Goal: Task Accomplishment & Management: Use online tool/utility

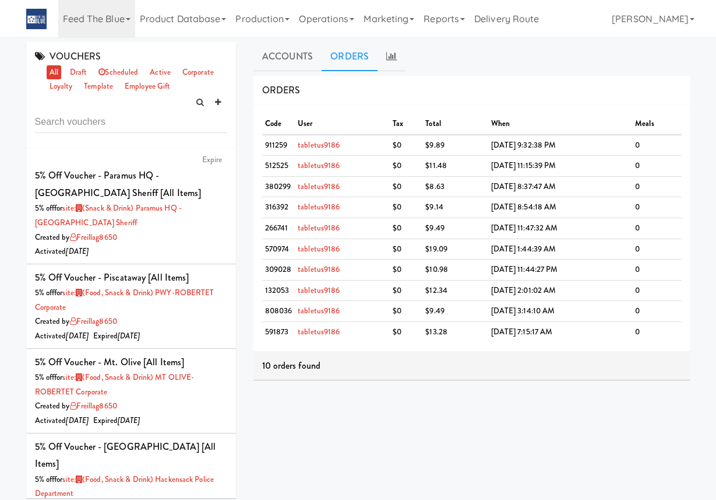
scroll to position [1580, 0]
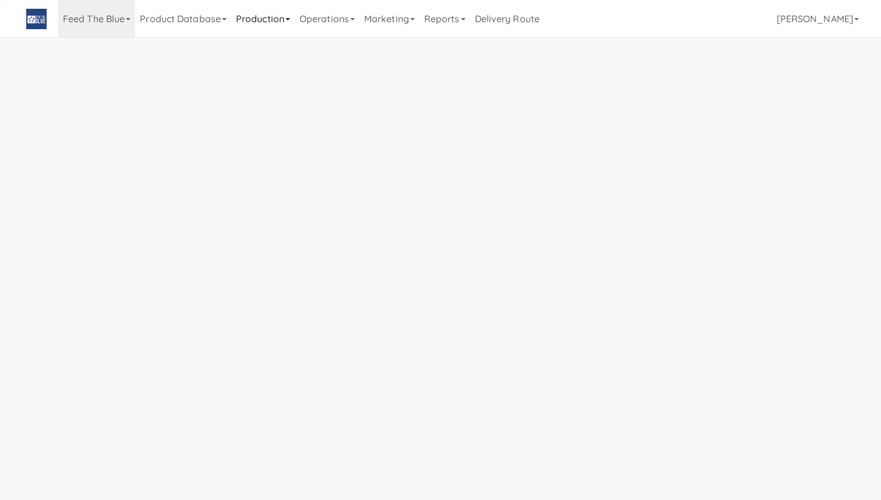
click at [290, 17] on link "Production" at bounding box center [263, 18] width 64 height 37
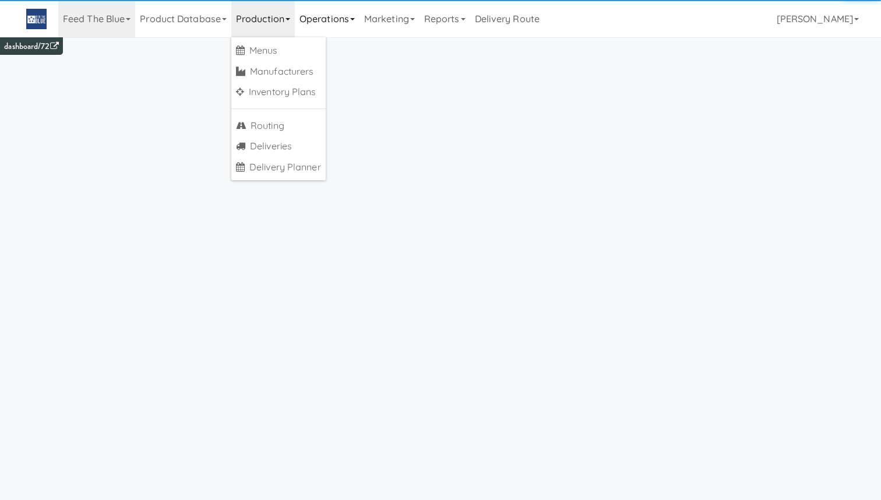
click at [333, 16] on link "Operations" at bounding box center [327, 18] width 65 height 37
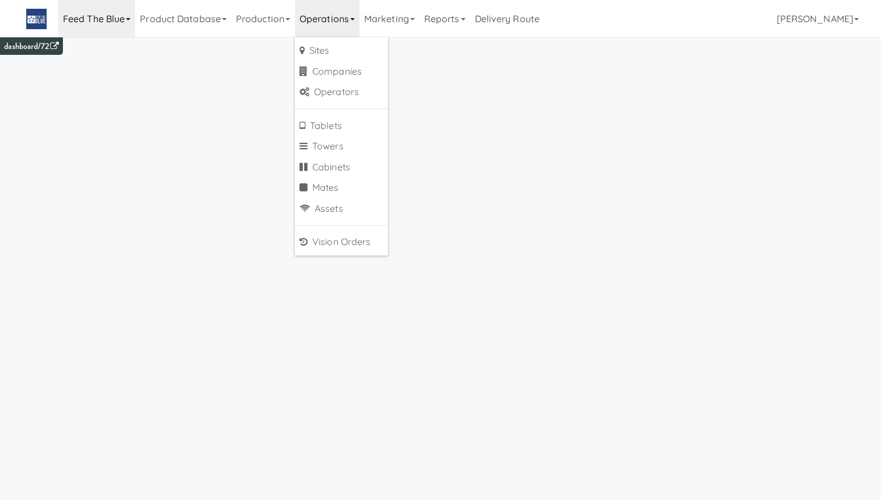
click at [122, 20] on link "Feed The Blue" at bounding box center [96, 18] width 77 height 37
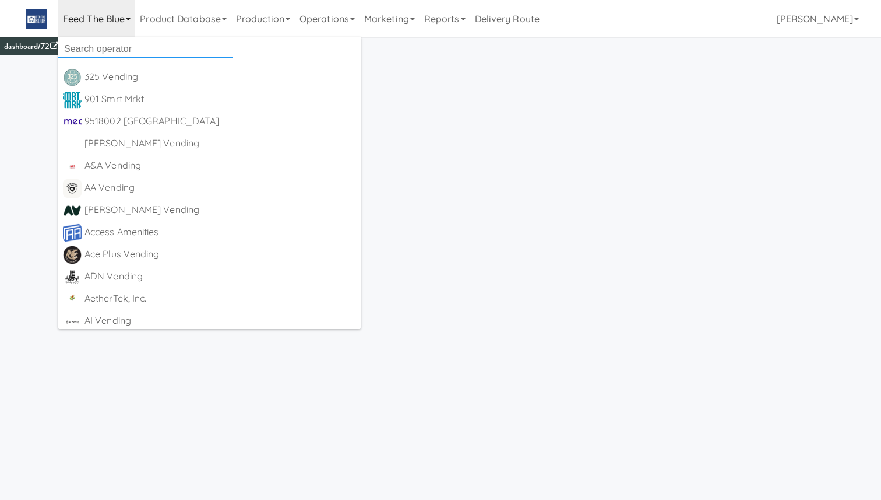
click at [123, 48] on input "text" at bounding box center [145, 48] width 175 height 17
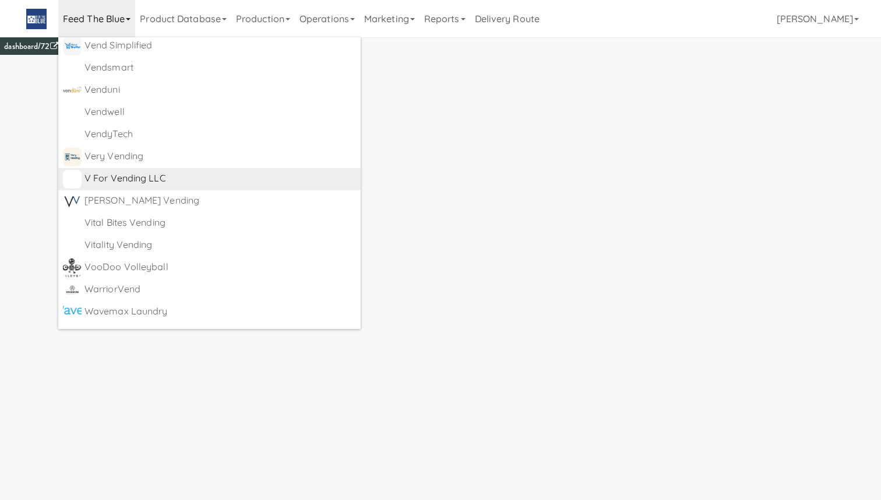
scroll to position [7604, 0]
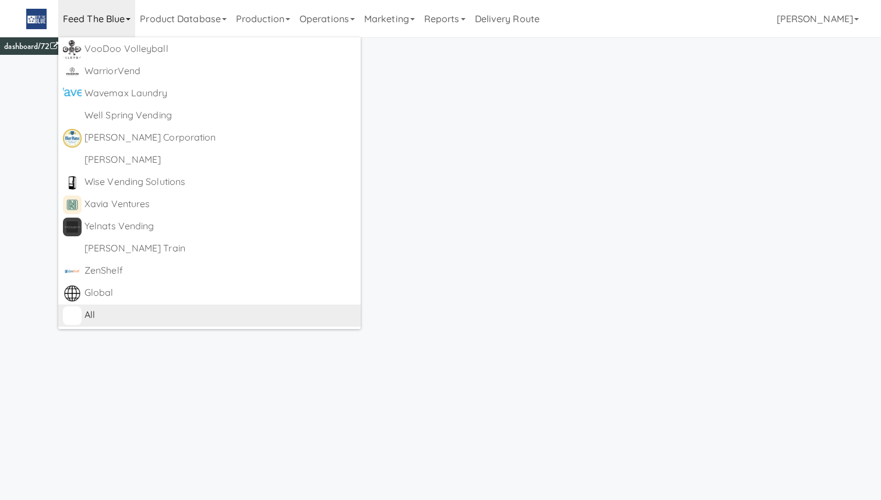
click at [131, 308] on div "All" at bounding box center [221, 314] width 272 height 17
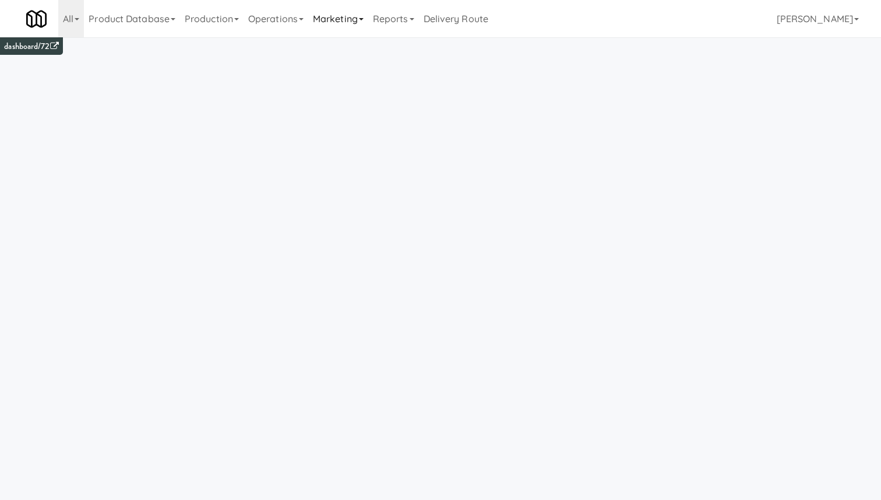
click at [336, 18] on link "Marketing" at bounding box center [338, 18] width 60 height 37
click at [353, 52] on link "Users" at bounding box center [354, 50] width 93 height 21
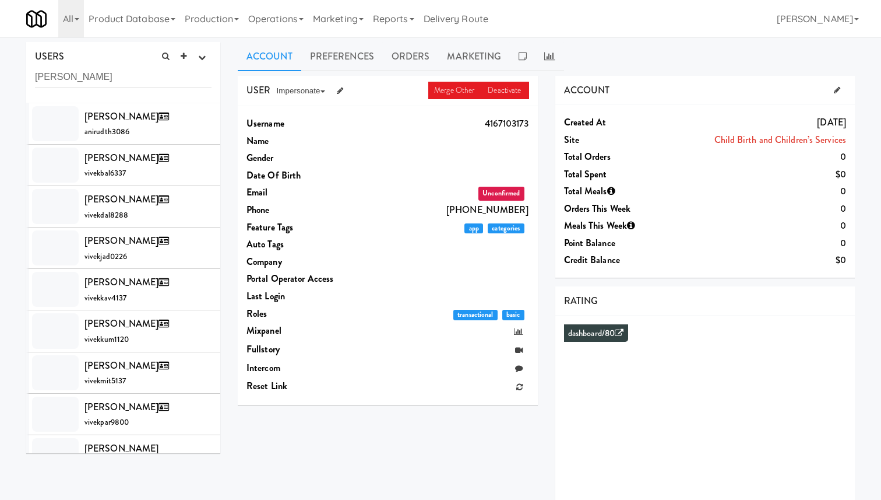
click at [702, 55] on ul "Account Preferences Orders Marketing" at bounding box center [546, 56] width 617 height 29
click at [110, 73] on input "[PERSON_NAME]" at bounding box center [123, 77] width 177 height 22
type input "vivek m"
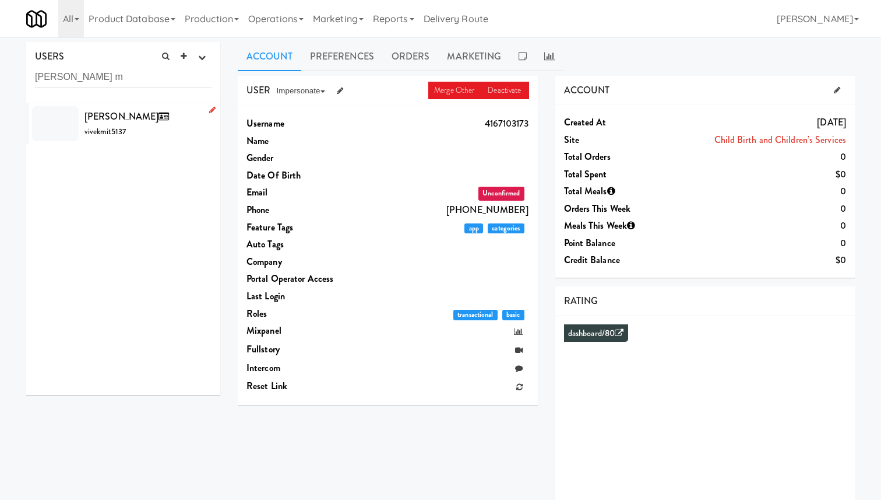
click at [144, 119] on span "Vivek Mittal" at bounding box center [129, 116] width 89 height 13
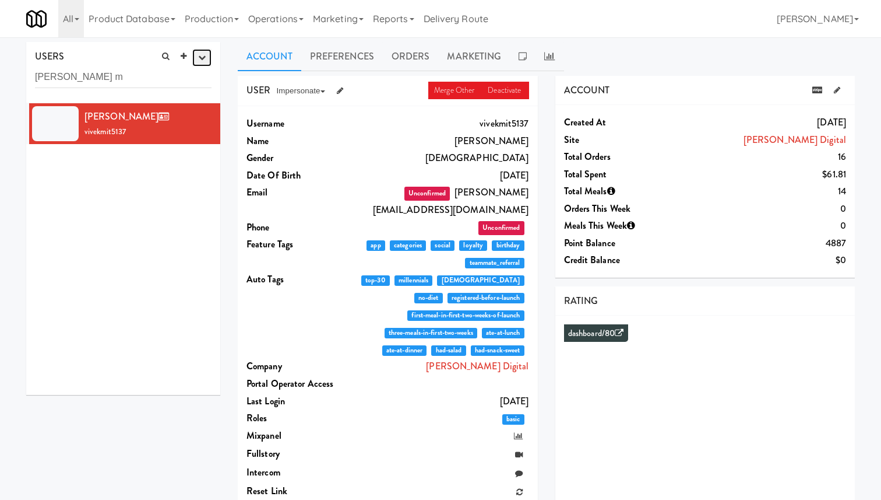
click at [198, 55] on icon "button" at bounding box center [202, 58] width 8 height 8
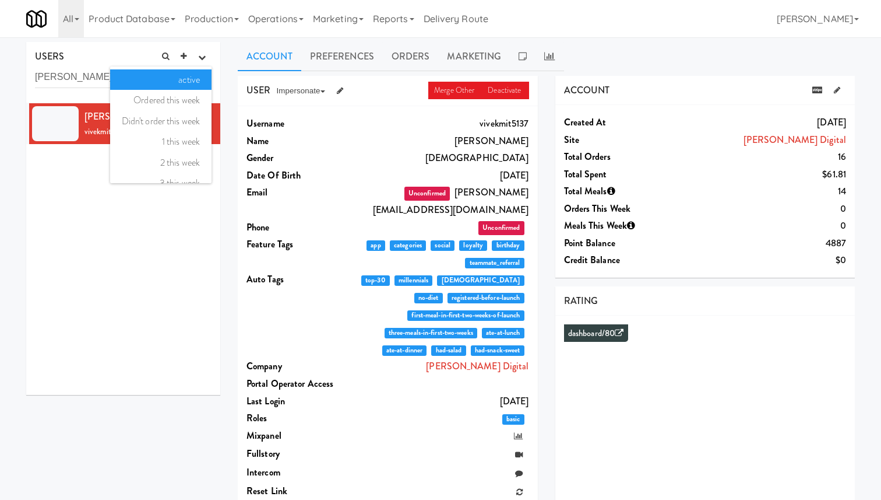
click at [196, 80] on link "active" at bounding box center [160, 79] width 101 height 21
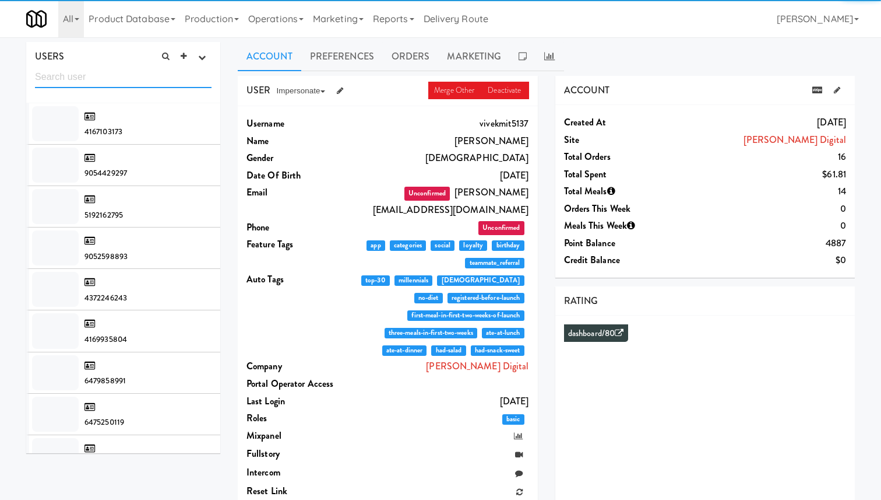
click at [169, 79] on input "text" at bounding box center [123, 77] width 177 height 22
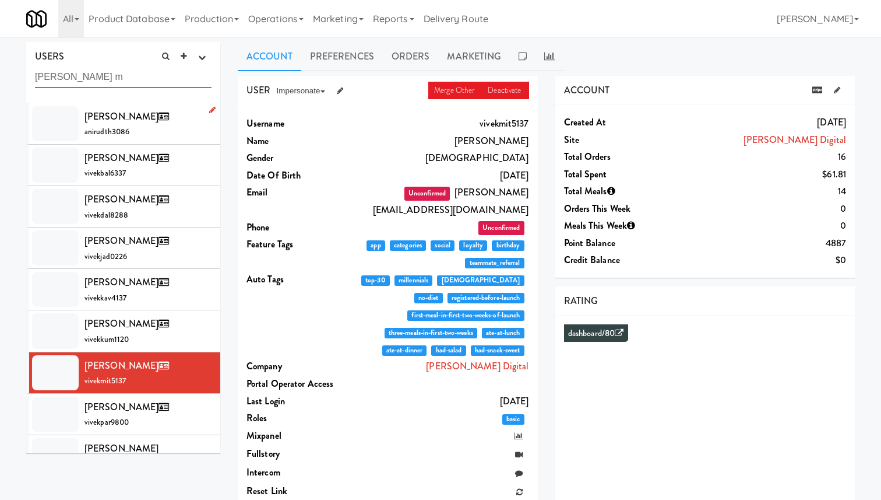
type input "vivek m"
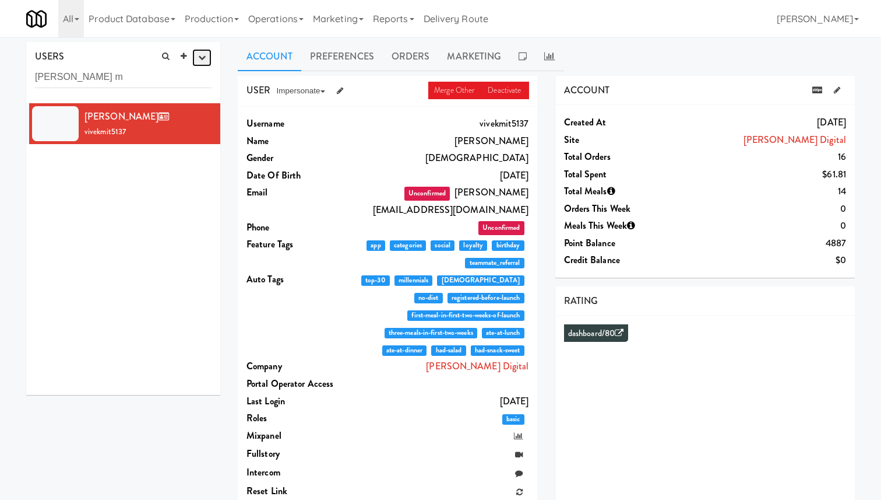
click at [208, 58] on button "button" at bounding box center [201, 57] width 19 height 17
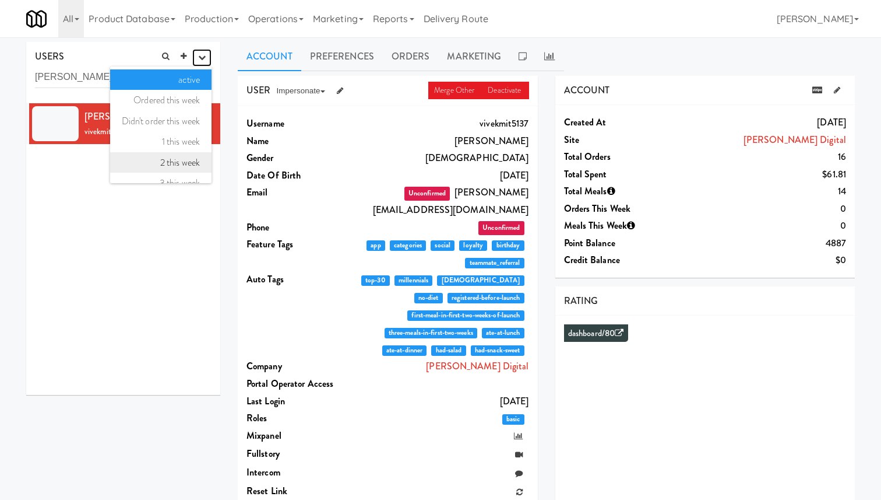
scroll to position [75, 0]
click at [194, 175] on link "all" at bounding box center [160, 170] width 101 height 21
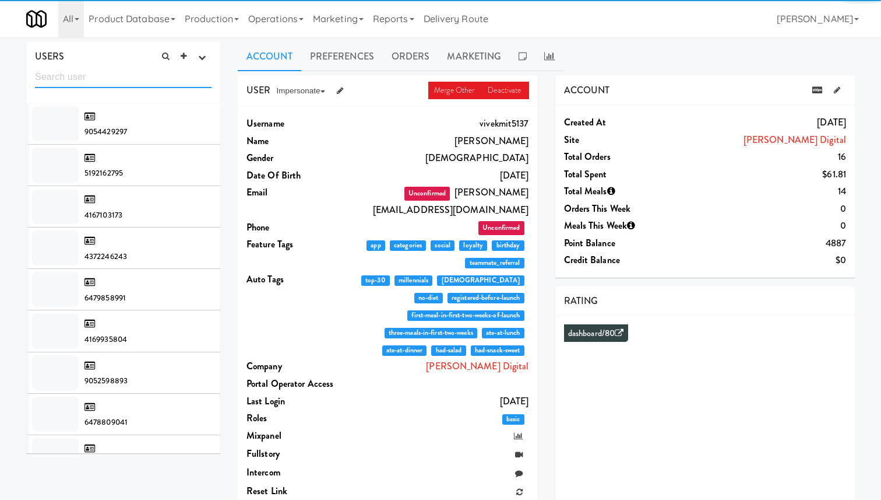
click at [120, 82] on input "text" at bounding box center [123, 77] width 177 height 22
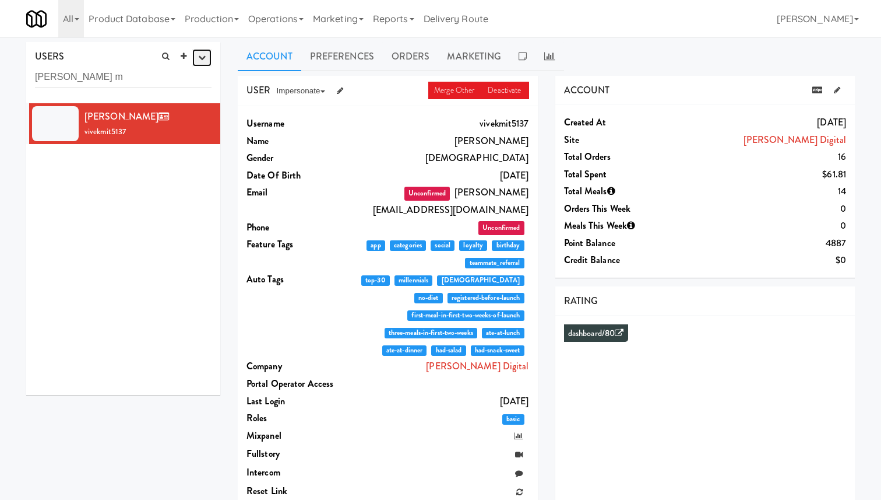
click at [194, 58] on button "button" at bounding box center [201, 57] width 19 height 17
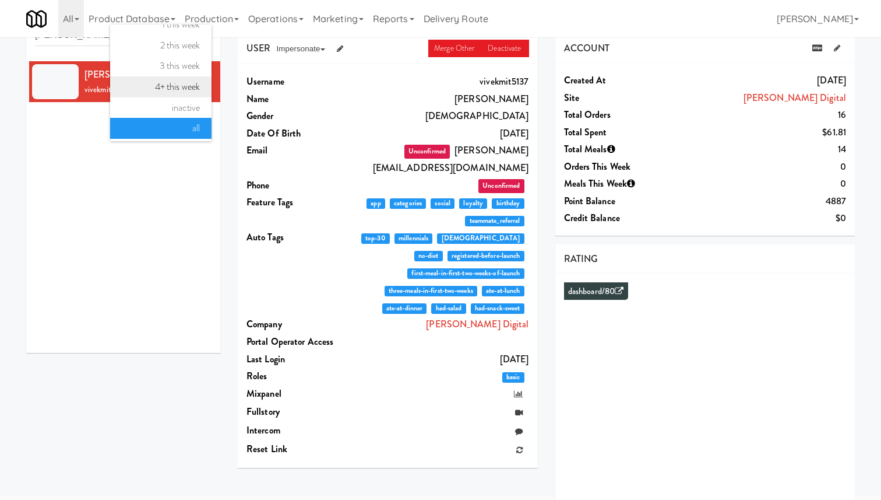
scroll to position [52, 0]
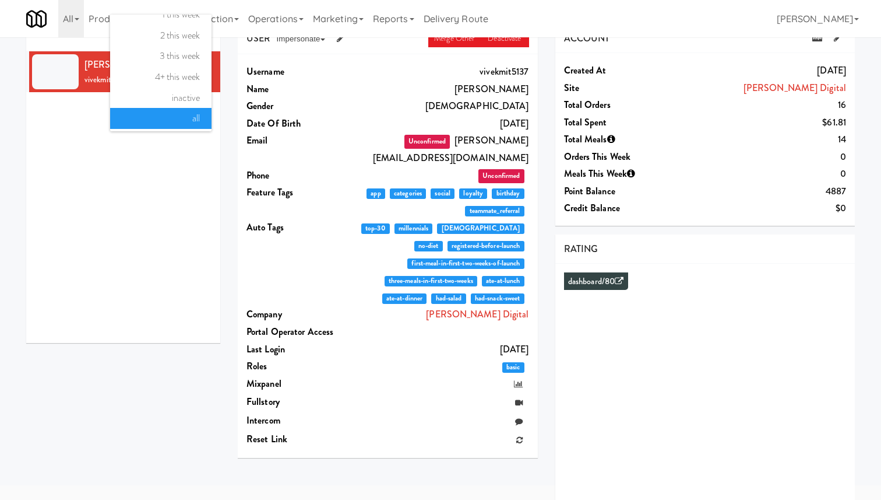
click at [184, 202] on div "Vivek Mittal vivekmit5137" at bounding box center [123, 196] width 194 height 291
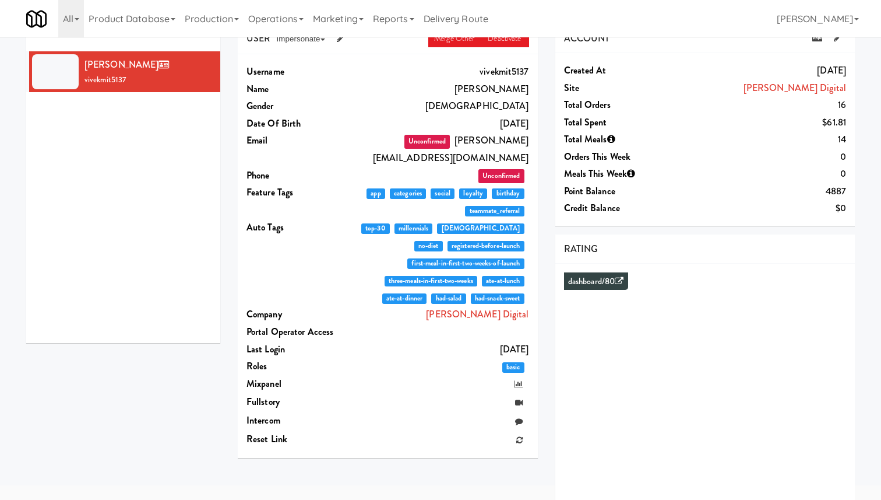
scroll to position [0, 0]
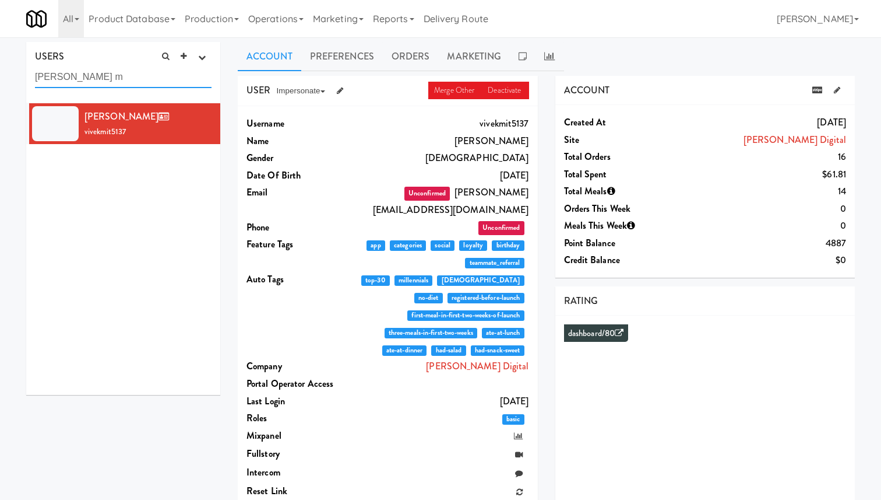
click at [82, 75] on input "vivek m" at bounding box center [123, 77] width 177 height 22
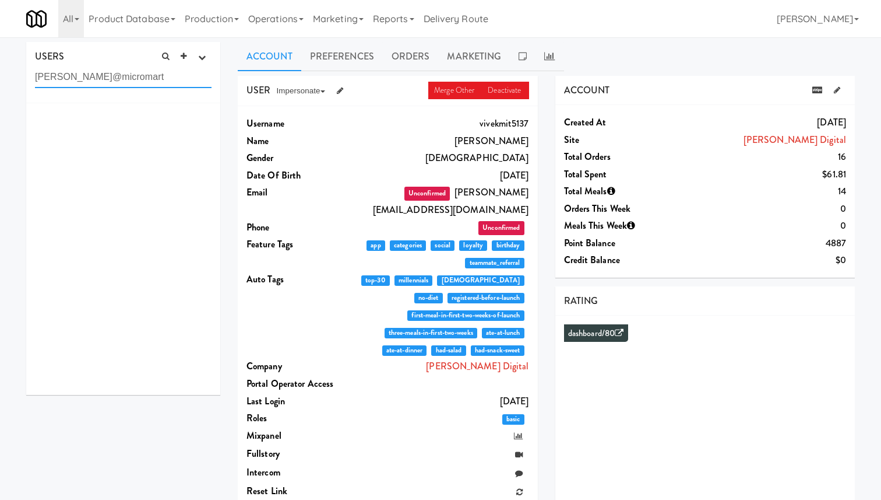
type input "vivek@micromart"
click at [659, 33] on div "All 325 Vending https://classic.micromart.com/?operator_id=503 901 Smrt Mrkt ht…" at bounding box center [440, 18] width 829 height 37
drag, startPoint x: 469, startPoint y: 120, endPoint x: 536, endPoint y: 351, distance: 240.9
click at [536, 351] on div "Username vivekmit5137 Name Vivek Mittal Gender Male Date Of Birth January 1, 19…" at bounding box center [388, 307] width 300 height 403
click at [606, 56] on ul "Account Preferences Orders Marketing" at bounding box center [546, 56] width 617 height 29
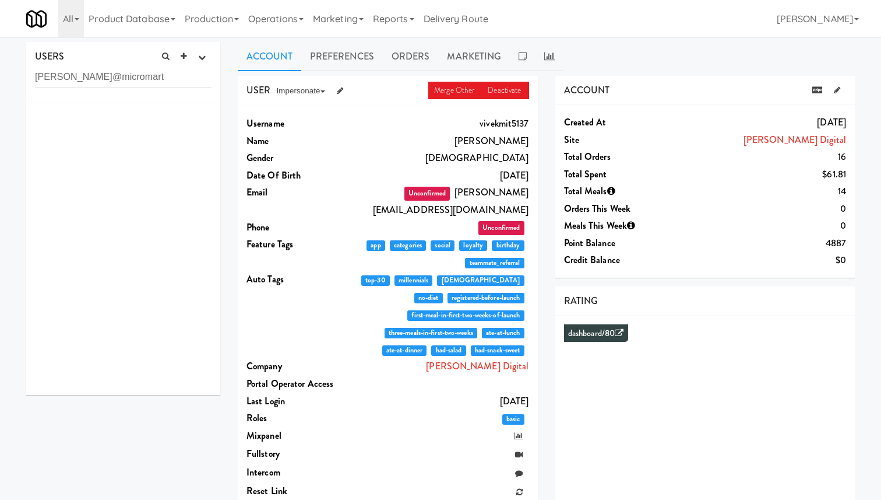
click at [125, 88] on div "USERS active Ordered this week Didn't order this week 1 this week 2 this week 3…" at bounding box center [123, 72] width 194 height 61
click at [132, 80] on input "vivek@micromart" at bounding box center [123, 77] width 177 height 22
click at [131, 124] on div "Vivek Maskara vivekmas3190" at bounding box center [148, 123] width 127 height 31
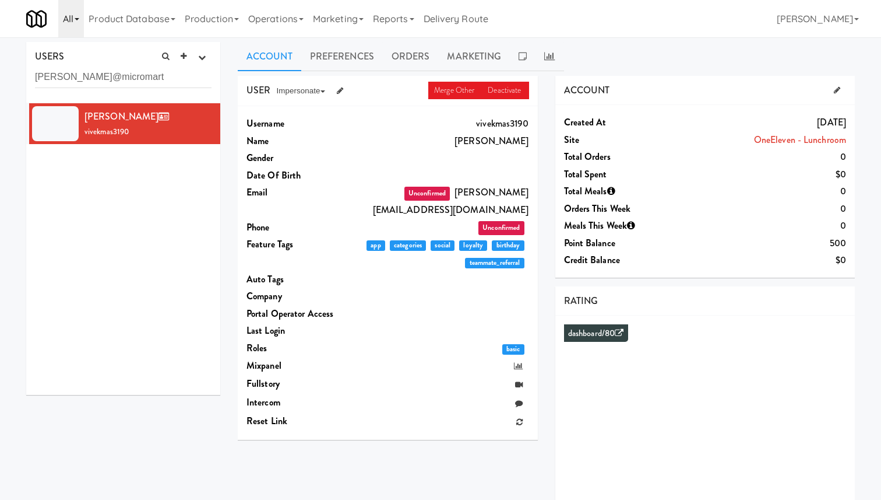
click at [72, 16] on link "All" at bounding box center [71, 18] width 26 height 37
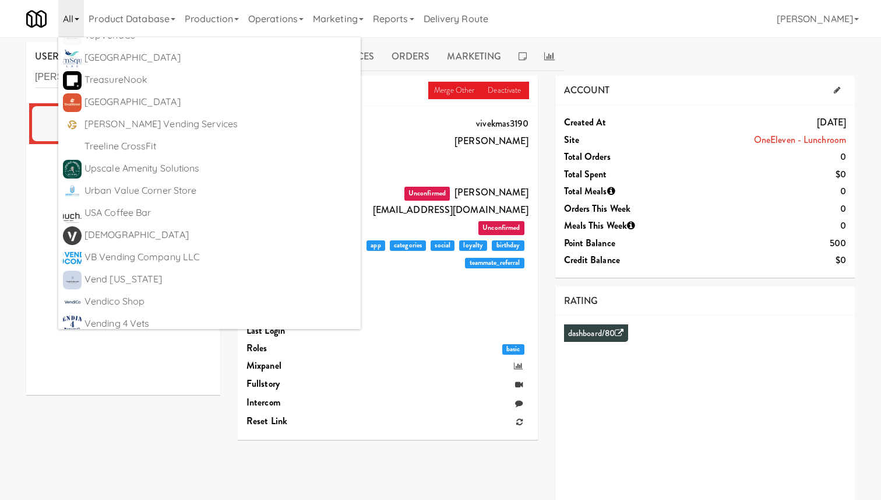
scroll to position [6705, 0]
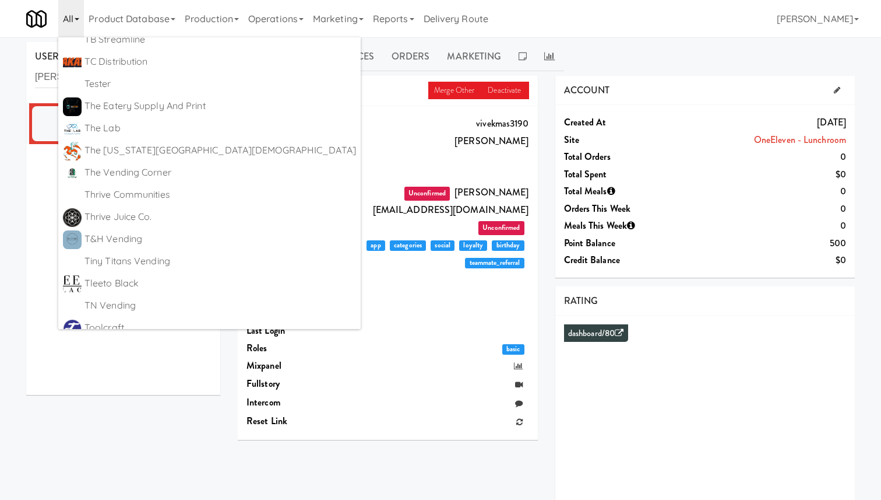
click at [416, 114] on div "Username vivekmas3190 Name Vivek Maskara Gender Date Of Birth Email Unconfirmed…" at bounding box center [388, 272] width 300 height 333
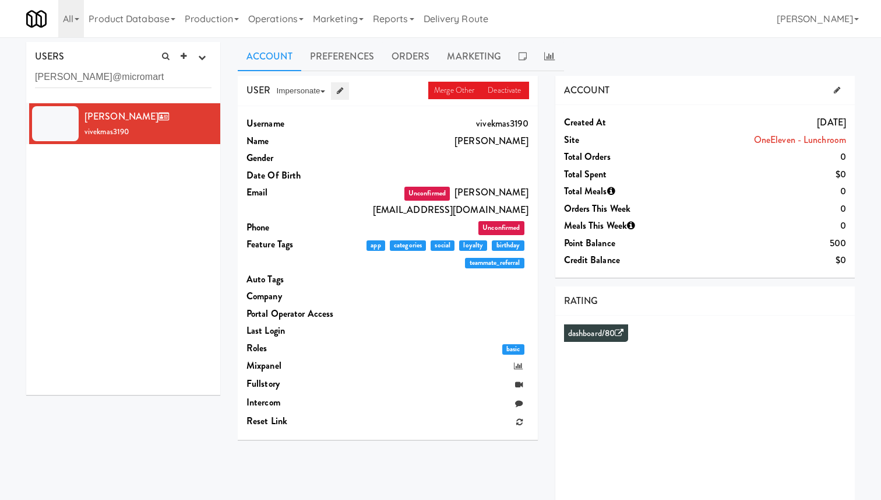
click at [343, 88] on icon at bounding box center [340, 91] width 6 height 8
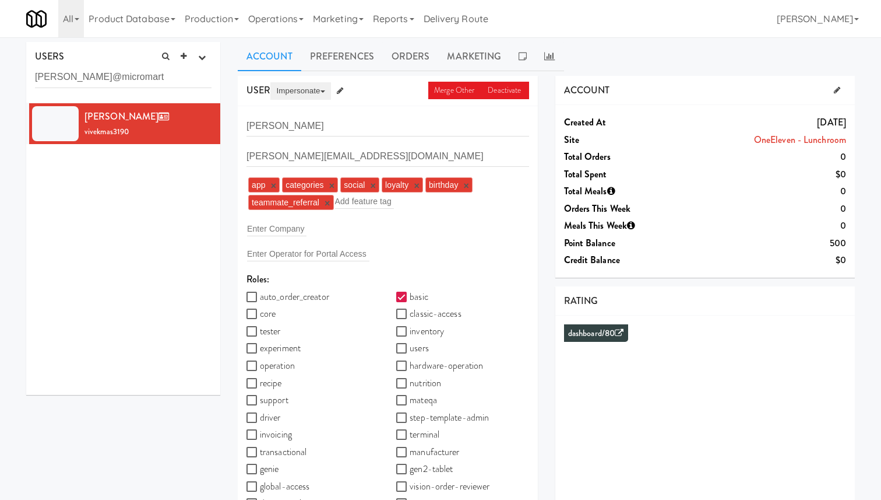
click at [311, 89] on button "Impersonate" at bounding box center [300, 90] width 60 height 17
click at [370, 88] on div "USER Merge Other Deactivate Impersonate on App on Classic Portal on Platform" at bounding box center [388, 91] width 300 height 31
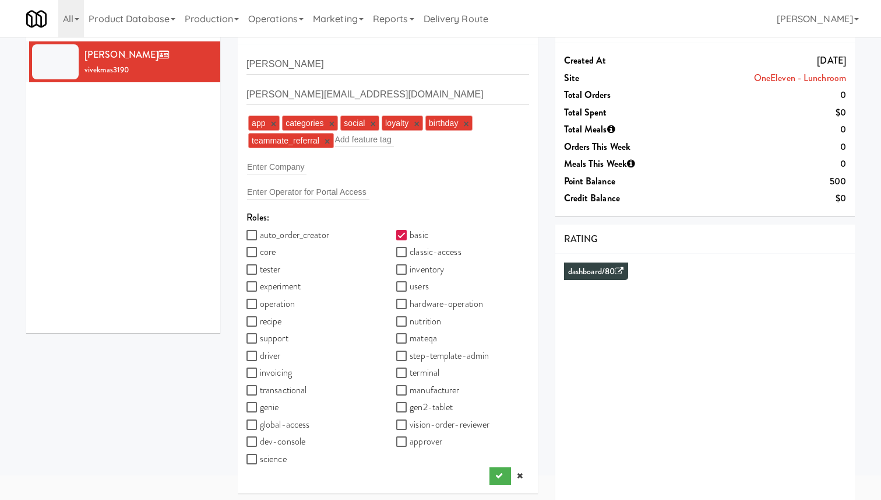
scroll to position [66, 0]
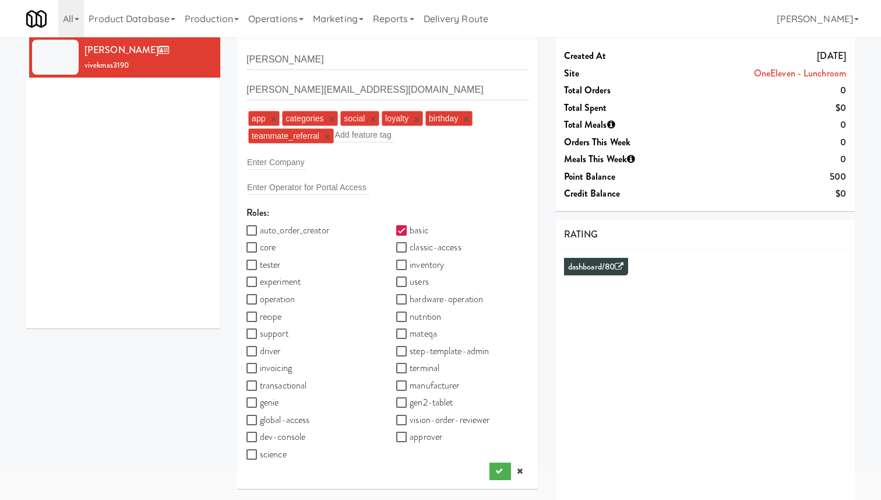
click at [432, 266] on label "inventory" at bounding box center [420, 264] width 48 height 17
click at [410, 266] on input "inventory" at bounding box center [402, 265] width 13 height 9
checkbox input "true"
click at [414, 280] on label "users" at bounding box center [412, 281] width 33 height 17
click at [410, 280] on input "users" at bounding box center [402, 281] width 13 height 9
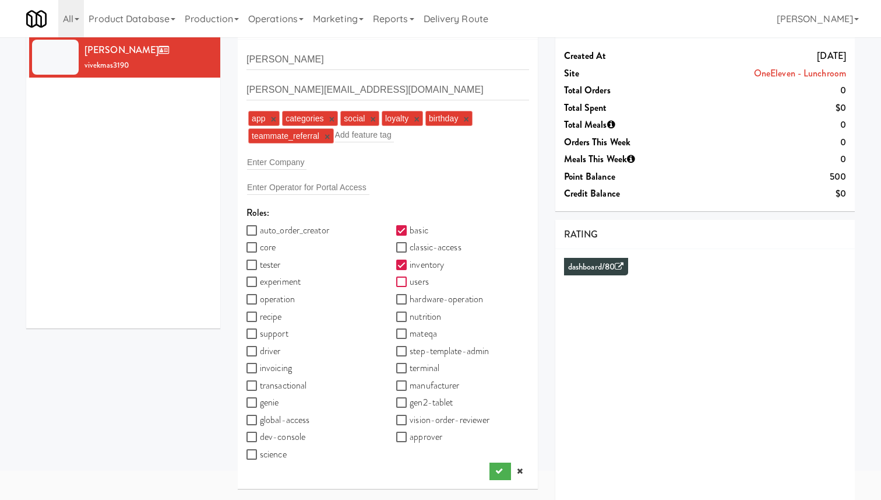
checkbox input "true"
click at [268, 250] on label "core" at bounding box center [261, 246] width 29 height 17
click at [260, 250] on input "core" at bounding box center [253, 247] width 13 height 9
checkbox input "true"
click at [280, 301] on label "operation" at bounding box center [271, 298] width 48 height 17
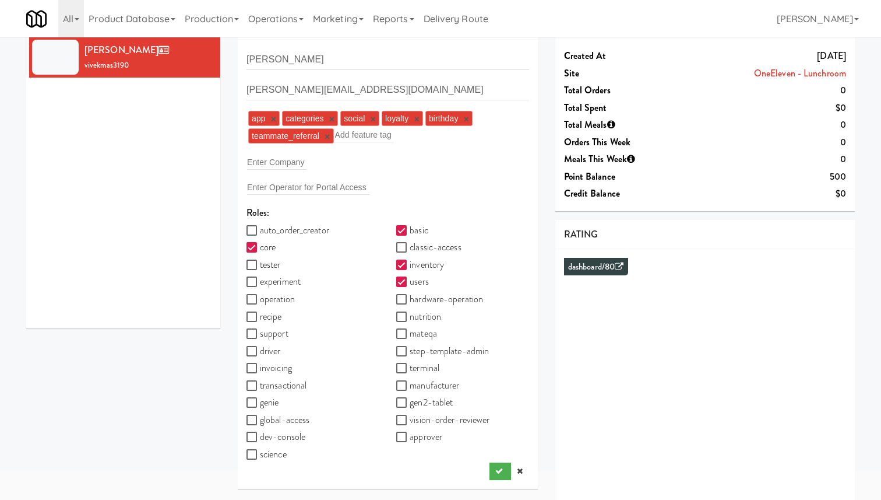
click at [260, 301] on input "operation" at bounding box center [253, 299] width 13 height 9
checkbox input "true"
click at [279, 317] on label "recipe" at bounding box center [265, 316] width 36 height 17
click at [260, 317] on input "recipe" at bounding box center [253, 316] width 13 height 9
checkbox input "true"
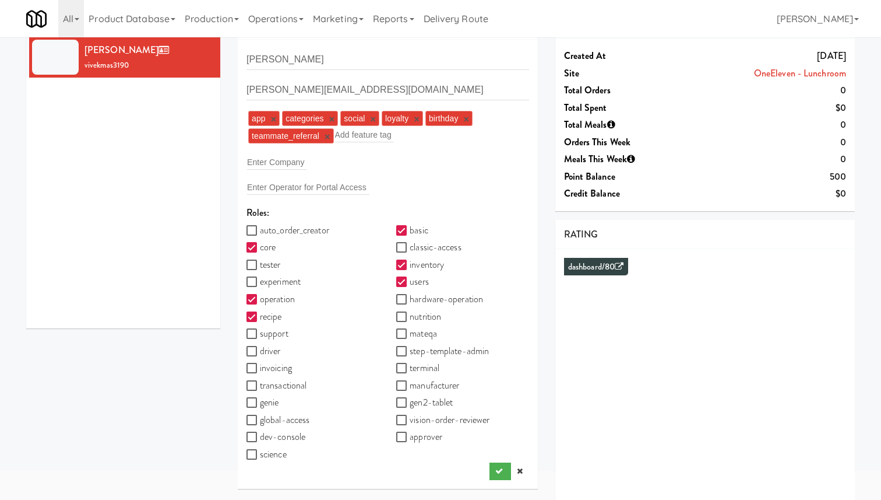
click at [302, 419] on label "global-access" at bounding box center [278, 419] width 63 height 17
click at [260, 419] on input "global-access" at bounding box center [253, 420] width 13 height 9
checkbox input "true"
click at [304, 436] on label "dev-console" at bounding box center [276, 436] width 59 height 17
click at [260, 436] on input "dev-console" at bounding box center [253, 437] width 13 height 9
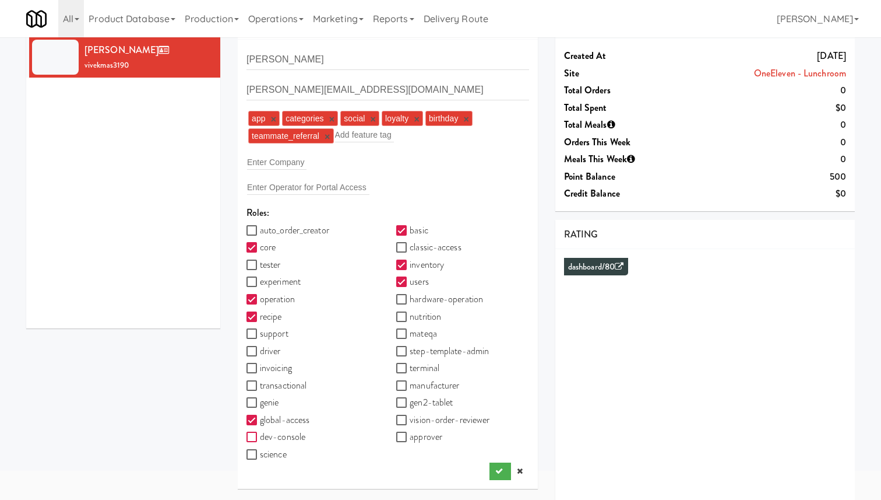
checkbox input "true"
click at [437, 315] on label "nutrition" at bounding box center [418, 316] width 45 height 17
click at [410, 315] on input "nutrition" at bounding box center [402, 316] width 13 height 9
checkbox input "true"
click at [505, 472] on button "submit" at bounding box center [501, 470] width 22 height 17
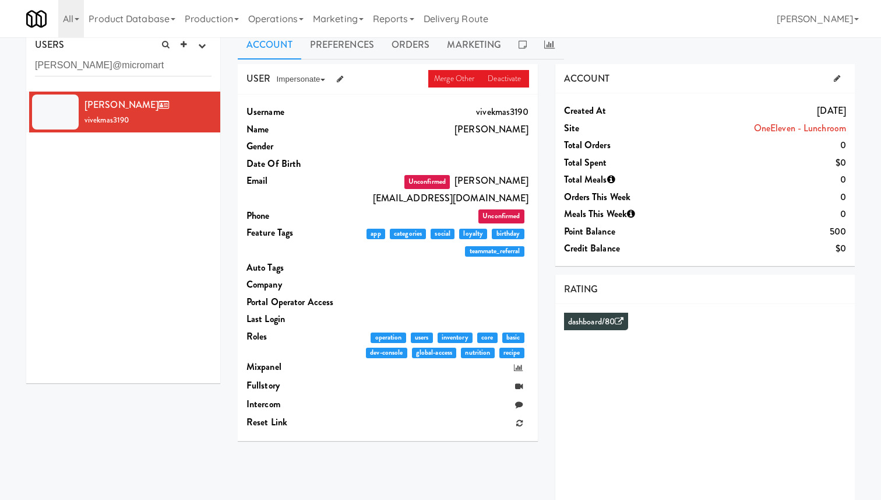
scroll to position [0, 0]
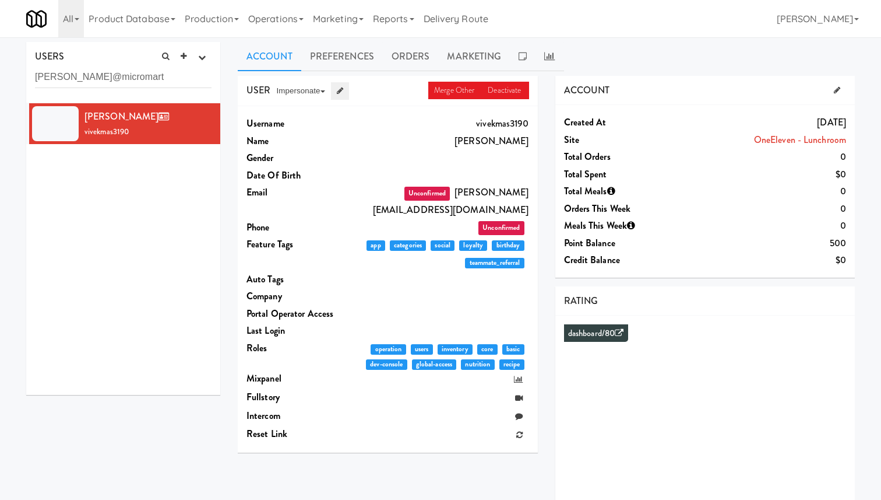
click at [342, 87] on icon at bounding box center [340, 91] width 6 height 8
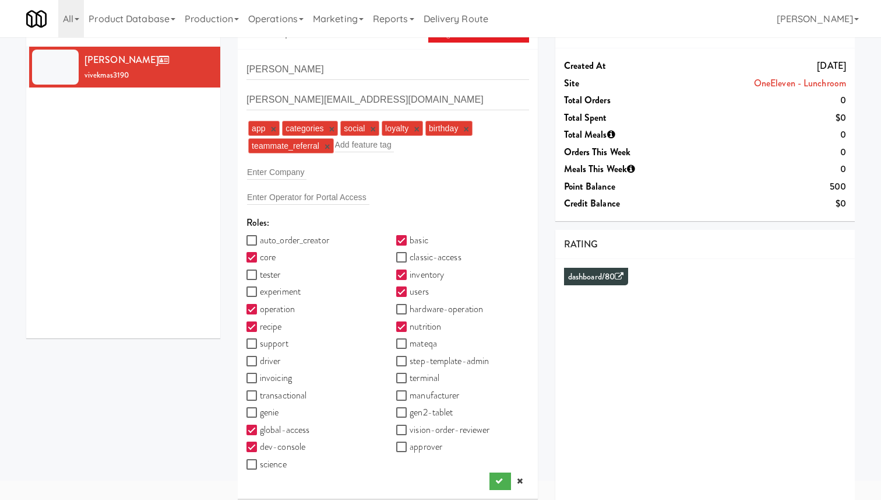
scroll to position [72, 0]
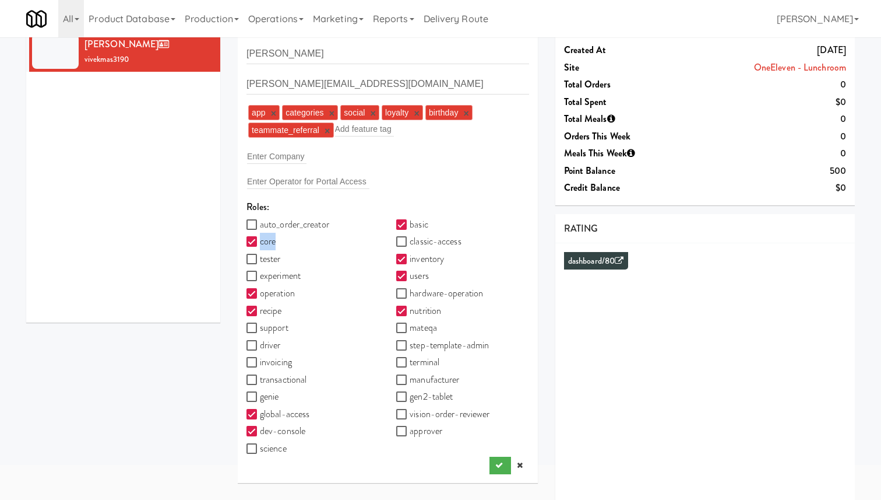
drag, startPoint x: 238, startPoint y: 240, endPoint x: 296, endPoint y: 240, distance: 57.1
click at [296, 240] on div "core" at bounding box center [313, 241] width 150 height 17
click at [522, 468] on icon at bounding box center [520, 465] width 6 height 8
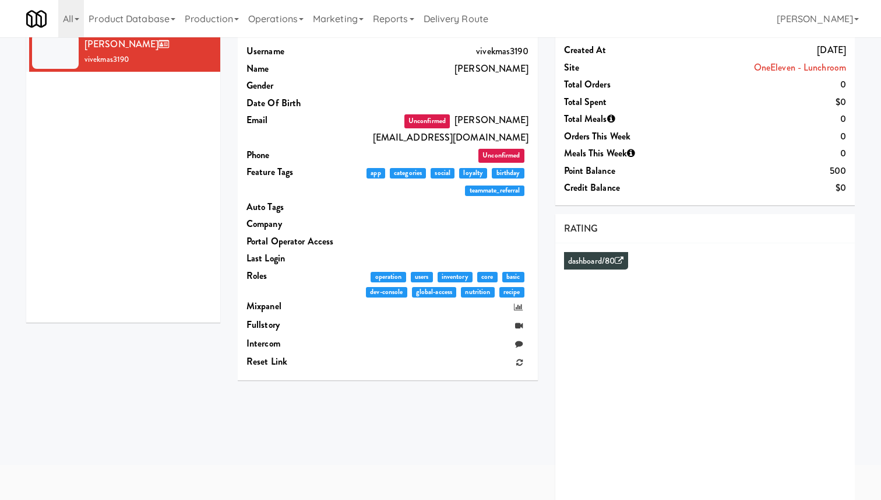
scroll to position [0, 0]
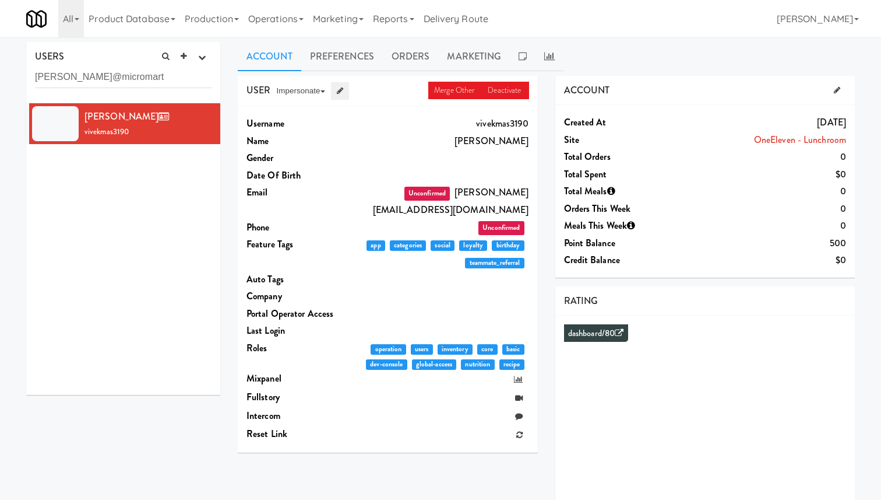
click at [343, 90] on icon at bounding box center [340, 91] width 6 height 8
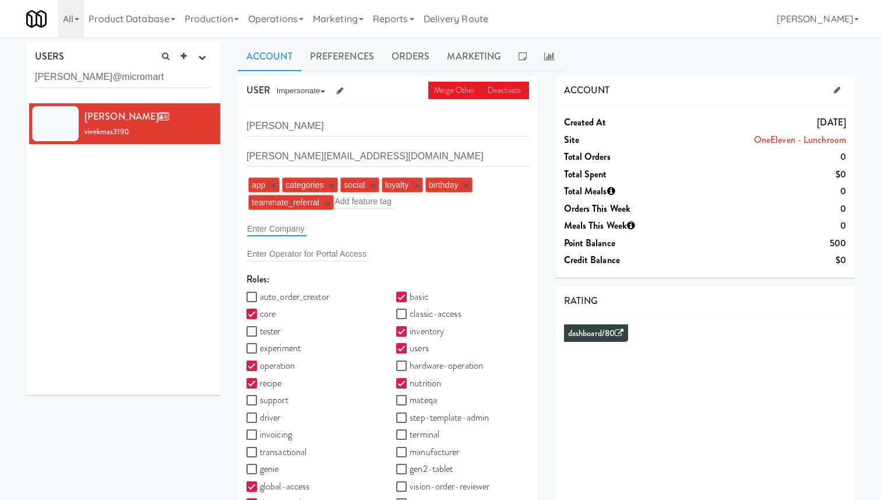
click at [290, 231] on input "text" at bounding box center [276, 228] width 59 height 15
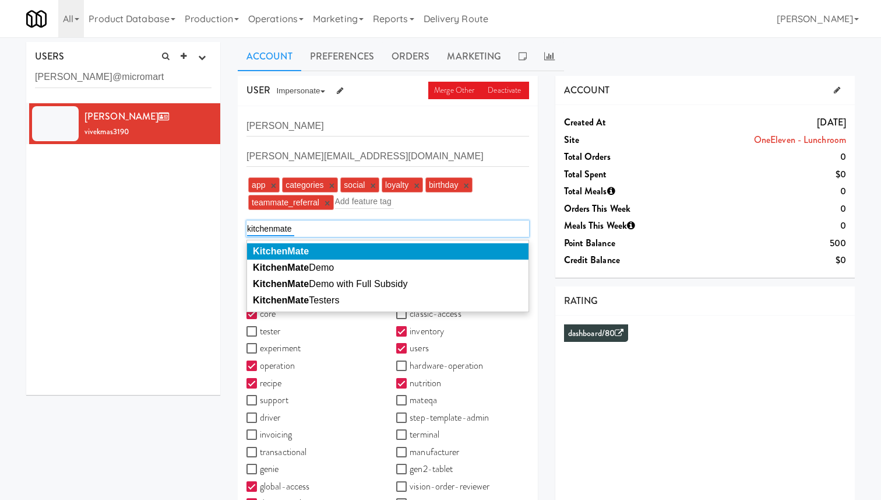
type input "kitchenmate"
click at [357, 255] on li "KitchenMate" at bounding box center [388, 251] width 282 height 16
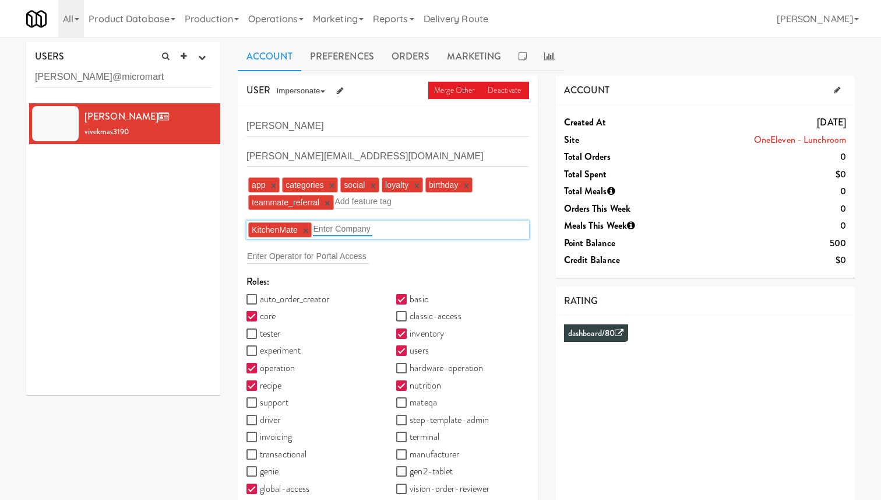
scroll to position [81, 0]
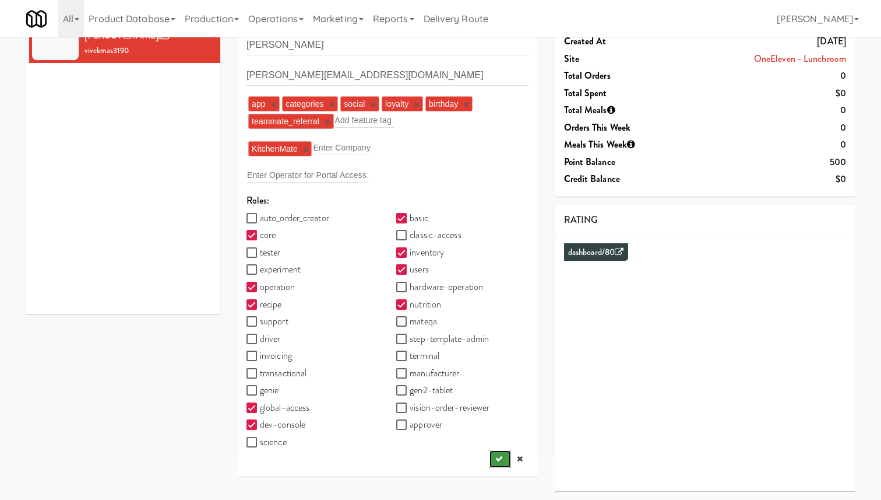
click at [498, 462] on icon "submit" at bounding box center [500, 459] width 8 height 8
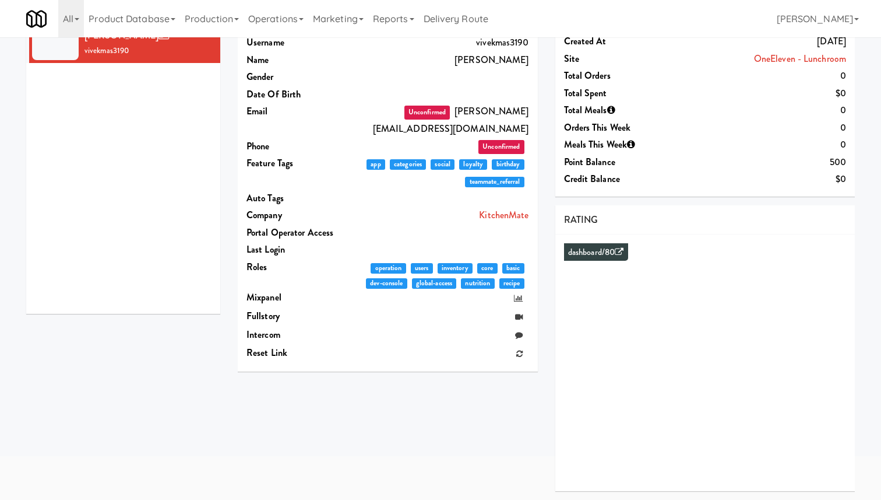
scroll to position [0, 0]
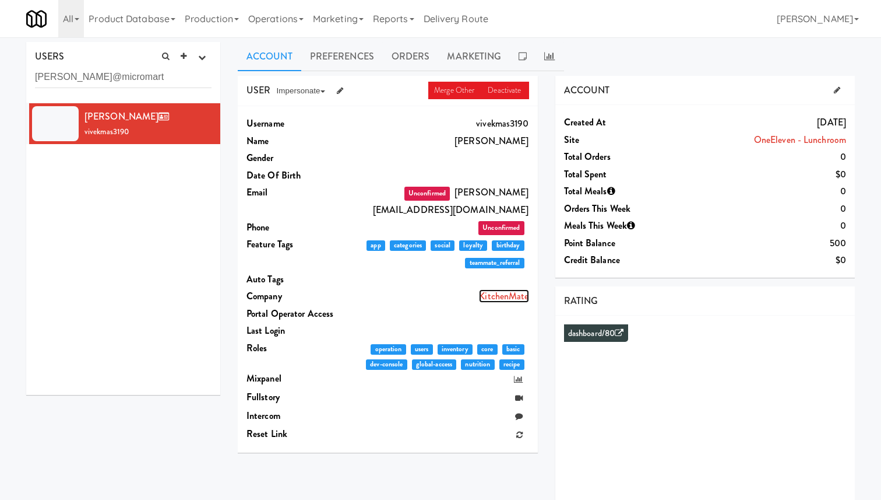
click at [517, 289] on link "KitchenMate" at bounding box center [504, 295] width 50 height 13
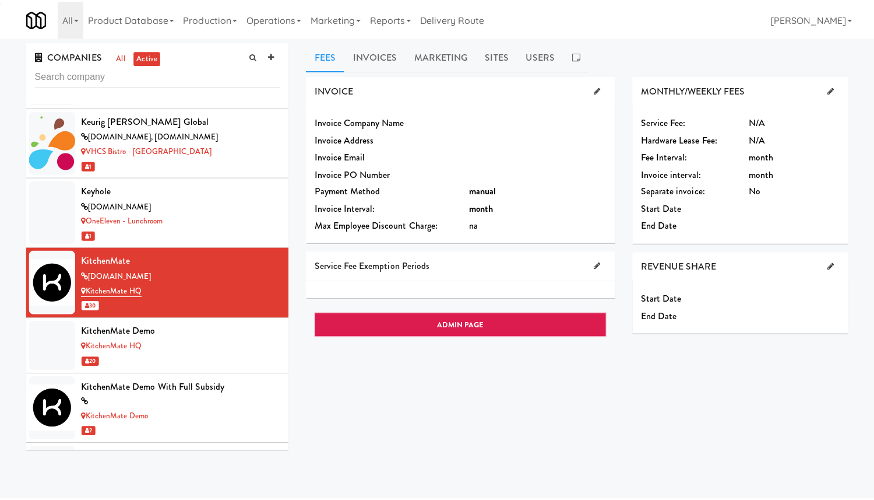
scroll to position [4915, 0]
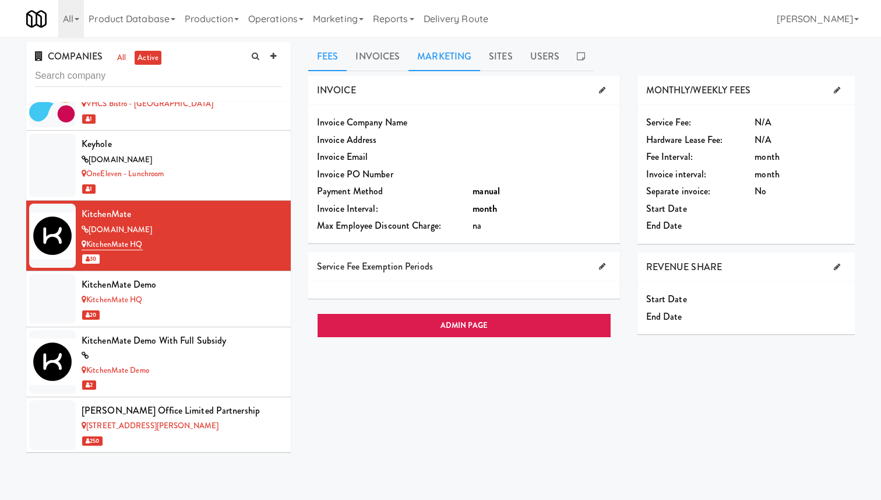
click at [432, 65] on link "Marketing" at bounding box center [445, 56] width 72 height 29
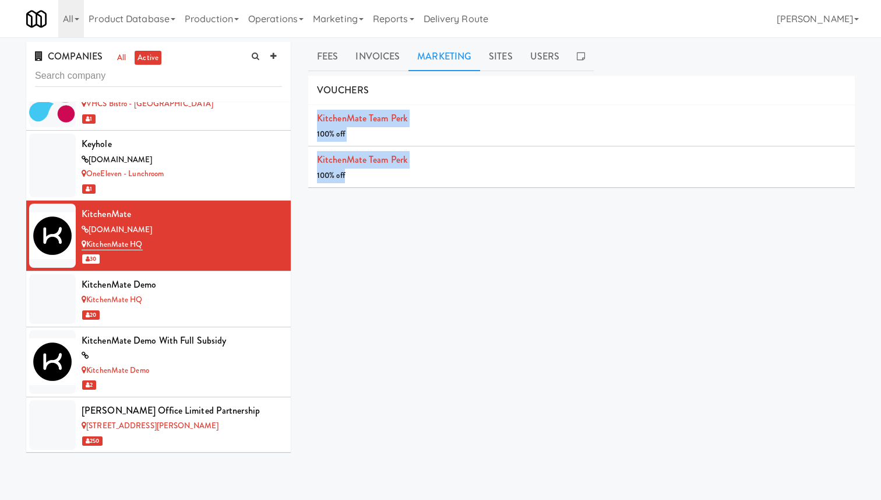
drag, startPoint x: 308, startPoint y: 118, endPoint x: 423, endPoint y: 173, distance: 126.7
click at [423, 173] on ul "KitchenMate Team Perk 100% off KitchenMate Team Perk 100% off" at bounding box center [581, 146] width 547 height 82
click at [435, 212] on div "INVOICE Invoice Company Name Invoice Address Invoice Email Invoice PO Number Pa…" at bounding box center [581, 294] width 547 height 437
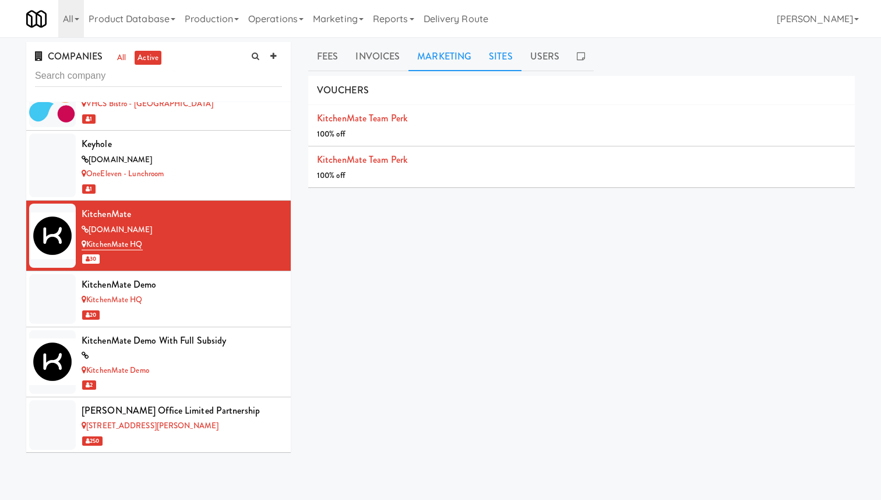
click at [507, 59] on link "Sites" at bounding box center [500, 56] width 41 height 29
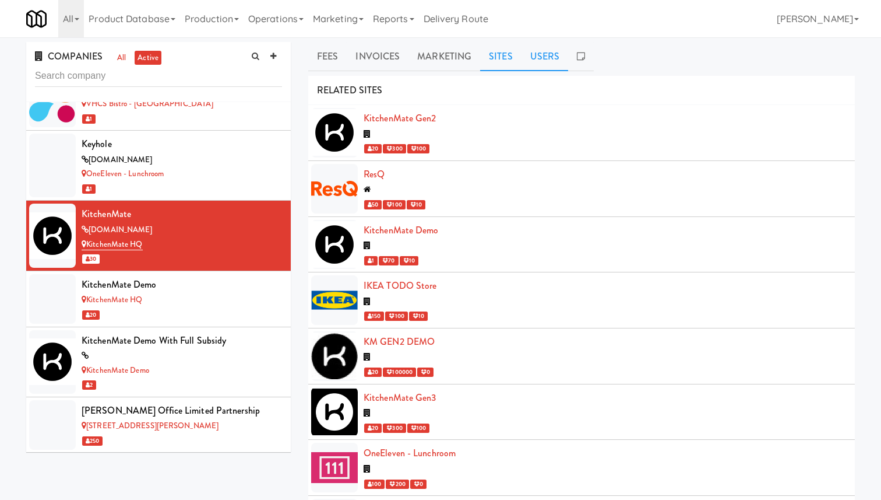
click at [544, 59] on link "Users" at bounding box center [545, 56] width 47 height 29
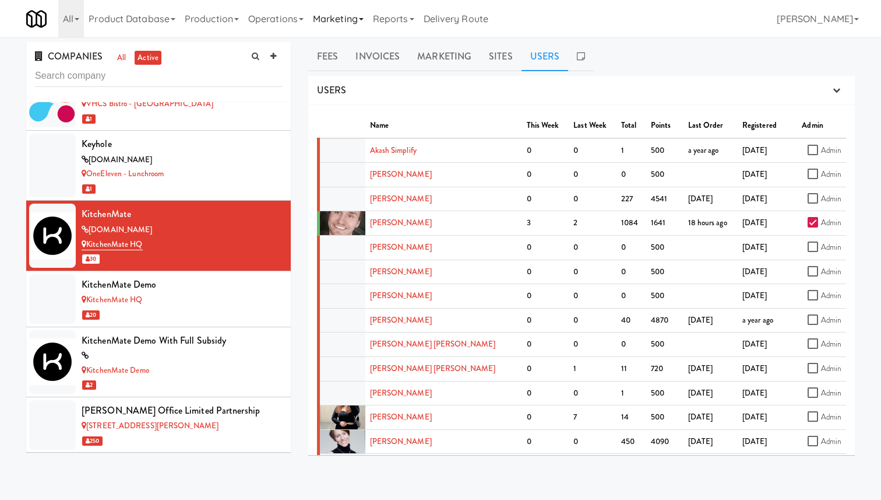
click at [349, 19] on link "Marketing" at bounding box center [338, 18] width 60 height 37
click at [297, 19] on link "Operations" at bounding box center [276, 18] width 65 height 37
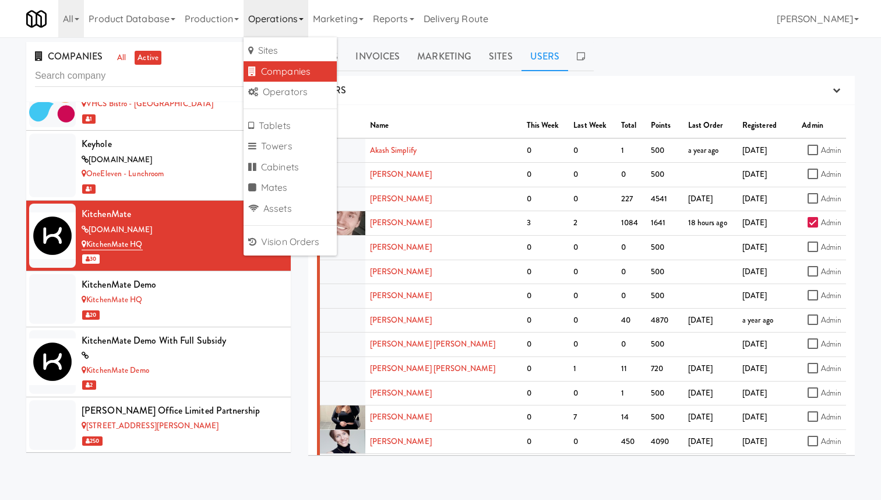
click at [611, 61] on ul "Fees Invoices Marketing Sites Users" at bounding box center [581, 56] width 547 height 29
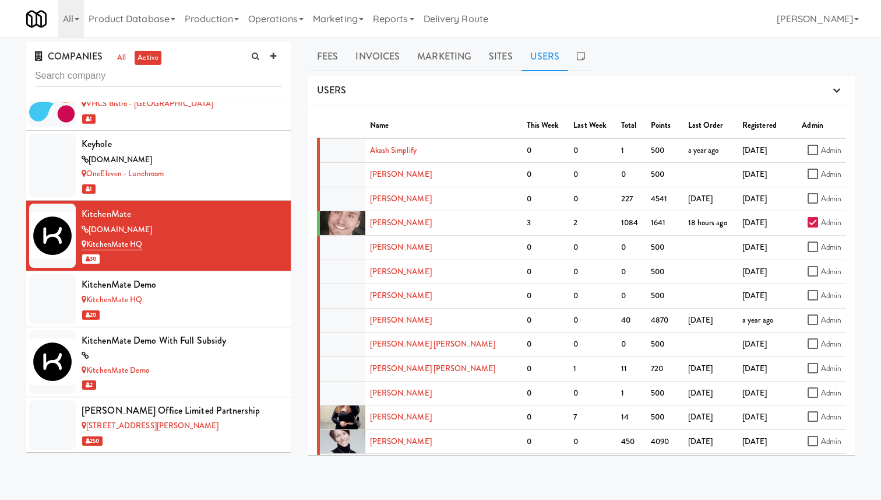
click at [736, 48] on ul "Fees Invoices Marketing Sites Users" at bounding box center [581, 56] width 547 height 29
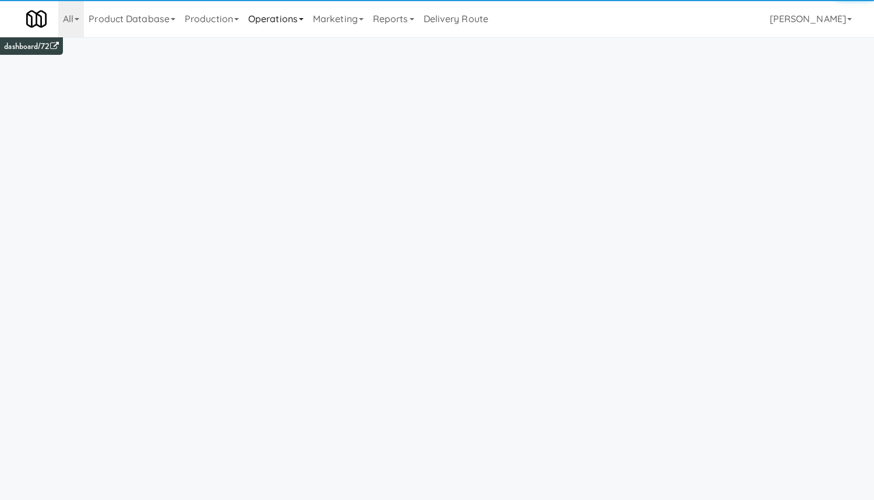
click at [289, 30] on link "Operations" at bounding box center [276, 18] width 65 height 37
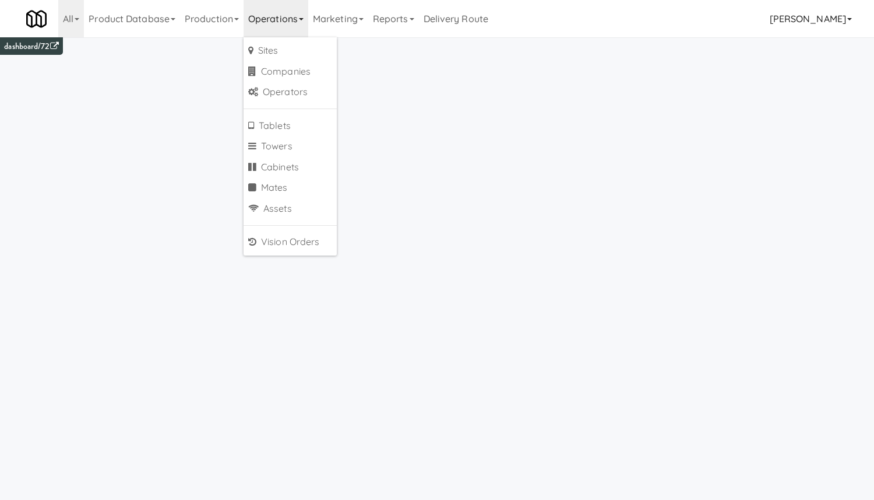
click at [811, 16] on link "[PERSON_NAME]" at bounding box center [811, 18] width 92 height 37
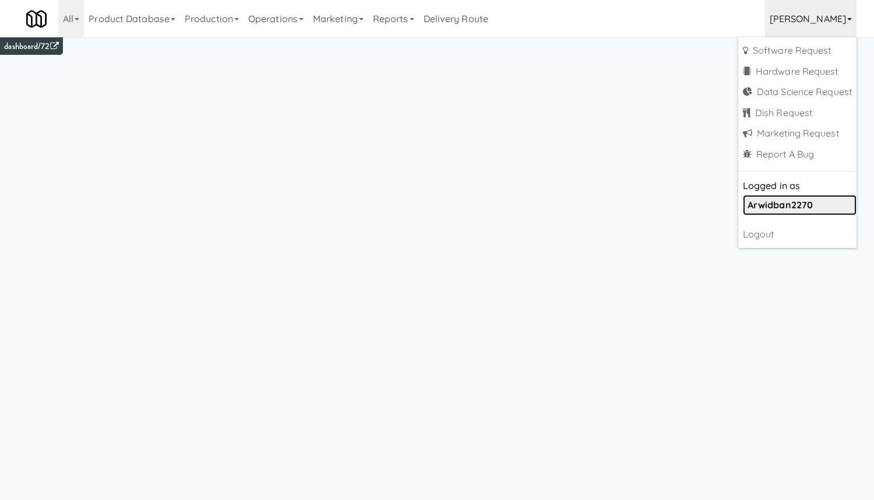
click at [787, 211] on link "arwidban2270" at bounding box center [800, 205] width 114 height 21
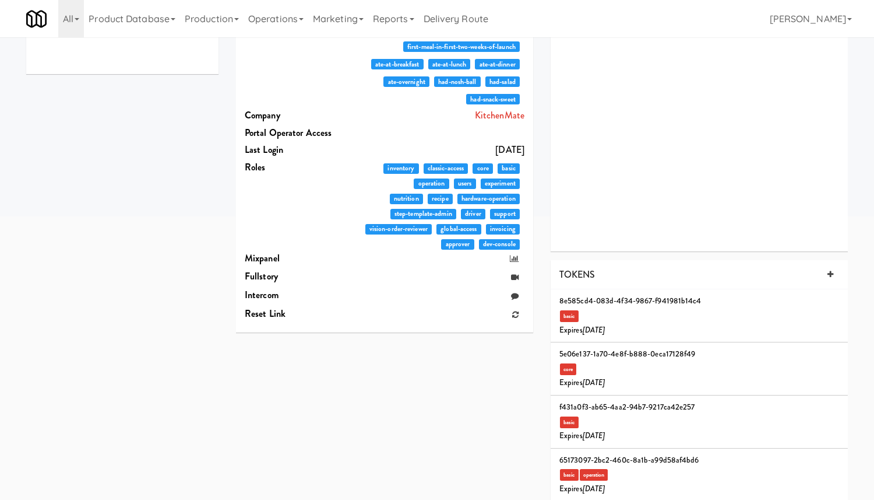
scroll to position [331, 0]
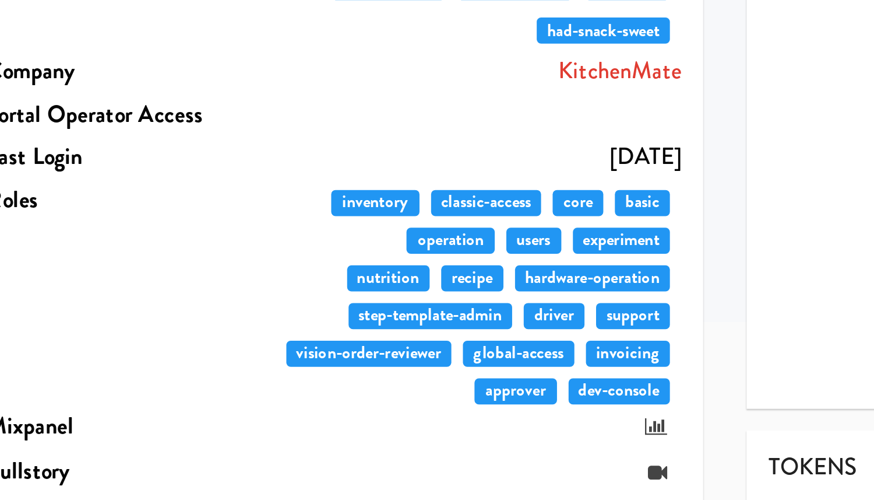
click at [484, 153] on span "core" at bounding box center [483, 158] width 20 height 10
drag, startPoint x: 424, startPoint y: 139, endPoint x: 465, endPoint y: 140, distance: 40.2
click at [465, 153] on span "classic-access" at bounding box center [446, 158] width 45 height 10
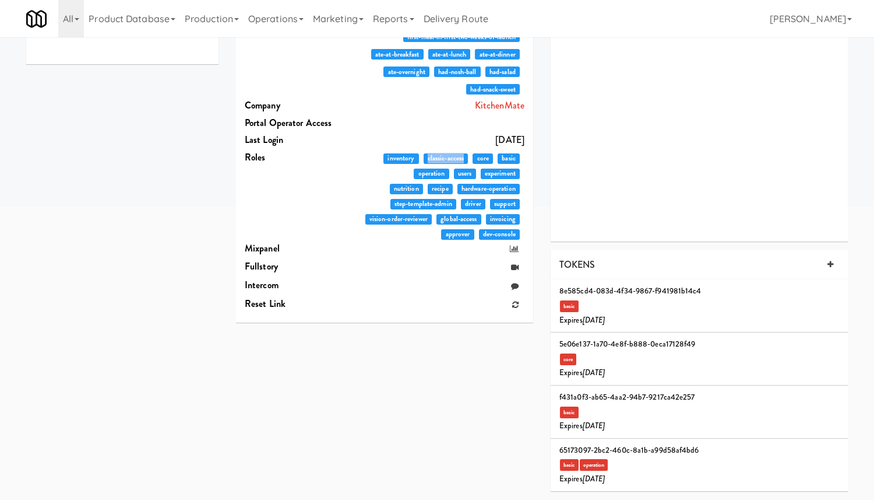
click at [545, 198] on div "ACCOUNT Created at Jun 7, 2017 Site OneEleven - Lunchroom Total Orders 1084 Tot…" at bounding box center [699, 122] width 315 height 754
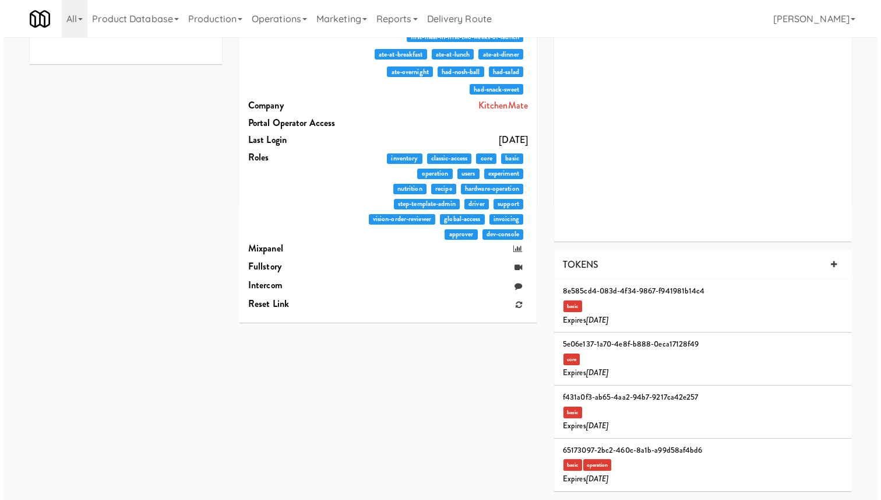
scroll to position [0, 0]
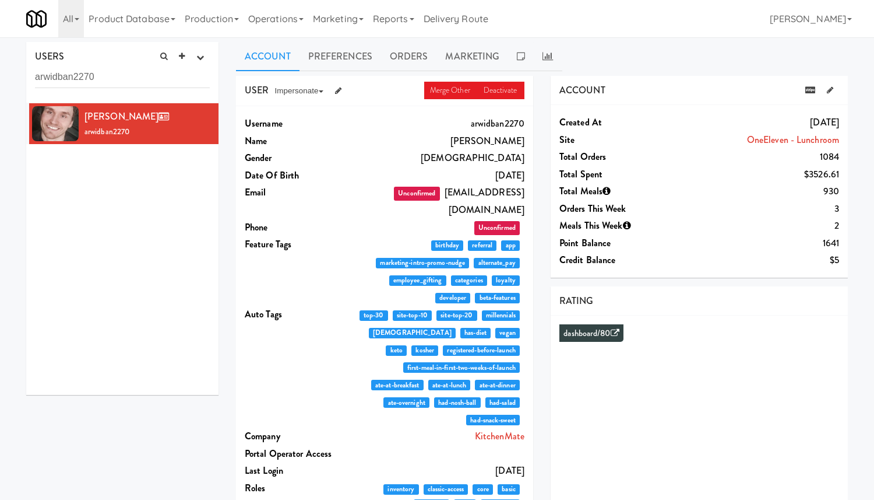
click at [659, 78] on div "ACCOUNT" at bounding box center [699, 91] width 297 height 30
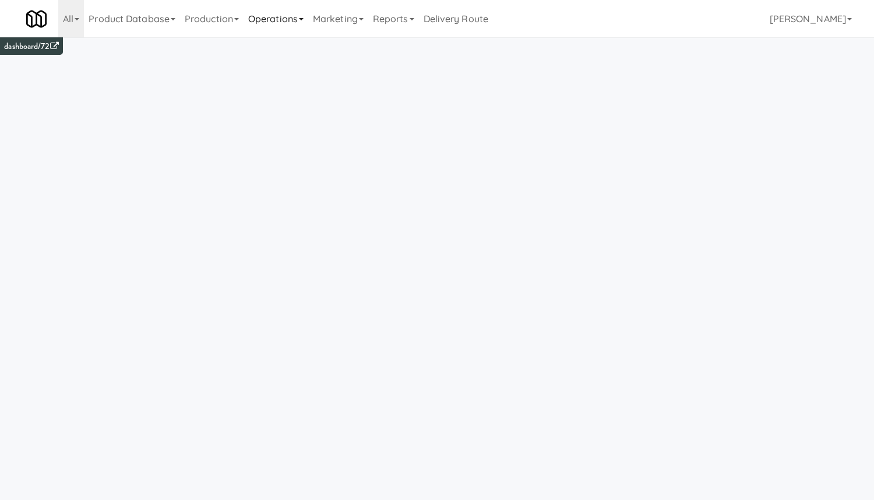
click at [282, 12] on link "Operations" at bounding box center [276, 18] width 65 height 37
click at [341, 24] on link "Marketing" at bounding box center [338, 18] width 60 height 37
click at [356, 45] on link "Users" at bounding box center [354, 50] width 93 height 21
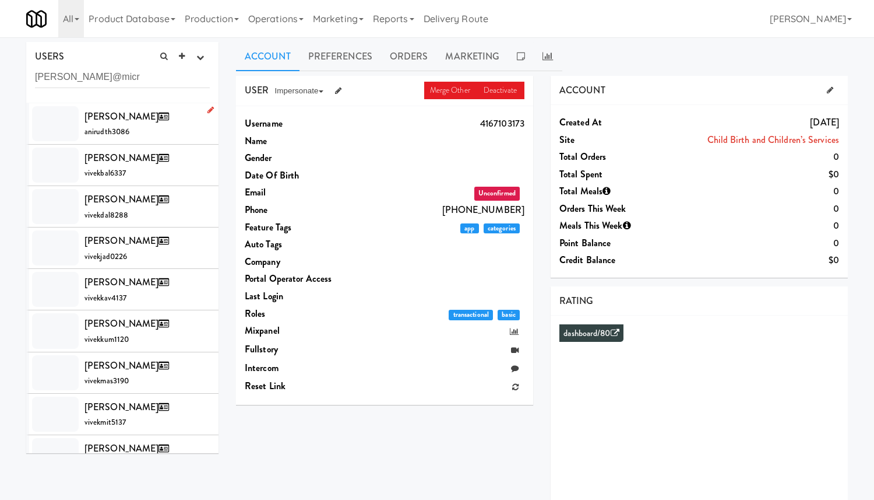
type input "[PERSON_NAME]@micr"
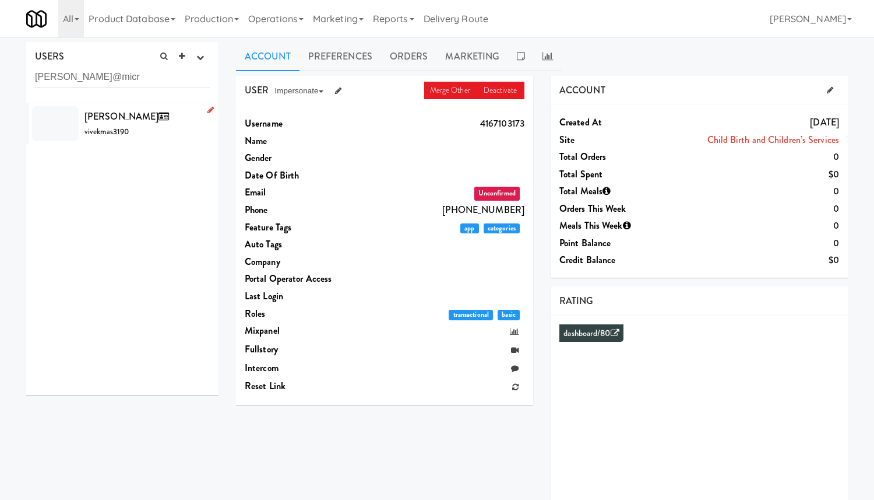
click at [110, 128] on span "vivekmas3190" at bounding box center [107, 131] width 44 height 11
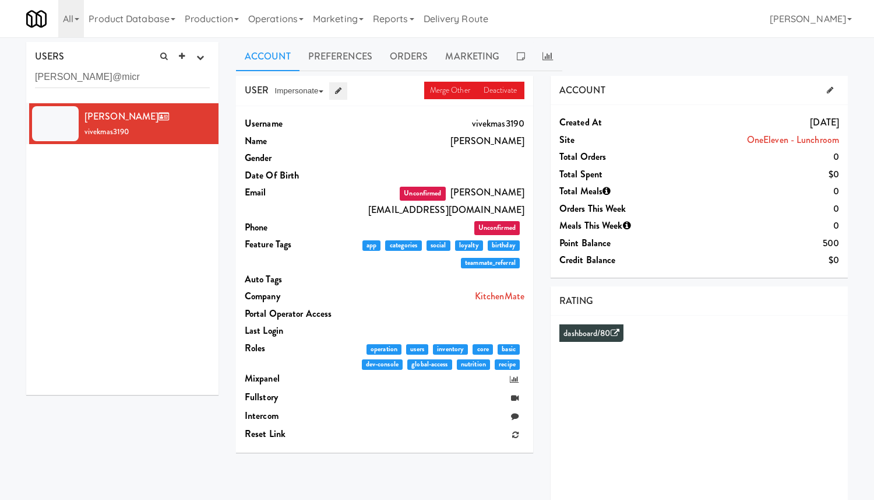
click at [345, 92] on link at bounding box center [338, 90] width 18 height 17
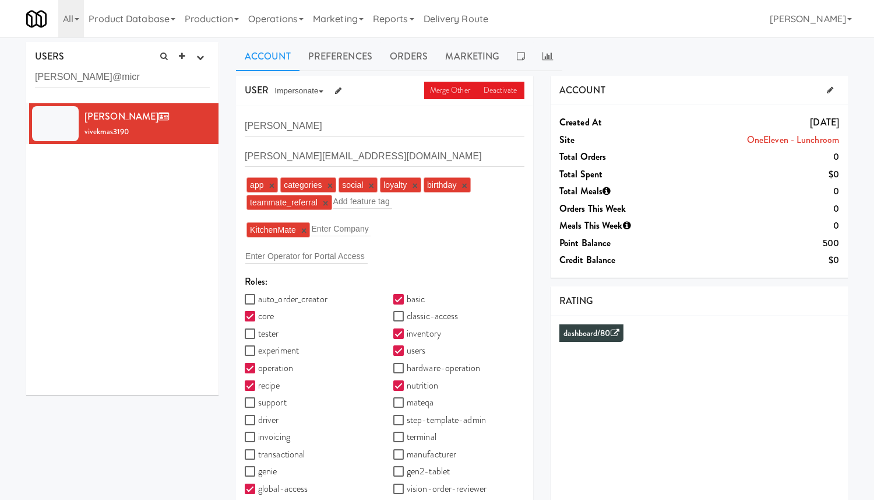
scroll to position [81, 0]
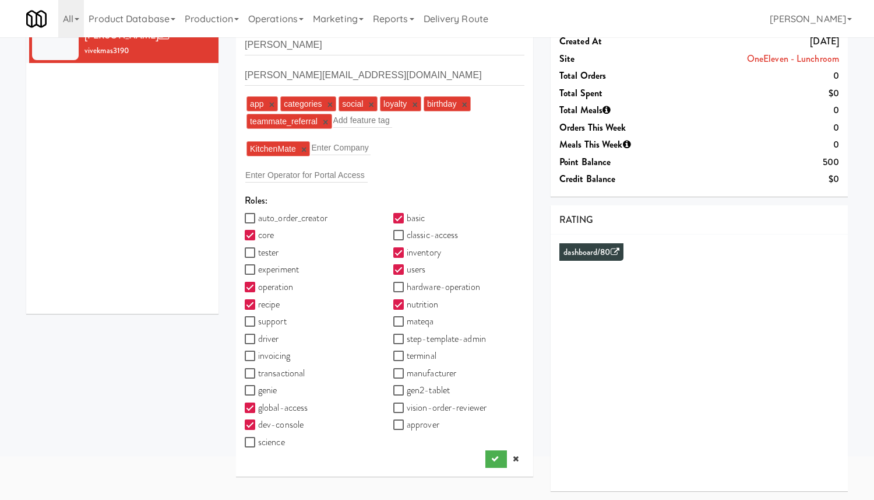
click at [427, 237] on label "classic-access" at bounding box center [425, 234] width 65 height 17
click at [407, 237] on input "classic-access" at bounding box center [399, 235] width 13 height 9
checkbox input "true"
click at [495, 458] on icon "submit" at bounding box center [495, 459] width 8 height 8
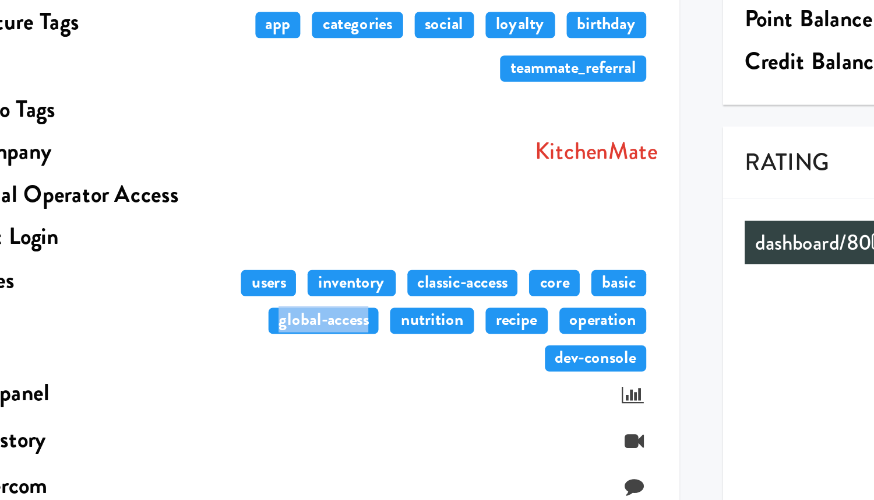
drag, startPoint x: 478, startPoint y: 280, endPoint x: 515, endPoint y: 281, distance: 36.7
click at [413, 281] on span "global-access" at bounding box center [390, 283] width 45 height 10
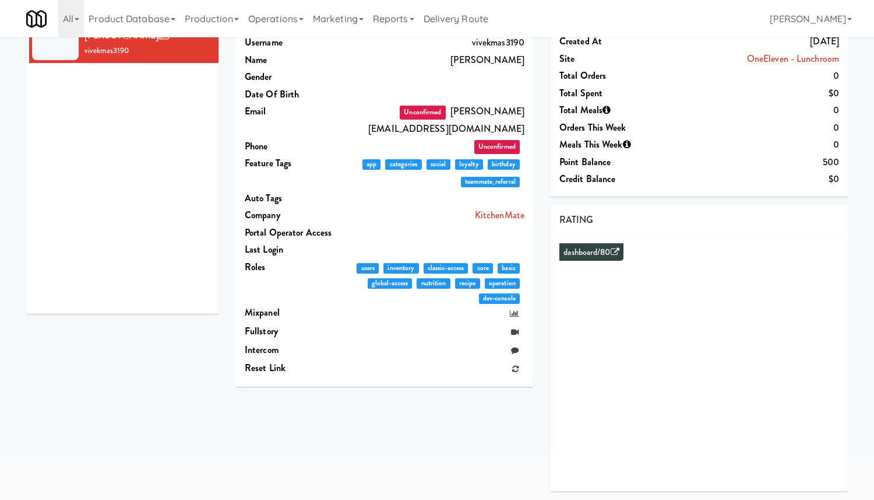
click at [663, 31] on div "All 325 Vending https://classic.micromart.com/?operator_id=503 901 Smrt Mrkt ht…" at bounding box center [437, 18] width 822 height 37
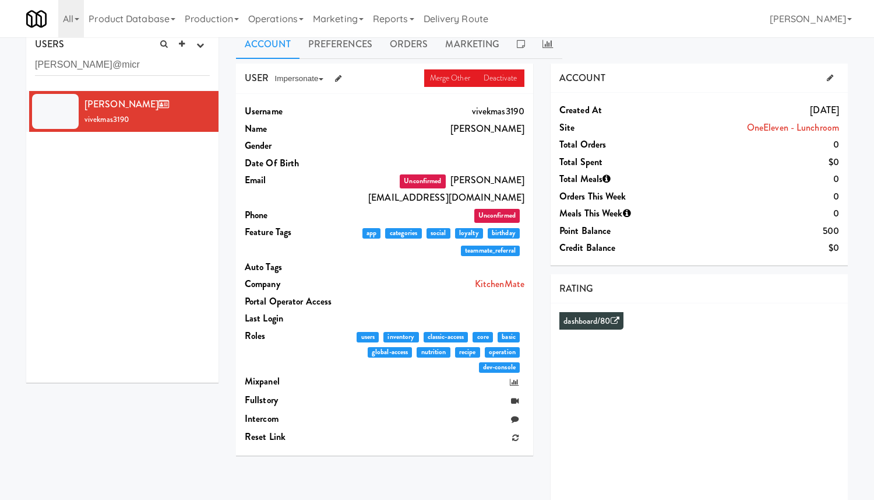
scroll to position [0, 0]
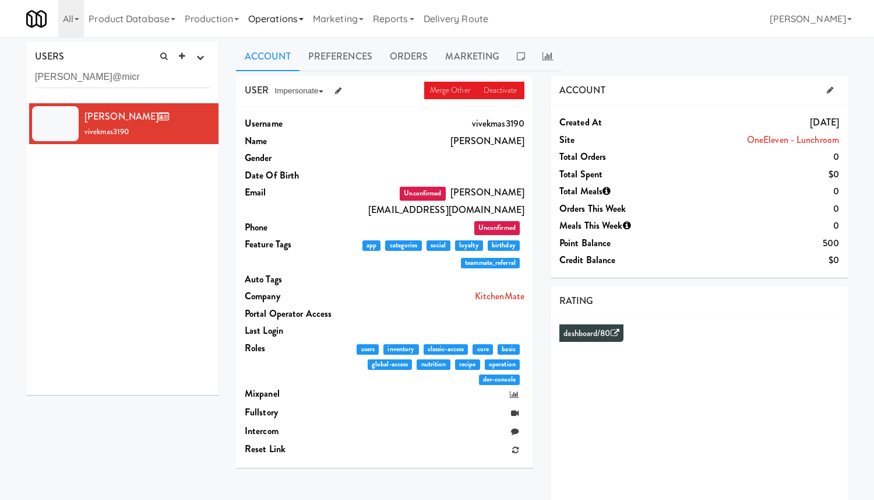
click at [284, 23] on link "Operations" at bounding box center [276, 18] width 65 height 37
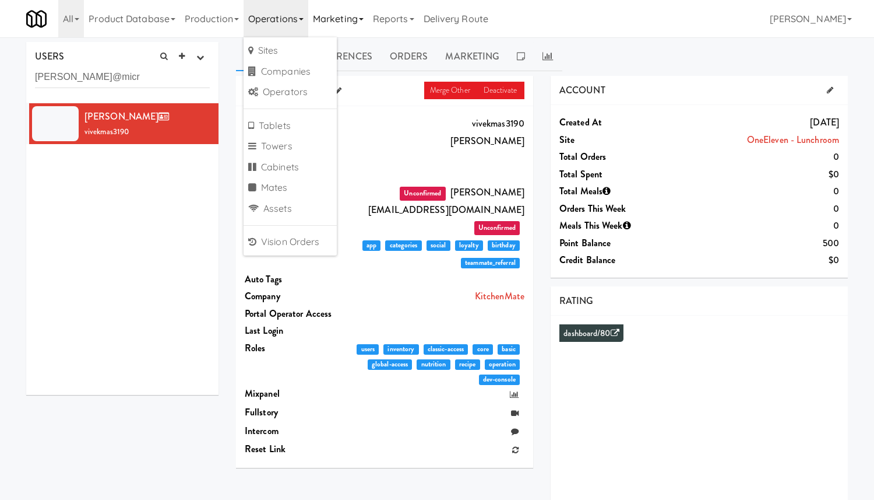
click at [356, 16] on link "Marketing" at bounding box center [338, 18] width 60 height 37
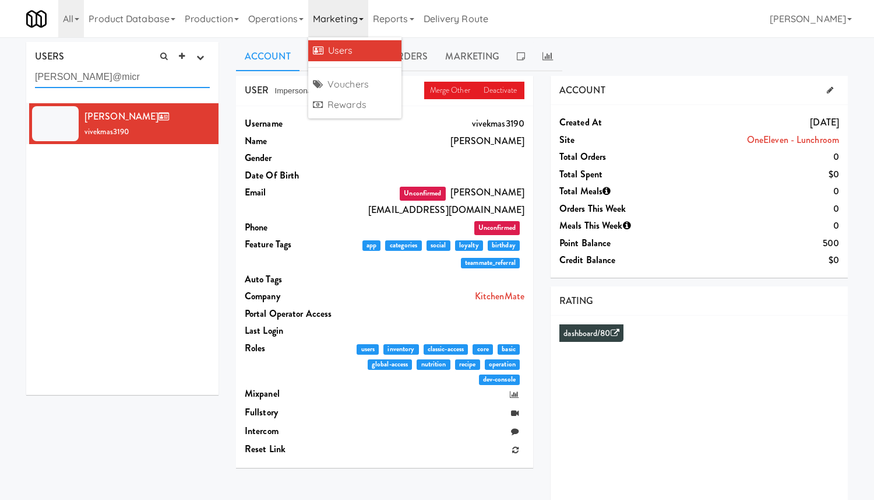
drag, startPoint x: 120, startPoint y: 78, endPoint x: 0, endPoint y: 78, distance: 119.5
click at [0, 78] on div "USERS active Ordered this week Didn't order this week 1 this week 2 this week 3…" at bounding box center [437, 311] width 874 height 539
type input "anthony"
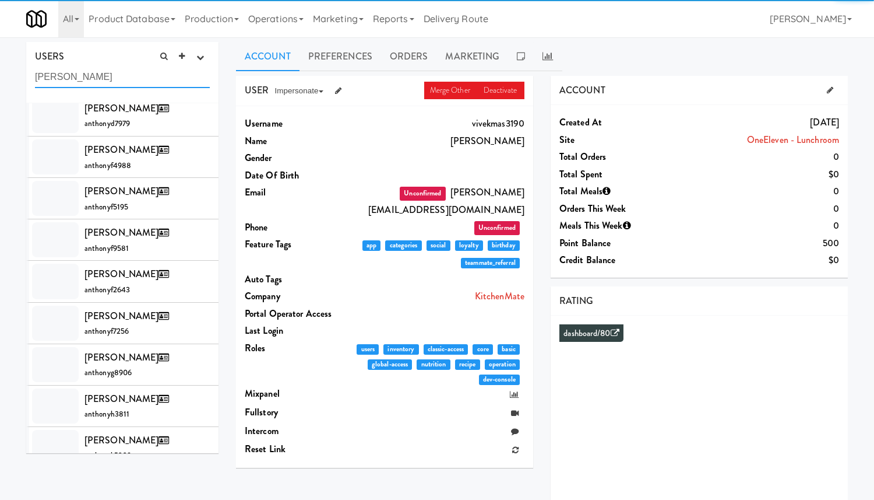
scroll to position [716, 0]
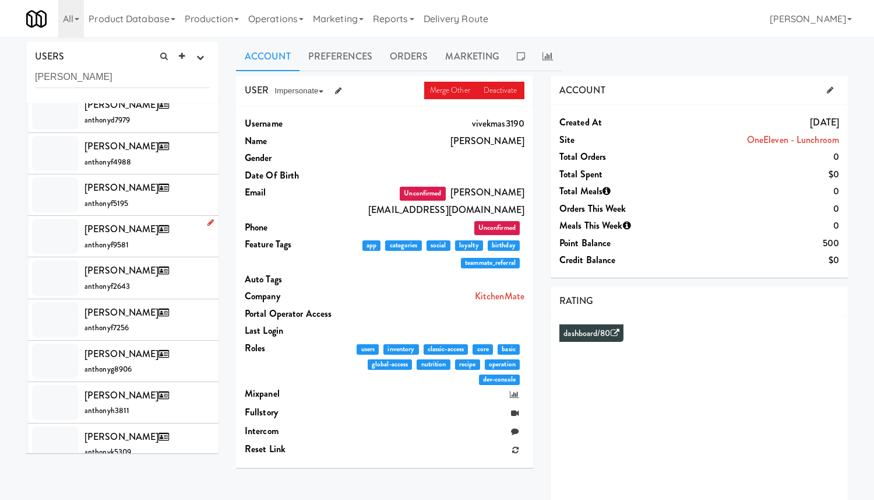
click at [183, 237] on div "Anthony Fernando anthonyf9581" at bounding box center [147, 235] width 125 height 31
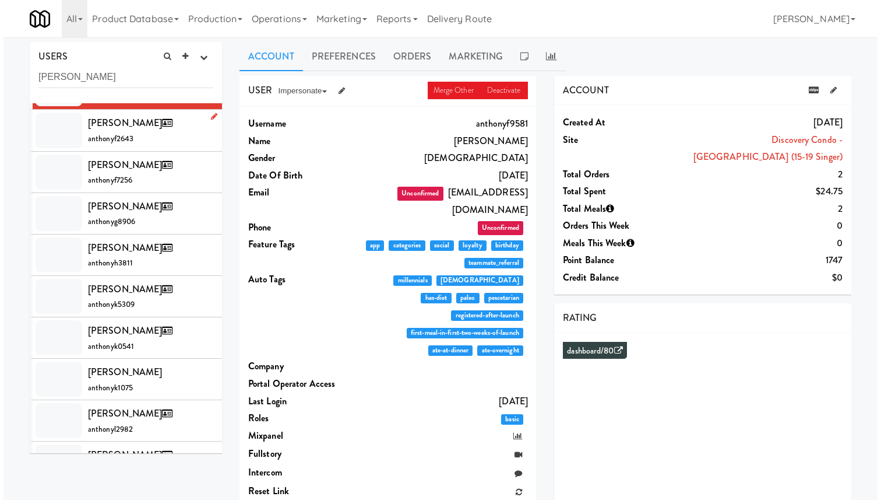
scroll to position [867, 0]
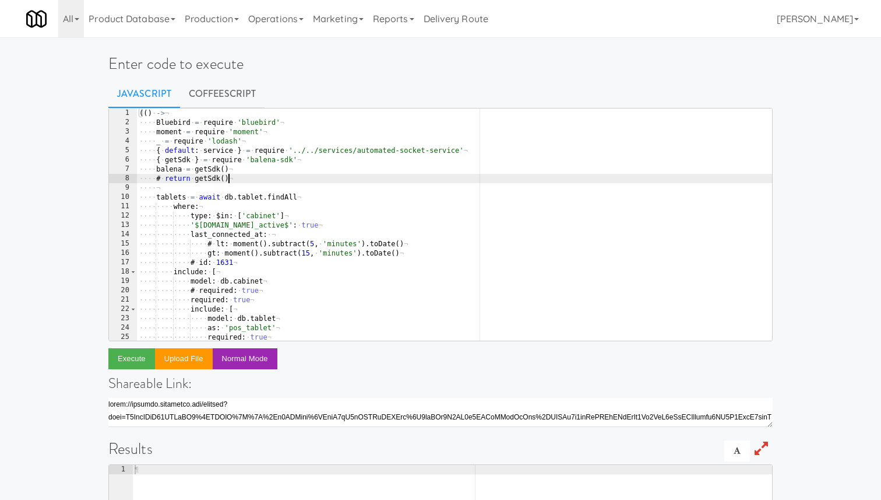
click at [269, 182] on div "(( ) · -> ¬ ···· Bluebird · = · require · 'bluebird' ¬ ···· moment · = · requir…" at bounding box center [454, 233] width 635 height 251
type textarea "errors: (_.filter checks, (c) -> !c.success) )()"
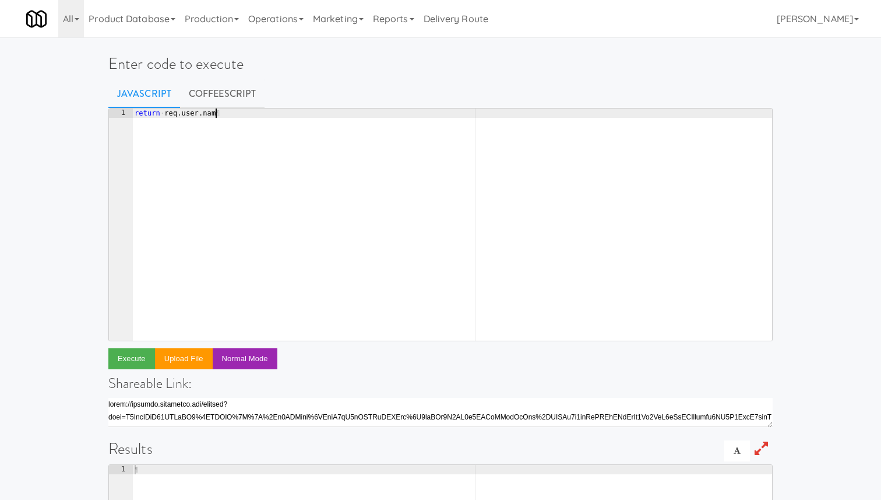
scroll to position [0, 6]
click at [123, 356] on button "Execute" at bounding box center [131, 358] width 47 height 21
click at [307, 243] on div "return · req . user . name ¶" at bounding box center [452, 233] width 640 height 251
drag, startPoint x: 269, startPoint y: 125, endPoint x: 80, endPoint y: 115, distance: 188.6
click at [80, 115] on div "Enter code to execute Javascript CoffeeScript return req.user.name 1 return · r…" at bounding box center [440, 378] width 881 height 673
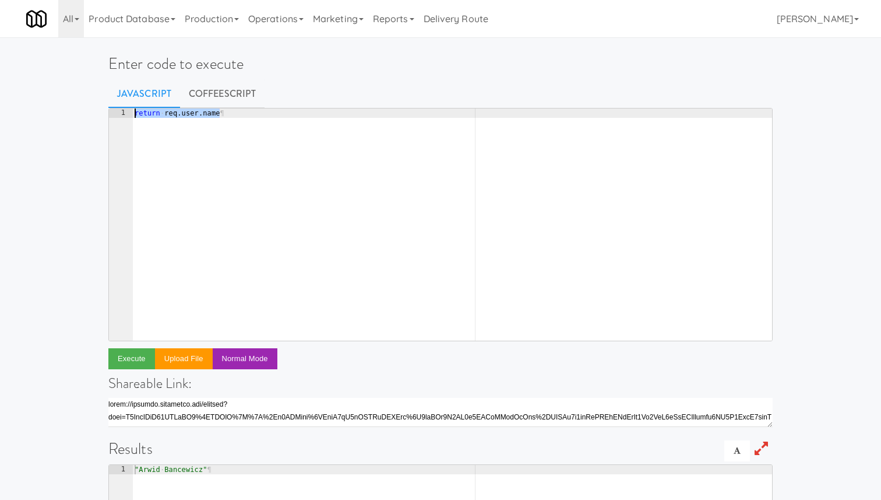
click at [210, 114] on div "return · req . user . name ¶" at bounding box center [452, 233] width 640 height 251
type textarea "return req.user"
click at [136, 356] on button "Execute" at bounding box center [131, 358] width 47 height 21
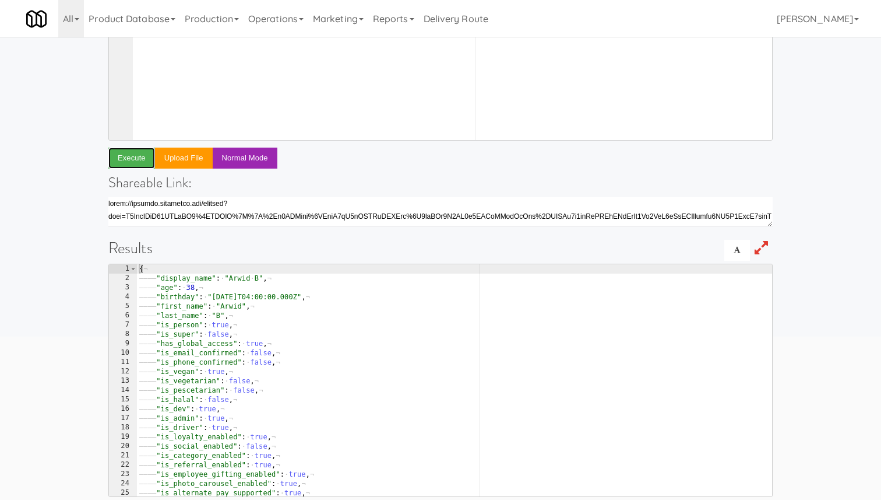
scroll to position [0, 0]
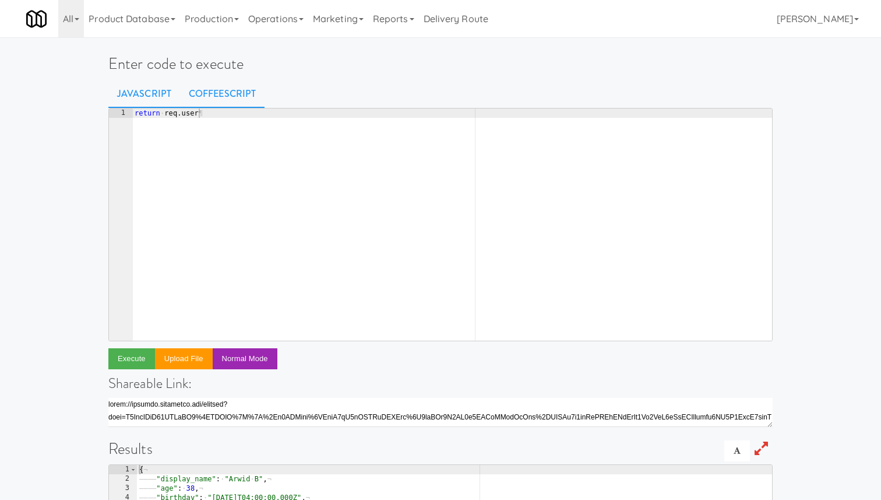
click at [236, 88] on link "CoffeeScript" at bounding box center [222, 93] width 85 height 29
click at [140, 90] on link "Javascript" at bounding box center [144, 93] width 72 height 29
click at [223, 114] on div "return · req . user ¶" at bounding box center [452, 233] width 640 height 251
click at [154, 116] on div "return · req . user ¶" at bounding box center [452, 233] width 640 height 251
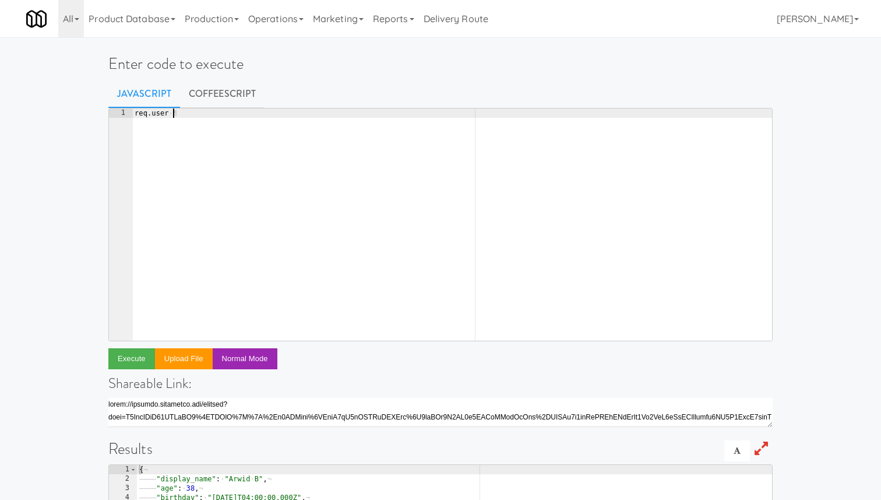
scroll to position [0, 3]
type textarea "req.user.email = "arwid@micromart.commmm""
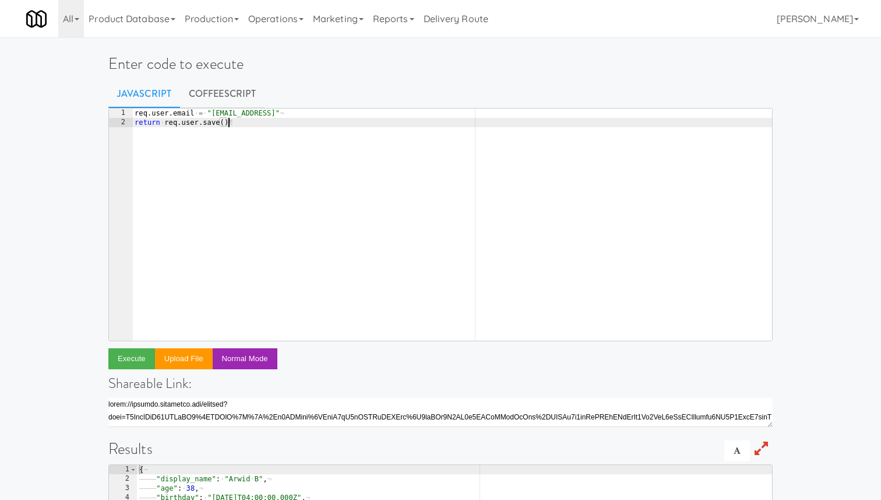
scroll to position [0, 7]
click at [129, 358] on button "Execute" at bounding box center [131, 358] width 47 height 21
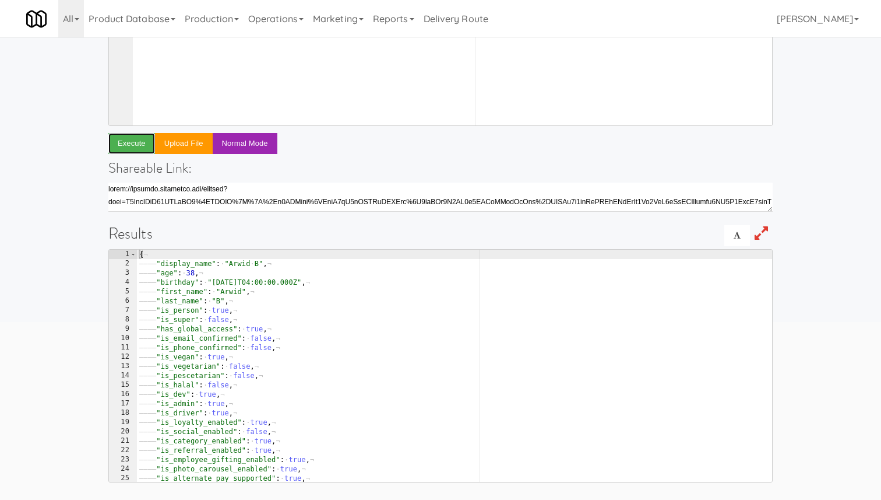
scroll to position [0, 0]
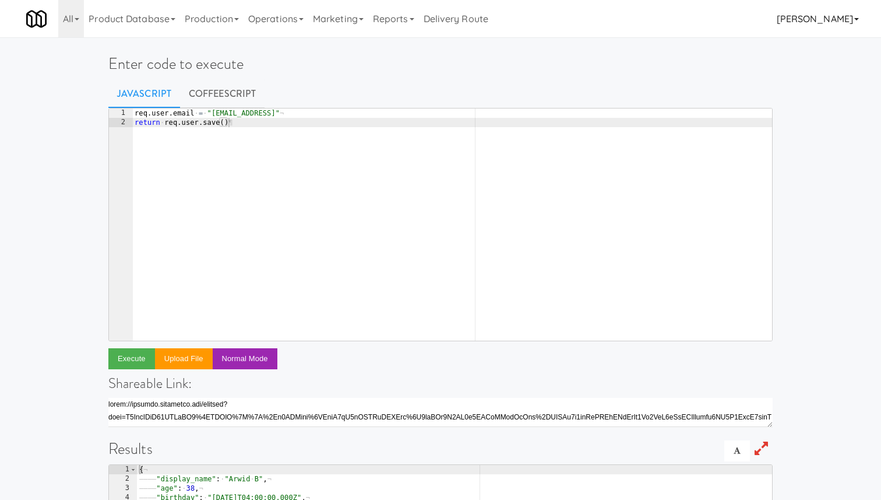
click at [836, 17] on link "[PERSON_NAME]" at bounding box center [818, 18] width 92 height 37
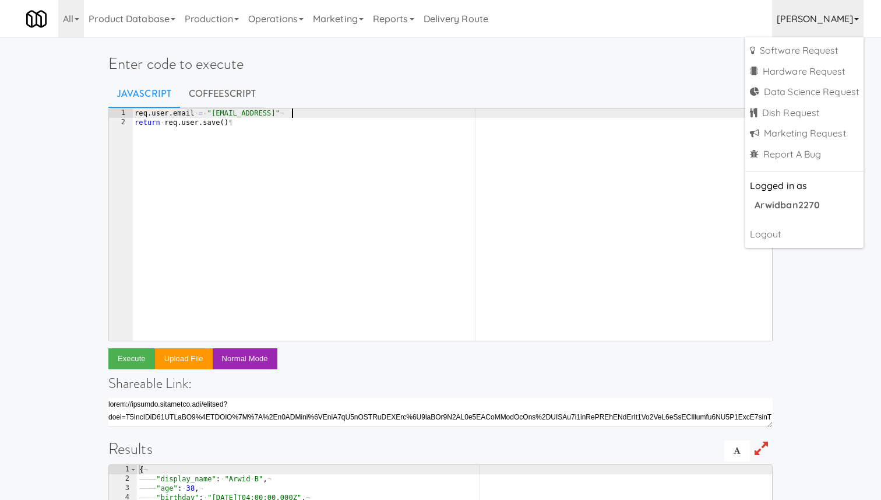
click at [293, 115] on div "req . user . email · = · "arwid@micromart.commmm" ¬ return · req . user . save …" at bounding box center [452, 233] width 640 height 251
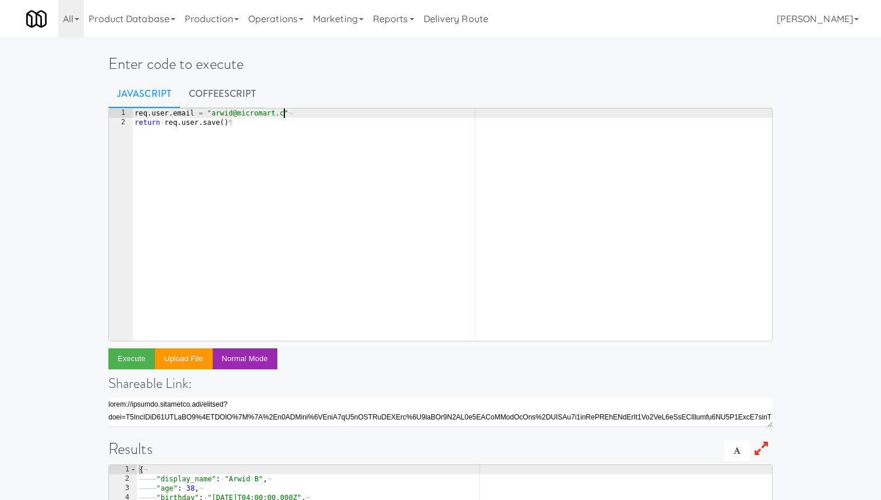
scroll to position [0, 12]
click at [254, 114] on div "req . user . email · = · "arwid@micromart.com" ¬ return · req . user . save ( )…" at bounding box center [452, 233] width 640 height 251
click at [813, 27] on link "[PERSON_NAME]" at bounding box center [818, 18] width 92 height 37
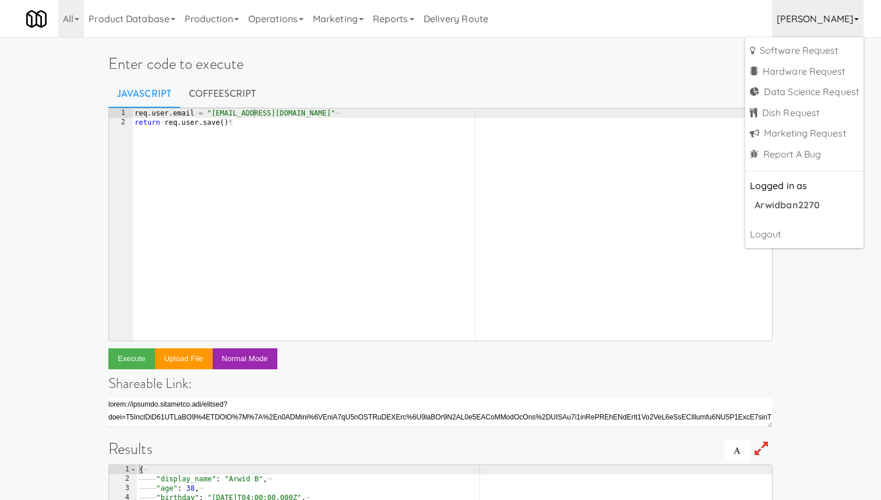
click at [813, 27] on link "[PERSON_NAME]" at bounding box center [818, 18] width 92 height 37
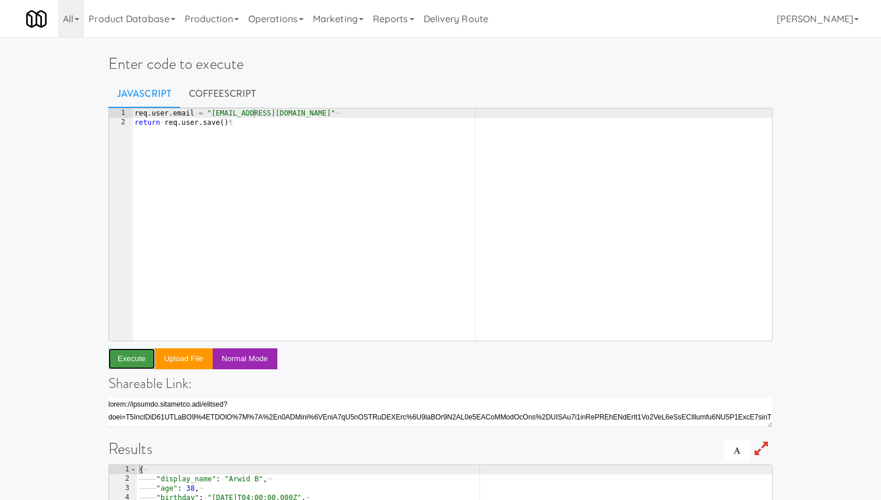
click at [142, 354] on button "Execute" at bounding box center [131, 358] width 47 height 21
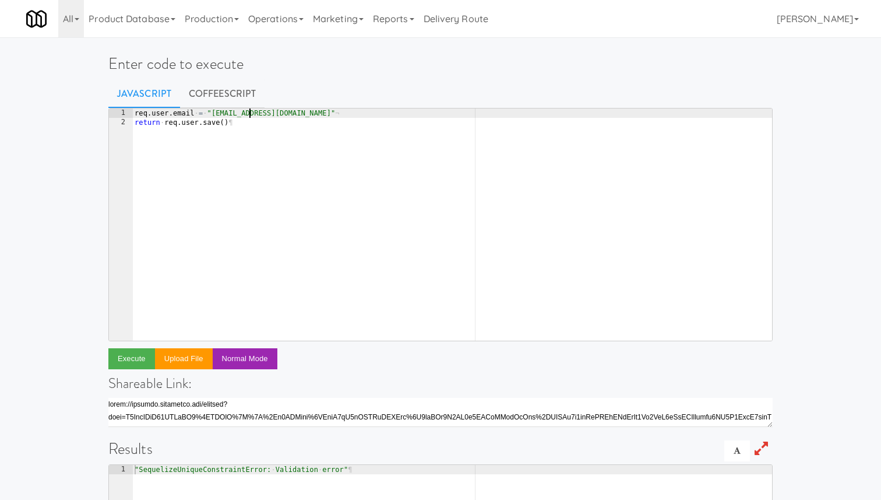
click at [248, 114] on div "req . user . email · = · "arwid@micromart.com" ¬ return · req . user . save ( )…" at bounding box center [452, 233] width 640 height 251
click at [128, 354] on button "Execute" at bounding box center [131, 358] width 47 height 21
type textarea "return req.user.save()"
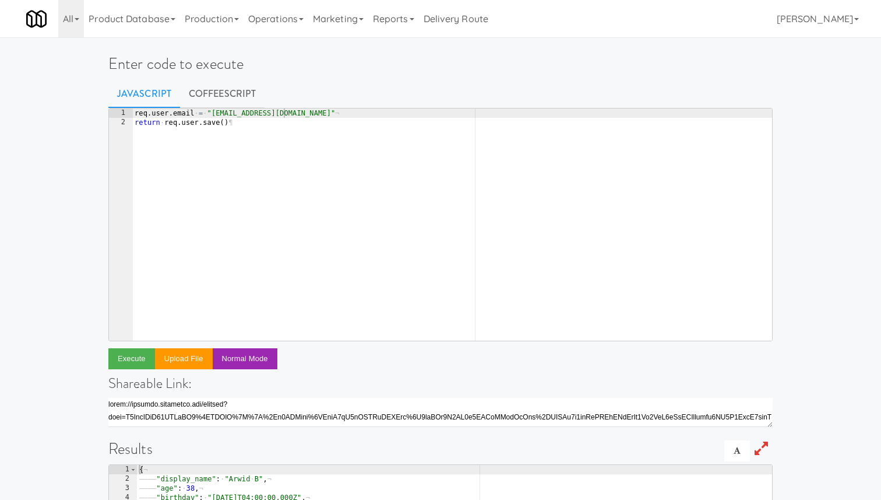
scroll to position [0, 7]
click at [337, 136] on div "req . user . email · = · "arwid@kitchenmate.com" ¬ return · req . user . save (…" at bounding box center [452, 233] width 640 height 251
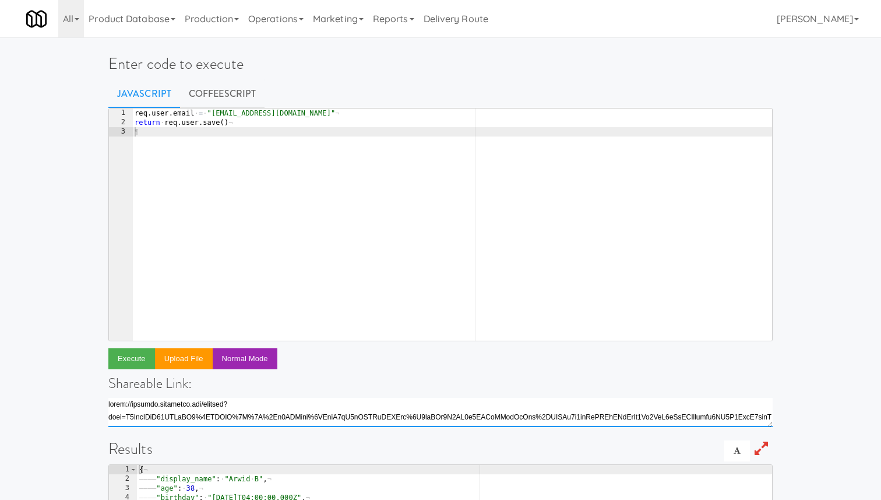
click at [307, 413] on textarea "https://classic.micromart.com/console?code=U2FsdGVkX19CJk9o0QpzF%2BEjeiPjFIrwL4…" at bounding box center [440, 412] width 665 height 29
type textarea "https://classic.micromart.com/console?code=U2FsdGVkX19CJk9o0QpzF%2BEjeiPjFIrwL4…"
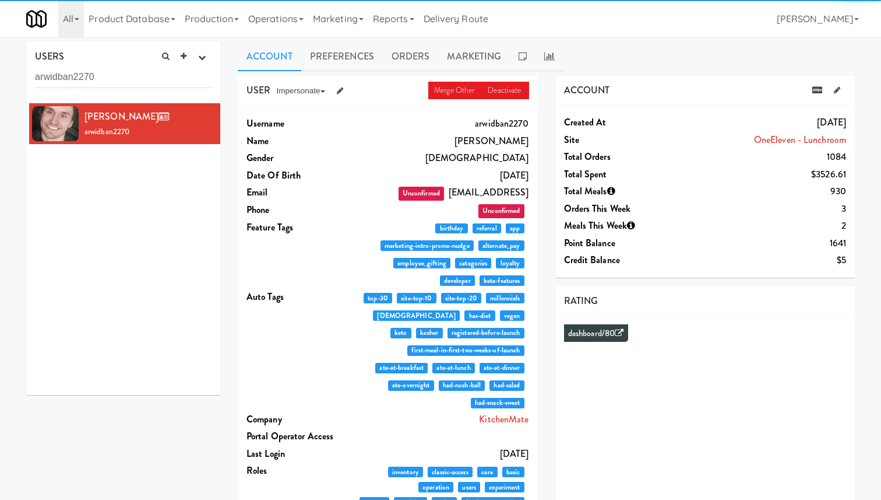
click at [522, 192] on dd "Unconfirmed [EMAIL_ADDRESS]" at bounding box center [445, 192] width 170 height 17
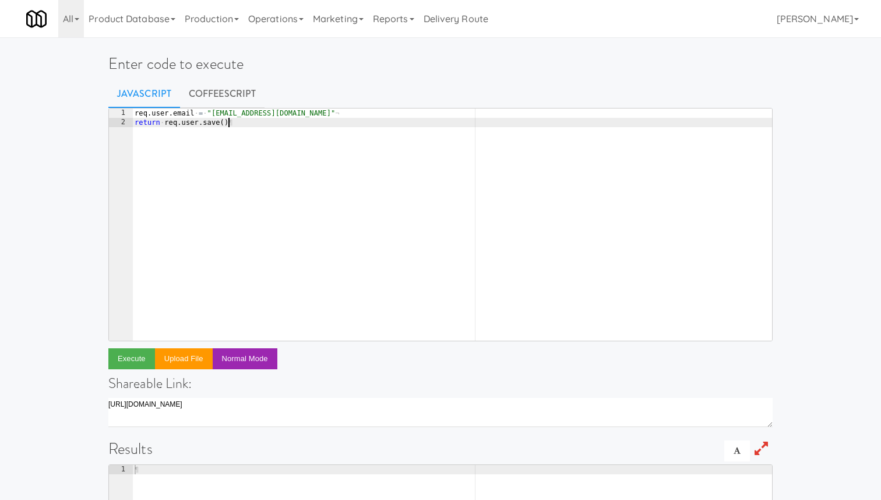
drag, startPoint x: 247, startPoint y: 136, endPoint x: 80, endPoint y: 84, distance: 174.6
click at [80, 84] on div "Enter code to execute Javascript CoffeeScript return [DOMAIN_NAME]() 1 2 req . …" at bounding box center [440, 378] width 881 height 673
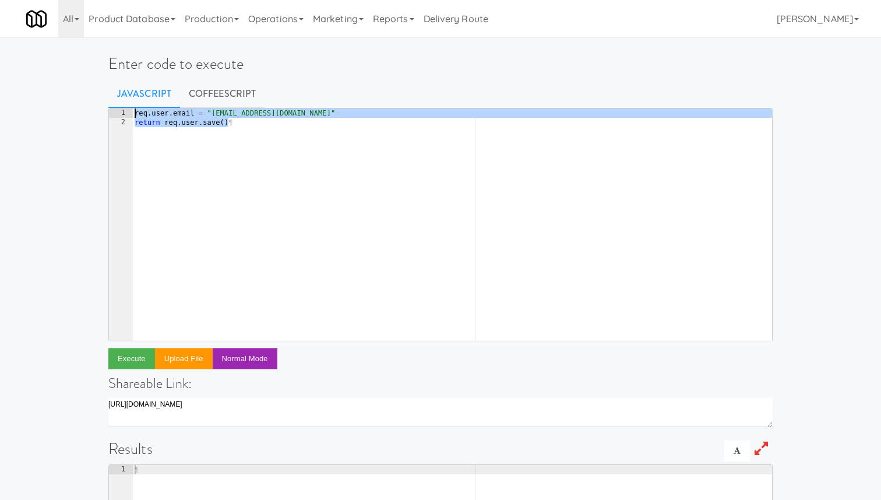
click at [411, 250] on div "req . user . email · = · "[EMAIL_ADDRESS][DOMAIN_NAME]" ¬ return · req . user .…" at bounding box center [452, 233] width 640 height 251
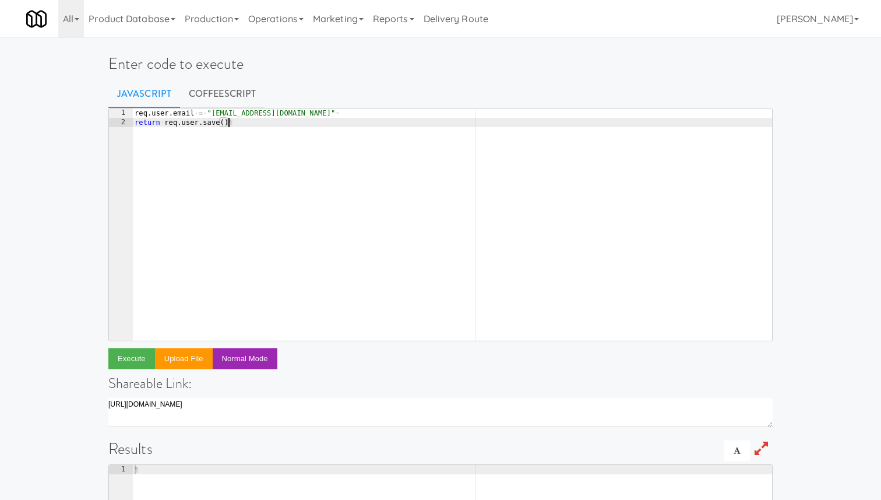
click at [321, 166] on div "req . user . email · = · "arwid@kitchenmate.com" ¬ return · req . user . save (…" at bounding box center [452, 233] width 640 height 251
type textarea "req.user.email = "arwid@kitchenmate.com" return req.user.save()"
paste textarea
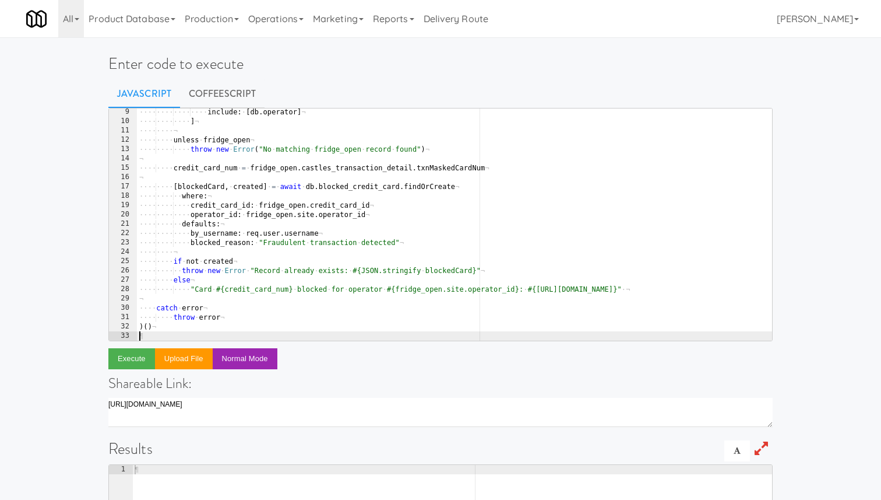
scroll to position [76, 0]
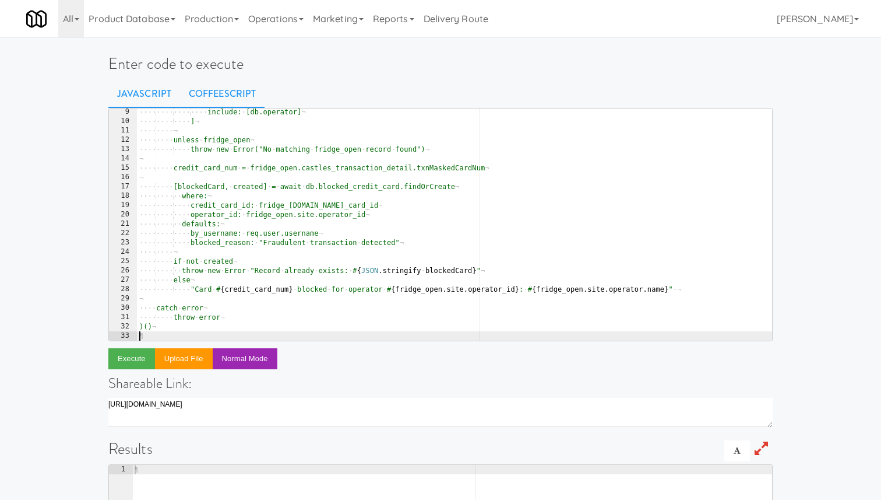
click at [220, 96] on link "CoffeeScript" at bounding box center [222, 93] width 85 height 29
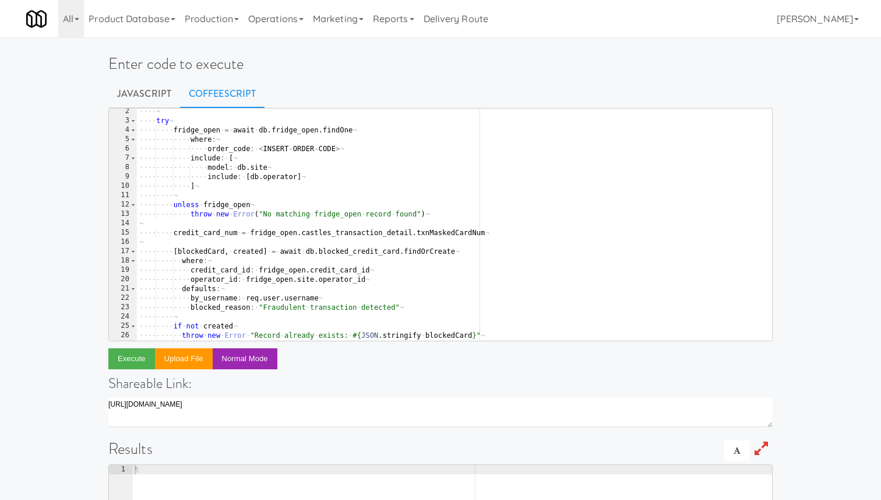
scroll to position [13, 0]
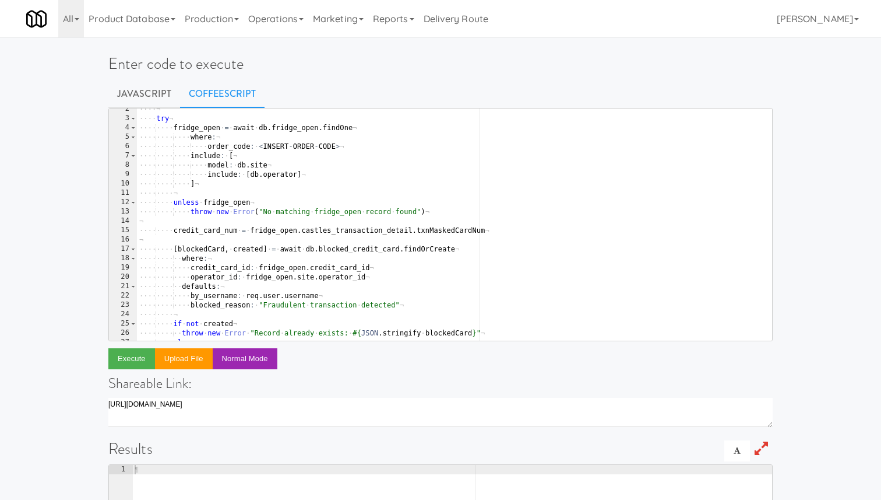
type textarea "order_code: <INSERT-ORDER-CODE>"
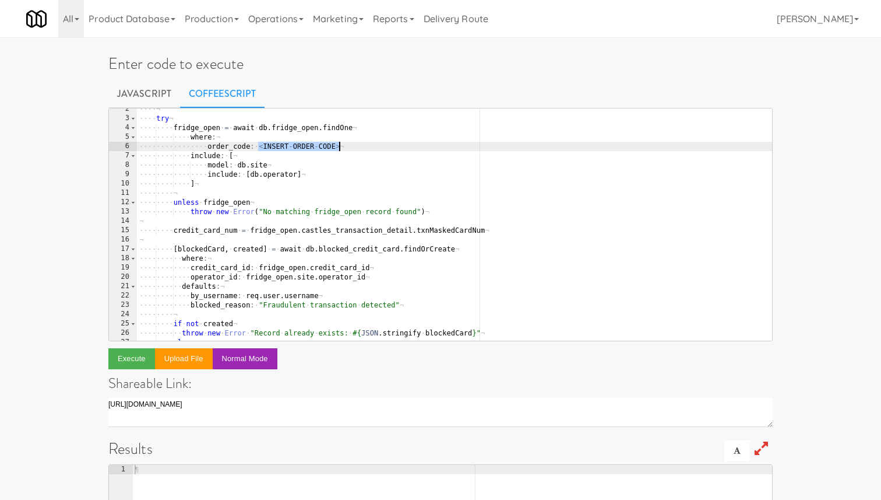
drag, startPoint x: 258, startPoint y: 146, endPoint x: 376, endPoint y: 146, distance: 117.8
click at [376, 146] on div "···· ¬ ···· try ¬ ···· ···· fridge_open · = · await · db . fridge_open . findOn…" at bounding box center [454, 229] width 635 height 251
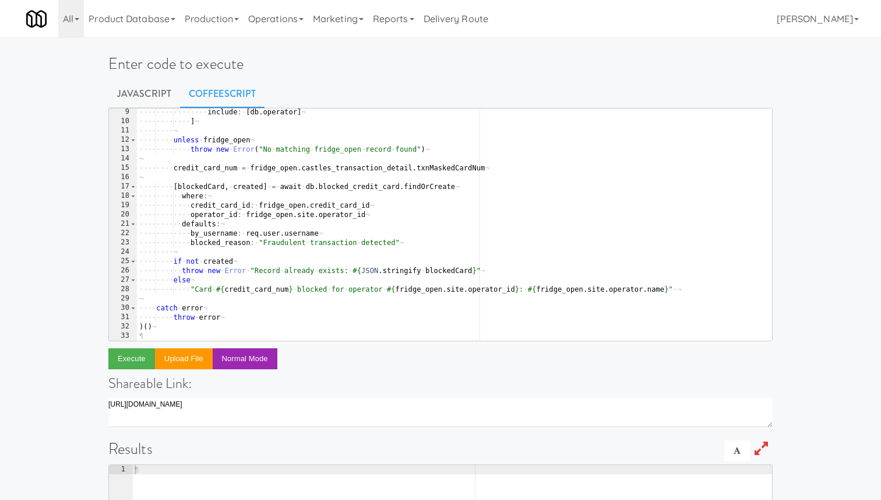
scroll to position [1, 0]
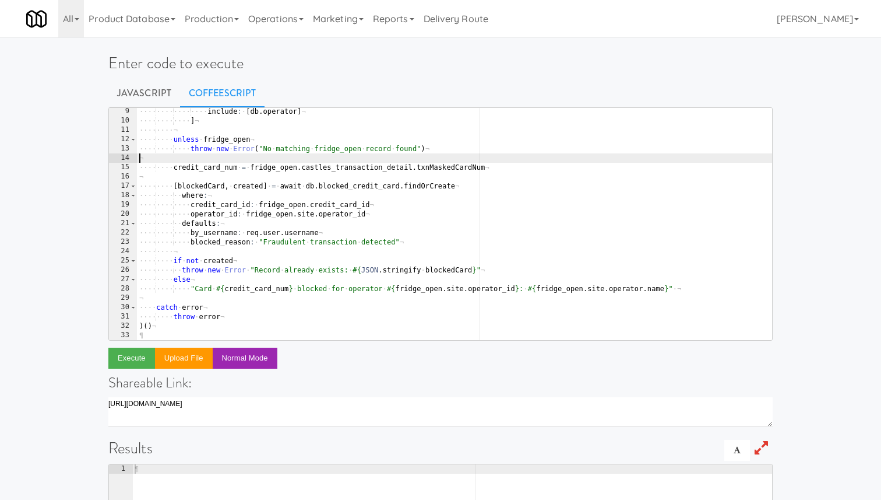
click at [311, 160] on div "···· ···· ···· ···· include : · [ db . operator ] ¬ ···· ···· ···· ] ¬ ···· ···…" at bounding box center [454, 232] width 635 height 251
paste textarea
type textarea ")()"
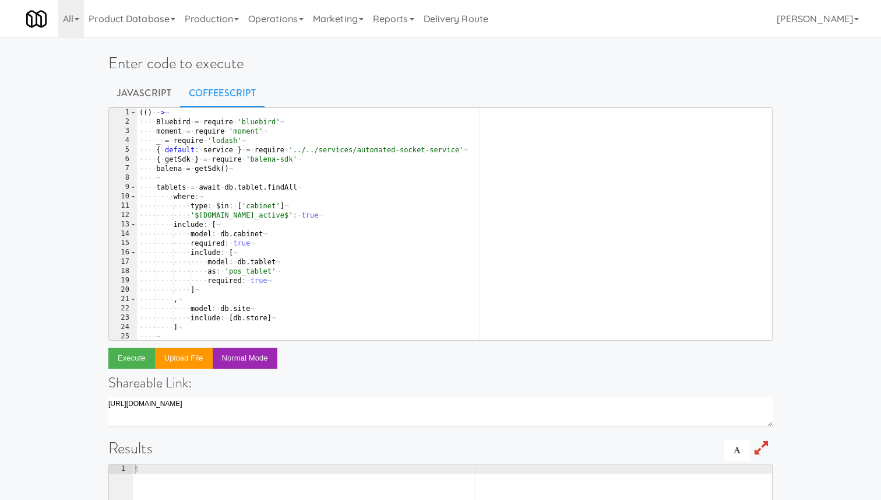
scroll to position [31, 0]
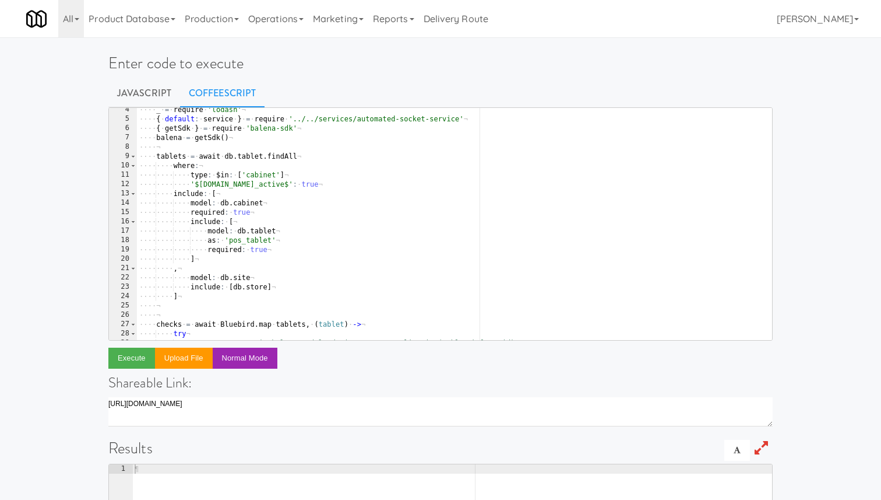
click at [194, 301] on div "···· _ · = · require · 'lodash' ¬ ···· { · default : · service · } · = · requir…" at bounding box center [454, 230] width 635 height 251
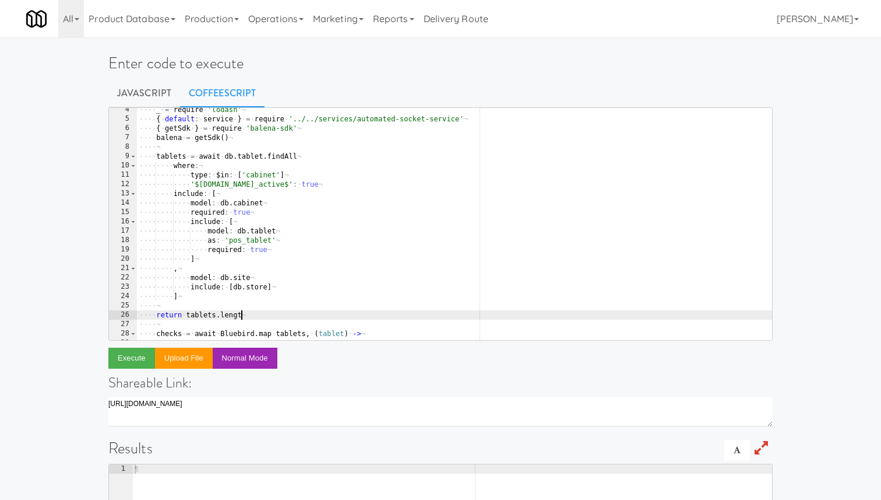
scroll to position [0, 8]
type textarea "return tablets.length"
click at [125, 353] on button "Execute" at bounding box center [131, 357] width 47 height 21
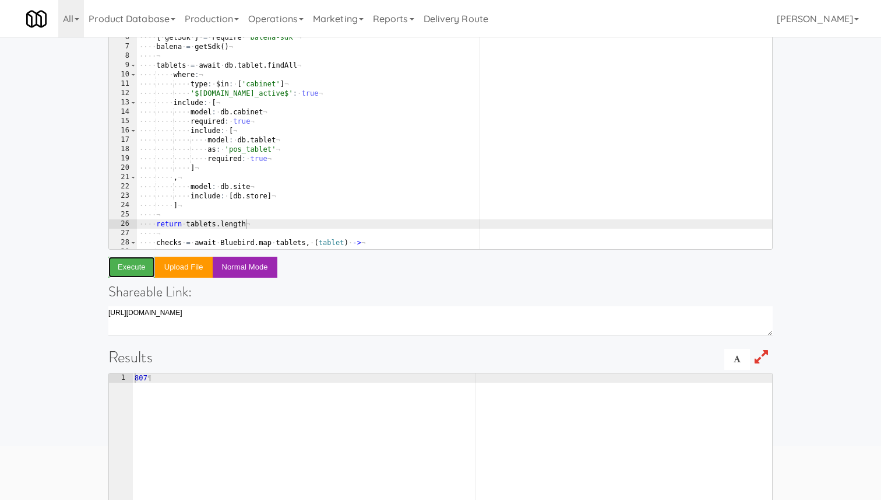
scroll to position [93, 0]
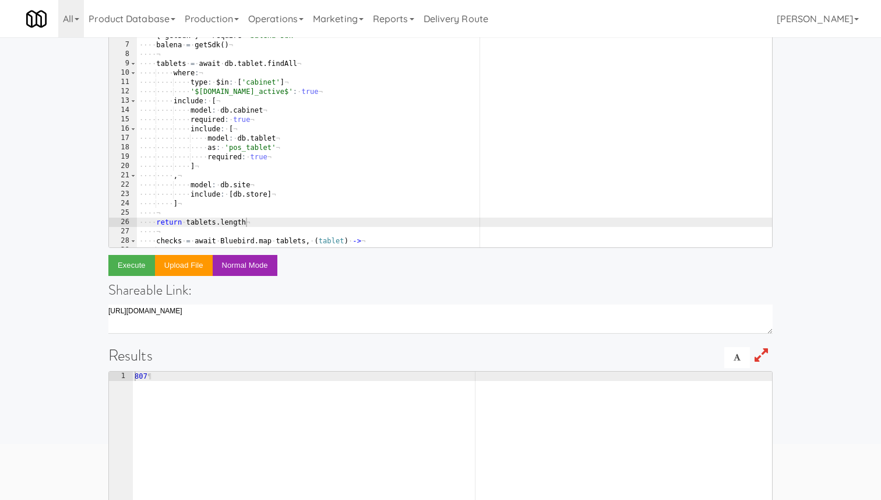
type textarea "807"
drag, startPoint x: 155, startPoint y: 378, endPoint x: 120, endPoint y: 378, distance: 35.6
click at [120, 378] on pre "807 1 807 ¶ XXXXXXXXXXXXXXXXXXXXXXXXXXXXXXXXXXXXXXXXXXXXXXXXXXXXXXXXXXXXXXXXXXX…" at bounding box center [440, 487] width 665 height 233
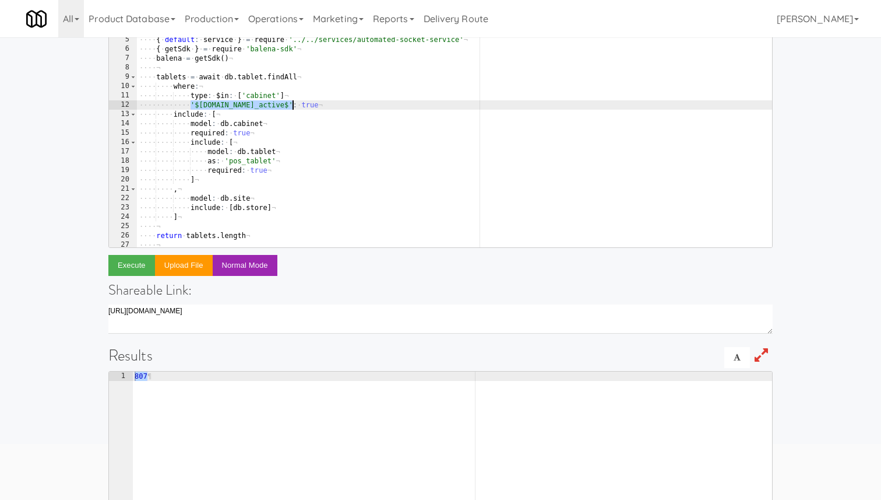
drag, startPoint x: 190, startPoint y: 104, endPoint x: 313, endPoint y: 103, distance: 123.0
click at [314, 104] on div "···· Bluebird · = · require · 'bluebird' ¬ ···· moment · = · require · 'moment'…" at bounding box center [454, 132] width 635 height 251
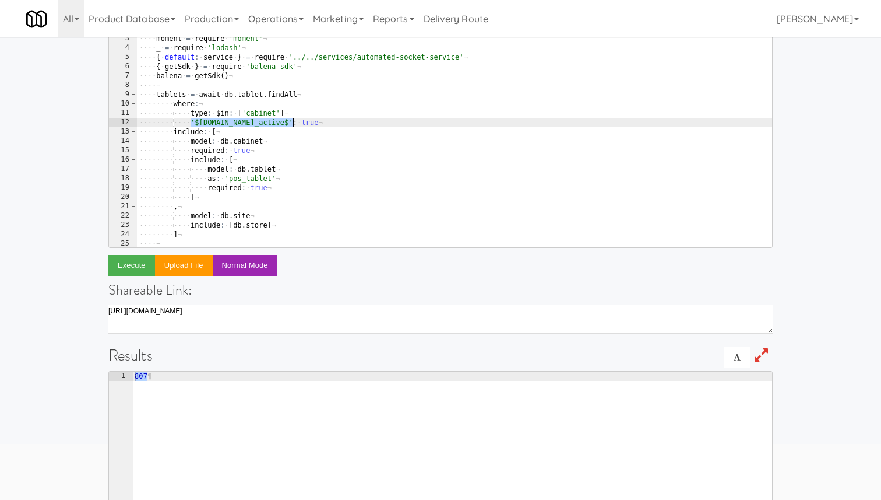
scroll to position [0, 0]
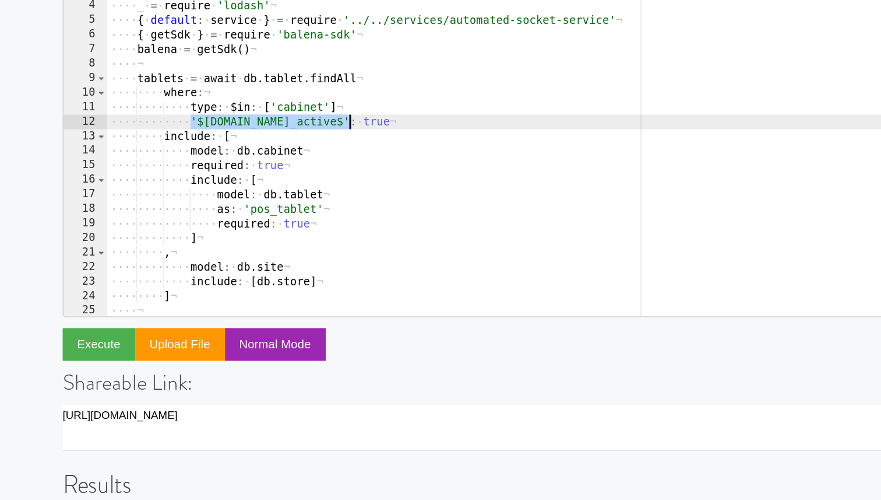
click at [250, 95] on div "( ( ) · -> ¬ ···· Bluebird · = · require · 'bluebird' ¬ ···· moment · = · requi…" at bounding box center [454, 140] width 635 height 251
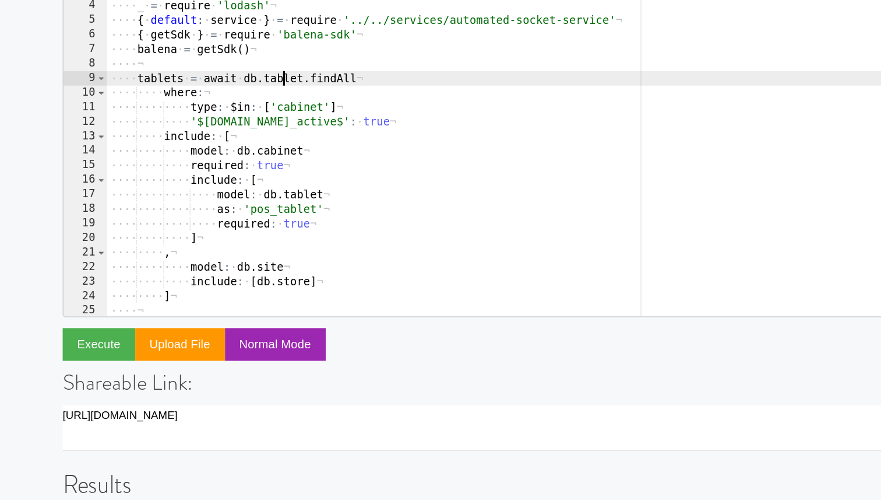
click at [250, 95] on div "( ( ) · -> ¬ ···· Bluebird · = · require · 'bluebird' ¬ ···· moment · = · requi…" at bounding box center [454, 140] width 635 height 251
click at [248, 93] on div "( ( ) · -> ¬ ···· Bluebird · = · require · 'bluebird' ¬ ···· moment · = · requi…" at bounding box center [454, 140] width 635 height 251
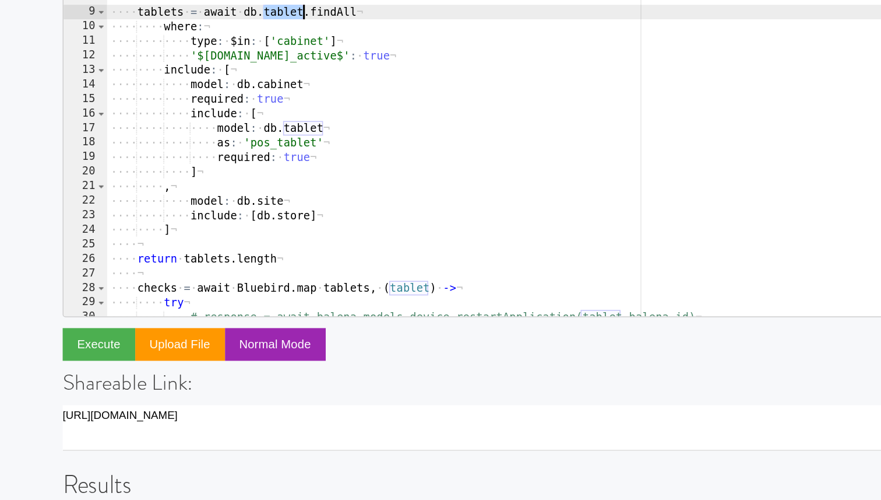
scroll to position [23, 0]
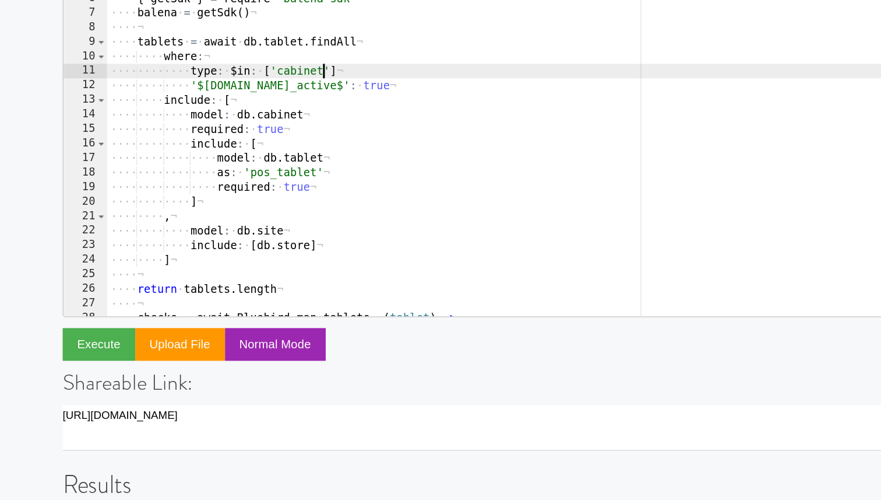
click at [275, 88] on div "···· moment · = · require · 'moment' ¬ ···· _ · = · require · 'lodash' ¬ ···· {…" at bounding box center [454, 135] width 635 height 251
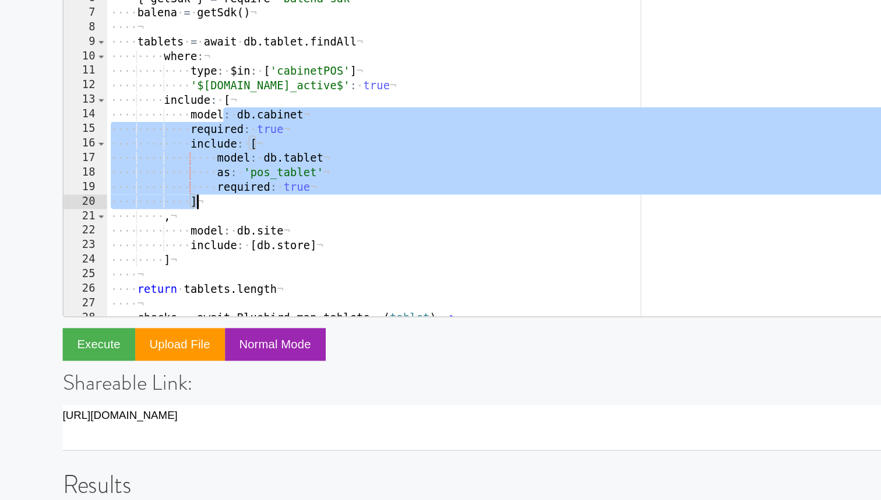
drag, startPoint x: 210, startPoint y: 117, endPoint x: 218, endPoint y: 178, distance: 61.1
click at [218, 178] on div "···· moment · = · require · 'moment' ¬ ···· _ · = · require · 'lodash' ¬ ···· {…" at bounding box center [454, 135] width 635 height 251
click at [210, 185] on div "···· moment · = · require · 'moment' ¬ ···· _ · = · require · 'lodash' ¬ ···· {…" at bounding box center [454, 135] width 635 height 251
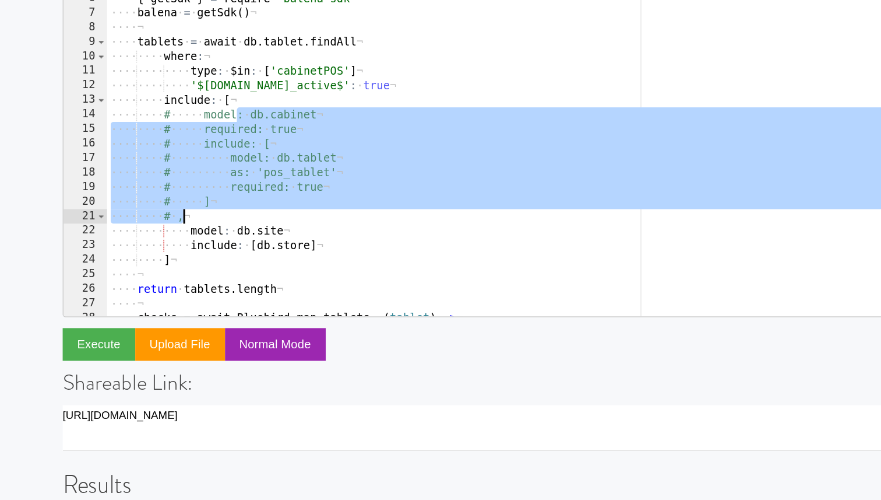
click at [236, 180] on div "···· moment · = · require · 'moment' ¬ ···· _ · = · require · 'lodash' ¬ ···· {…" at bounding box center [454, 135] width 635 height 251
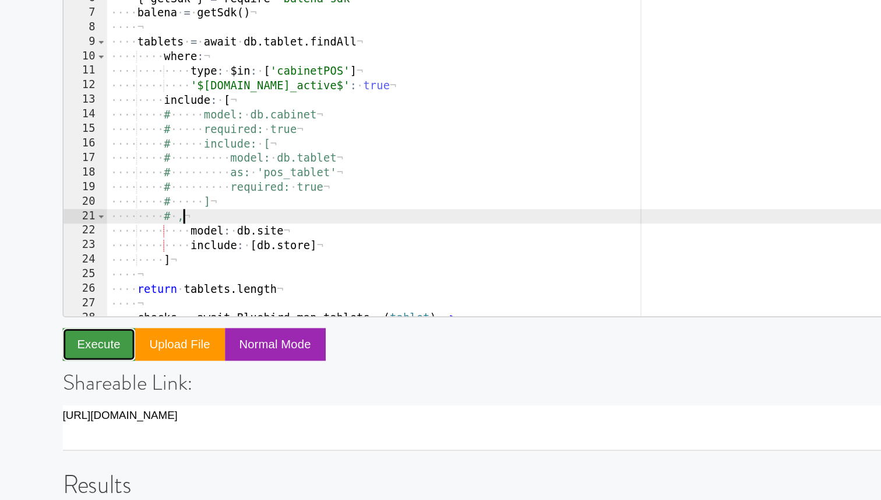
click at [136, 267] on button "Execute" at bounding box center [131, 265] width 47 height 21
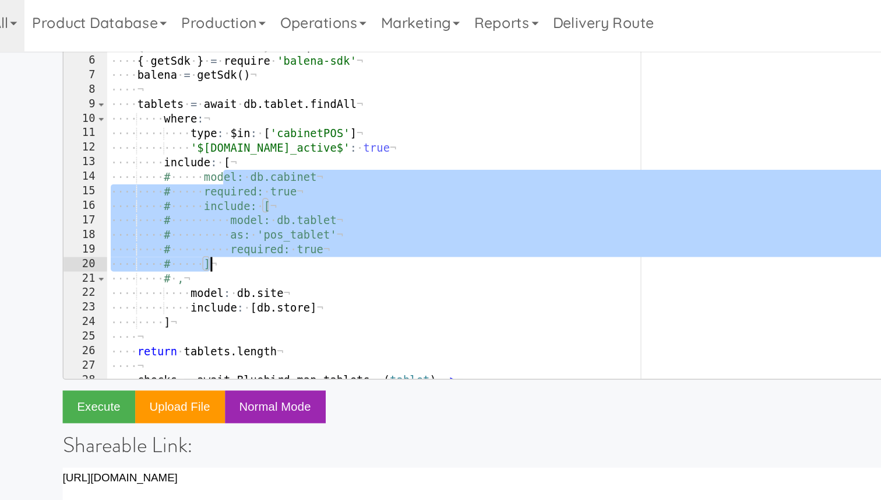
drag, startPoint x: 213, startPoint y: 118, endPoint x: 214, endPoint y: 178, distance: 60.6
click at [214, 178] on div "···· moment · = · require · 'moment' ¬ ···· _ · = · require · 'lodash' ¬ ···· {…" at bounding box center [454, 135] width 635 height 251
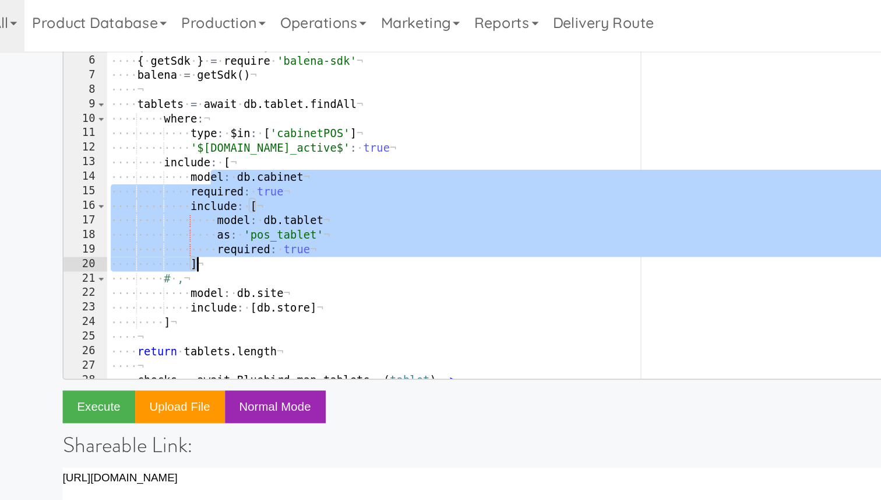
click at [211, 187] on div "···· moment · = · require · 'moment' ¬ ···· _ · = · require · 'lodash' ¬ ···· {…" at bounding box center [454, 135] width 635 height 251
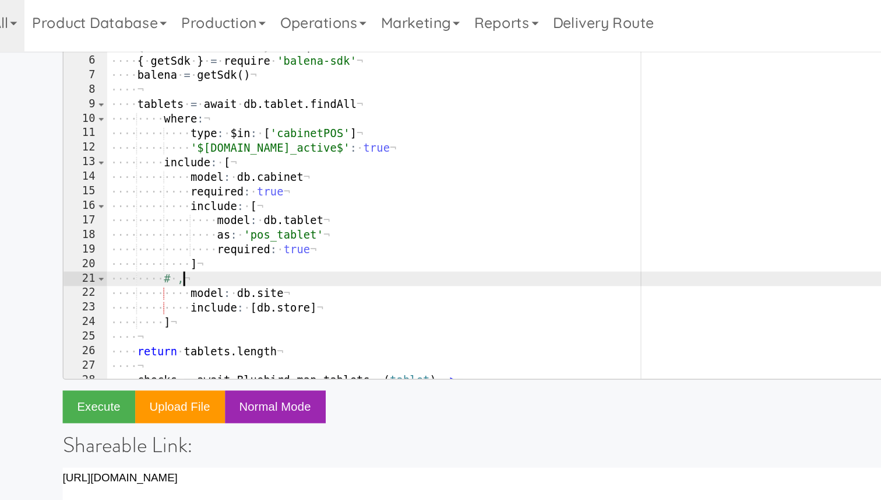
scroll to position [0, 2]
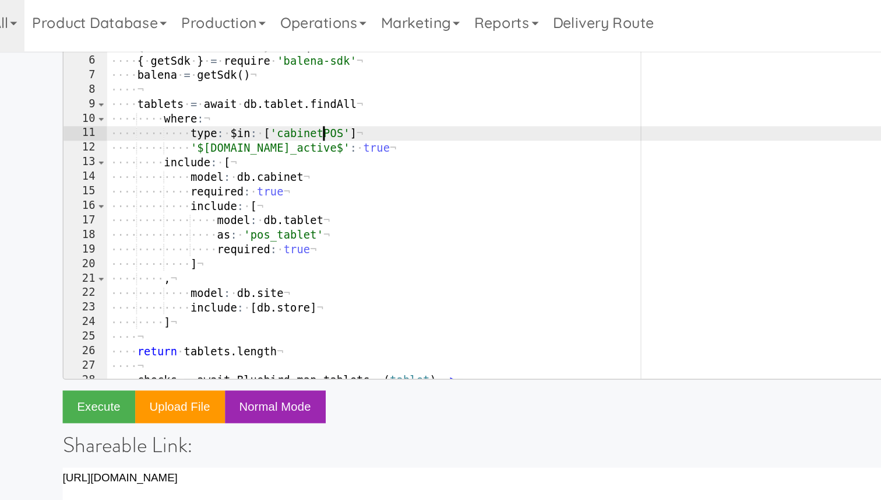
click at [277, 92] on div "···· moment · = · require · 'moment' ¬ ···· _ · = · require · 'lodash' ¬ ···· {…" at bounding box center [454, 135] width 635 height 251
click at [313, 128] on div "···· moment · = · require · 'moment' ¬ ···· _ · = · require · 'lodash' ¬ ···· {…" at bounding box center [454, 135] width 635 height 251
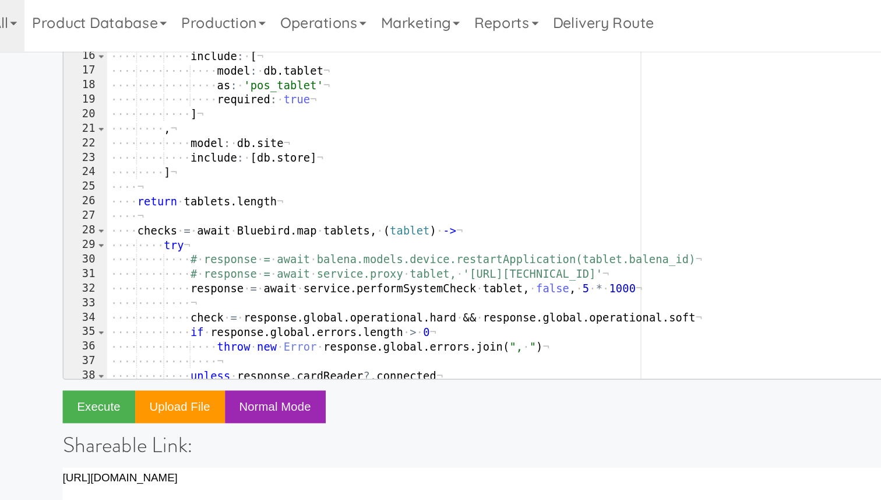
scroll to position [129, 0]
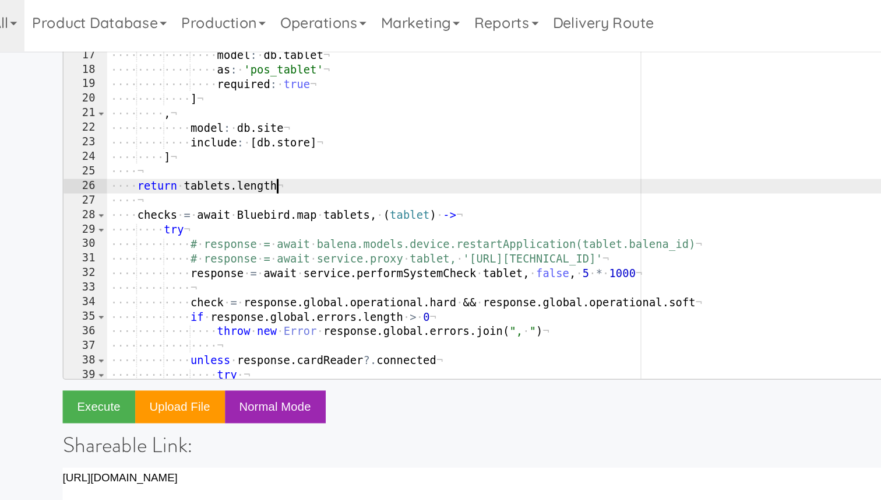
click at [265, 126] on div "···· ···· ···· model : · db . cabinet ¬ ···· ···· ···· required : · true ¬ ····…" at bounding box center [454, 132] width 635 height 251
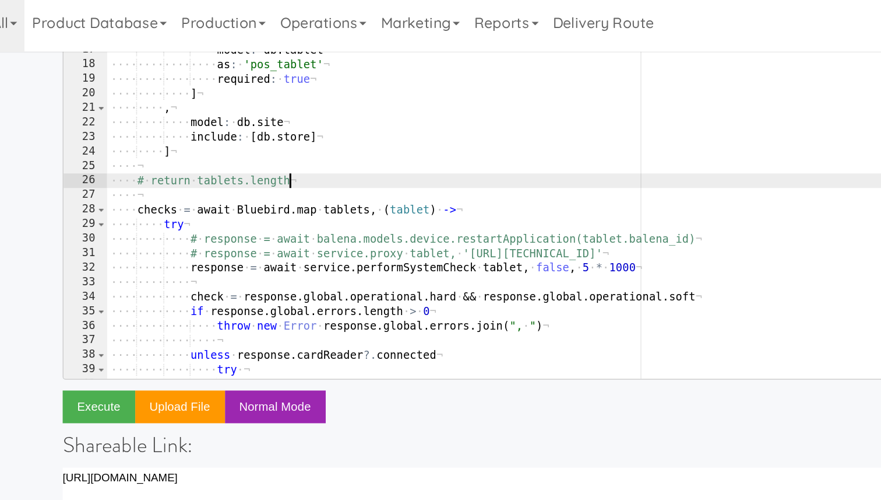
scroll to position [170, 0]
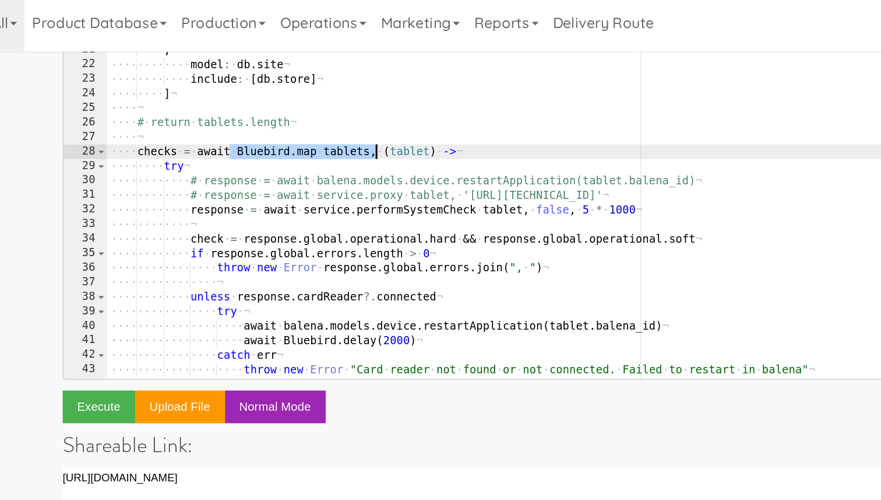
drag, startPoint x: 218, startPoint y: 102, endPoint x: 317, endPoint y: 103, distance: 98.5
click at [317, 103] on div "···· ···· ···· ···· required : · true ¬ ···· ···· ···· ] ¬ ···· ···· , ¬ ···· ·…" at bounding box center [454, 138] width 635 height 251
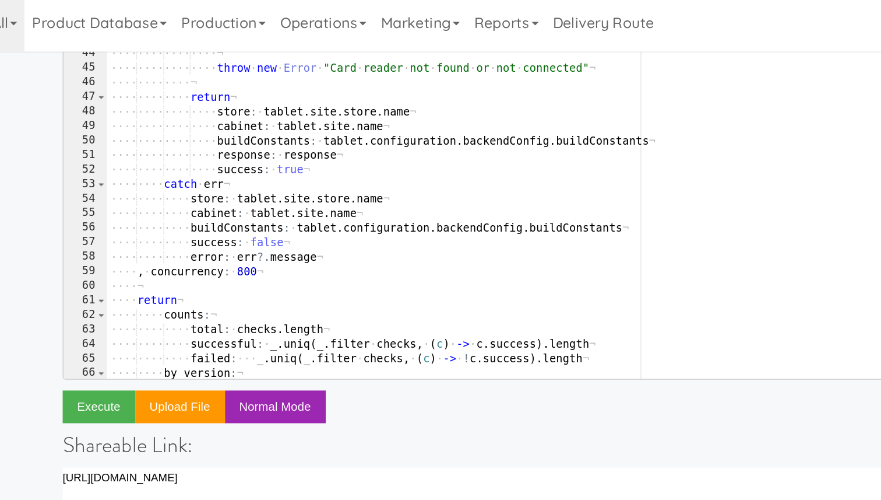
scroll to position [382, 0]
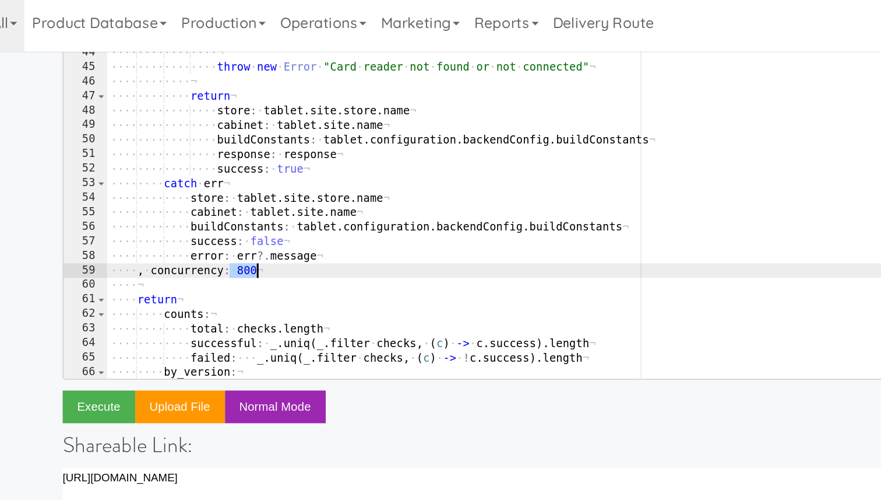
drag, startPoint x: 217, startPoint y: 180, endPoint x: 248, endPoint y: 180, distance: 30.9
click at [248, 180] on div "···· ···· ···· ···· catch · err ¬ ···· ···· ···· ···· ···· throw · new · Error …" at bounding box center [454, 140] width 635 height 251
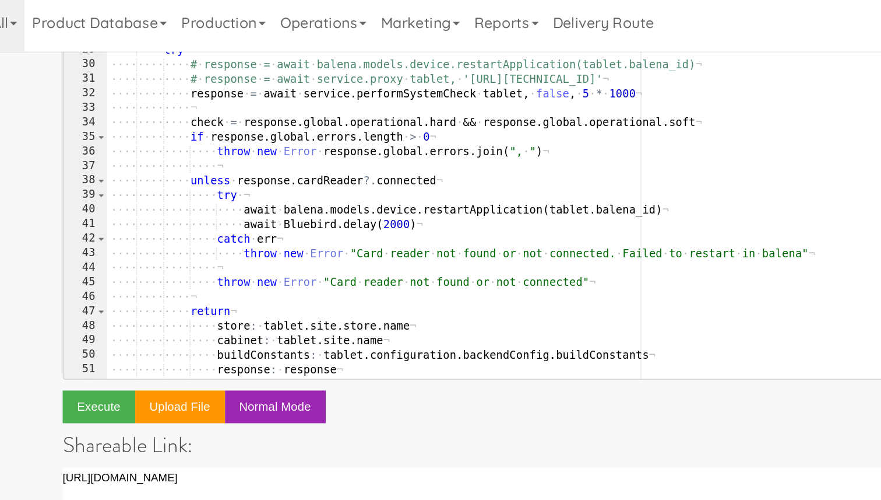
scroll to position [223, 0]
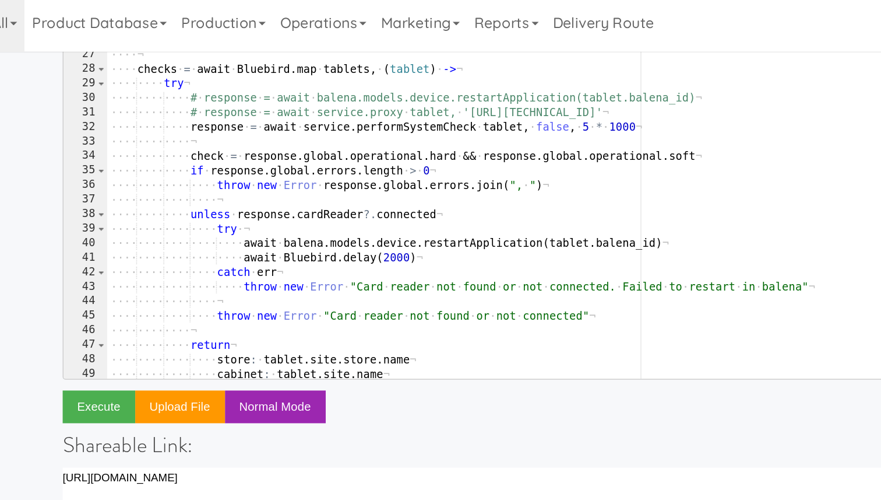
click at [284, 85] on div "···· ···· ] ¬ ···· ¬ ···· # · return · tablets.length ¬ ···· ¬ ···· checks · = …" at bounding box center [454, 131] width 635 height 251
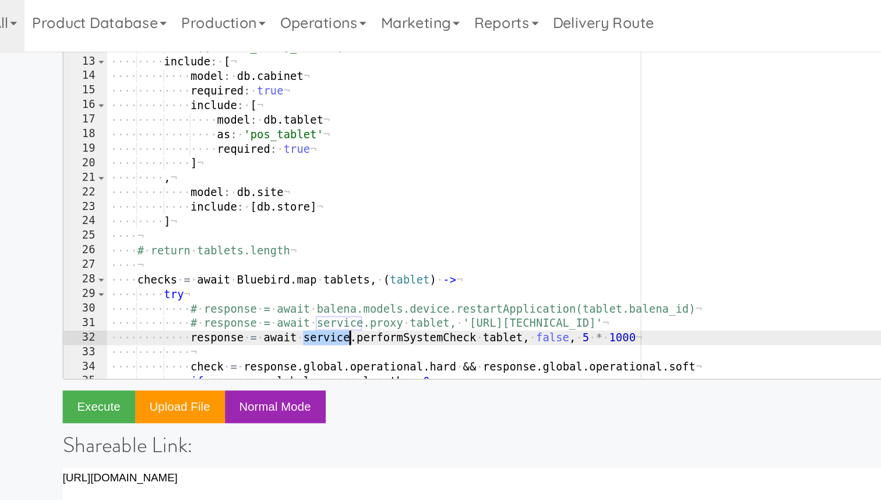
scroll to position [0, 0]
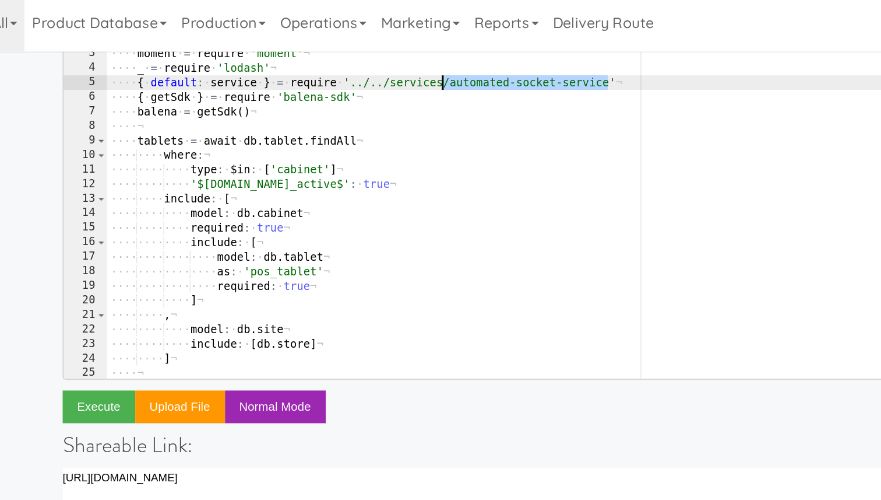
drag, startPoint x: 458, startPoint y: 55, endPoint x: 354, endPoint y: 55, distance: 104.3
click at [354, 55] on div "( ( ) · -> ¬ ···· Bluebird · = · require · 'bluebird' ¬ ···· moment · = · requi…" at bounding box center [454, 140] width 635 height 251
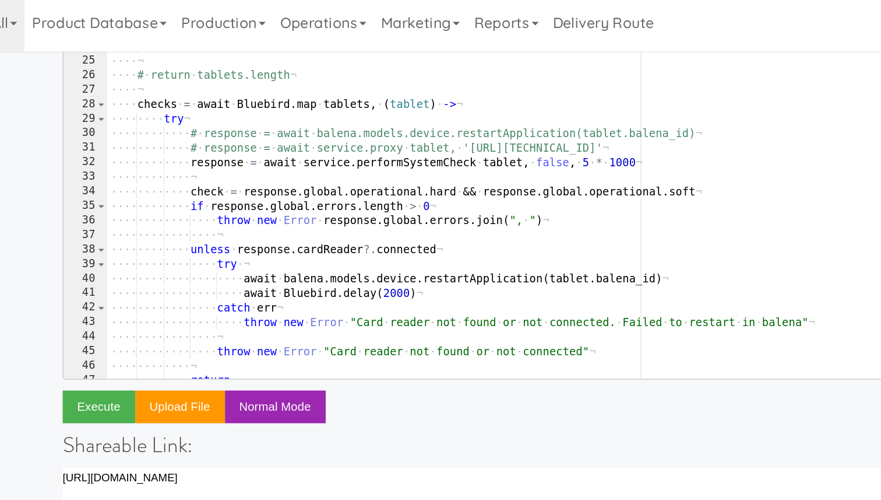
scroll to position [202, 0]
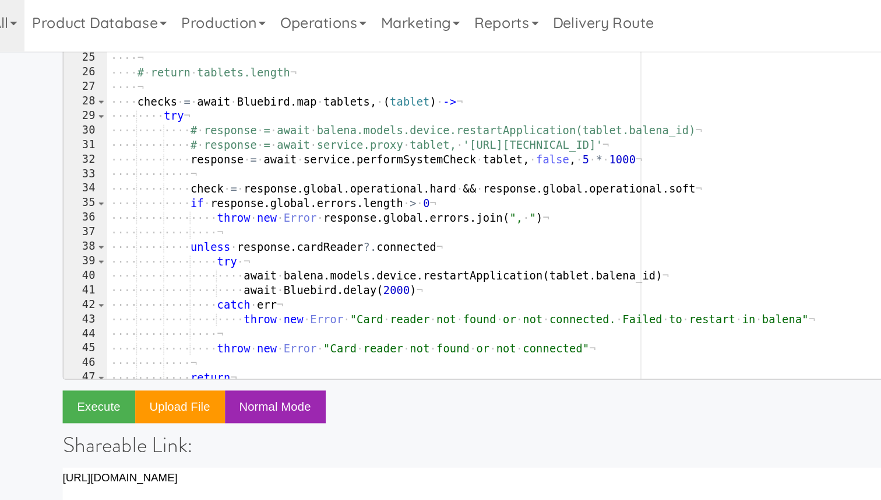
click at [328, 108] on div "···· ···· ···· model : · db . site ¬ ···· ···· ···· include : · [ db . store ] …" at bounding box center [454, 134] width 635 height 251
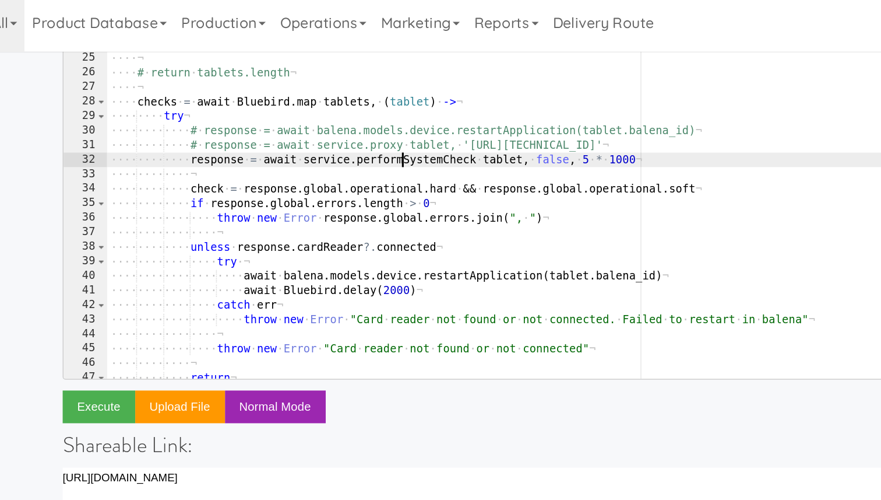
click at [328, 108] on div "···· ···· ···· model : · db . site ¬ ···· ···· ···· include : · [ db . store ] …" at bounding box center [454, 134] width 635 height 251
type textarea "response = await service.performSystemCheck tablet, false, 5 * 1000"
click at [357, 110] on div "···· ···· ···· model : · db . site ¬ ···· ···· ···· include : · [ db . store ] …" at bounding box center [454, 134] width 635 height 251
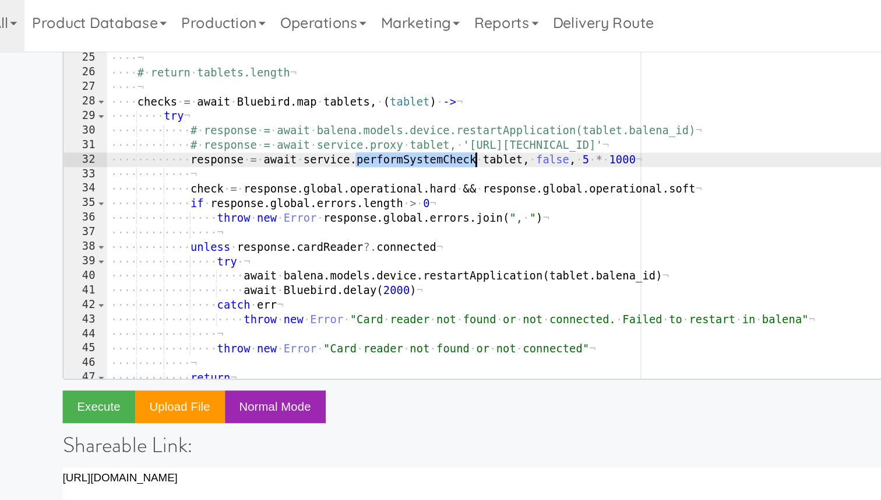
click at [291, 114] on div "···· ···· ···· model : · db . site ¬ ···· ···· ···· include : · [ db . store ] …" at bounding box center [454, 134] width 635 height 251
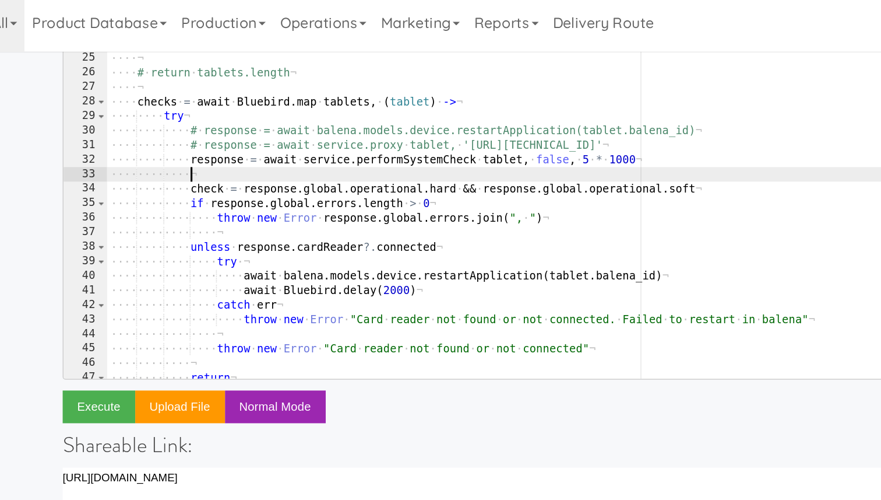
click at [209, 108] on div "···· ···· ···· model : · db . site ¬ ···· ···· ···· include : · [ db . store ] …" at bounding box center [454, 134] width 635 height 251
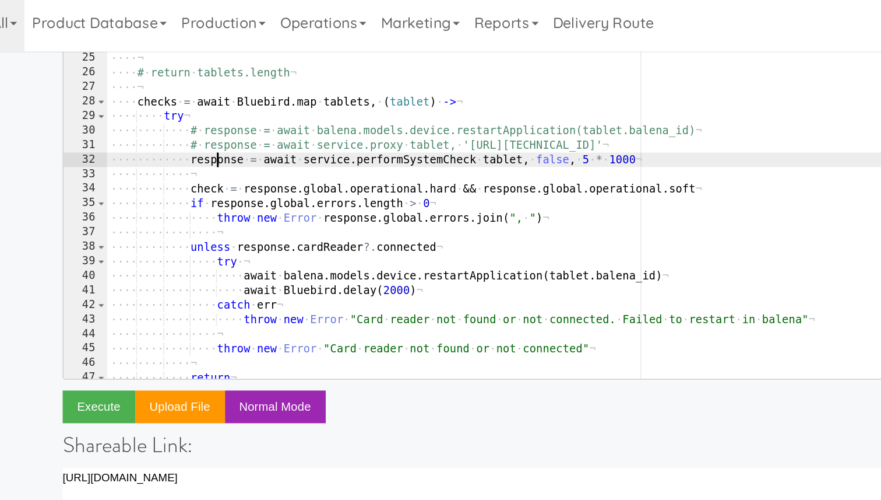
click at [209, 108] on div "···· ···· ···· model : · db . site ¬ ···· ···· ···· include : · [ db . store ] …" at bounding box center [454, 134] width 635 height 251
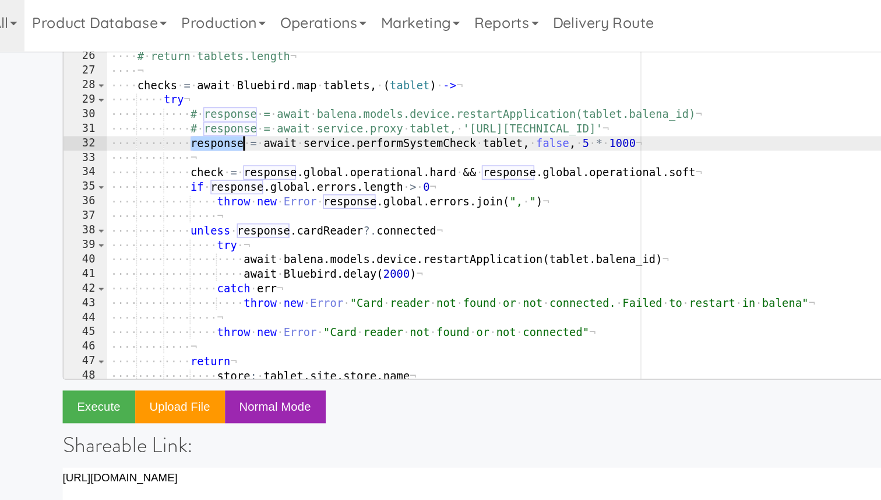
scroll to position [216, 0]
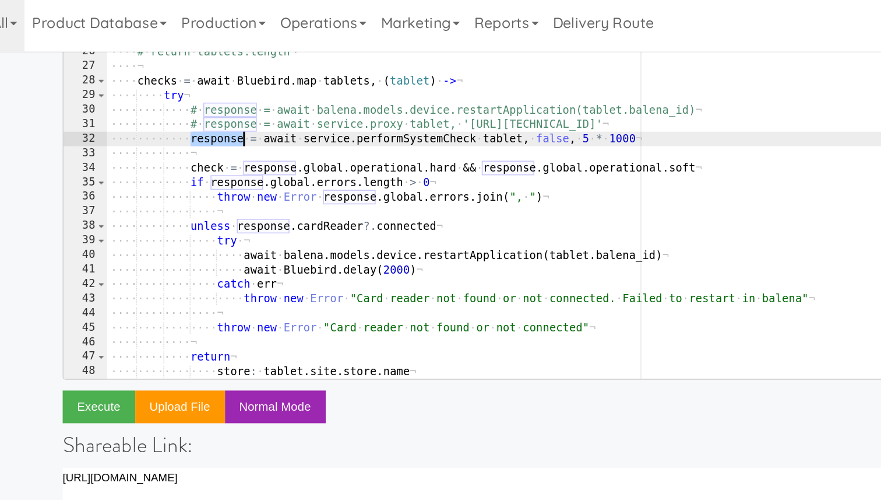
click at [353, 110] on div "···· ···· ] ¬ ···· ¬ ···· # · return · tablets.length ¬ ···· ¬ ···· checks · = …" at bounding box center [454, 139] width 635 height 251
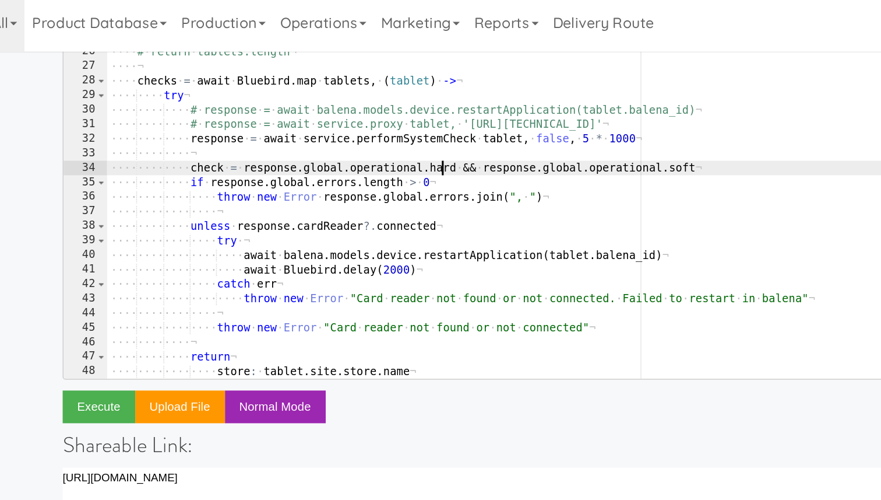
click at [353, 110] on div "···· ···· ] ¬ ···· ¬ ···· # · return · tablets.length ¬ ···· ¬ ···· checks · = …" at bounding box center [454, 139] width 635 height 251
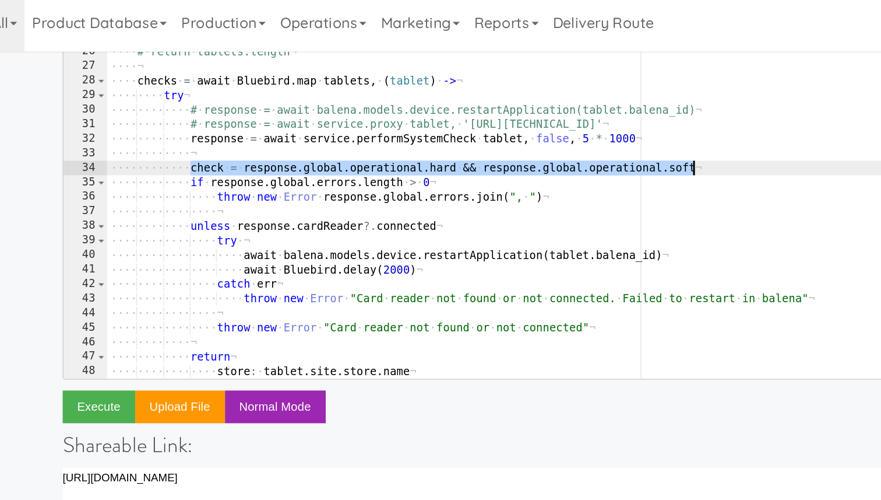
drag, startPoint x: 189, startPoint y: 112, endPoint x: 545, endPoint y: 113, distance: 356.2
click at [545, 113] on div "···· ···· ] ¬ ···· ¬ ···· # · return · tablets.length ¬ ···· ¬ ···· checks · = …" at bounding box center [454, 139] width 635 height 251
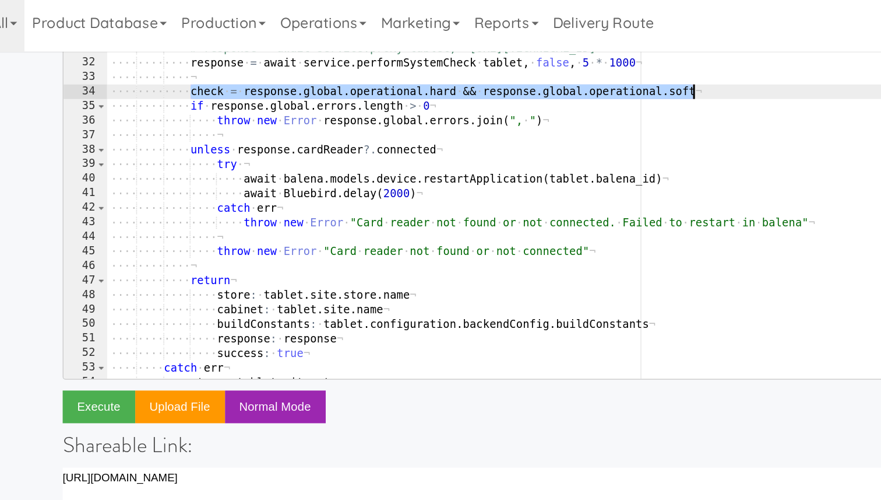
scroll to position [266, 0]
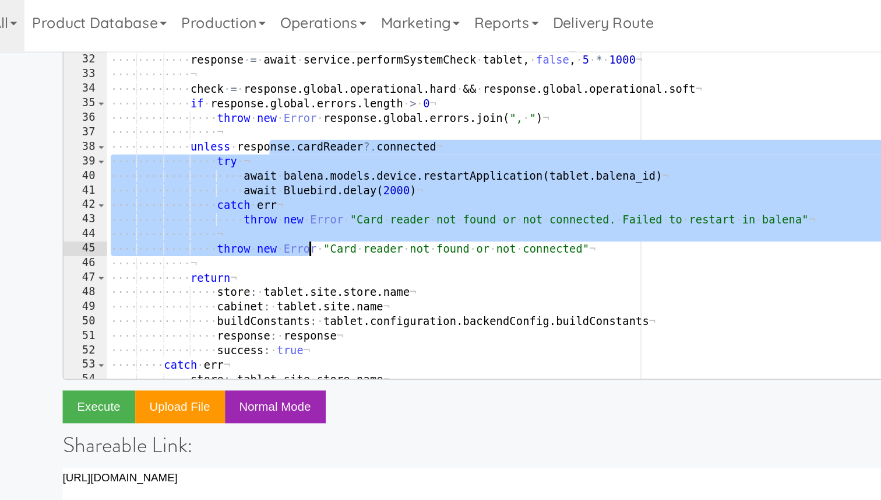
drag, startPoint x: 241, startPoint y: 99, endPoint x: 269, endPoint y: 163, distance: 69.7
click at [269, 163] on div "···· ···· try ¬ ···· ···· ···· # · response · = · await · balena.models.device.…" at bounding box center [454, 135] width 635 height 251
type textarea "# throw new Error "Card reader not found or not connected""
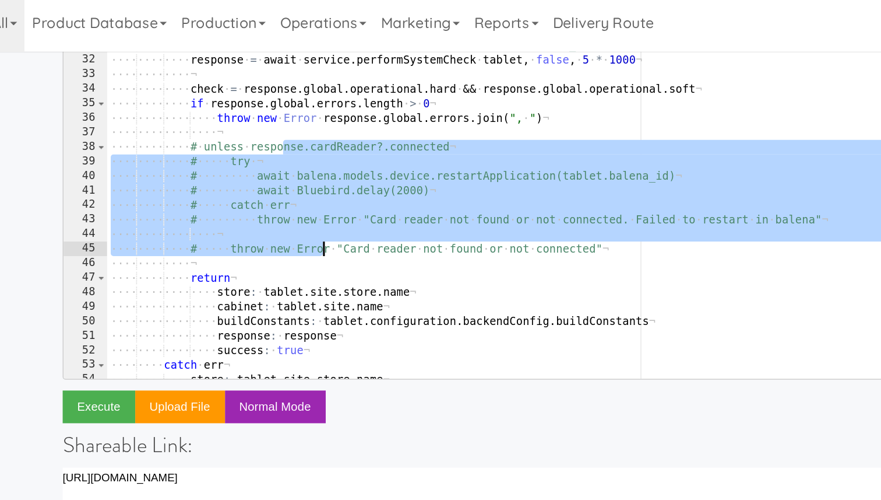
click at [284, 177] on div "···· ···· try ¬ ···· ···· ···· # · response · = · await · balena.models.device.…" at bounding box center [454, 135] width 635 height 251
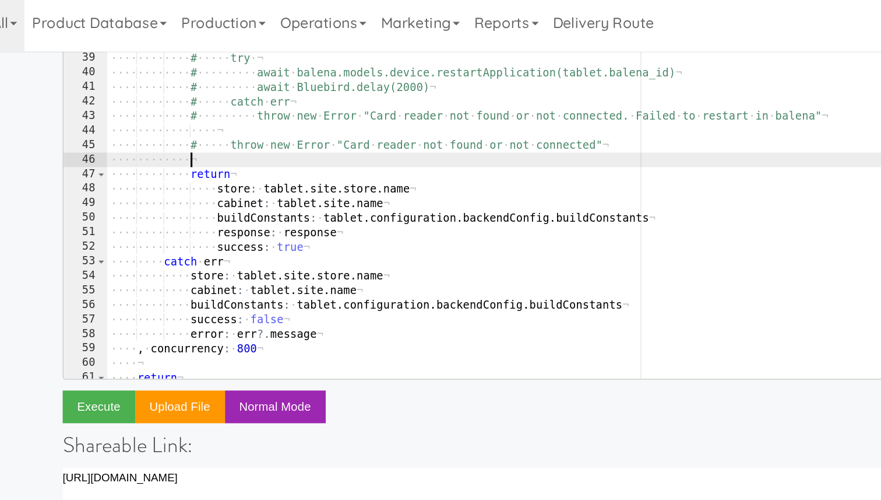
scroll to position [343, 0]
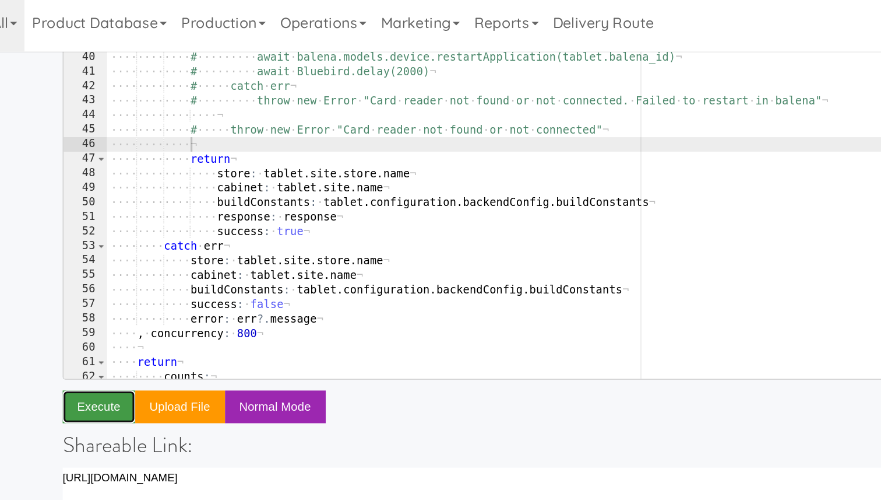
click at [136, 262] on button "Execute" at bounding box center [131, 265] width 47 height 21
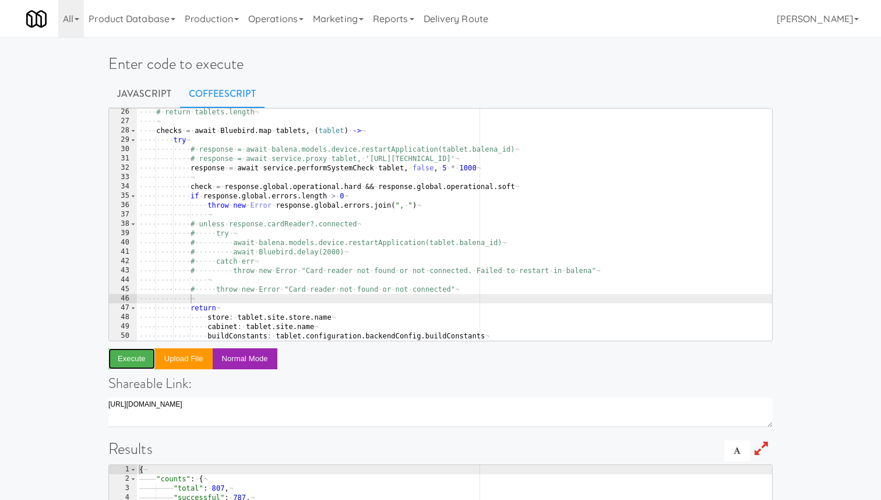
scroll to position [233, 0]
type textarea "response = await service.performSystemCheck tablet, false, 5 * 1000"
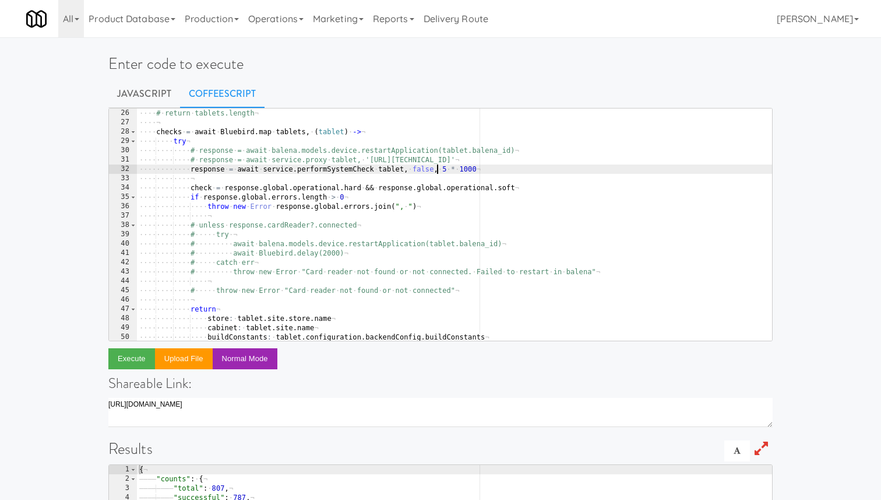
drag, startPoint x: 439, startPoint y: 169, endPoint x: 511, endPoint y: 168, distance: 71.7
click at [511, 168] on div "···· ¬ ···· # · return · tablets.length ¬ ···· ¬ ···· checks · = · await · Blue…" at bounding box center [454, 224] width 635 height 251
click at [59, 280] on div "Enter code to execute Javascript CoffeeScript response = await service.performS…" at bounding box center [440, 378] width 881 height 673
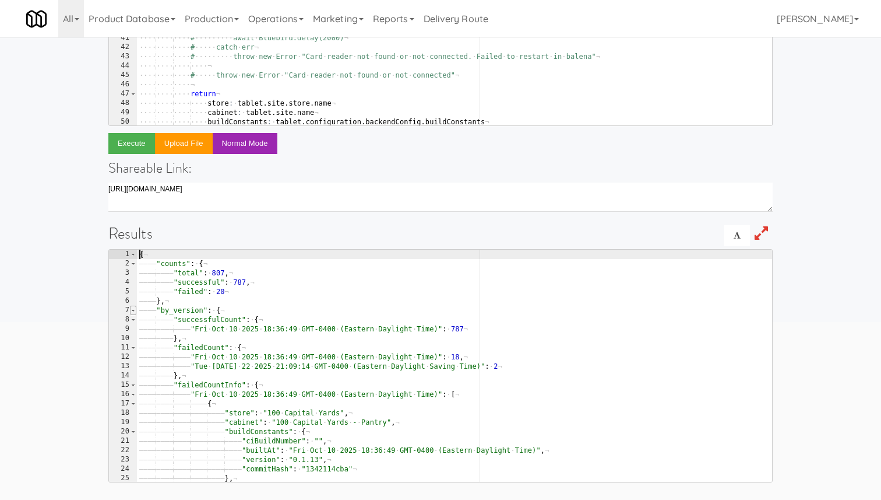
click at [133, 311] on span at bounding box center [133, 309] width 6 height 9
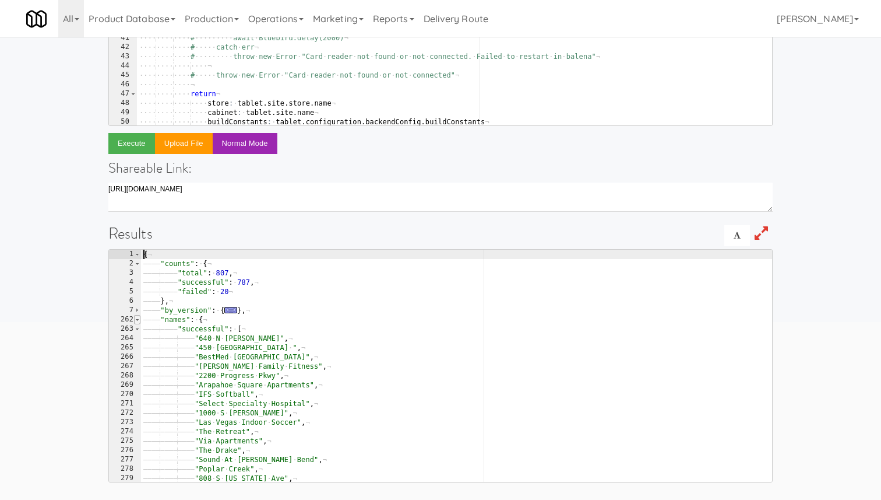
click at [138, 319] on span at bounding box center [137, 319] width 6 height 9
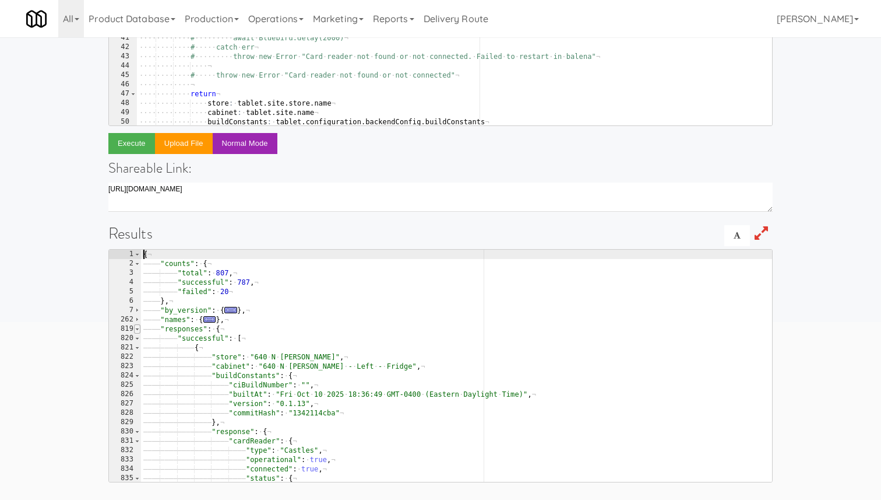
click at [139, 330] on span at bounding box center [137, 328] width 6 height 9
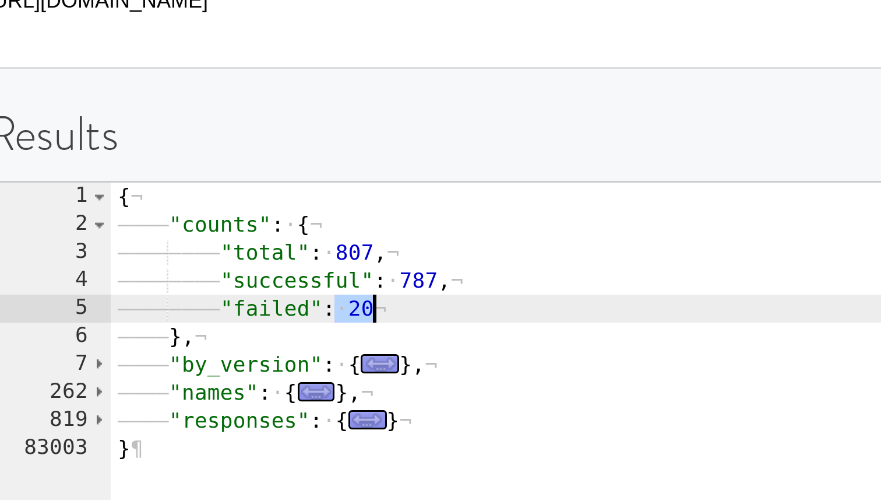
drag, startPoint x: 226, startPoint y: 291, endPoint x: 241, endPoint y: 291, distance: 15.2
click at [241, 291] on div "{ ¬ ———— "counts" : · { ¬ ———— ———— "total" : · 807 , ¬ ———— ———— "successful" …" at bounding box center [461, 375] width 623 height 251
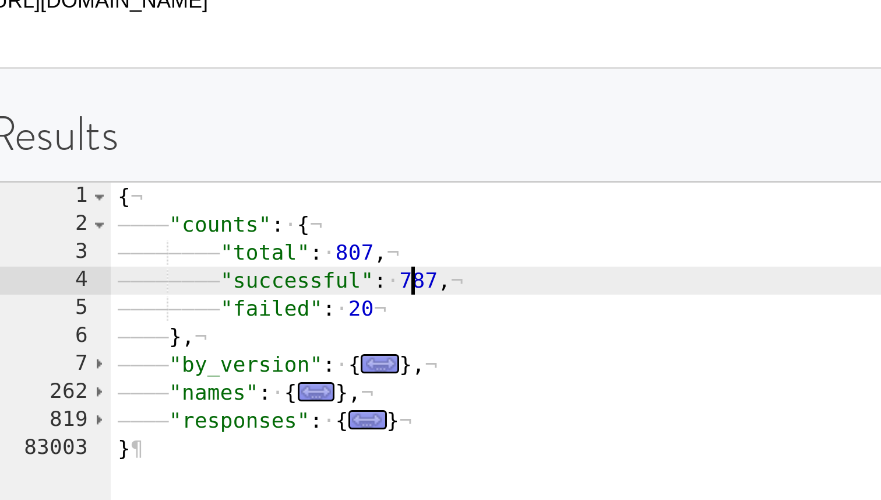
click at [249, 283] on div "{ ¬ ———— "counts" : · { ¬ ———— ———— "total" : · 807 , ¬ ———— ———— "successful" …" at bounding box center [461, 375] width 623 height 251
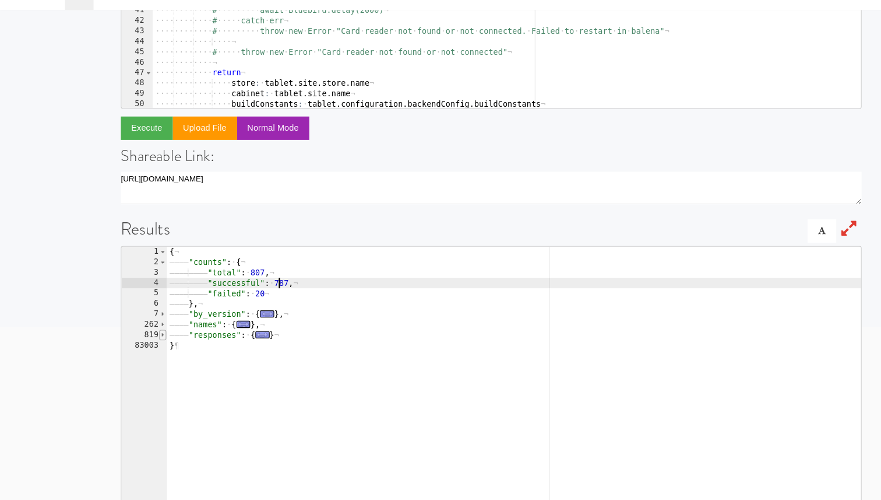
click at [147, 329] on span at bounding box center [146, 328] width 6 height 9
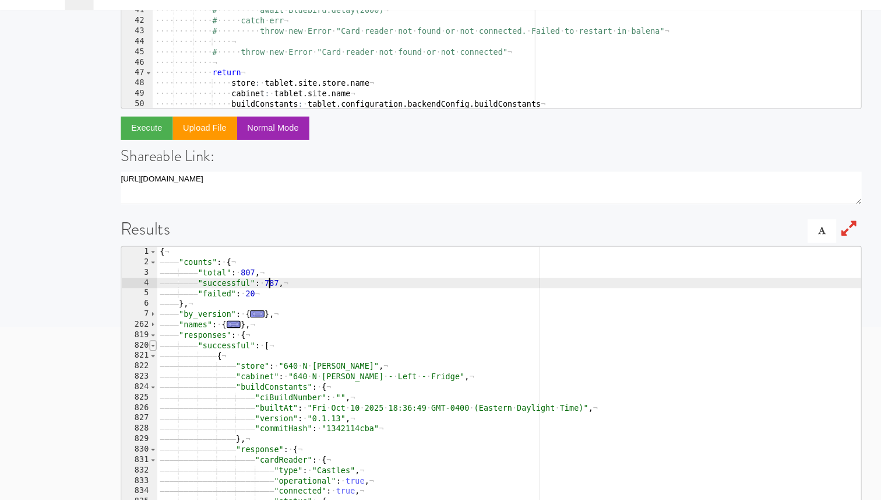
click at [140, 338] on span at bounding box center [137, 337] width 6 height 9
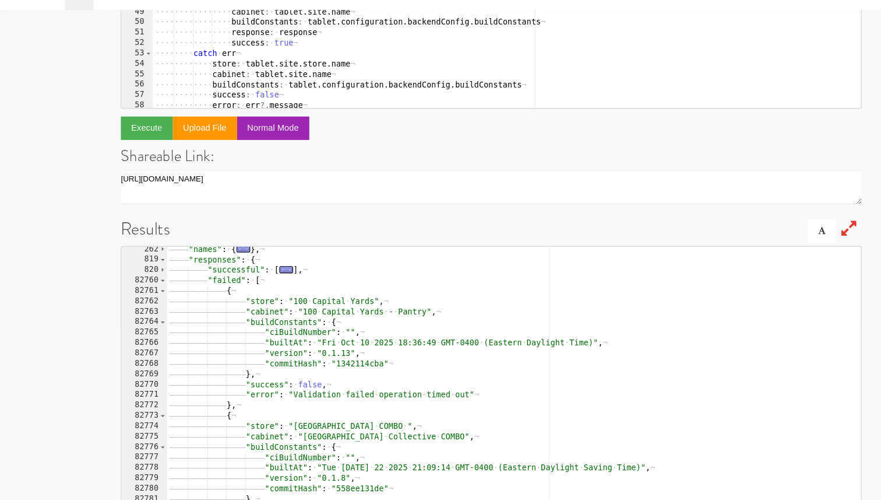
scroll to position [307, 0]
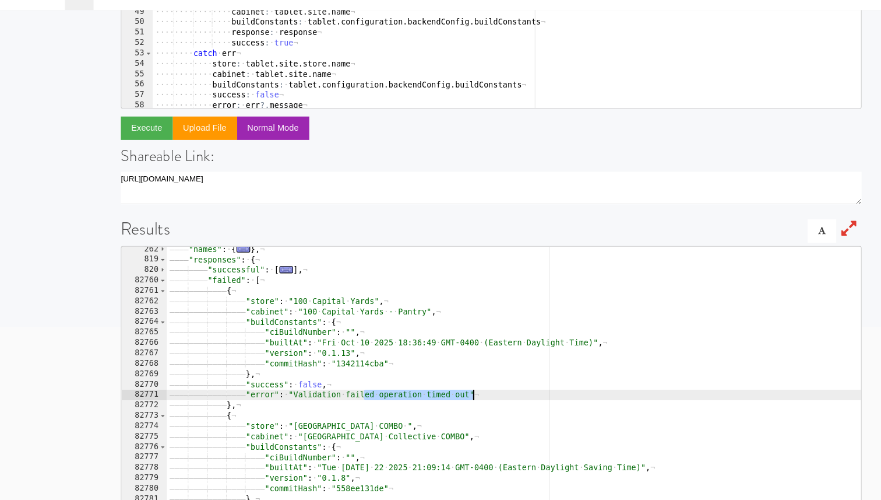
drag, startPoint x: 326, startPoint y: 383, endPoint x: 429, endPoint y: 381, distance: 103.2
click at [429, 381] on div "———— "names" : · { ... } , ¬ ———— "responses" : · { ¬ ———— ———— "successful" : …" at bounding box center [461, 372] width 623 height 251
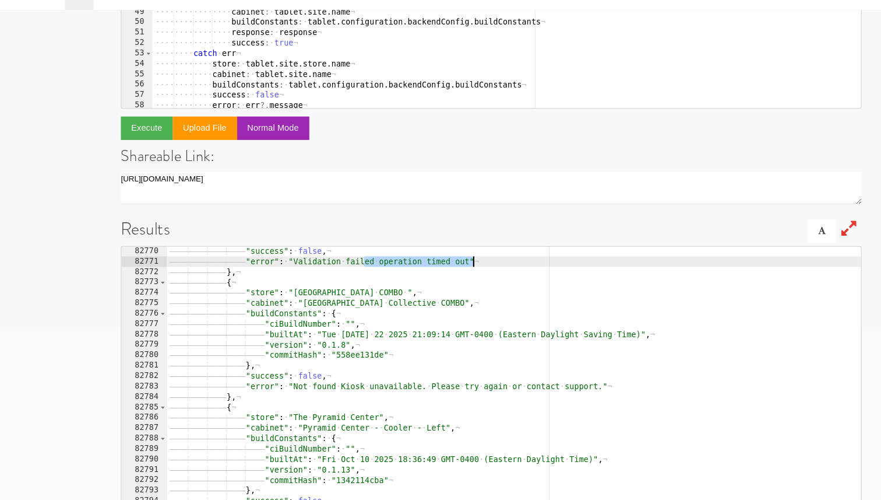
scroll to position [193, 0]
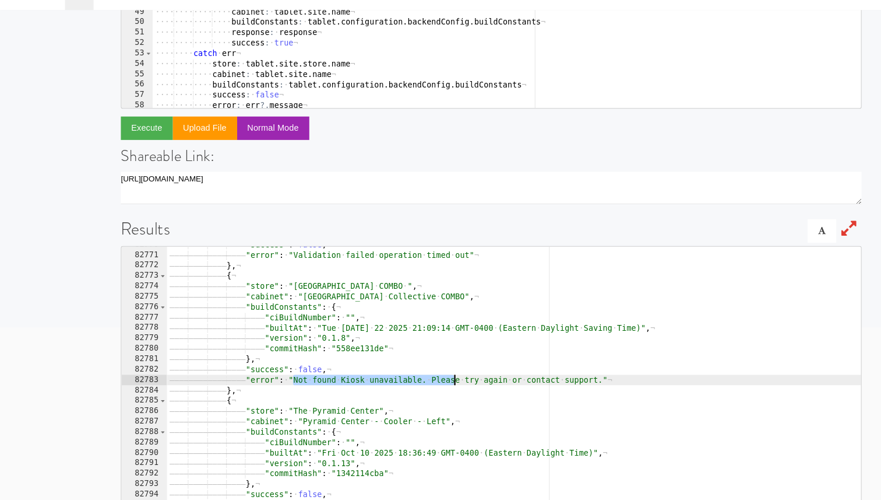
drag, startPoint x: 262, startPoint y: 370, endPoint x: 409, endPoint y: 369, distance: 146.9
click at [409, 369] on div "———— ———— ———— ———— "success" : · false , ¬ ———— ———— ———— ———— "error" : · "Va…" at bounding box center [461, 368] width 623 height 251
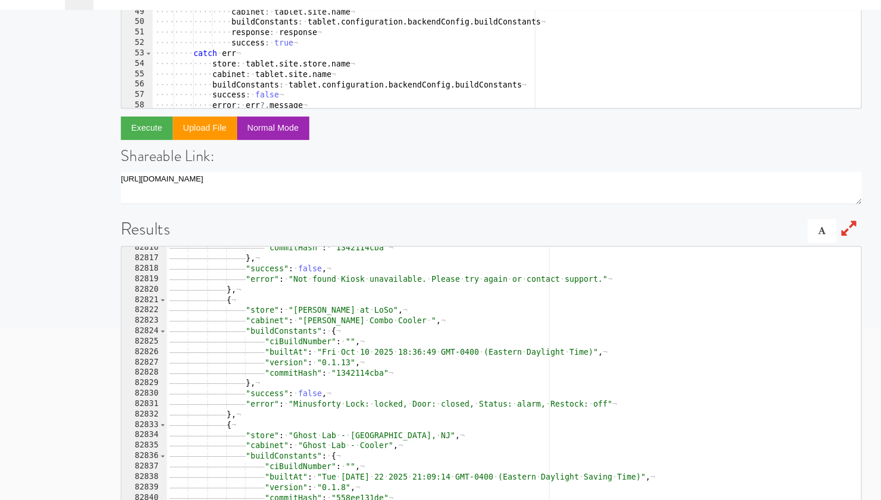
scroll to position [641, 0]
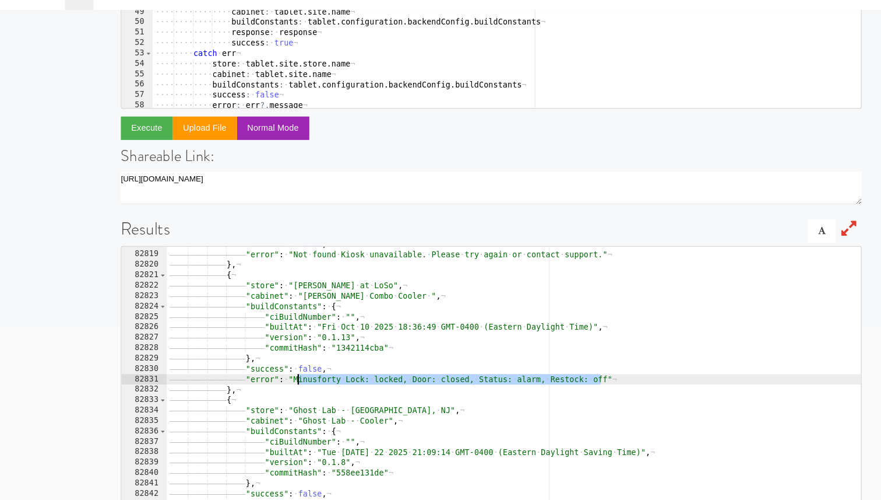
drag, startPoint x: 541, startPoint y: 370, endPoint x: 265, endPoint y: 371, distance: 276.3
click at [265, 371] on div "———— ———— ———— ———— "success" : · false , ¬ ———— ———— ———— ———— "error" : · "No…" at bounding box center [461, 368] width 623 height 251
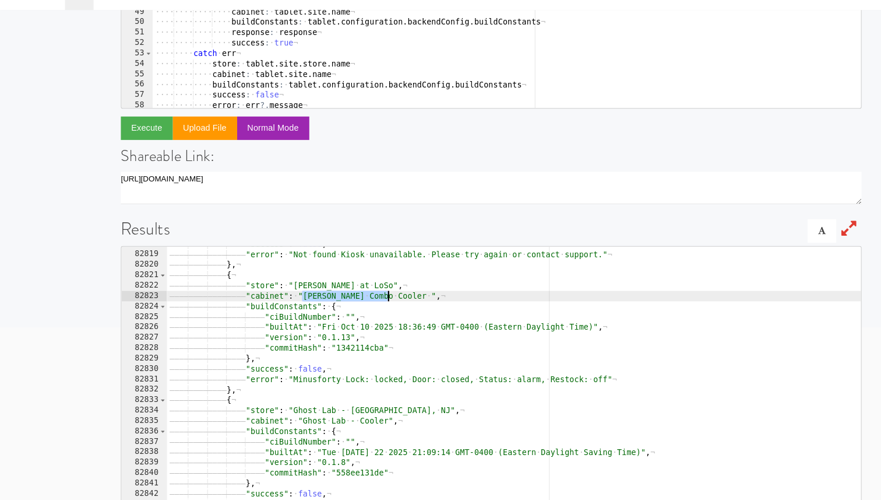
drag, startPoint x: 271, startPoint y: 294, endPoint x: 348, endPoint y: 294, distance: 77.0
click at [348, 294] on div "———— ———— ———— ———— "success" : · false , ¬ ———— ———— ———— ———— "error" : · "No…" at bounding box center [461, 368] width 623 height 251
type textarea ""cabinet": "Sloan Combo Cooler ","
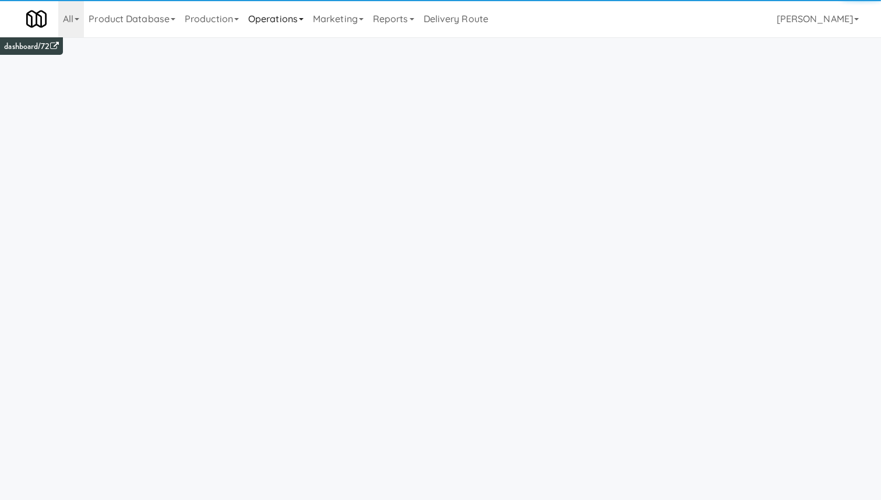
click at [297, 28] on link "Operations" at bounding box center [276, 18] width 65 height 37
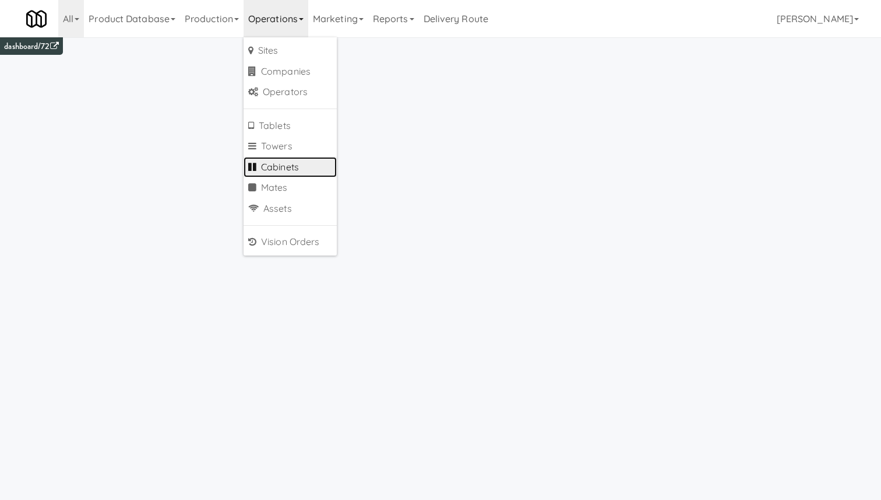
click at [304, 162] on link "Cabinets" at bounding box center [290, 167] width 93 height 21
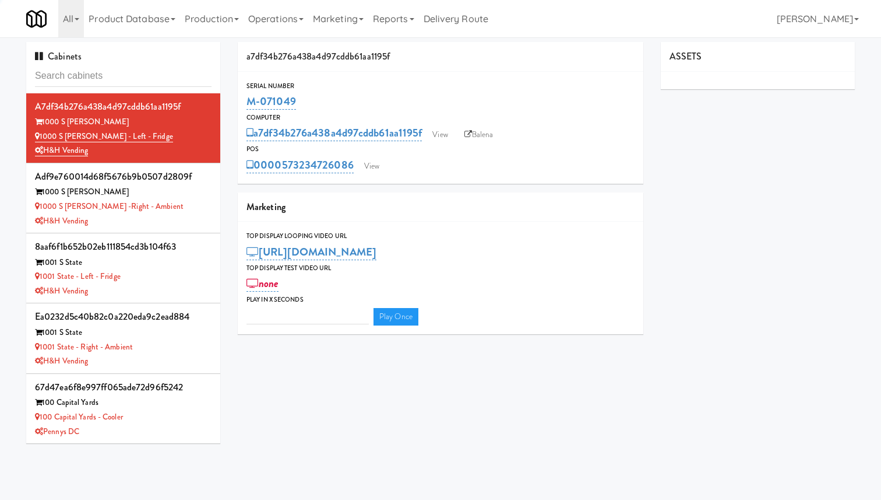
type input "[PERSON_NAME] Combo Cooler"
type input "3"
type input "[PERSON_NAME] Combo Cooler"
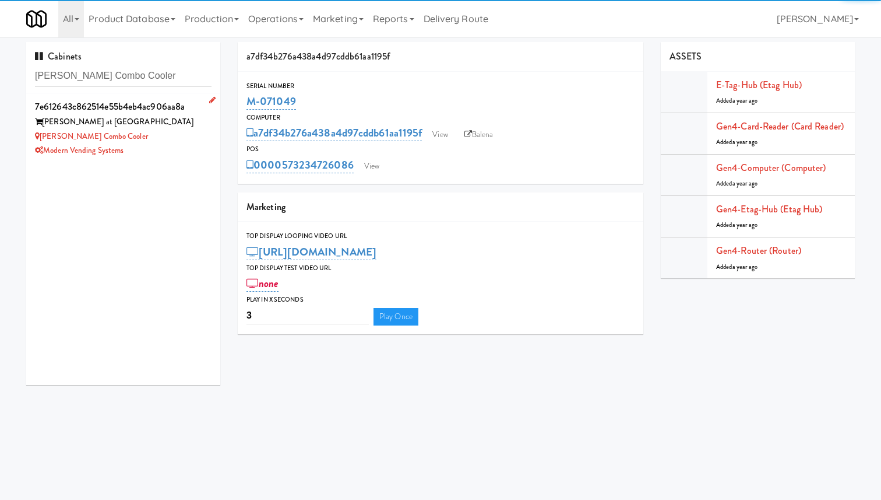
click at [134, 106] on div "7e612643c862514e55b4eb4ac906aa8a" at bounding box center [123, 106] width 177 height 17
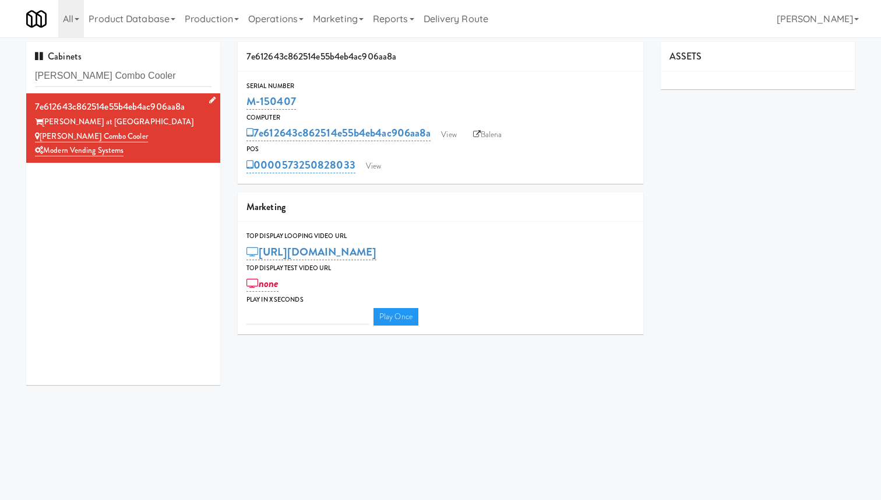
type input "3"
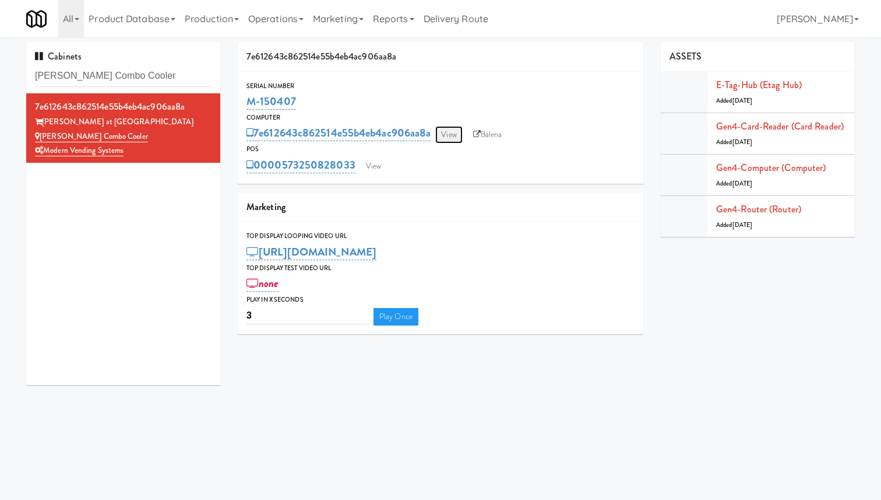
click at [449, 136] on link "View" at bounding box center [448, 134] width 27 height 17
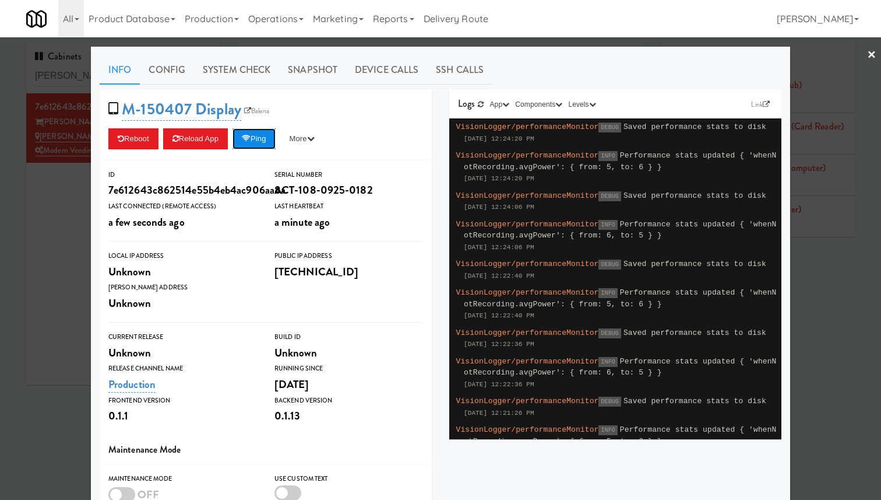
click at [270, 143] on button "Ping" at bounding box center [254, 138] width 43 height 21
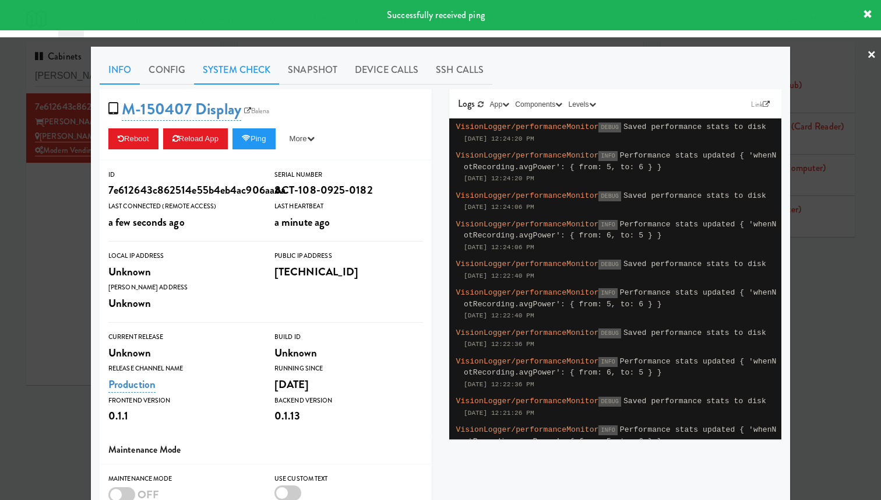
click at [257, 78] on link "System Check" at bounding box center [236, 69] width 85 height 29
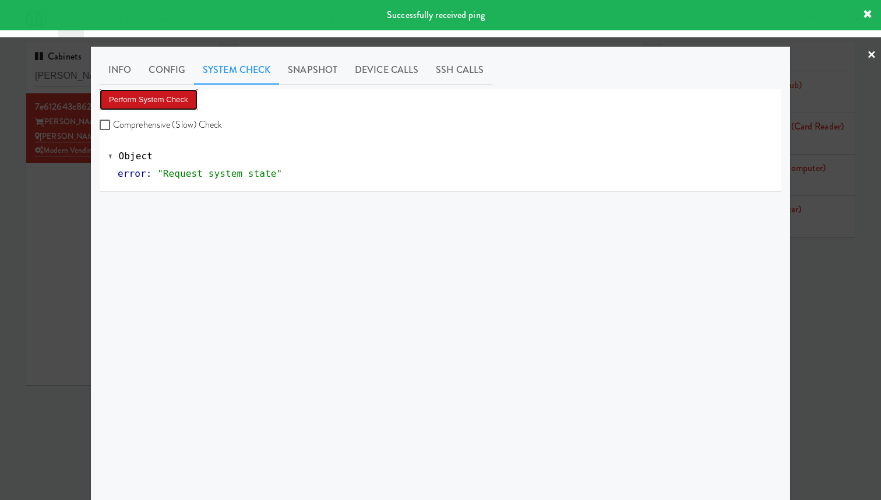
click at [155, 104] on button "Perform System Check" at bounding box center [149, 99] width 98 height 21
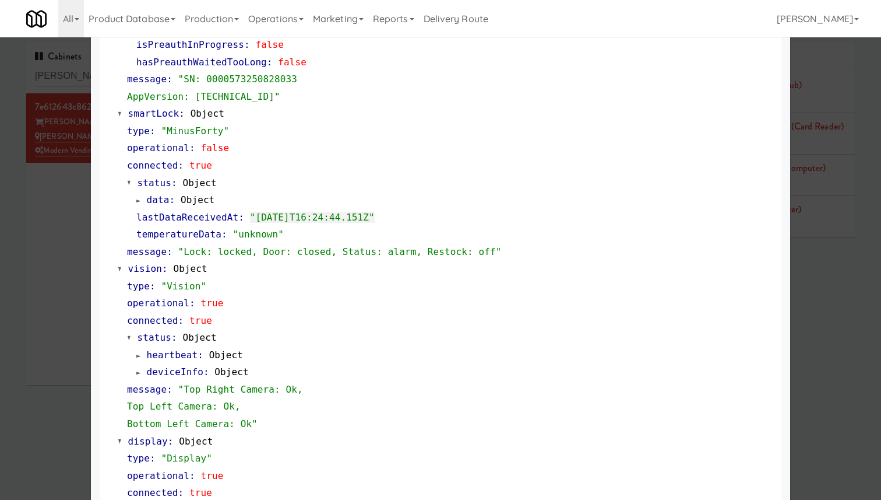
scroll to position [279, 0]
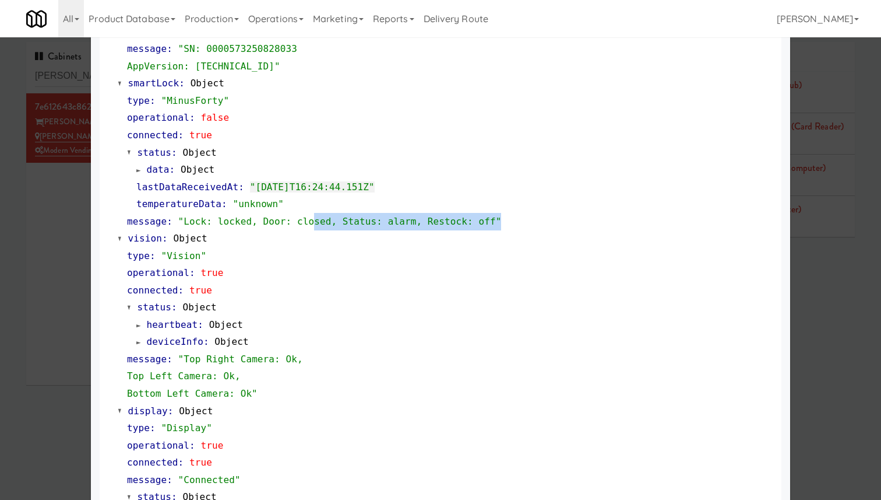
drag, startPoint x: 518, startPoint y: 219, endPoint x: 312, endPoint y: 219, distance: 206.4
click at [312, 219] on div "message : "Lock: locked, Door: closed, Status: alarm, Restock: off"" at bounding box center [450, 221] width 646 height 17
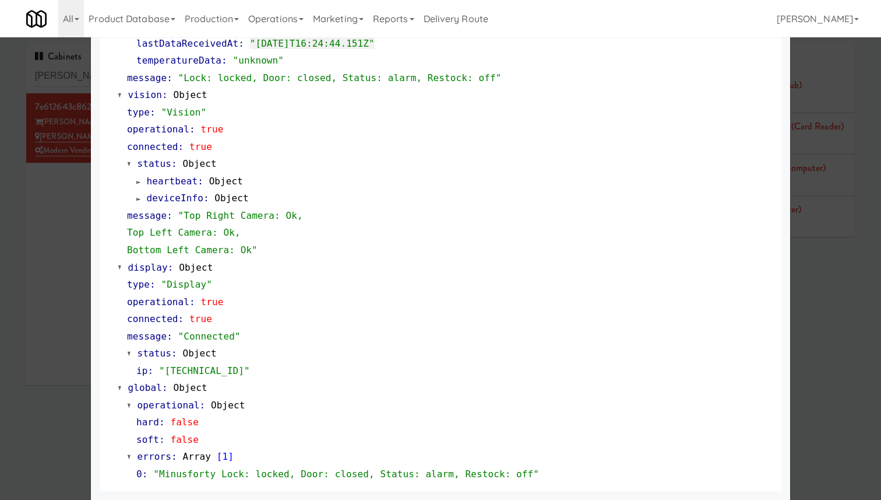
click at [40, 308] on div at bounding box center [440, 250] width 881 height 500
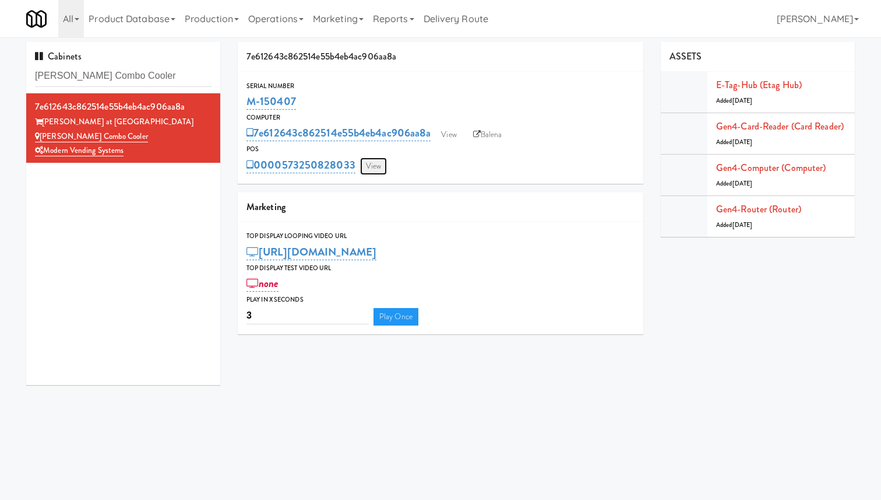
click at [378, 165] on link "View" at bounding box center [373, 165] width 27 height 17
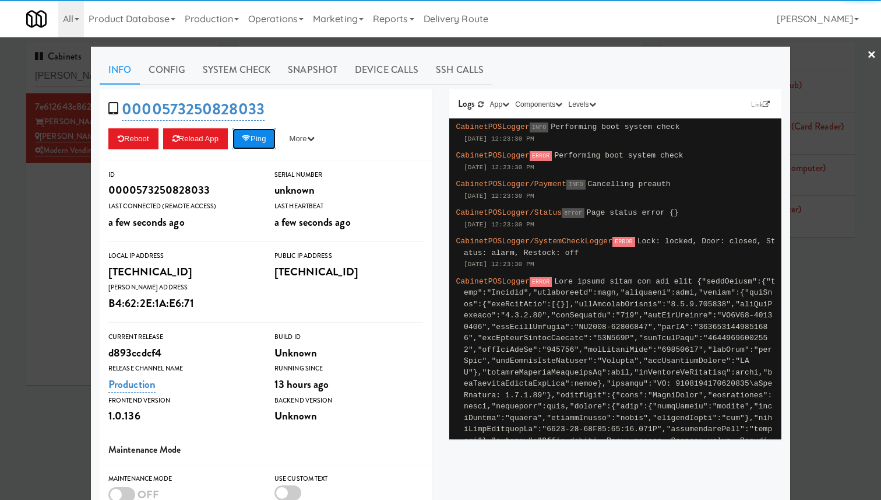
click at [259, 140] on button "Ping" at bounding box center [254, 138] width 43 height 21
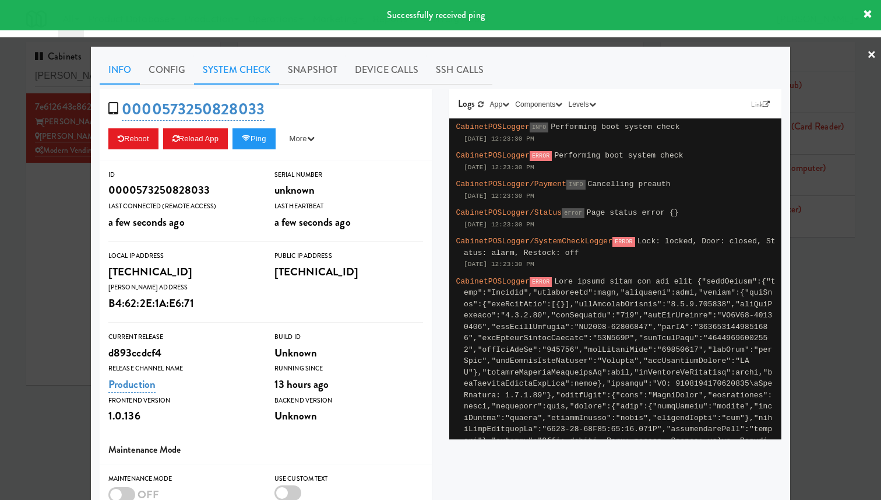
click at [248, 70] on link "System Check" at bounding box center [236, 69] width 85 height 29
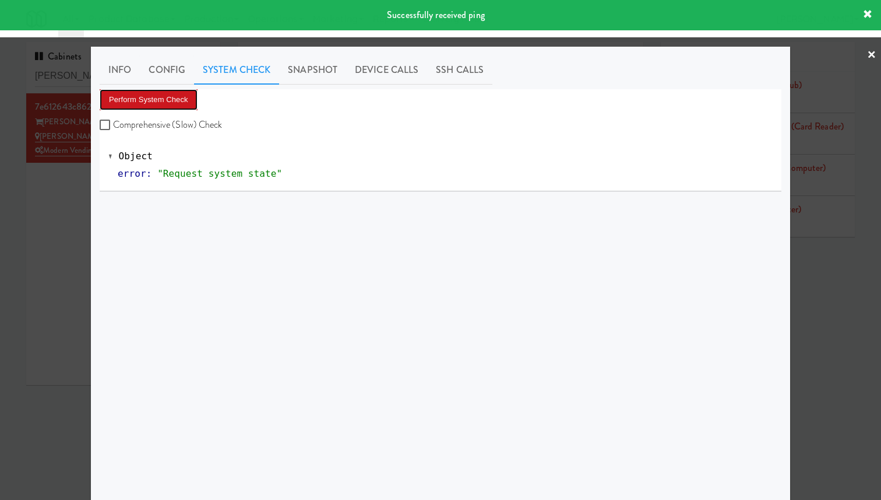
click at [147, 106] on button "Perform System Check" at bounding box center [149, 99] width 98 height 21
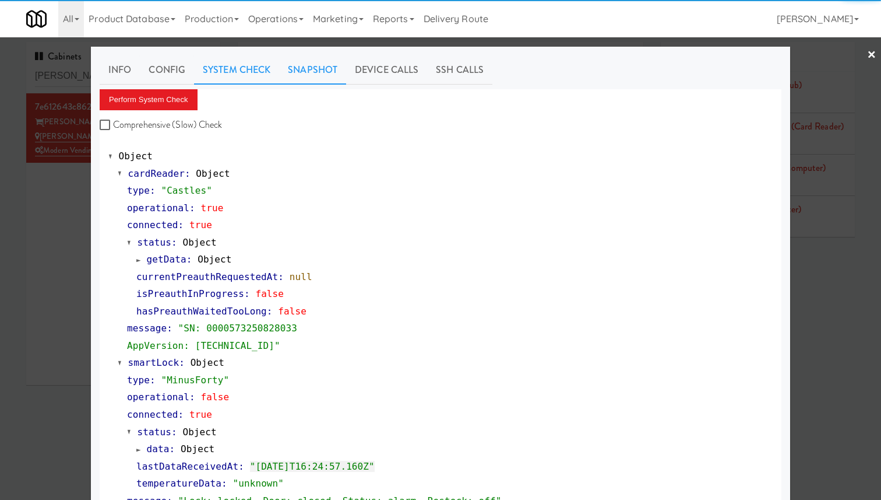
click at [326, 72] on link "Snapshot" at bounding box center [312, 69] width 67 height 29
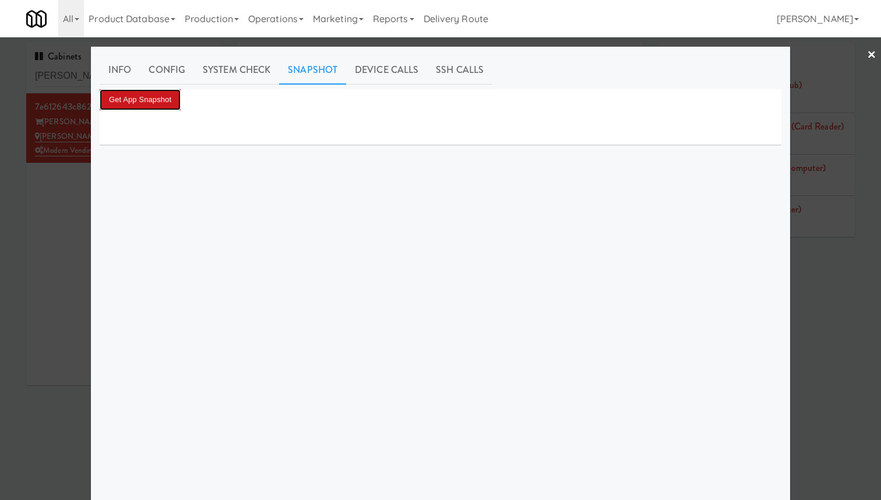
click at [162, 95] on button "Get App Snapshot" at bounding box center [140, 99] width 81 height 21
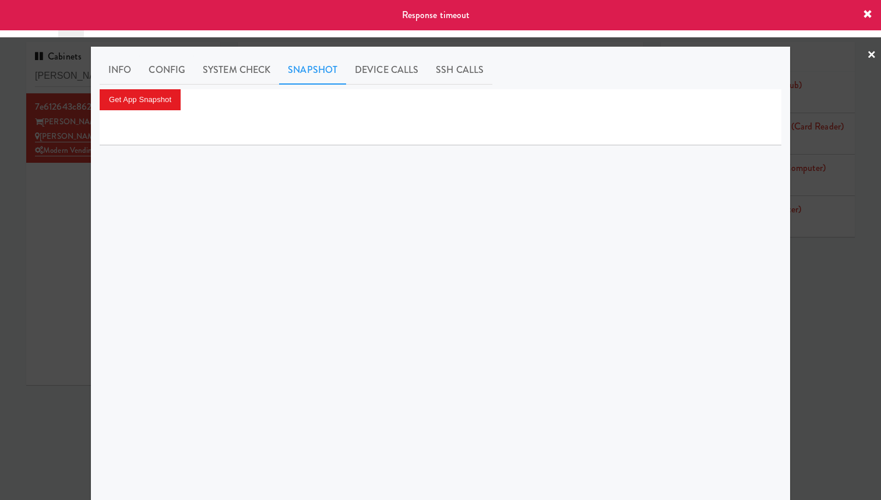
click at [823, 165] on div at bounding box center [440, 250] width 881 height 500
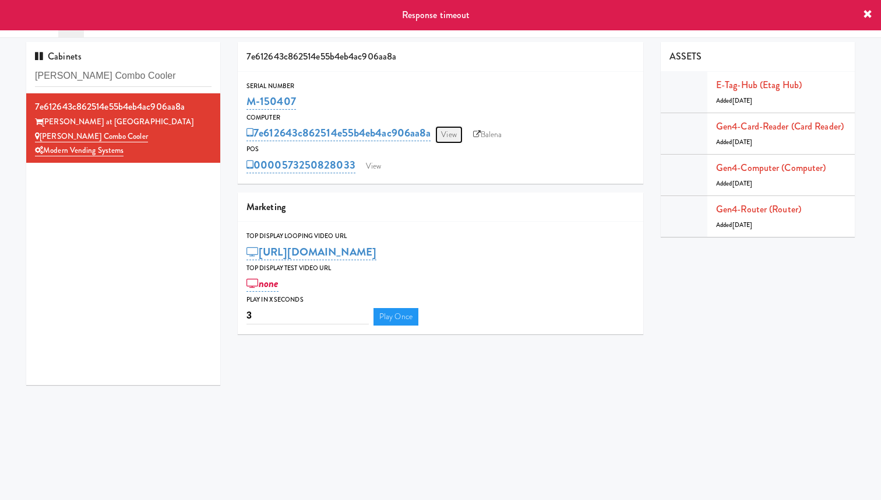
click at [447, 130] on link "View" at bounding box center [448, 134] width 27 height 17
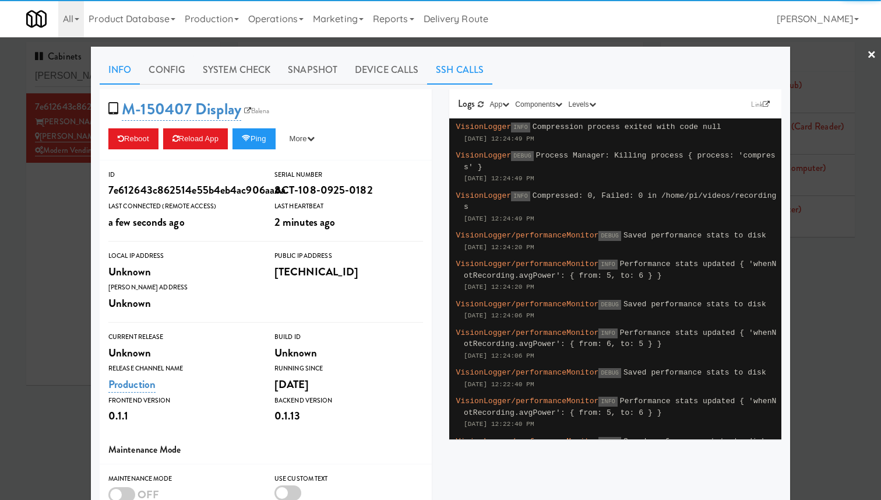
click at [468, 73] on link "SSH Calls" at bounding box center [459, 69] width 65 height 29
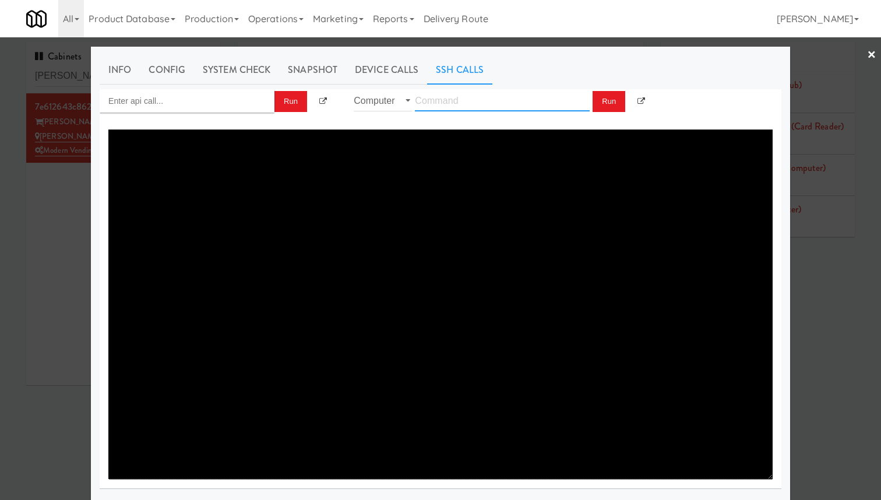
click at [459, 97] on input "text" at bounding box center [502, 101] width 175 height 22
click at [226, 100] on input "Enter api call..." at bounding box center [187, 100] width 175 height 23
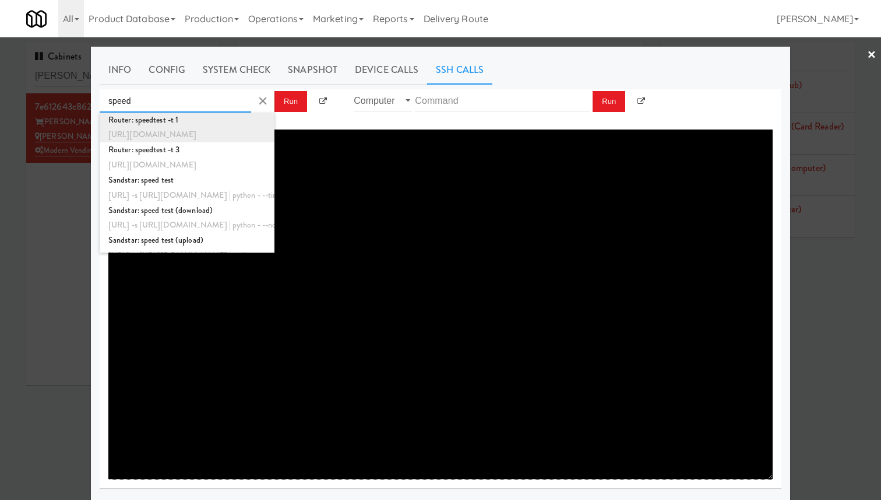
click at [168, 121] on div "Router: speedtest -t 1" at bounding box center [186, 120] width 157 height 15
type input "Router: speedtest -t 1"
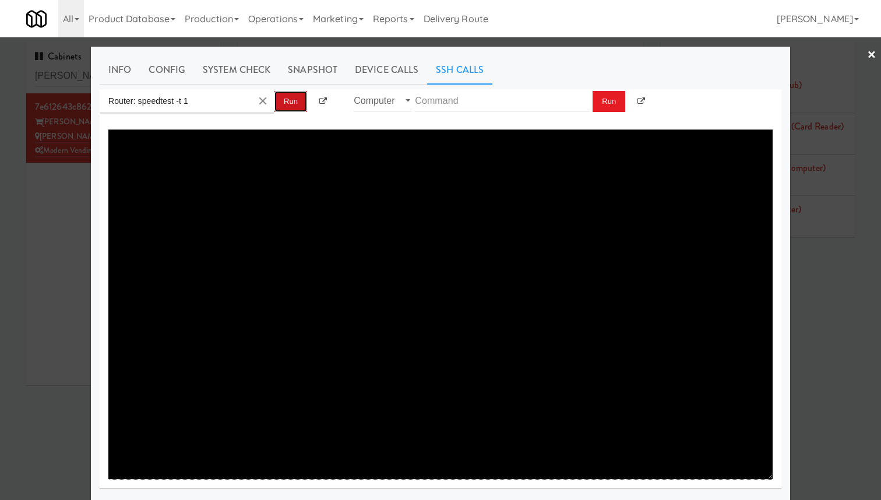
click at [287, 93] on button "Run" at bounding box center [291, 101] width 33 height 21
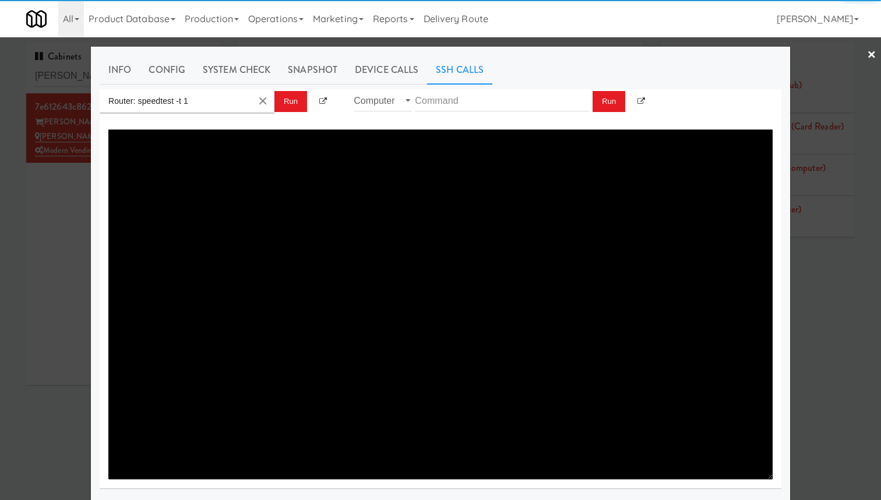
type textarea "This speedtest can use up a lot of internet data. Do you want to continue?(y/n)…"
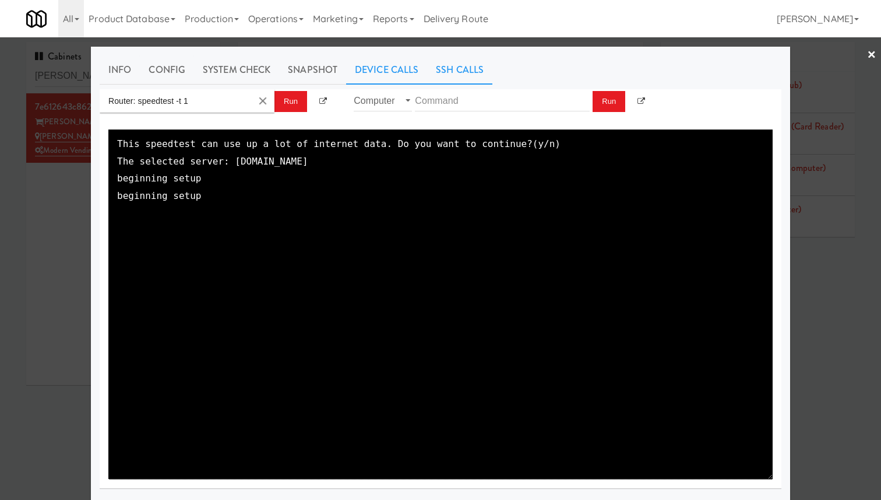
click at [375, 73] on link "Device Calls" at bounding box center [386, 69] width 81 height 29
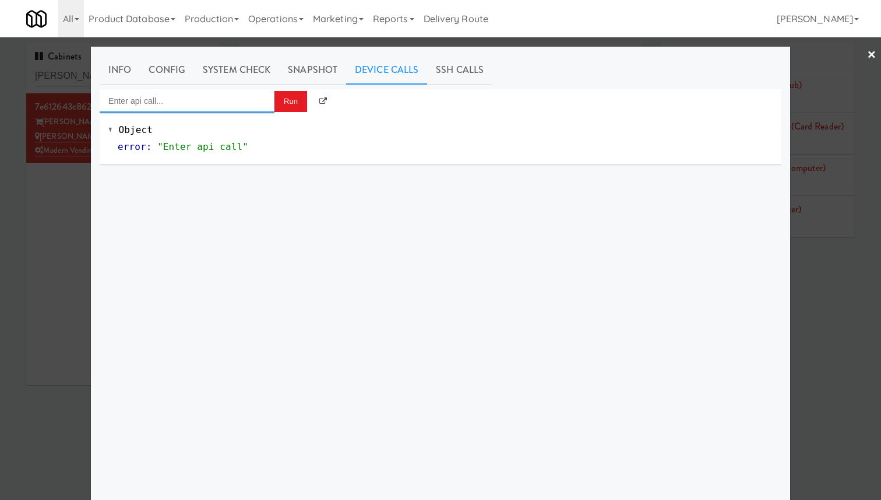
click at [245, 96] on input "Enter api call..." at bounding box center [187, 100] width 175 height 23
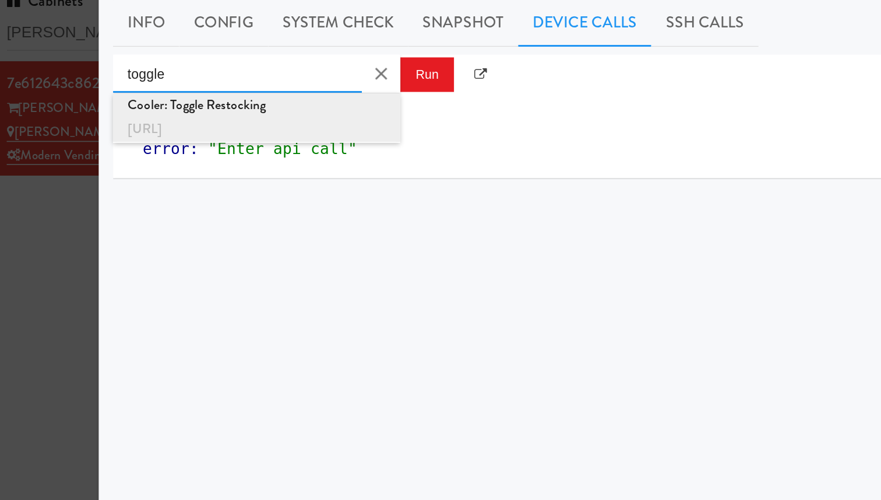
click at [256, 121] on div "Cooler: Toggle Restocking" at bounding box center [186, 120] width 157 height 15
type input "Cooler: Toggle Restocking"
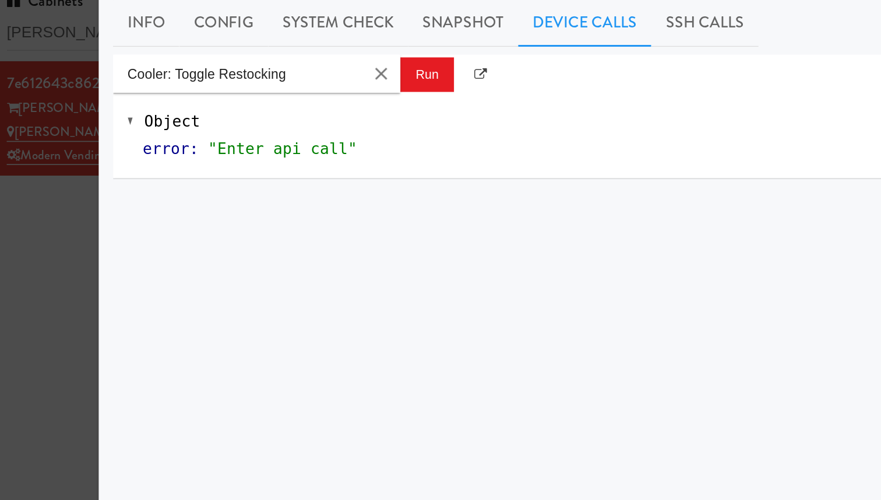
click at [71, 153] on div at bounding box center [440, 250] width 881 height 500
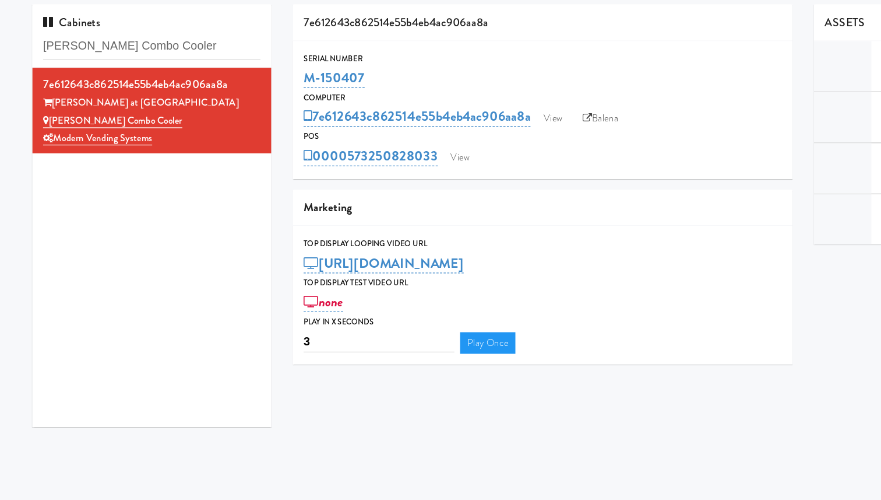
drag, startPoint x: 310, startPoint y: 99, endPoint x: 245, endPoint y: 99, distance: 64.7
click at [245, 99] on div "Serial Number M-150407" at bounding box center [441, 95] width 406 height 31
copy link "M-150407"
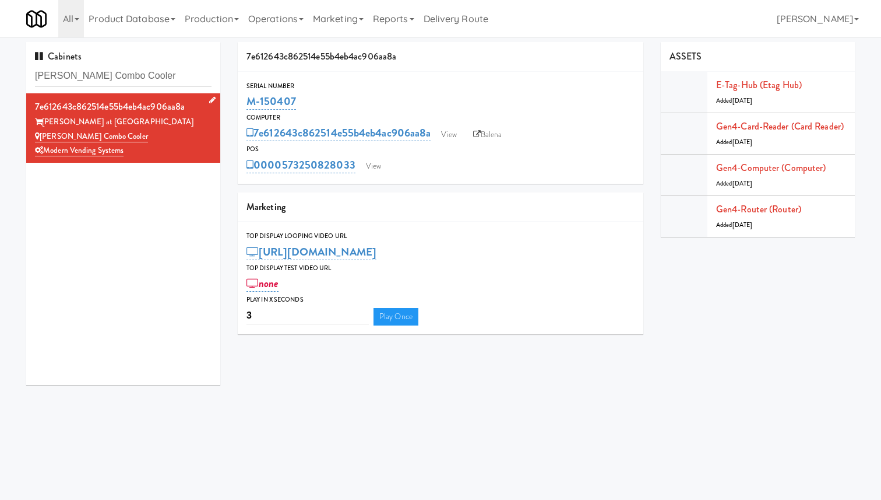
drag, startPoint x: 135, startPoint y: 153, endPoint x: 44, endPoint y: 152, distance: 90.9
click at [44, 152] on div "Modern Vending Systems" at bounding box center [123, 150] width 177 height 15
copy link "Modern Vending Systems"
click at [124, 139] on div "[PERSON_NAME] Combo Cooler" at bounding box center [123, 136] width 177 height 15
drag, startPoint x: 118, startPoint y: 135, endPoint x: 42, endPoint y: 134, distance: 76.4
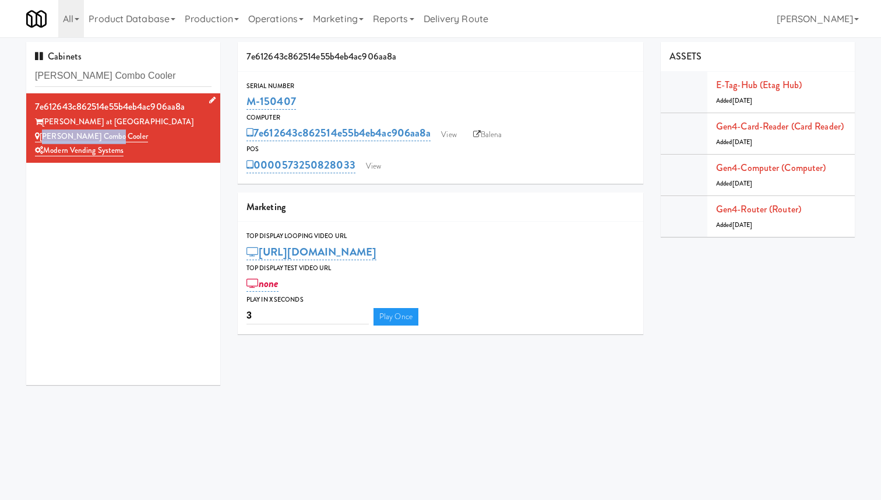
click at [42, 134] on div "[PERSON_NAME] Combo Cooler" at bounding box center [123, 136] width 177 height 15
click at [454, 131] on link "View" at bounding box center [448, 134] width 27 height 17
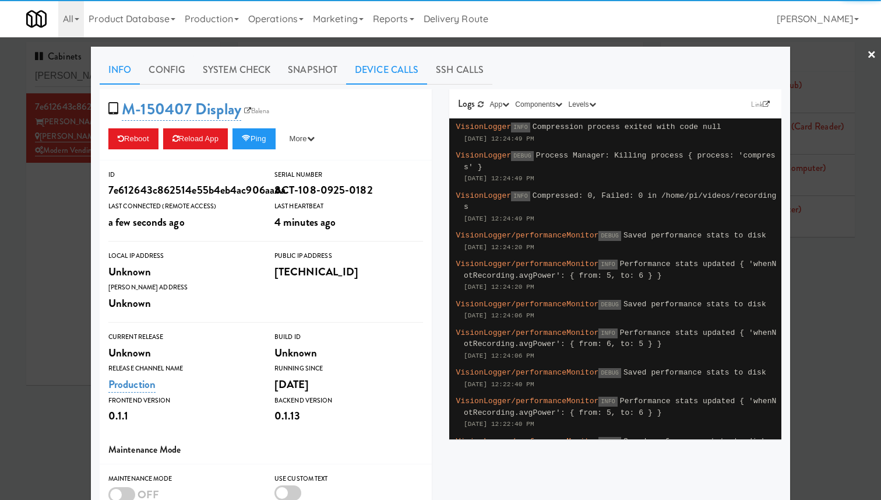
click at [381, 80] on link "Device Calls" at bounding box center [386, 69] width 81 height 29
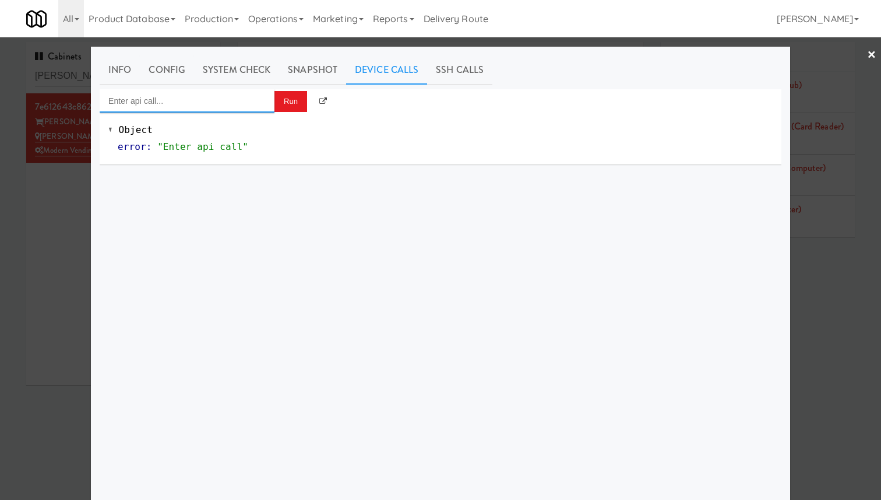
click at [230, 92] on input "Enter api call..." at bounding box center [187, 100] width 175 height 23
click at [210, 119] on div "Cooler: Toggle Restocking" at bounding box center [186, 120] width 157 height 15
type input "Cooler: Toggle Restocking"
click at [292, 99] on button "Run" at bounding box center [291, 101] width 33 height 21
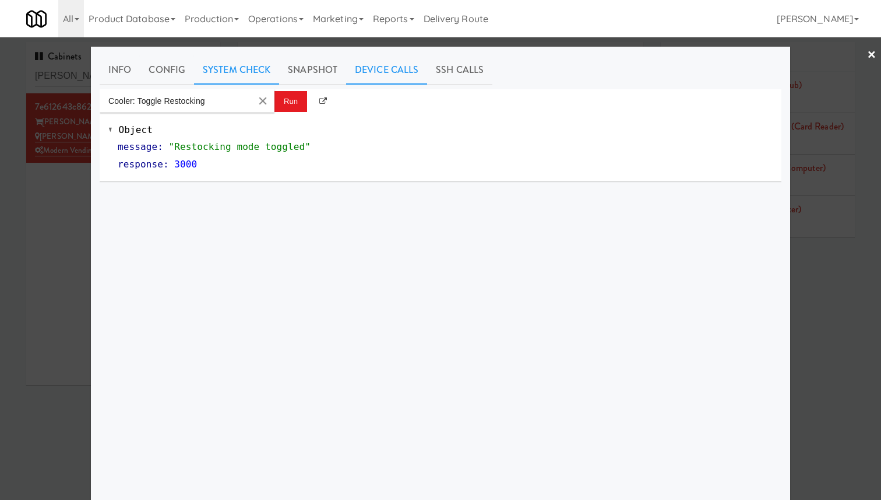
click at [255, 78] on link "System Check" at bounding box center [236, 69] width 85 height 29
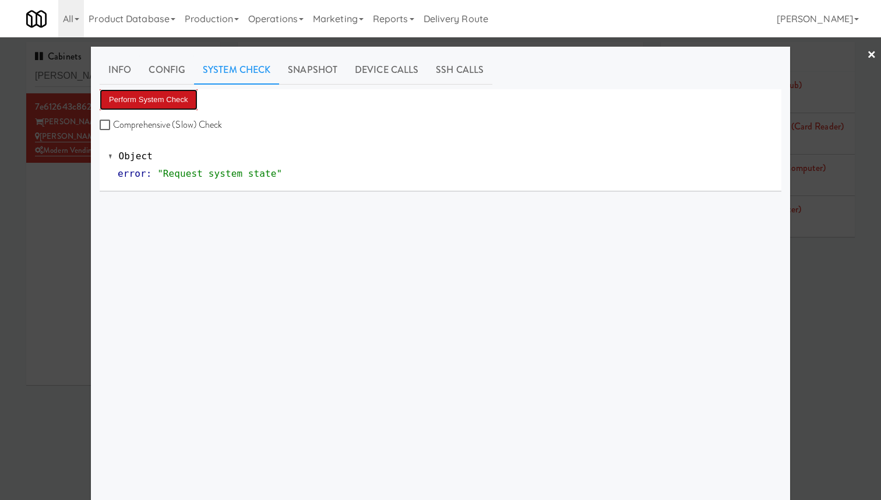
click at [174, 94] on button "Perform System Check" at bounding box center [149, 99] width 98 height 21
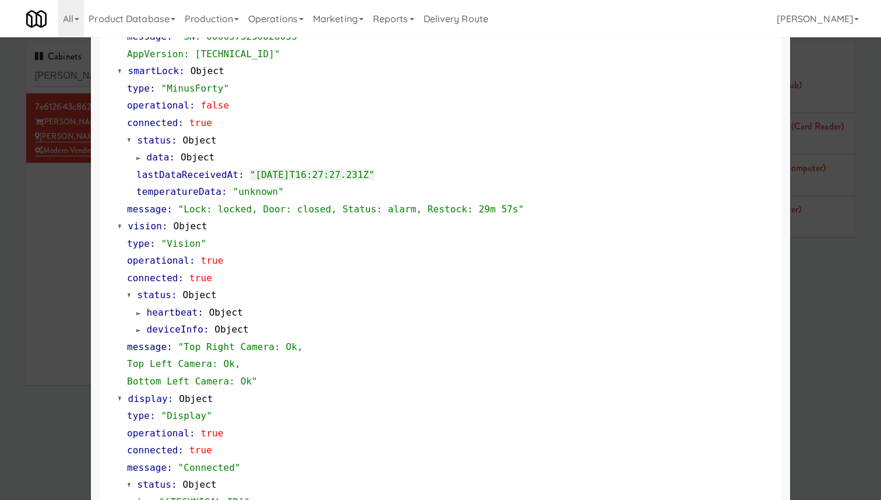
scroll to position [296, 0]
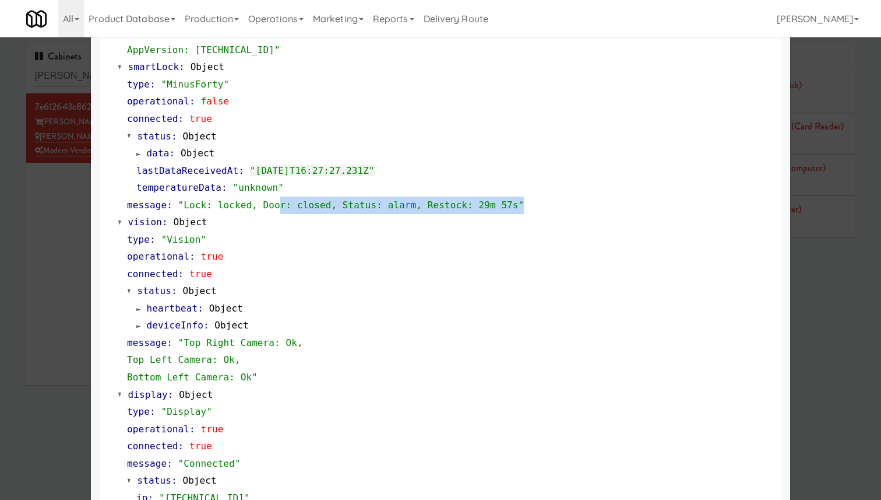
drag, startPoint x: 539, startPoint y: 209, endPoint x: 280, endPoint y: 208, distance: 258.8
click at [280, 208] on div "message : "Lock: locked, Door: closed, Status: alarm, Restock: 29m 57s"" at bounding box center [450, 204] width 646 height 17
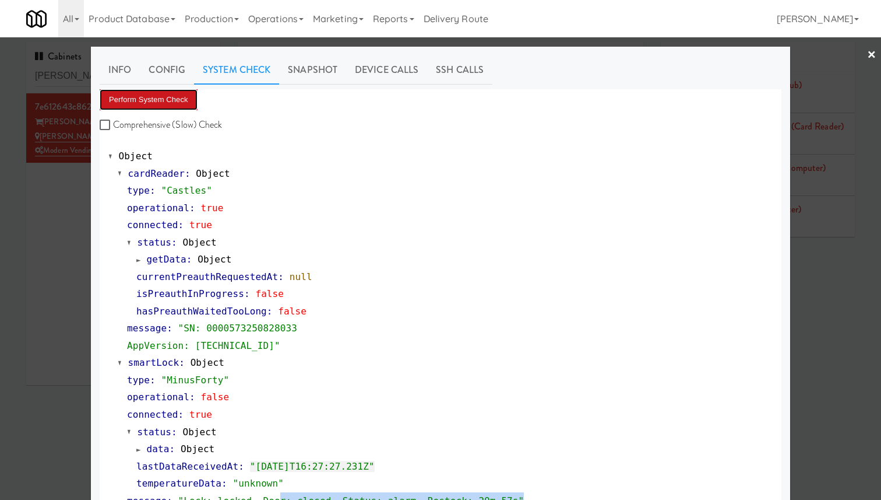
click at [158, 107] on button "Perform System Check" at bounding box center [149, 99] width 98 height 21
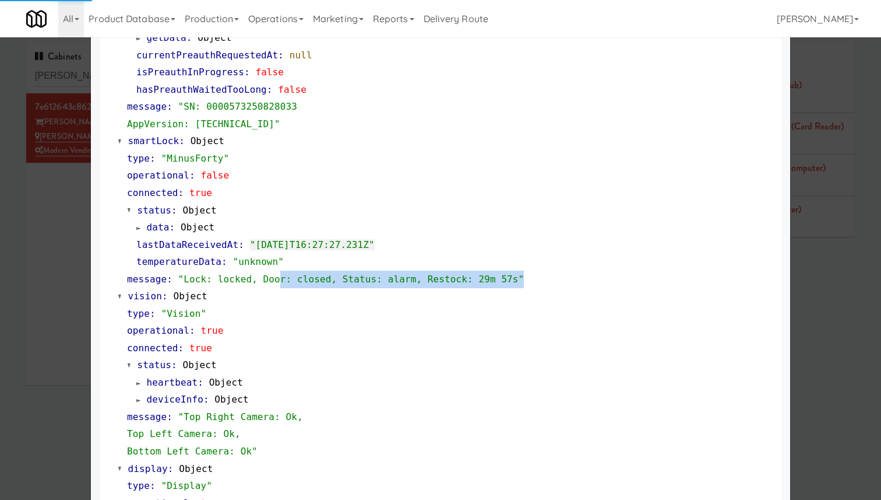
scroll to position [237, 0]
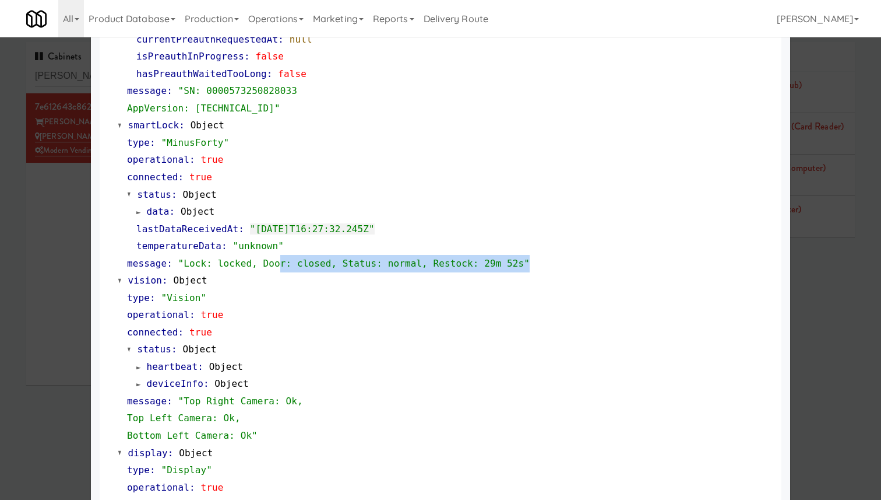
drag, startPoint x: 545, startPoint y: 266, endPoint x: 278, endPoint y: 259, distance: 267.1
click at [278, 259] on div "message : "Lock: locked, Door: closed, Status: normal, Restock: 29m 52s"" at bounding box center [450, 263] width 646 height 17
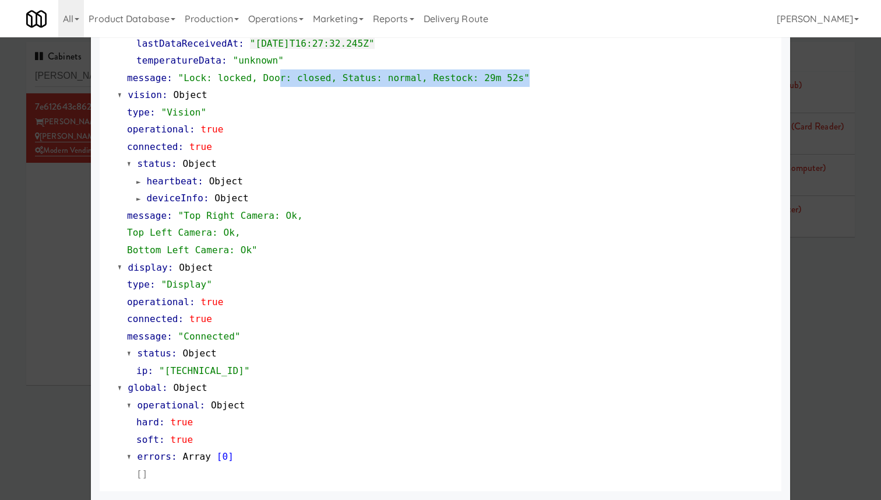
click at [806, 94] on div at bounding box center [440, 250] width 881 height 500
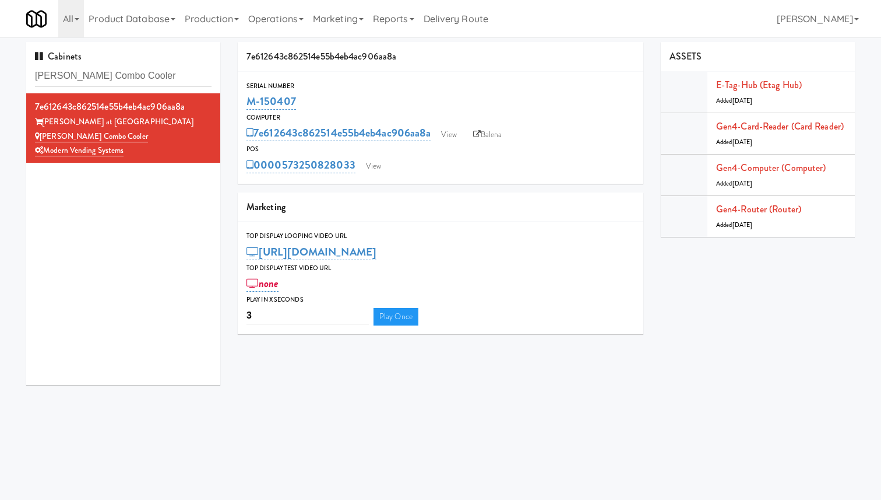
drag, startPoint x: 311, startPoint y: 104, endPoint x: 242, endPoint y: 104, distance: 69.4
click at [242, 104] on div "Serial Number M-150407" at bounding box center [441, 95] width 406 height 31
copy link "M-150407"
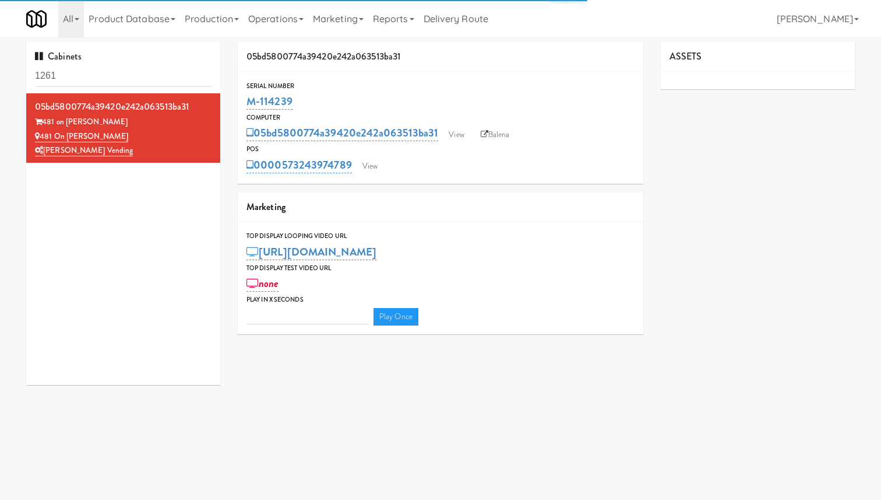
type input "3"
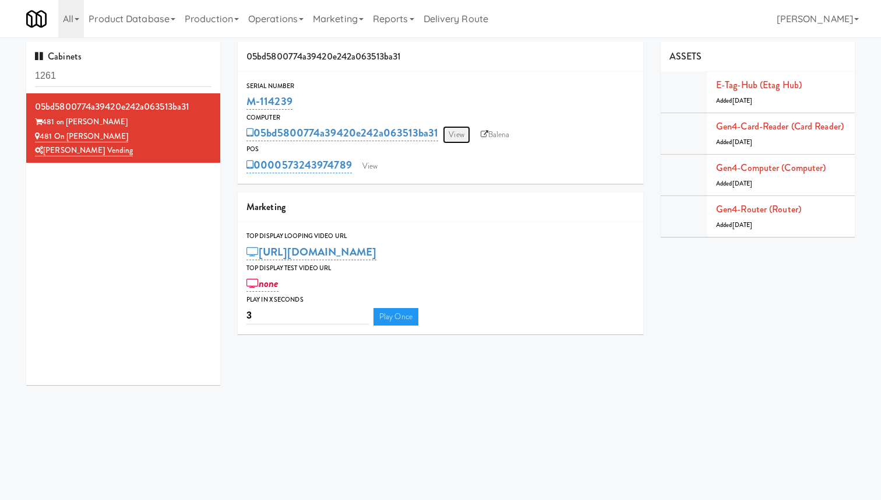
click at [461, 134] on link "View" at bounding box center [456, 134] width 27 height 17
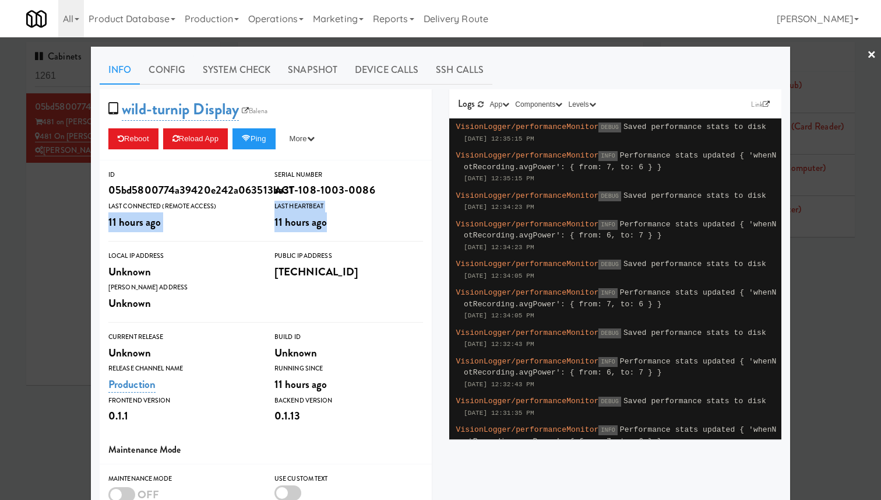
drag, startPoint x: 110, startPoint y: 219, endPoint x: 332, endPoint y: 219, distance: 222.1
click at [332, 219] on div "ID 05bd5800774a39420e242a063513ba31 Serial Number ACT-108-1003-0086 Last Connec…" at bounding box center [266, 200] width 332 height 63
click at [78, 241] on div at bounding box center [440, 250] width 881 height 500
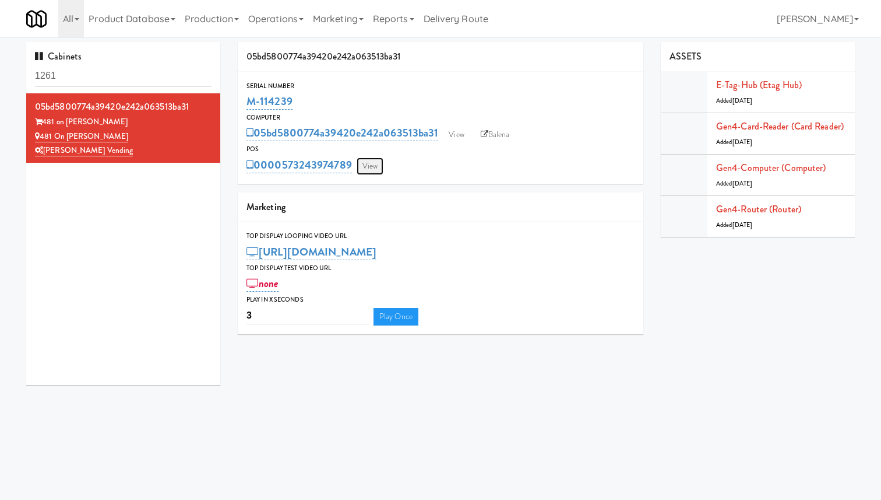
click at [382, 167] on link "View" at bounding box center [370, 165] width 27 height 17
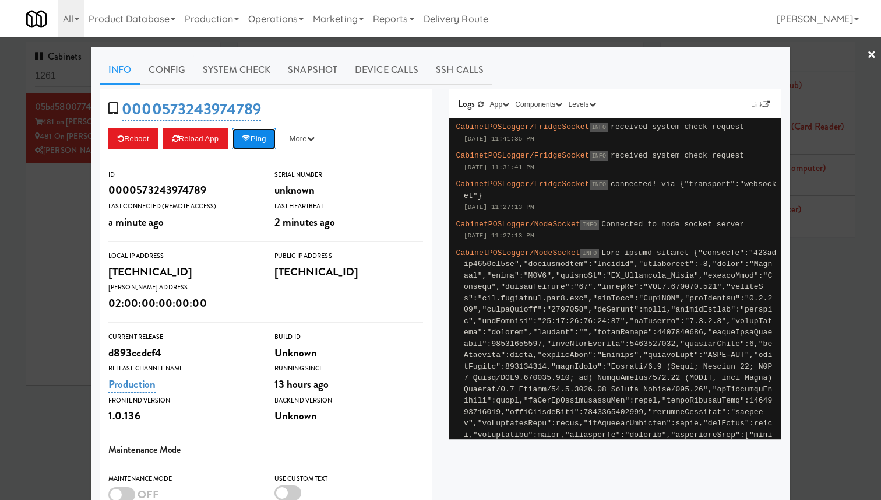
click at [276, 143] on button "Ping" at bounding box center [254, 138] width 43 height 21
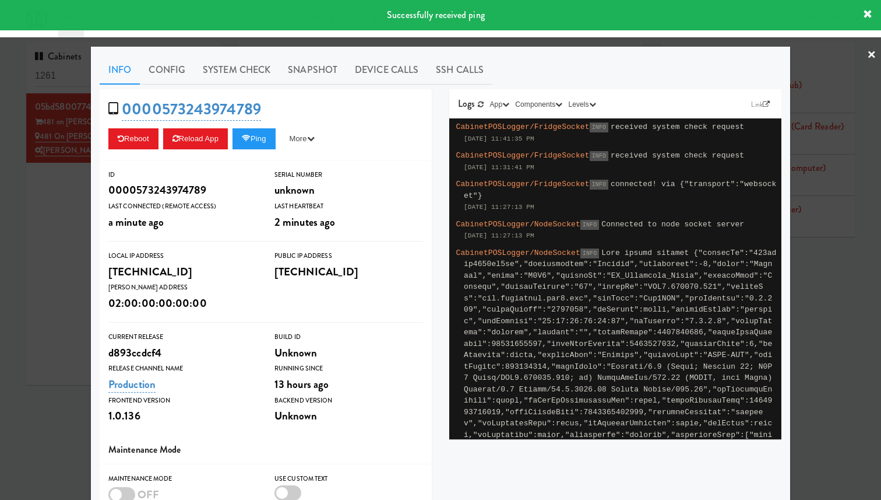
click at [826, 103] on div at bounding box center [440, 250] width 881 height 500
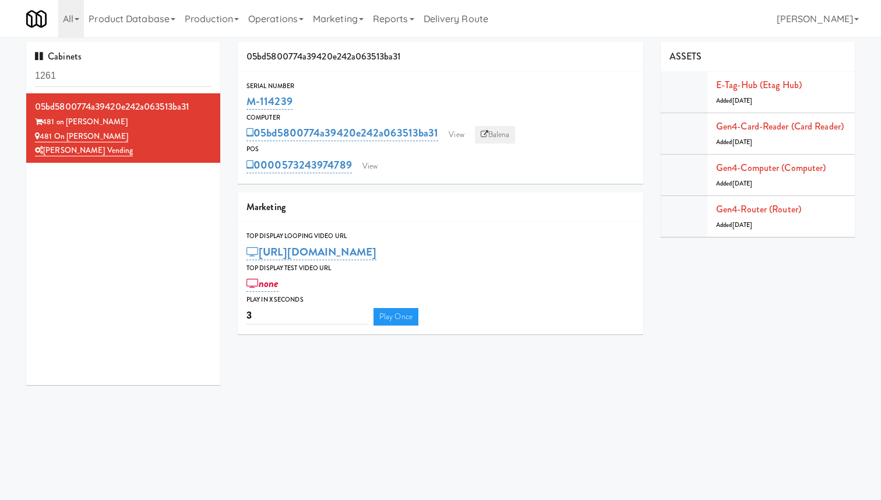
click at [496, 131] on link "Balena" at bounding box center [495, 134] width 41 height 17
click at [469, 133] on link "View" at bounding box center [456, 134] width 27 height 17
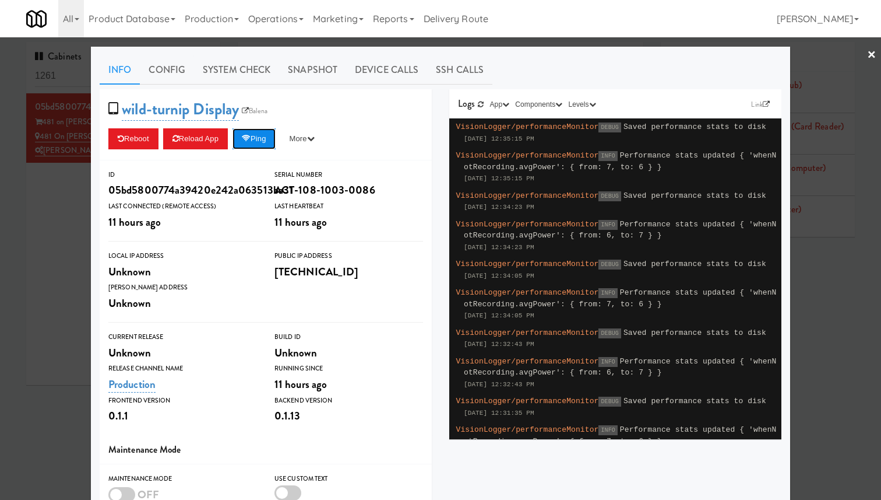
click at [257, 140] on button "Ping" at bounding box center [254, 138] width 43 height 21
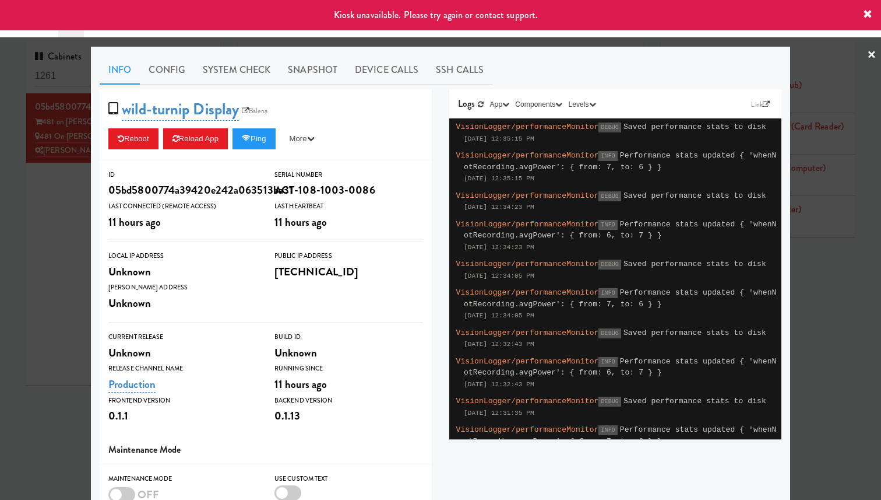
click at [56, 182] on div at bounding box center [440, 250] width 881 height 500
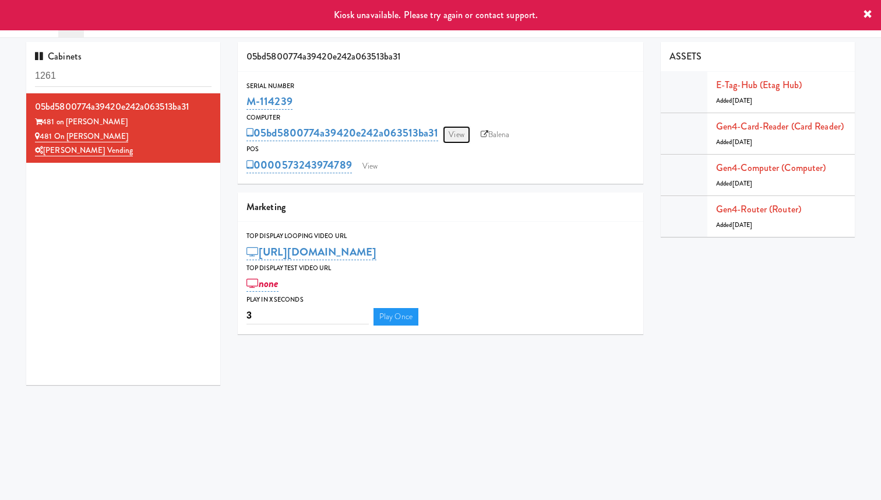
click at [458, 134] on link "View" at bounding box center [456, 134] width 27 height 17
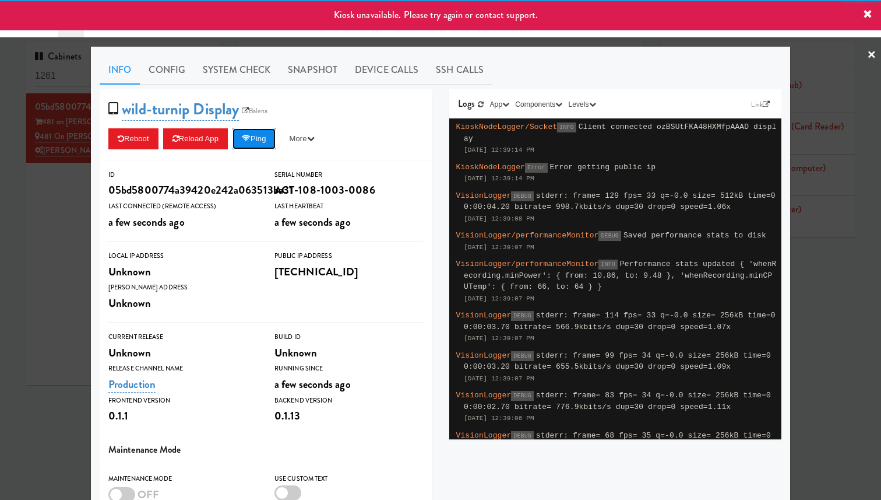
click at [271, 143] on button "Ping" at bounding box center [254, 138] width 43 height 21
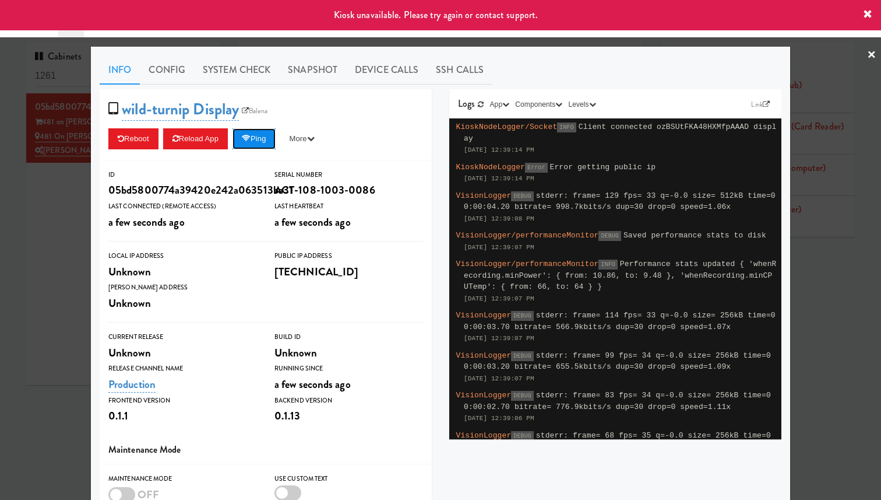
click at [263, 141] on button "Ping" at bounding box center [254, 138] width 43 height 21
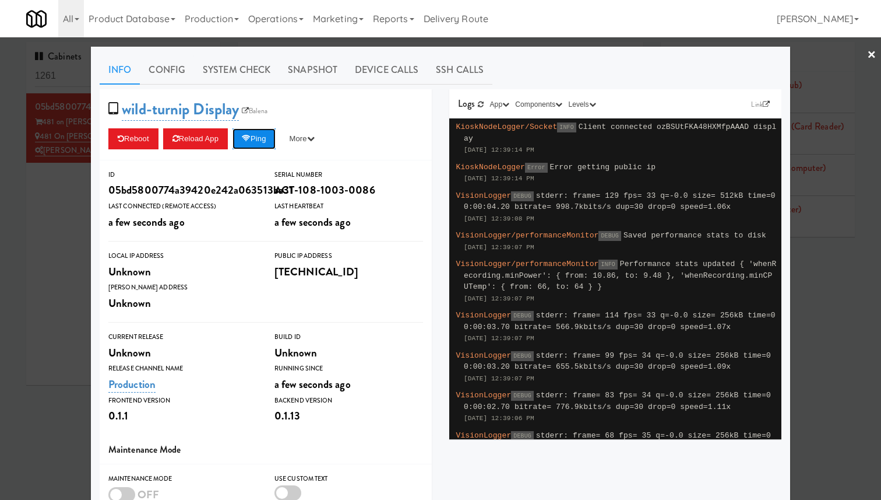
click at [263, 141] on button "Ping" at bounding box center [254, 138] width 43 height 21
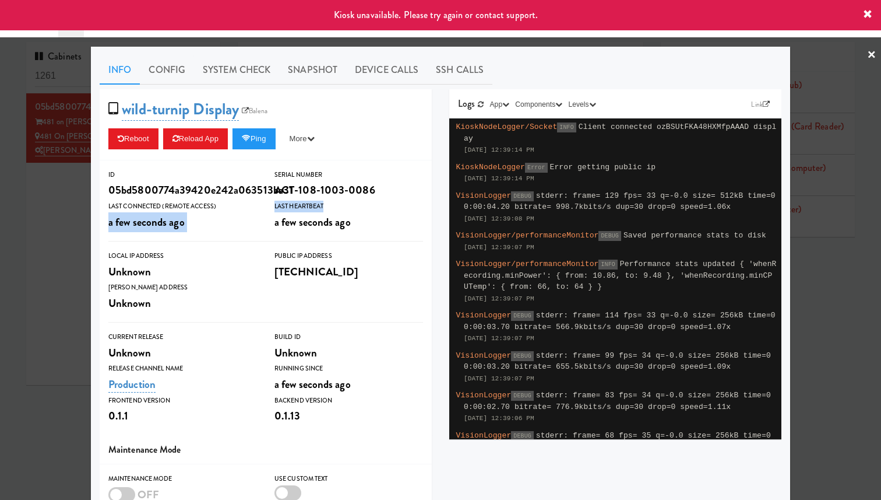
drag, startPoint x: 109, startPoint y: 223, endPoint x: 353, endPoint y: 229, distance: 244.3
click at [353, 229] on div "ID 05bd5800774a39420e242a063513ba31 Serial Number ACT-108-1003-0086 Last Connec…" at bounding box center [266, 200] width 332 height 63
click at [268, 137] on button "Ping" at bounding box center [254, 138] width 43 height 21
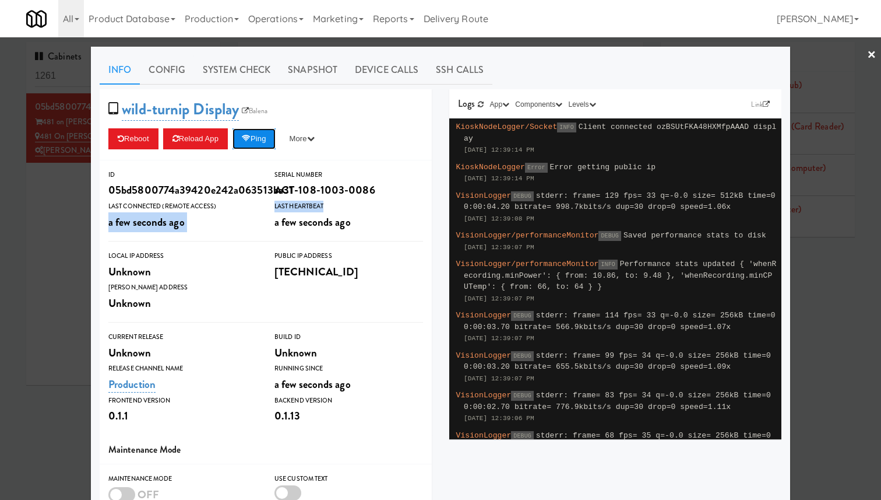
click at [268, 137] on button "Ping" at bounding box center [254, 138] width 43 height 21
click at [163, 214] on span "a few seconds ago" at bounding box center [146, 222] width 76 height 16
drag, startPoint x: 108, startPoint y: 222, endPoint x: 352, endPoint y: 224, distance: 243.7
click at [352, 224] on div "ID 05bd5800774a39420e242a063513ba31 Serial Number ACT-108-1003-0086 Last Connec…" at bounding box center [266, 200] width 332 height 63
click at [262, 143] on button "Ping" at bounding box center [254, 138] width 43 height 21
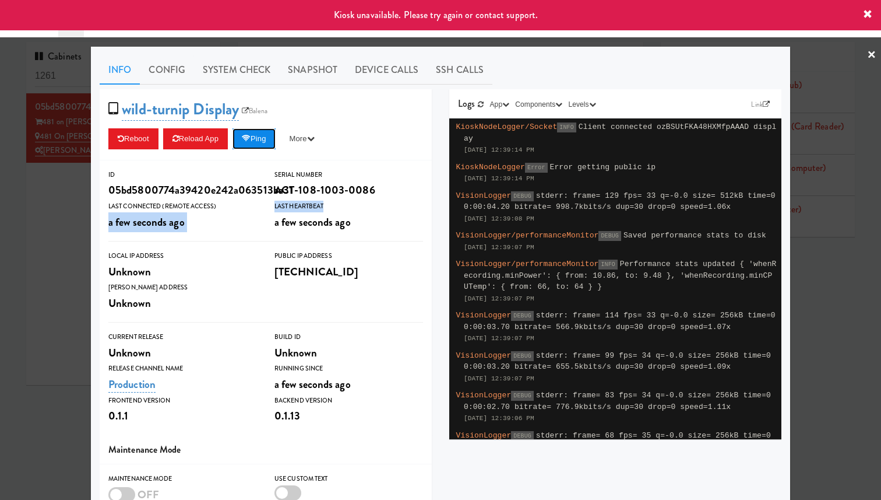
click at [266, 143] on button "Ping" at bounding box center [254, 138] width 43 height 21
click at [480, 103] on icon at bounding box center [481, 104] width 6 height 7
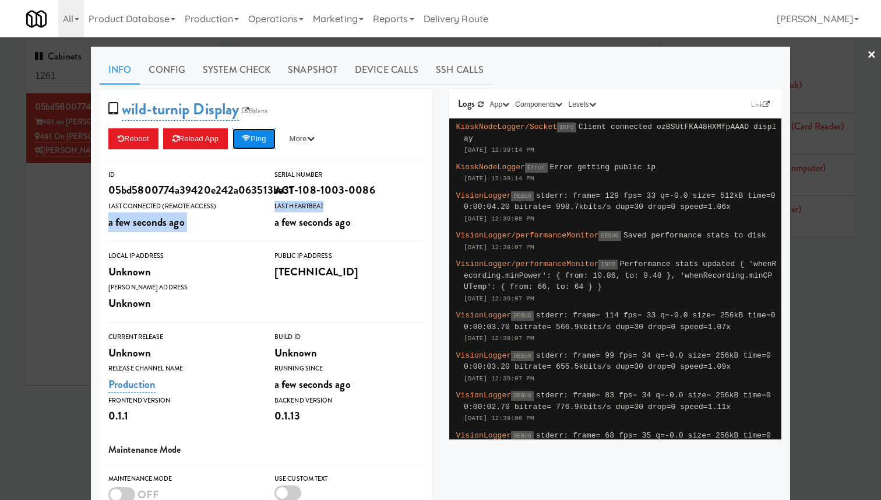
click at [265, 141] on button "Ping" at bounding box center [254, 138] width 43 height 21
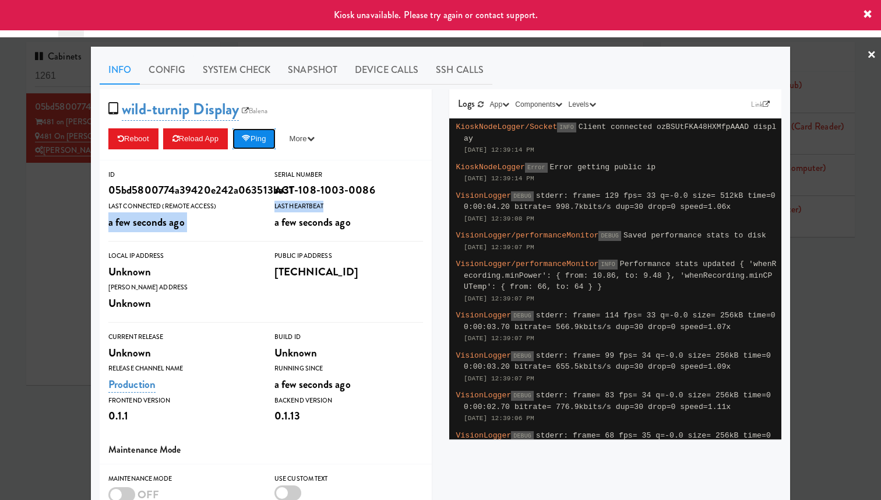
click at [270, 139] on button "Ping" at bounding box center [254, 138] width 43 height 21
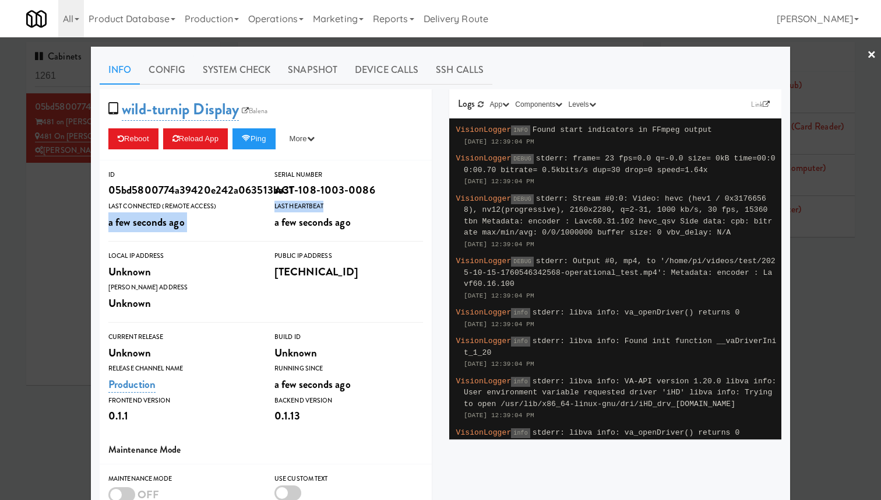
scroll to position [575, 0]
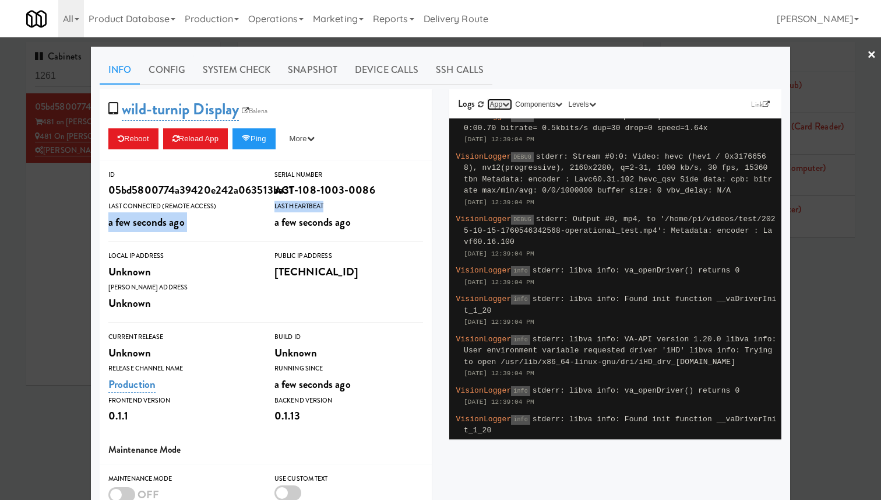
click at [503, 104] on button "App" at bounding box center [500, 105] width 26 height 12
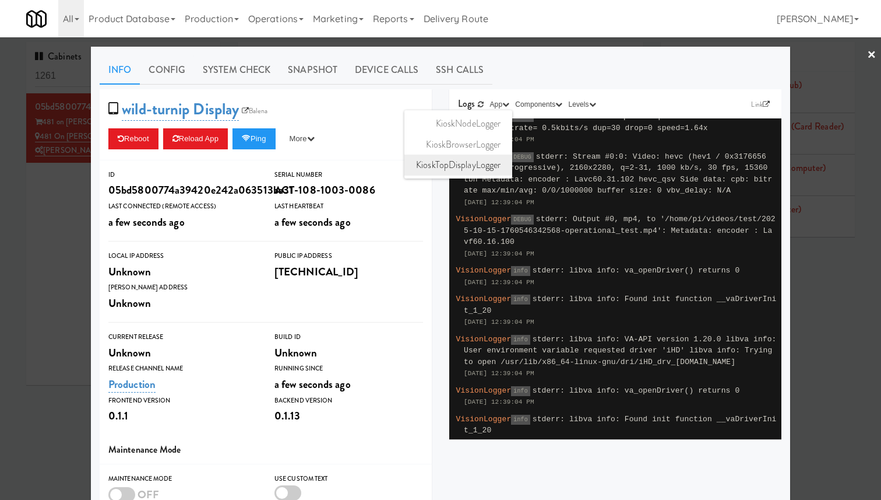
click at [489, 164] on link "KioskTopDisplayLogger" at bounding box center [459, 164] width 108 height 21
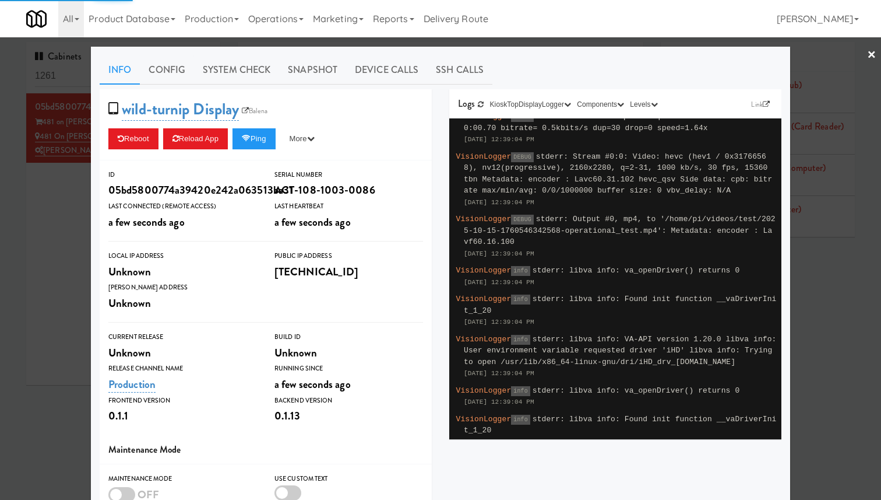
scroll to position [0, 0]
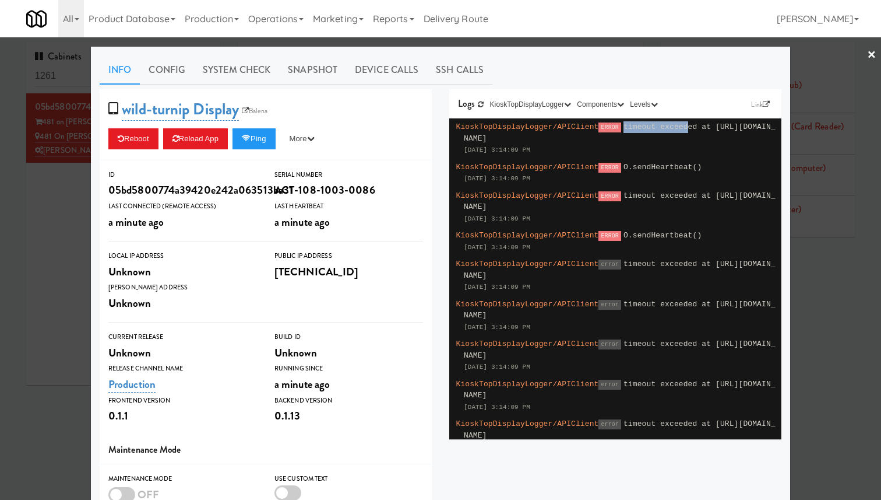
drag, startPoint x: 629, startPoint y: 129, endPoint x: 693, endPoint y: 130, distance: 63.5
click at [693, 130] on span "timeout exceeded at https://fridge.kitchenmate.com/api/gen2_tablet/heartbeat" at bounding box center [620, 132] width 312 height 20
drag, startPoint x: 561, startPoint y: 153, endPoint x: 445, endPoint y: 153, distance: 116.0
click at [445, 153] on div "Logs Link KioskTopDisplayLogger KioskNodeLogger KioskBrowserLogger KioskTopDisp…" at bounding box center [616, 264] width 350 height 350
click at [592, 127] on span "KioskTopDisplayLogger/APIClient" at bounding box center [527, 126] width 143 height 9
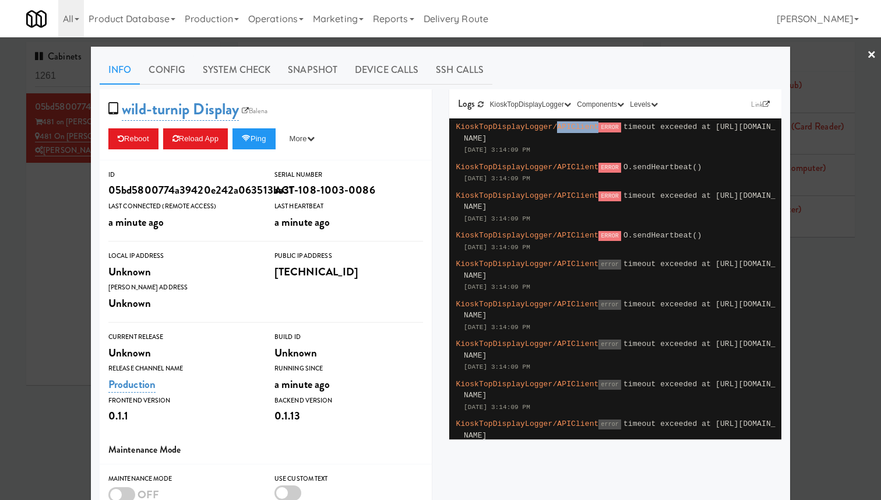
click at [592, 127] on span "KioskTopDisplayLogger/APIClient" at bounding box center [527, 126] width 143 height 9
click at [252, 132] on button "Ping" at bounding box center [254, 138] width 43 height 21
click at [71, 126] on div at bounding box center [440, 250] width 881 height 500
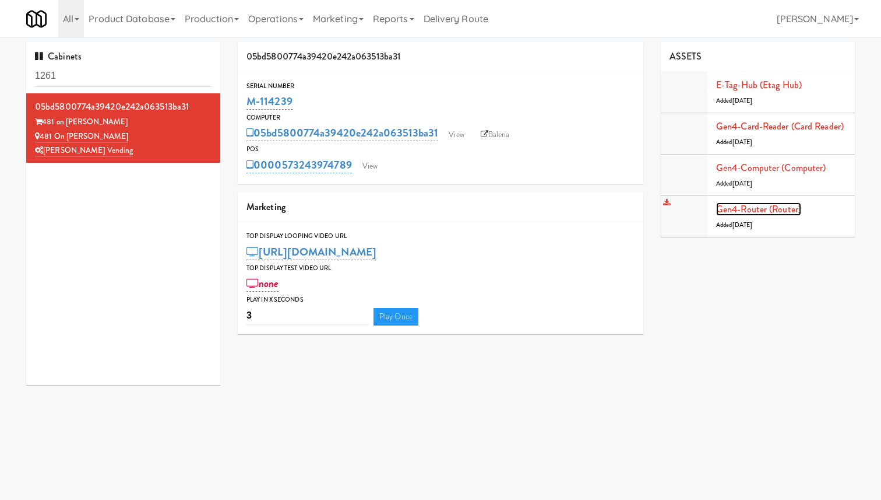
click at [761, 208] on link "Gen4-router (Router)" at bounding box center [758, 208] width 85 height 13
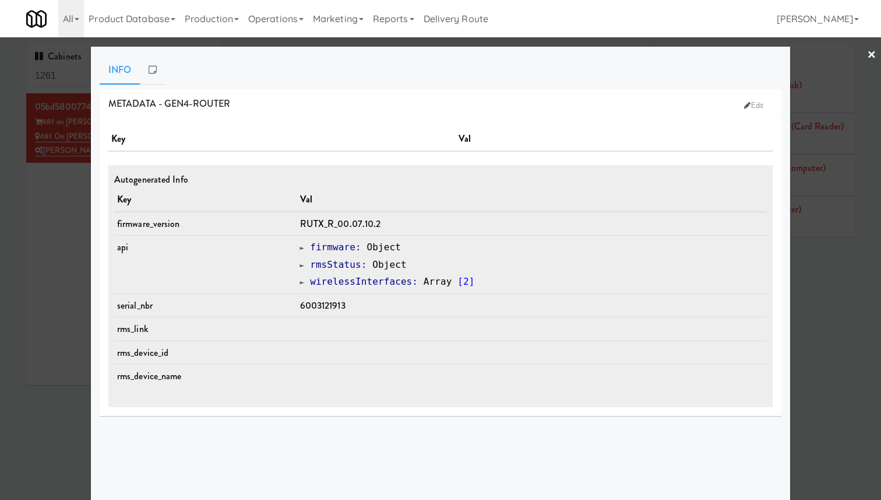
click at [335, 306] on span "6003121913" at bounding box center [322, 304] width 45 height 13
copy span "6003121913"
click at [821, 86] on div at bounding box center [440, 250] width 881 height 500
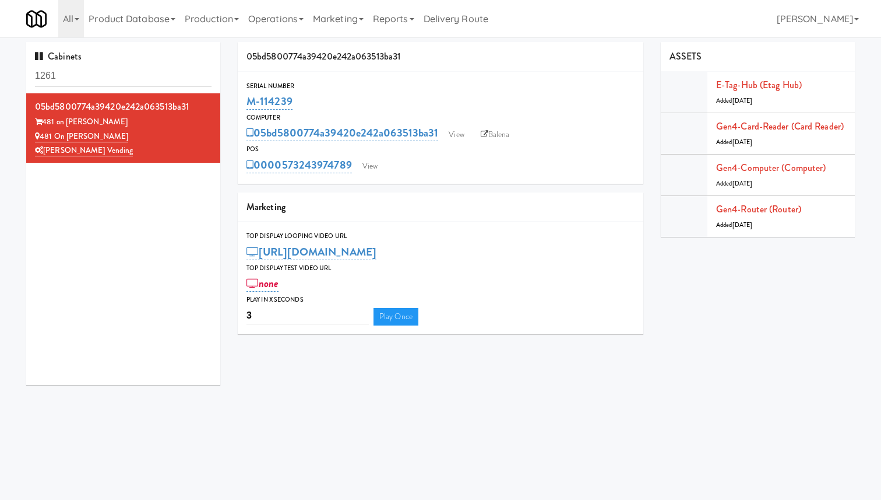
drag, startPoint x: 697, startPoint y: 70, endPoint x: 841, endPoint y: 249, distance: 230.1
click at [841, 249] on div "05bd5800774a39420e242a063513ba31 Serial Number M-114239 Computer 05bd5800774a39…" at bounding box center [546, 192] width 635 height 301
click at [370, 164] on link "View" at bounding box center [370, 165] width 27 height 17
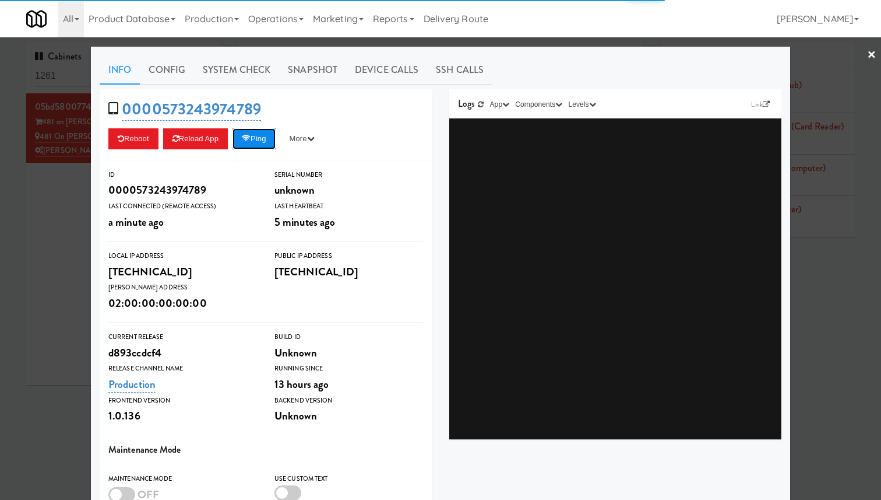
click at [251, 138] on icon at bounding box center [246, 139] width 9 height 8
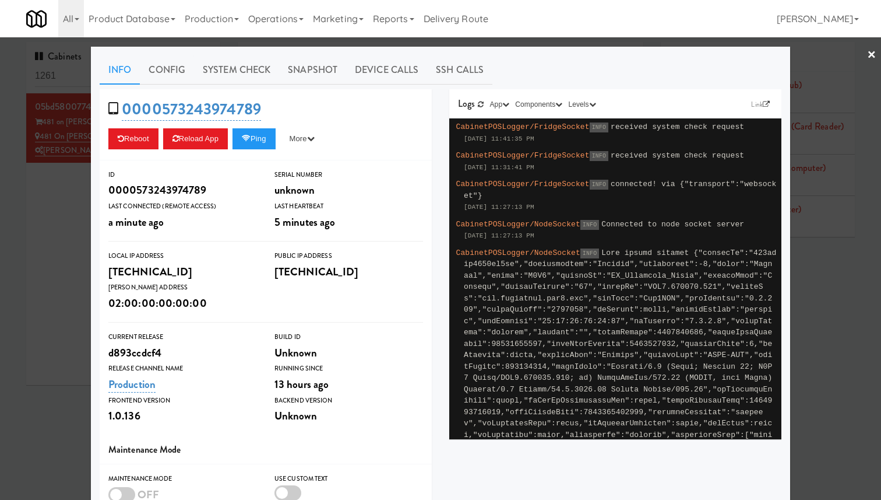
click at [48, 170] on div at bounding box center [440, 250] width 881 height 500
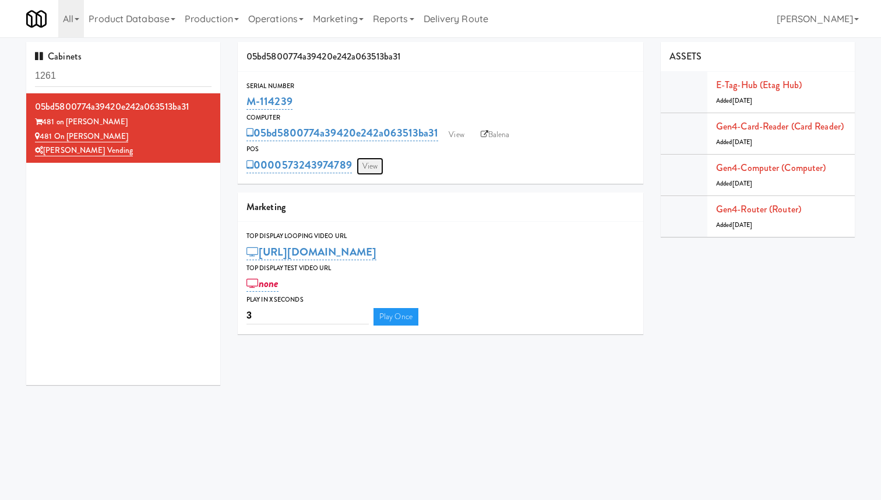
click at [375, 164] on link "View" at bounding box center [370, 165] width 27 height 17
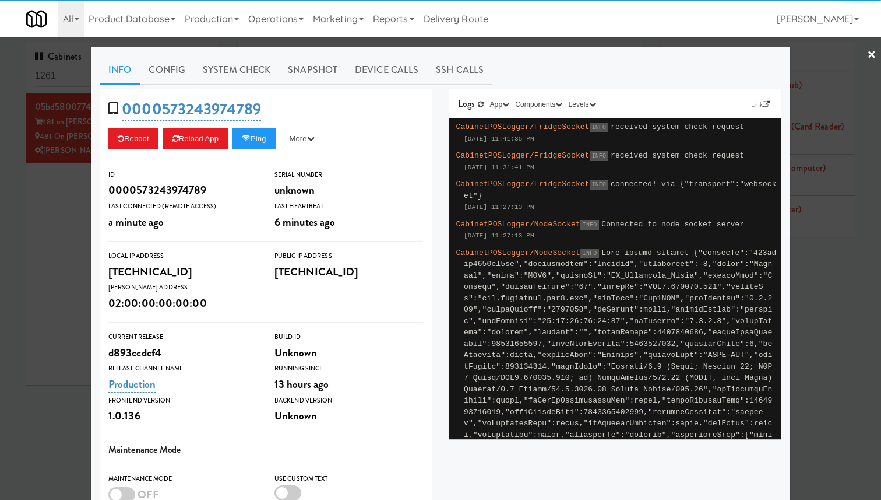
click at [67, 140] on div at bounding box center [440, 250] width 881 height 500
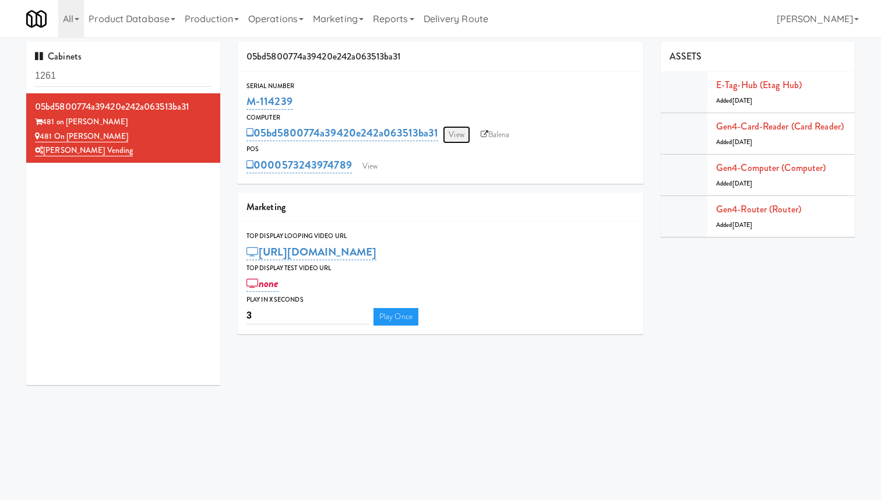
click at [452, 141] on link "View" at bounding box center [456, 134] width 27 height 17
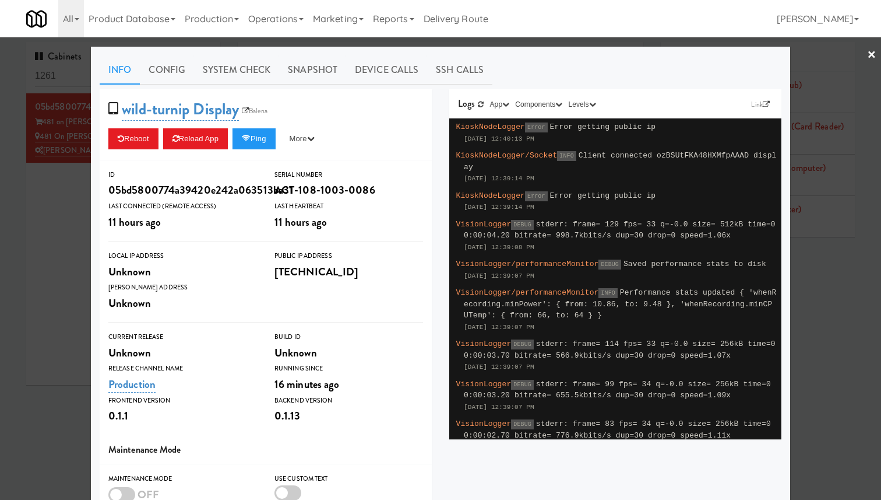
click at [812, 111] on div at bounding box center [440, 250] width 881 height 500
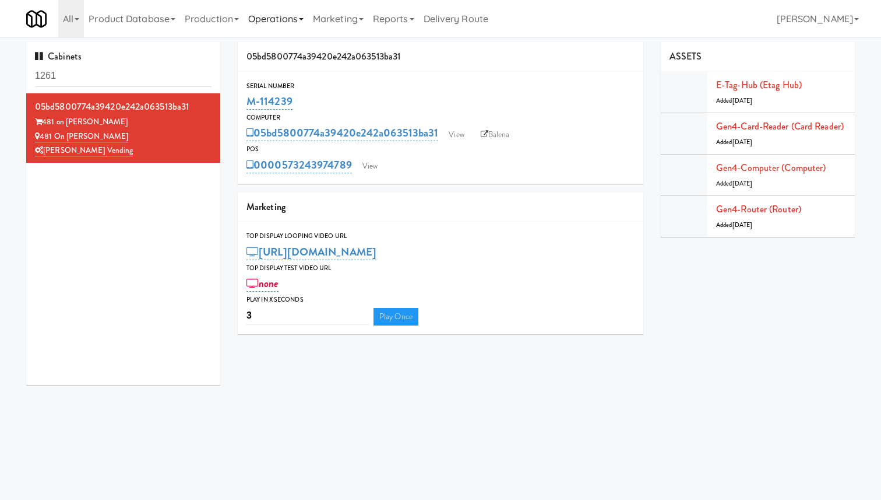
click at [275, 20] on link "Operations" at bounding box center [276, 18] width 65 height 37
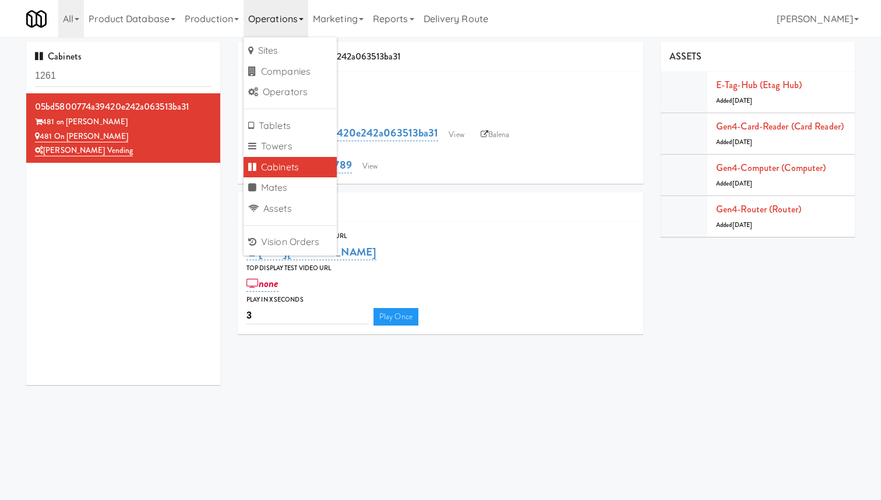
click at [289, 10] on link "Operations" at bounding box center [276, 18] width 65 height 37
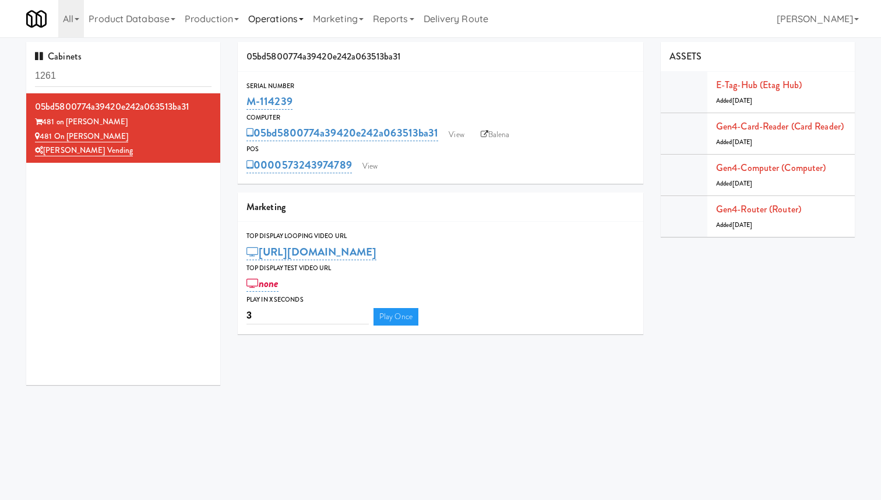
click at [289, 10] on link "Operations" at bounding box center [276, 18] width 65 height 37
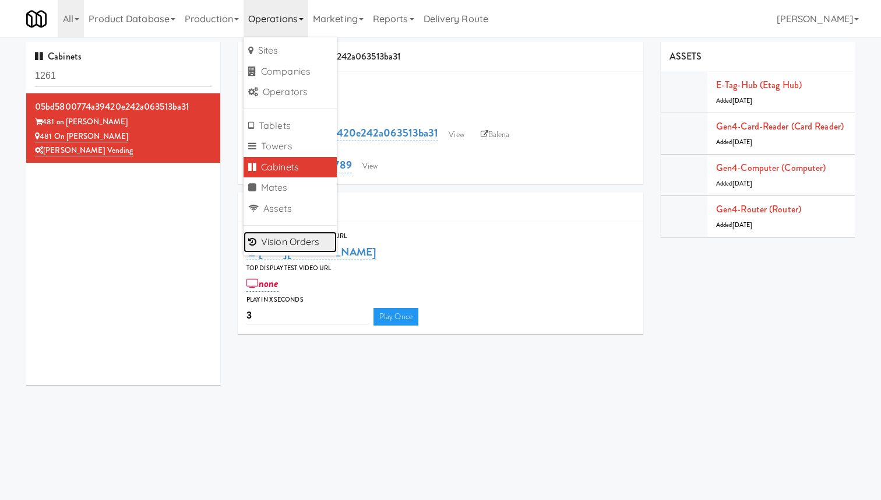
click at [303, 243] on link "Vision Orders" at bounding box center [290, 241] width 93 height 21
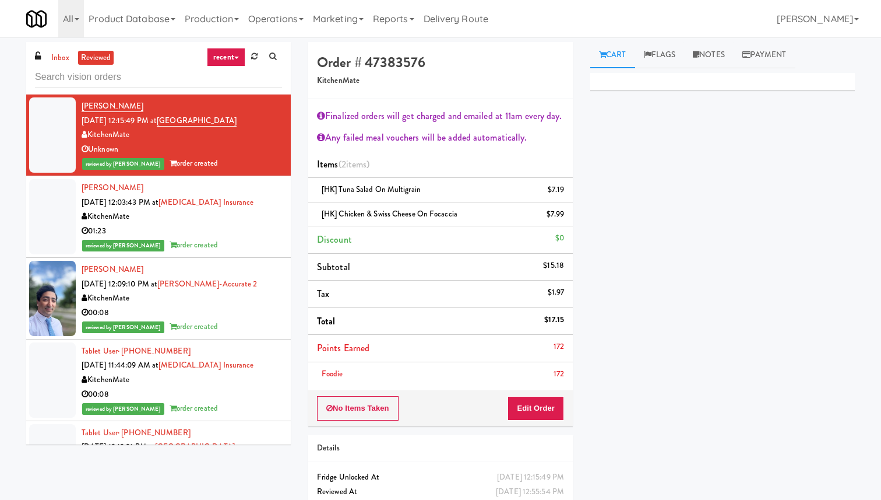
click at [235, 236] on div "01:23" at bounding box center [182, 231] width 201 height 15
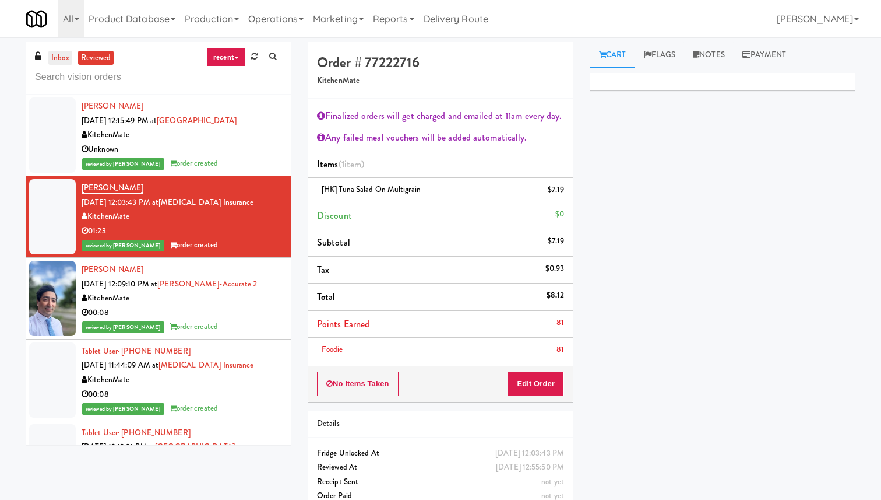
click at [55, 59] on link "inbox" at bounding box center [60, 58] width 24 height 15
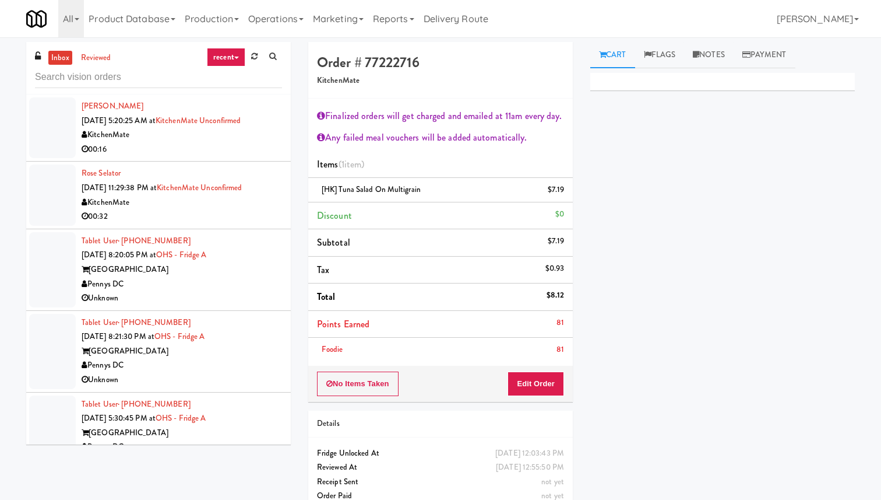
click at [216, 146] on div "00:16" at bounding box center [182, 149] width 201 height 15
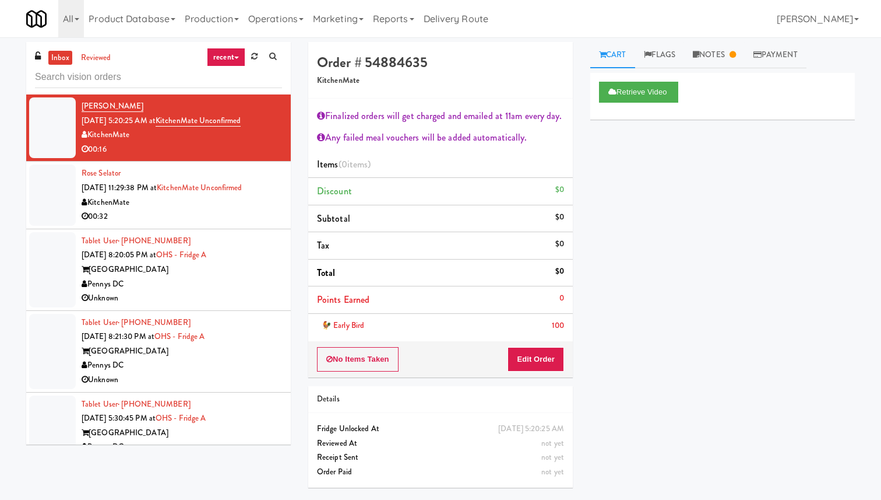
click at [232, 280] on div "Pennys DC" at bounding box center [182, 284] width 201 height 15
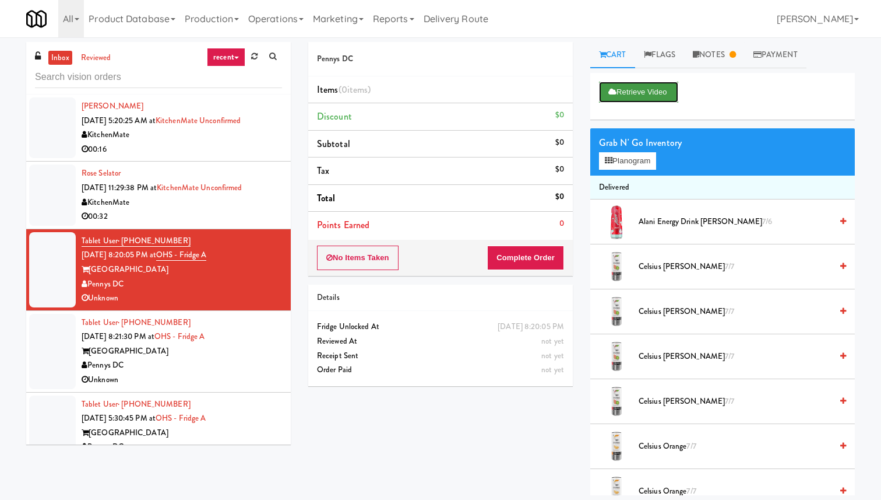
click at [643, 88] on button "Retrieve Video" at bounding box center [638, 92] width 79 height 21
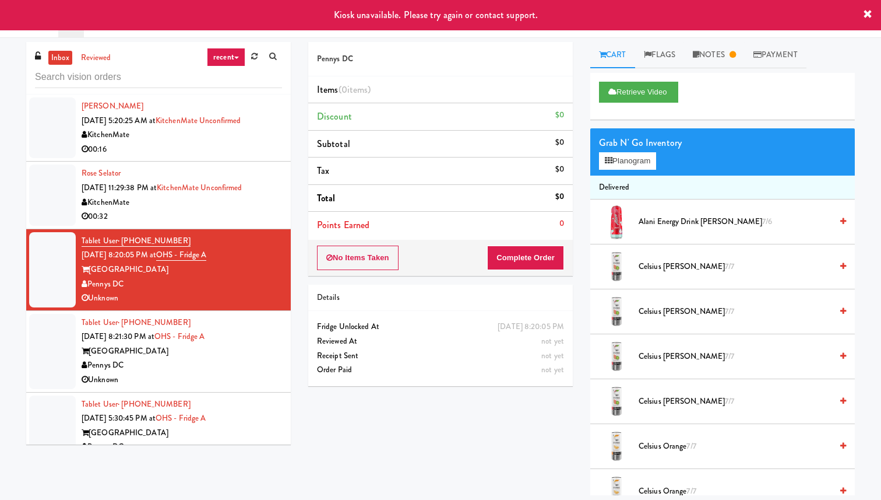
scroll to position [1323, 0]
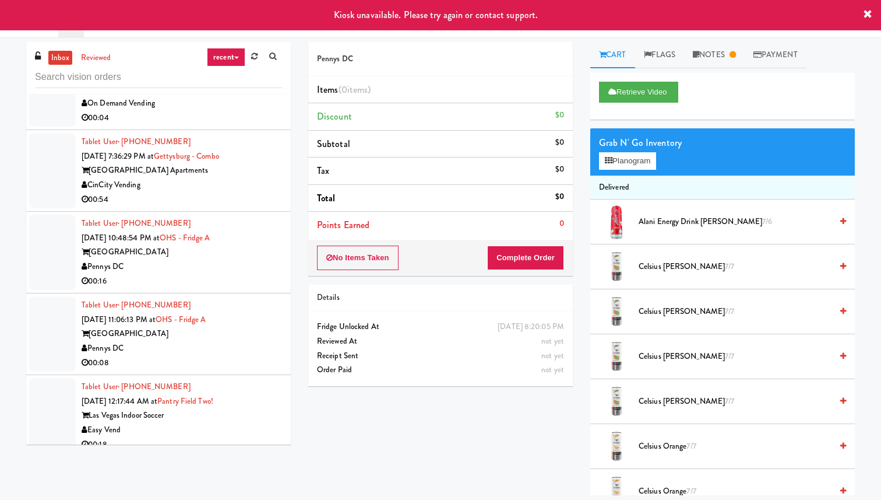
click at [228, 259] on div "Pennys DC" at bounding box center [182, 266] width 201 height 15
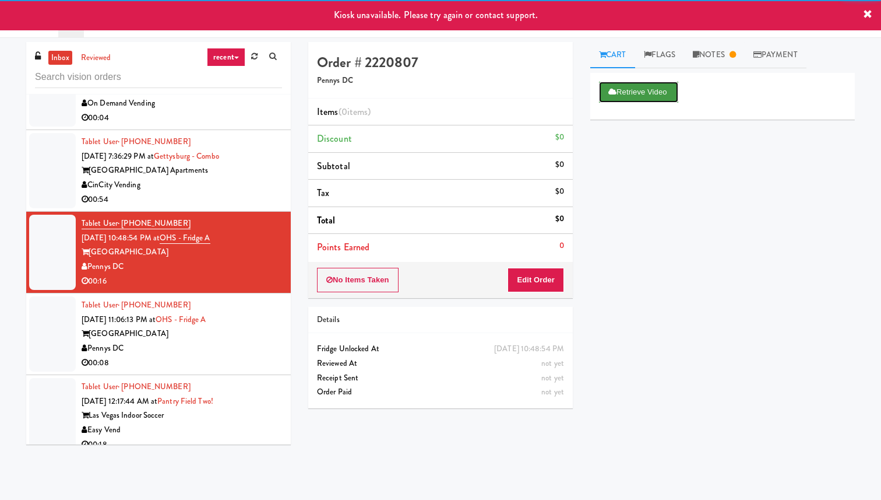
click at [664, 91] on button "Retrieve Video" at bounding box center [638, 92] width 79 height 21
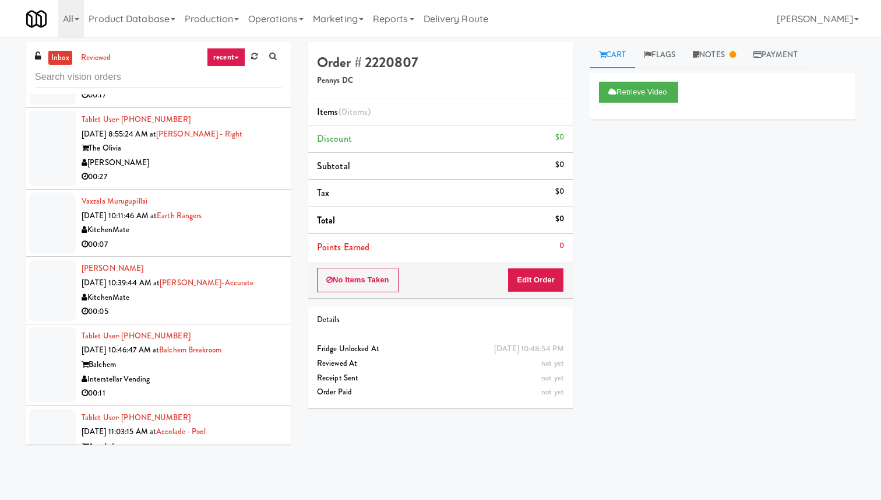
scroll to position [2164, 0]
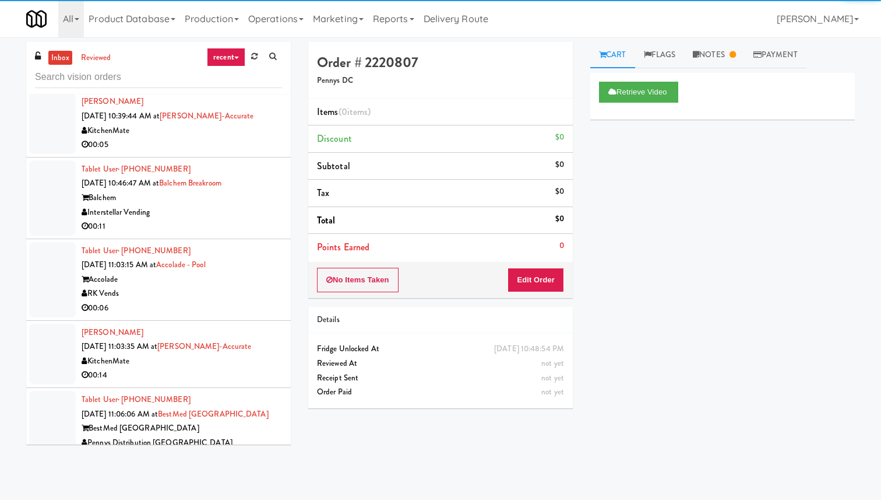
click at [243, 219] on div "00:11" at bounding box center [182, 226] width 201 height 15
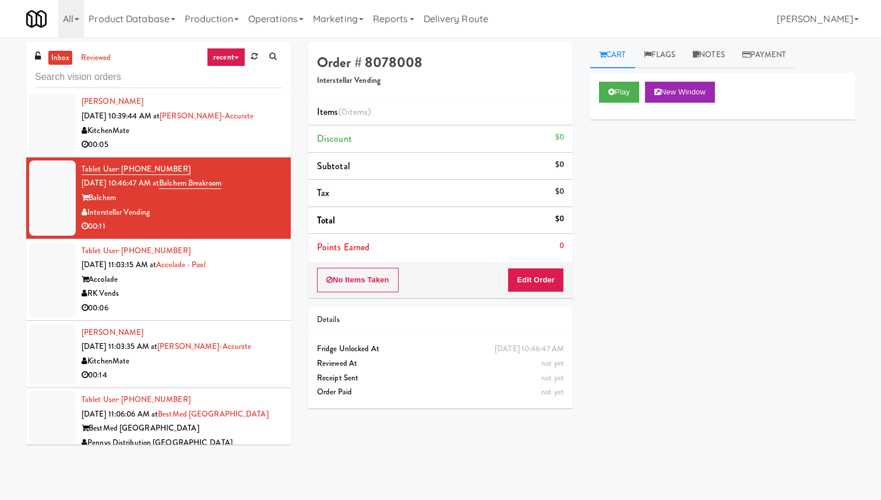
click at [204, 286] on div "RK Vends" at bounding box center [182, 293] width 201 height 15
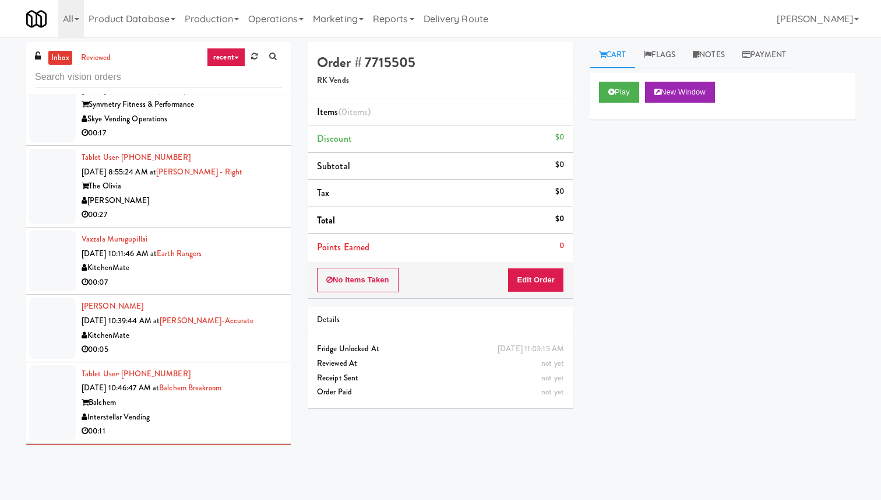
scroll to position [1955, 0]
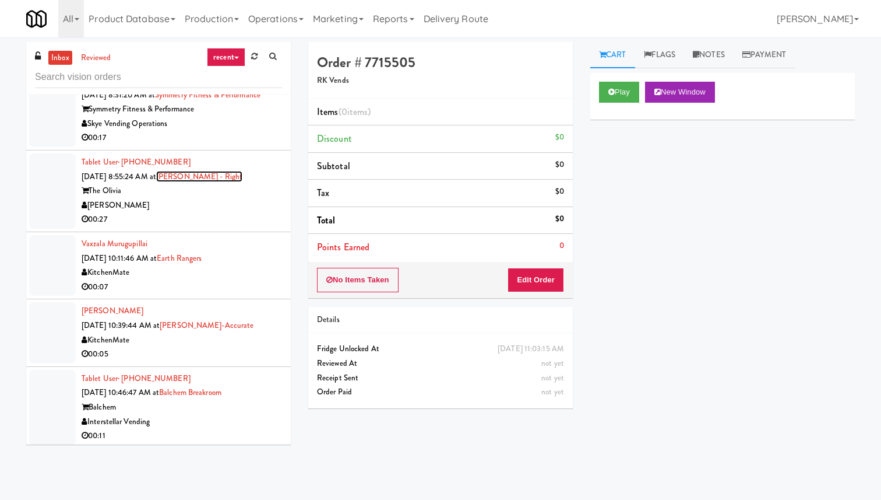
click at [243, 171] on link "Olivia - Cooler - Right" at bounding box center [199, 176] width 86 height 11
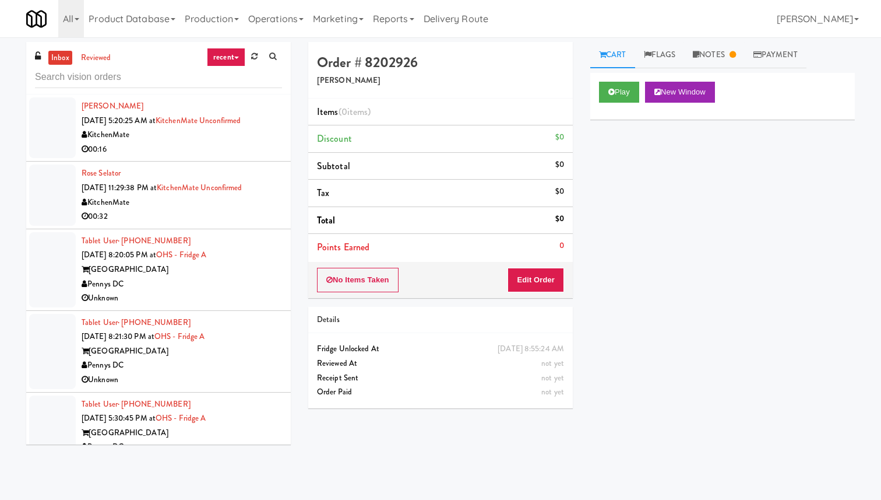
click at [244, 148] on div "00:16" at bounding box center [182, 149] width 201 height 15
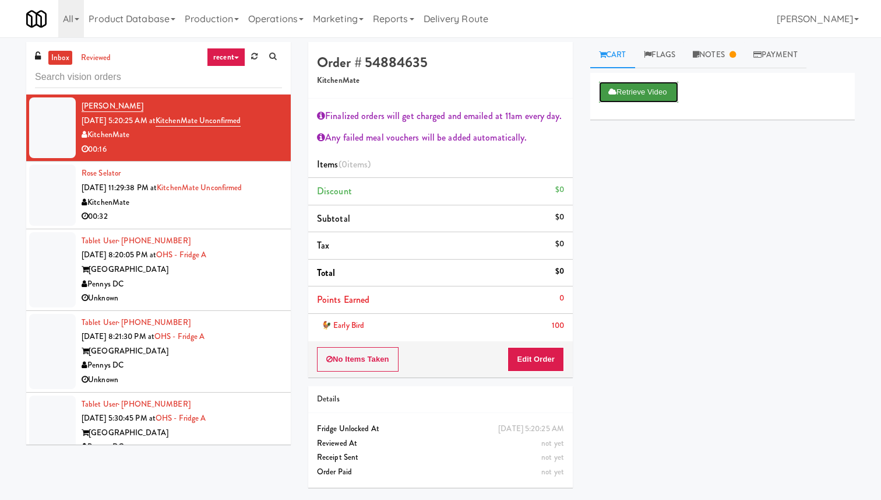
click at [656, 97] on button "Retrieve Video" at bounding box center [638, 92] width 79 height 21
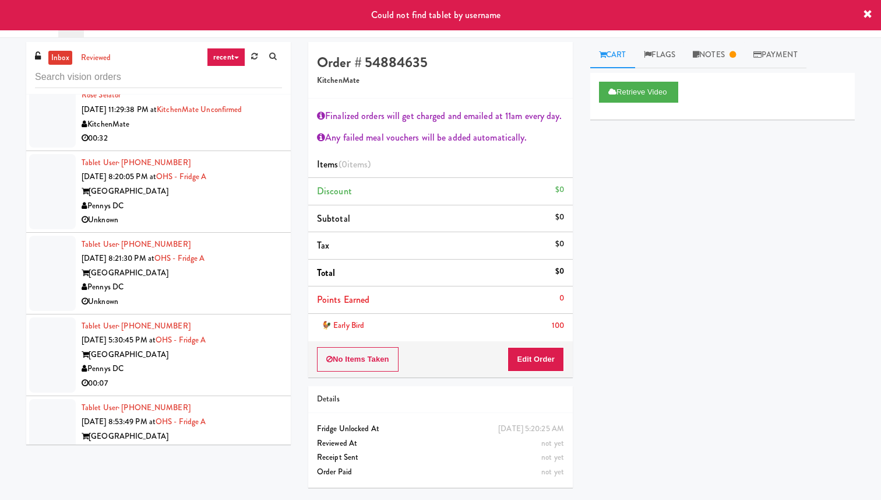
scroll to position [83, 0]
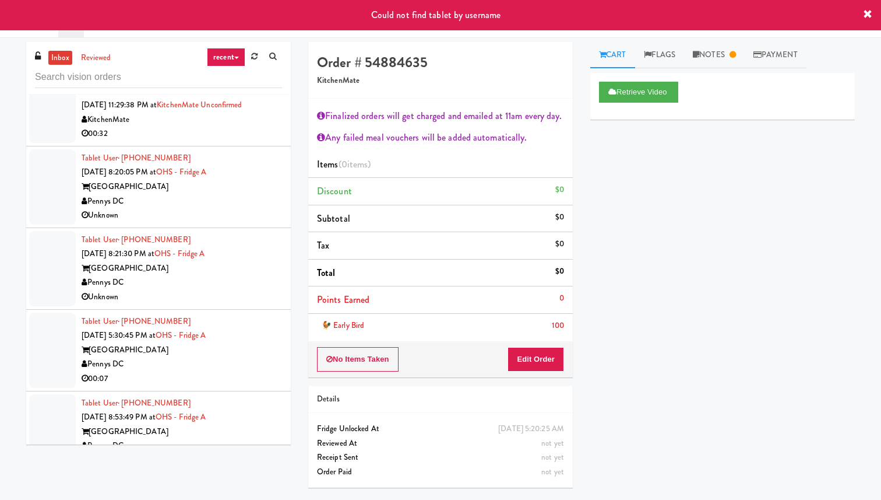
click at [243, 204] on div "Pennys DC" at bounding box center [182, 201] width 201 height 15
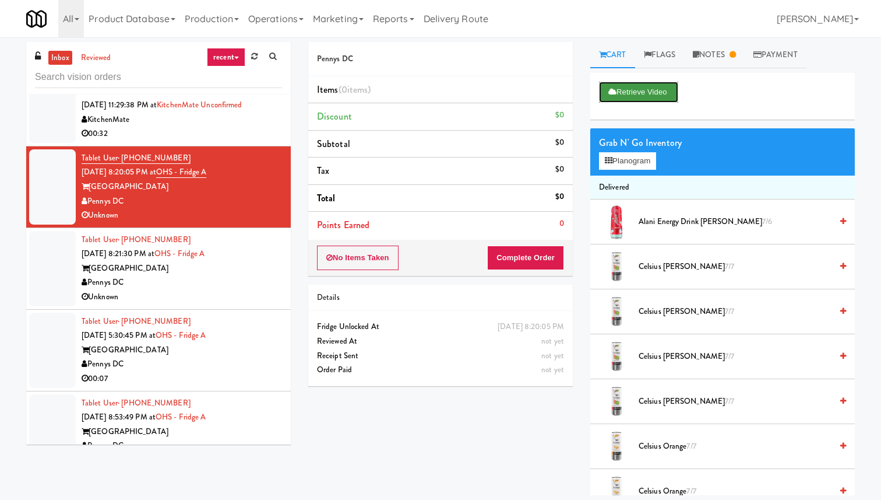
click at [631, 89] on button "Retrieve Video" at bounding box center [638, 92] width 79 height 21
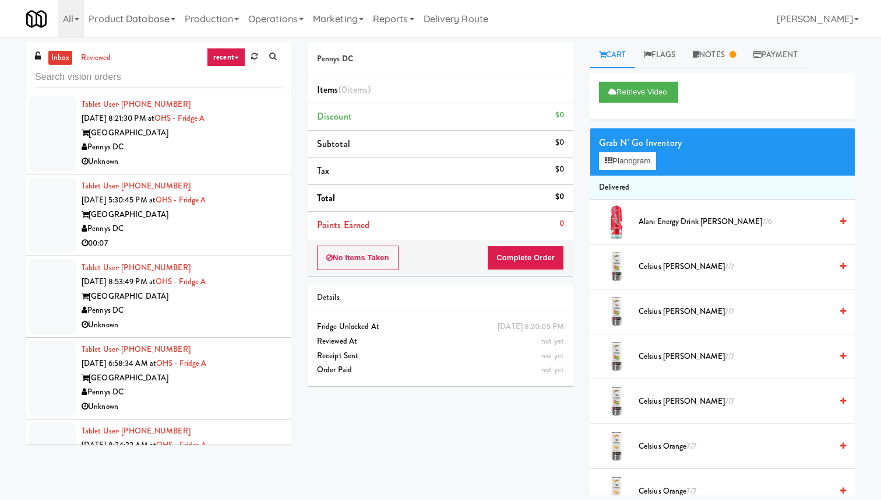
scroll to position [236, 0]
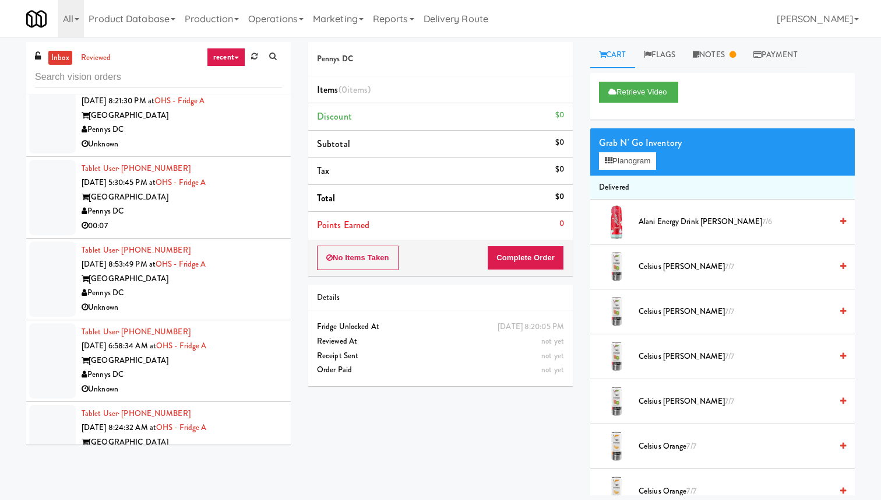
click at [255, 236] on li "Tablet User · (415) 261-7250 Oct 9, 2025 5:30:45 PM at OHS - Fridge A One Hill …" at bounding box center [158, 198] width 265 height 82
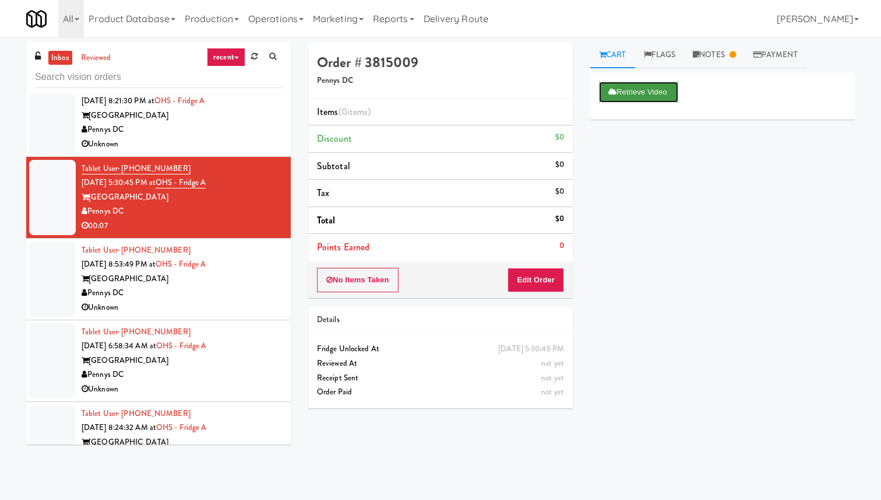
click at [655, 96] on button "Retrieve Video" at bounding box center [638, 92] width 79 height 21
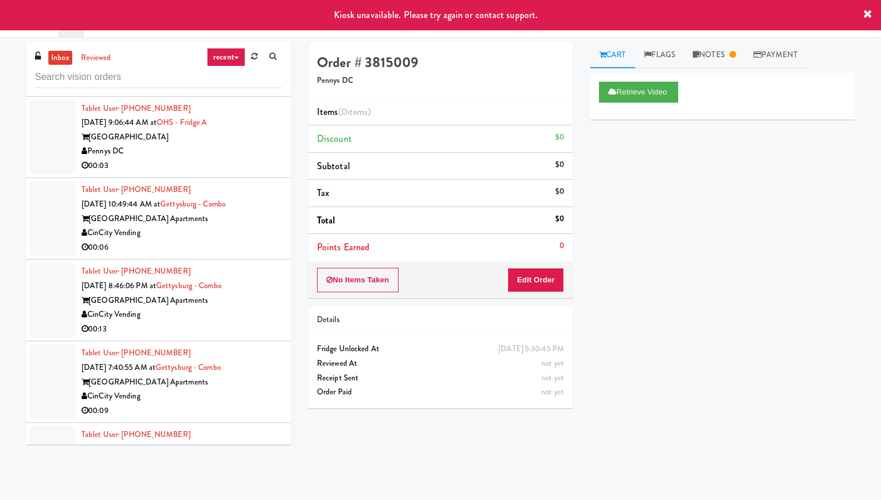
scroll to position [896, 0]
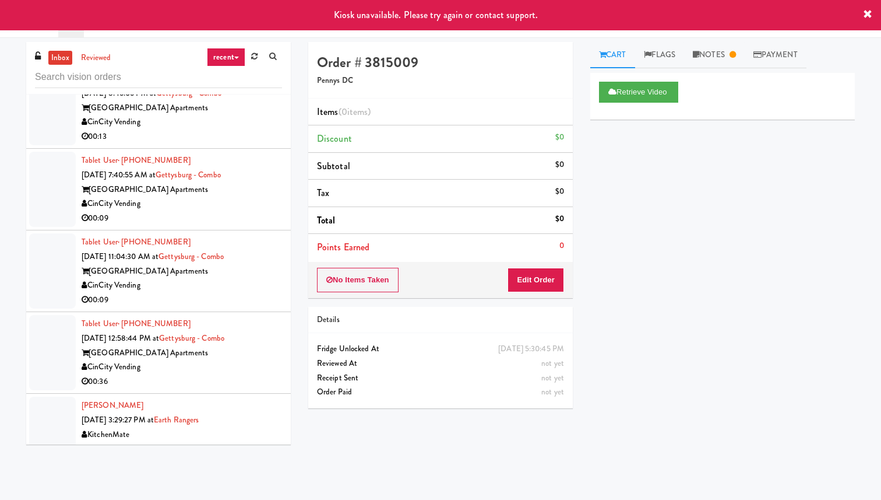
click at [255, 301] on div "00:09" at bounding box center [182, 300] width 201 height 15
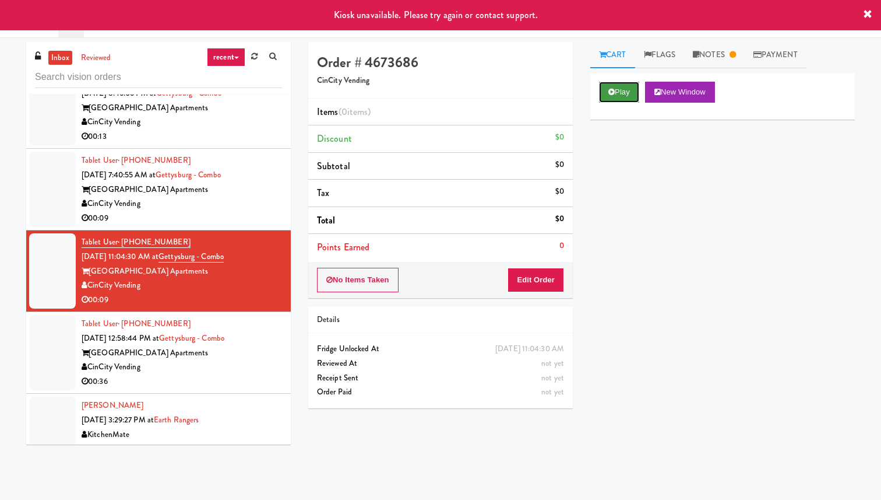
click at [626, 87] on button "Play" at bounding box center [619, 92] width 40 height 21
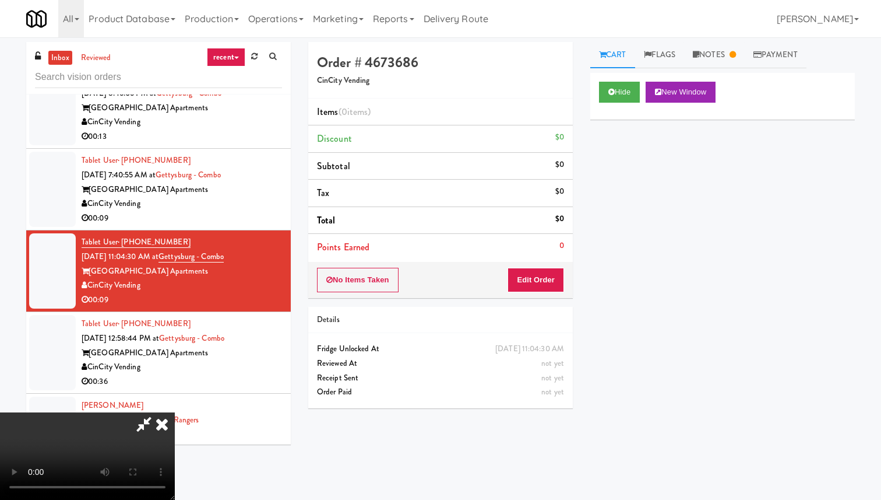
click at [175, 412] on icon at bounding box center [162, 423] width 26 height 23
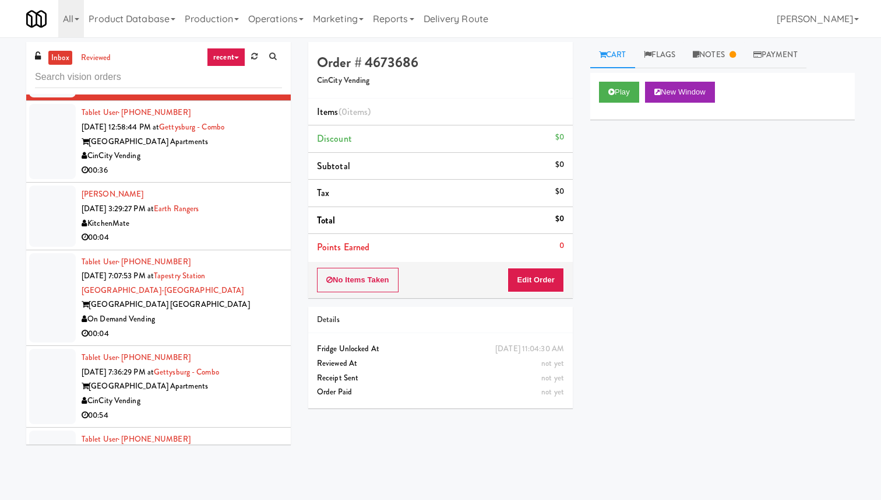
scroll to position [1121, 0]
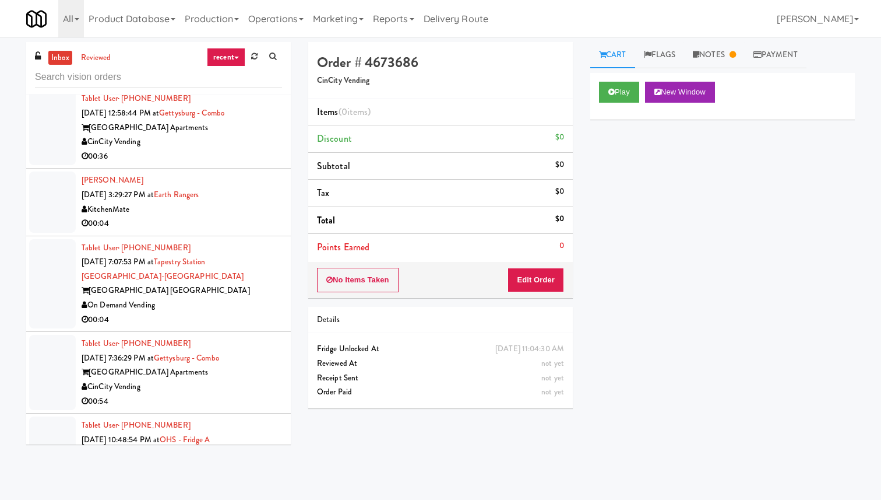
click at [252, 206] on div "KitchenMate" at bounding box center [182, 209] width 201 height 15
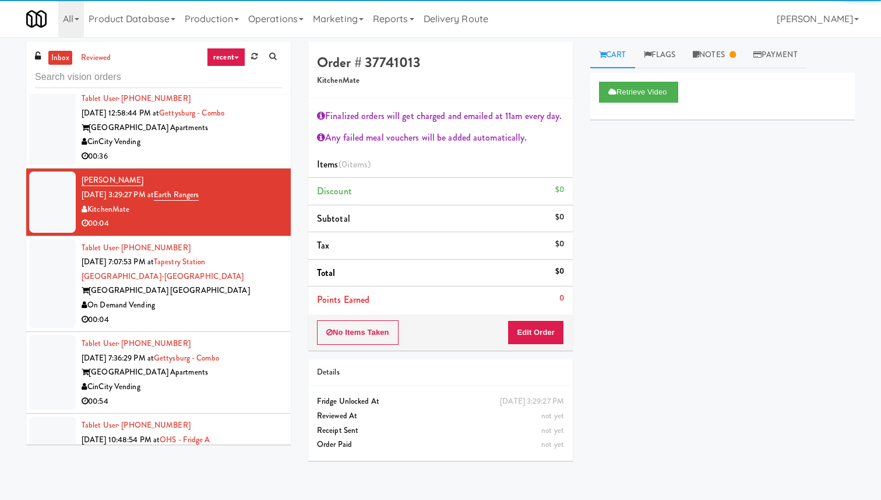
click at [241, 312] on div "00:04" at bounding box center [182, 319] width 201 height 15
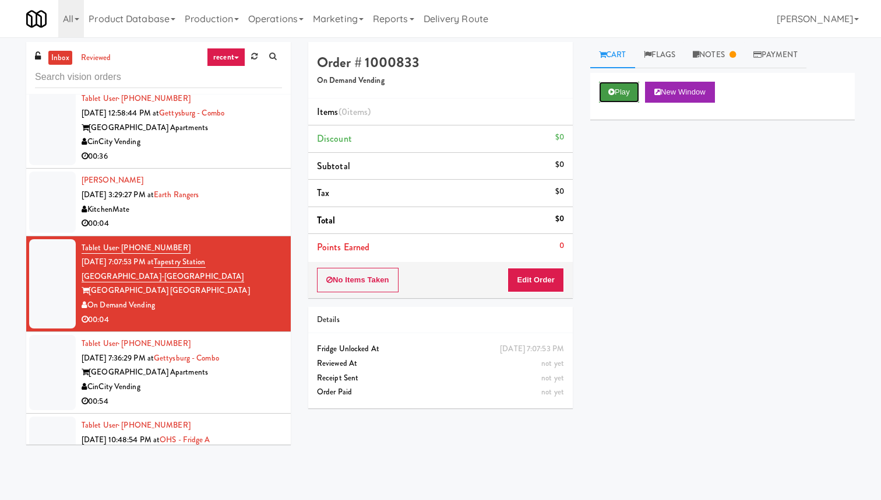
click at [624, 94] on button "Play" at bounding box center [619, 92] width 40 height 21
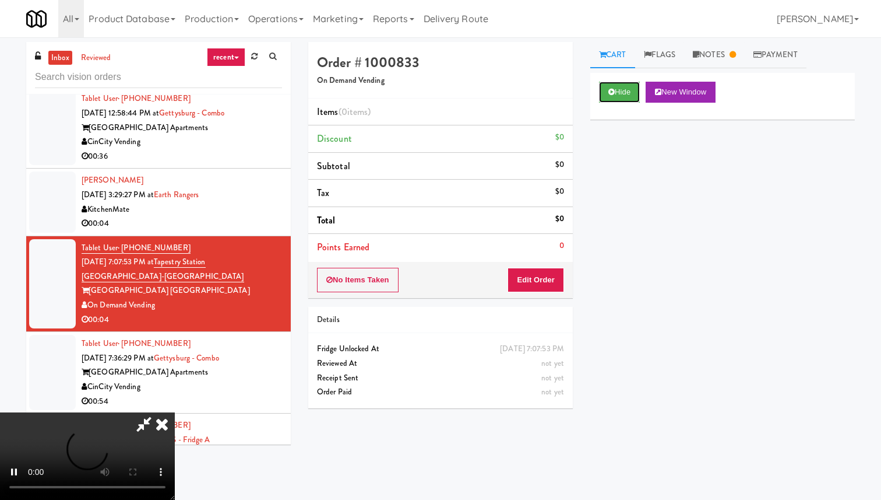
scroll to position [96, 0]
click at [175, 412] on video at bounding box center [87, 455] width 175 height 87
click at [175, 412] on icon at bounding box center [162, 423] width 26 height 23
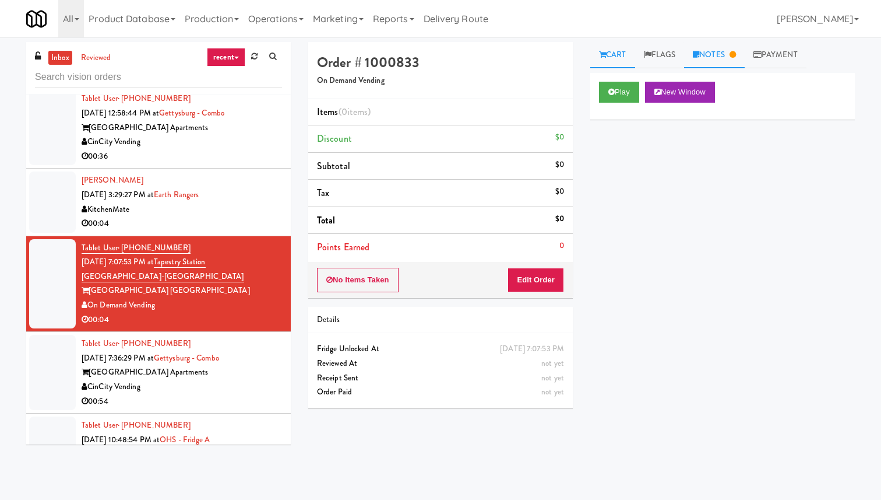
click at [714, 48] on link "Notes" at bounding box center [714, 55] width 61 height 26
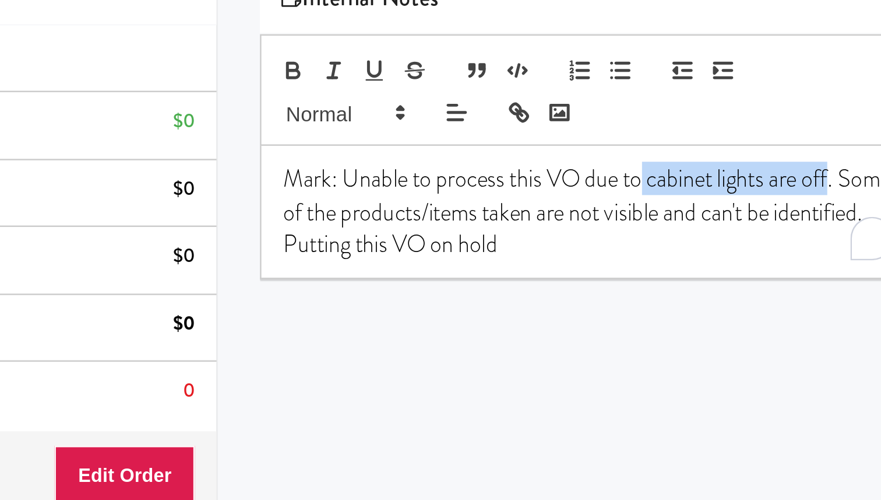
drag, startPoint x: 767, startPoint y: 159, endPoint x: 823, endPoint y: 159, distance: 56.0
click at [823, 159] on p "Mark: Unable to process this VO due to cabinet lights are off. Some of the prod…" at bounding box center [723, 173] width 246 height 39
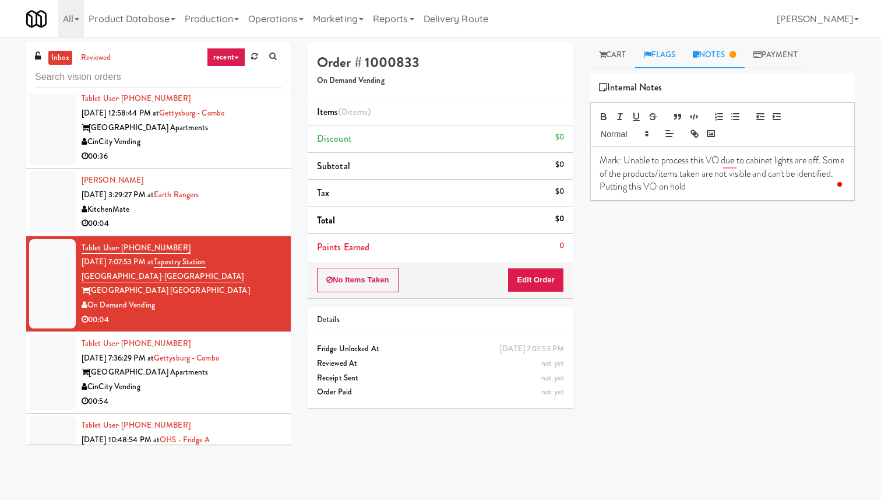
click at [672, 51] on link "Flags" at bounding box center [660, 55] width 50 height 26
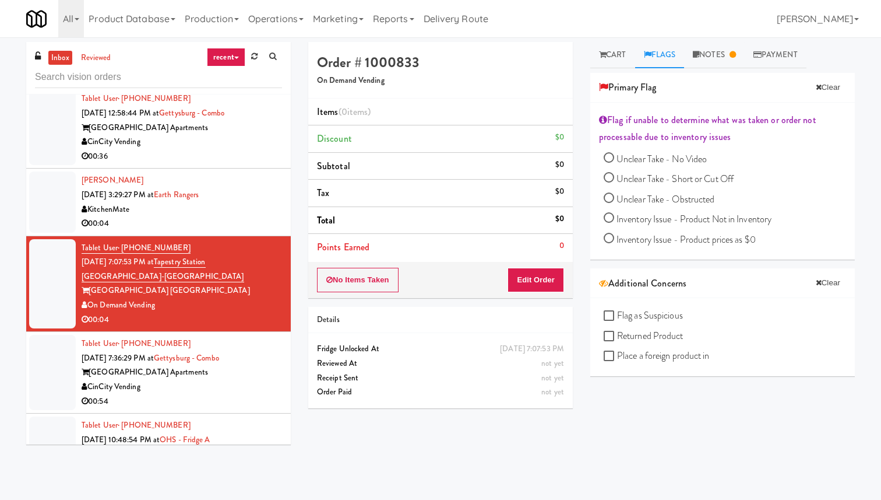
click at [253, 380] on div "CinCity Vending" at bounding box center [182, 387] width 201 height 15
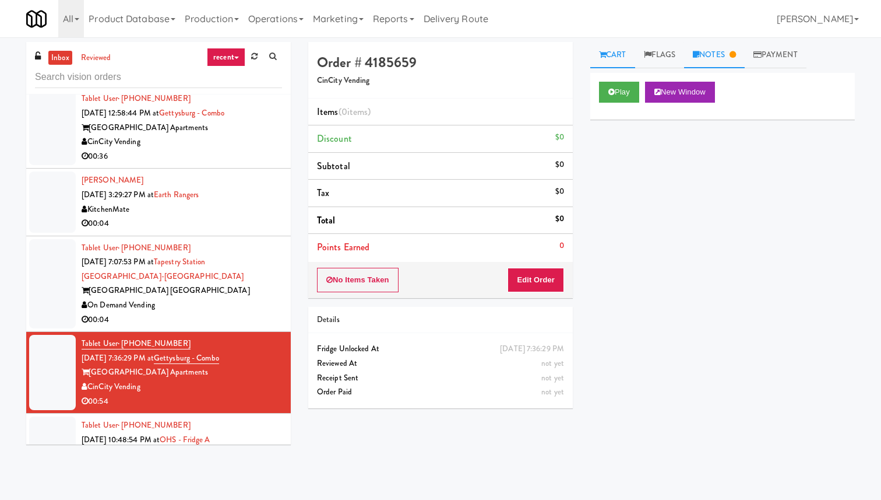
click at [719, 52] on link "Notes" at bounding box center [714, 55] width 61 height 26
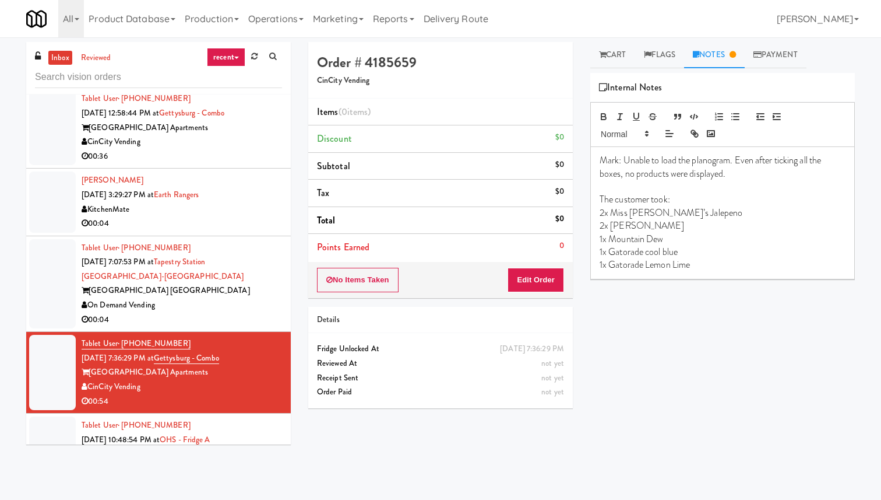
click at [231, 298] on div "On Demand Vending" at bounding box center [182, 305] width 201 height 15
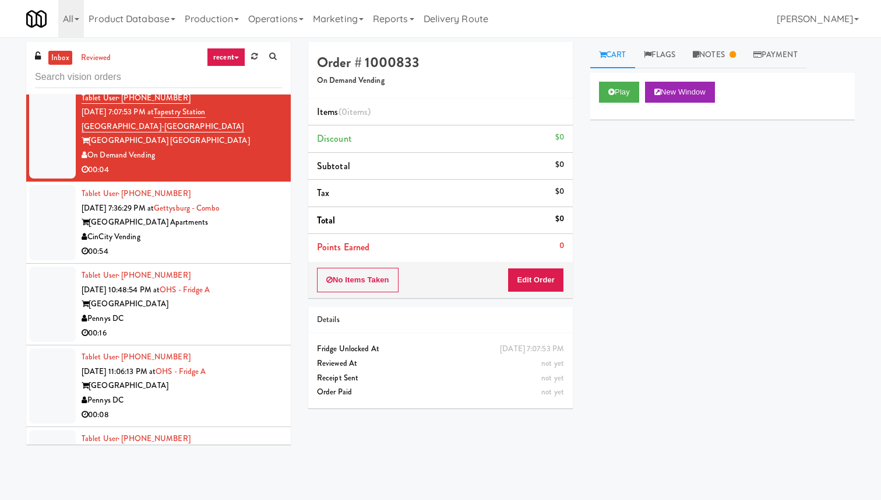
scroll to position [1277, 0]
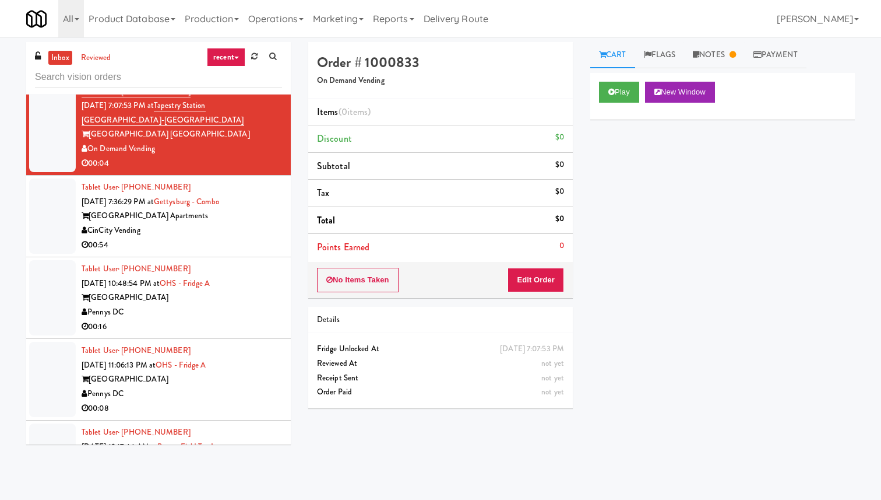
click at [270, 290] on div "One Hill South" at bounding box center [182, 297] width 201 height 15
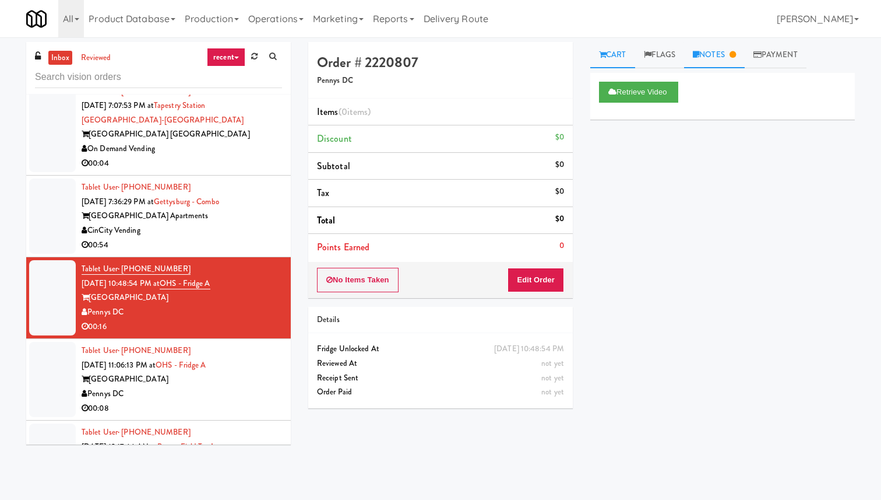
click at [726, 56] on link "Notes" at bounding box center [714, 55] width 61 height 26
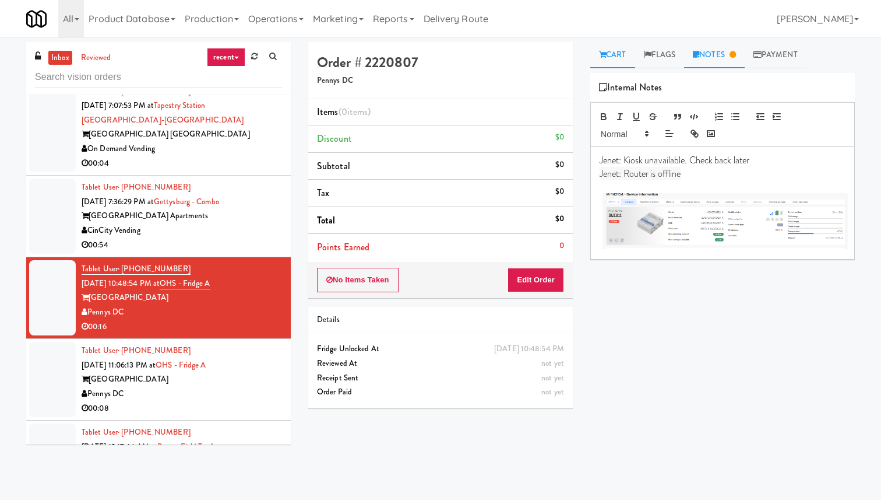
click at [626, 60] on link "Cart" at bounding box center [613, 55] width 45 height 26
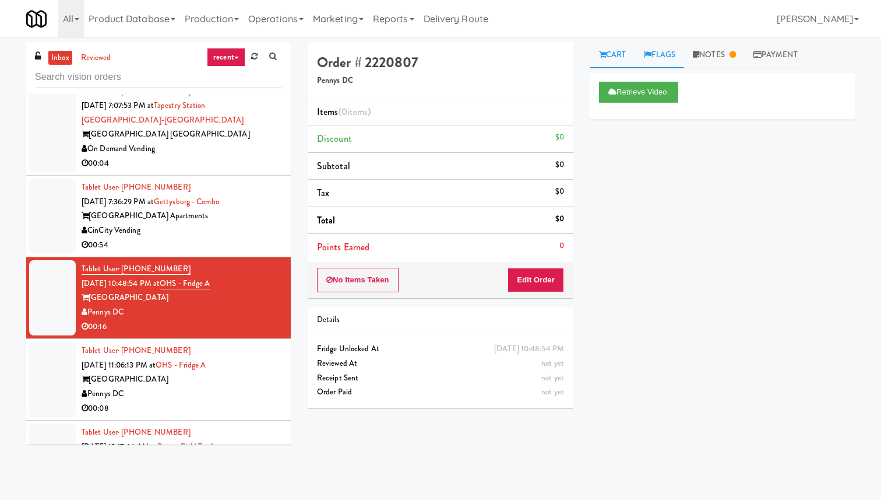
click at [657, 56] on link "Flags" at bounding box center [660, 55] width 50 height 26
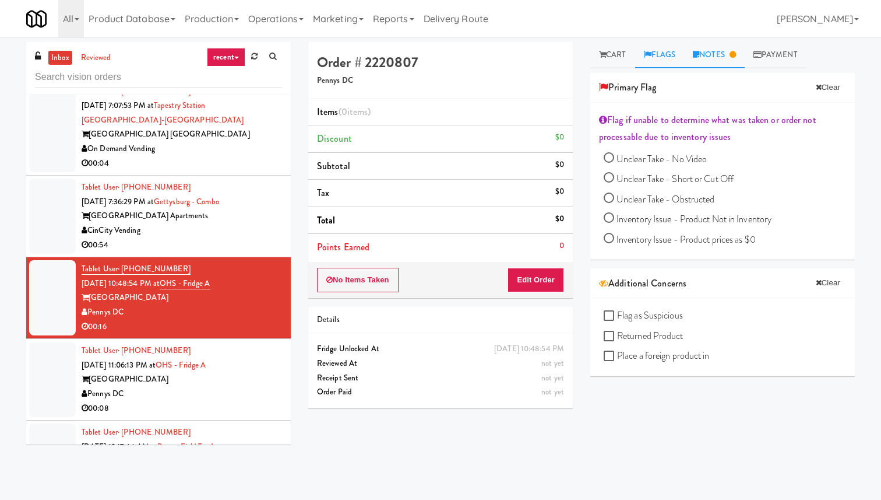
click at [711, 55] on link "Notes" at bounding box center [714, 55] width 61 height 26
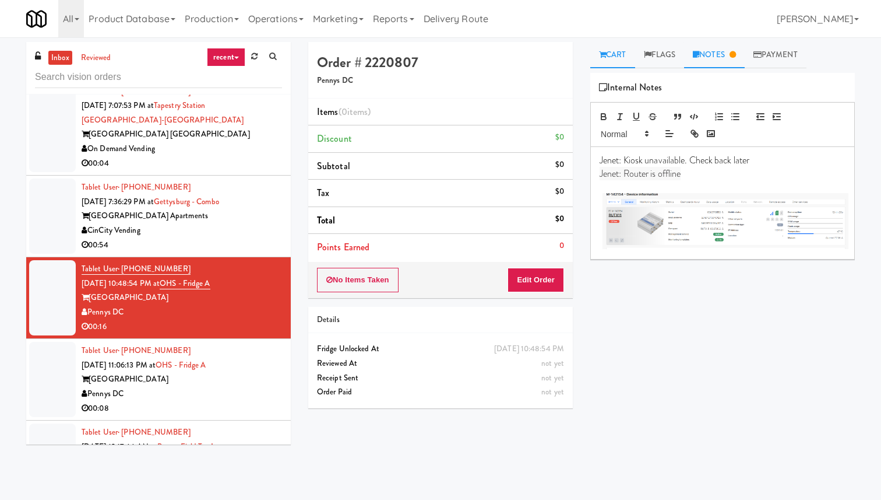
click at [626, 58] on link "Cart" at bounding box center [613, 55] width 45 height 26
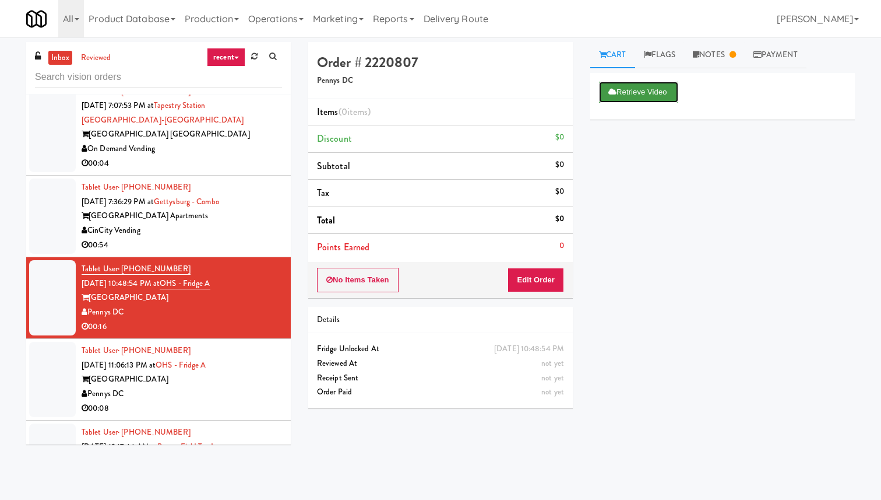
click at [635, 94] on button "Retrieve Video" at bounding box center [638, 92] width 79 height 21
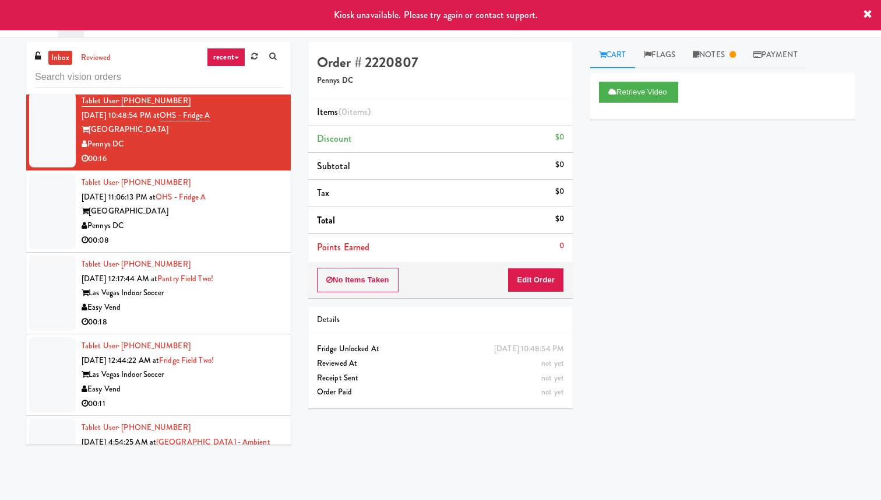
scroll to position [1452, 0]
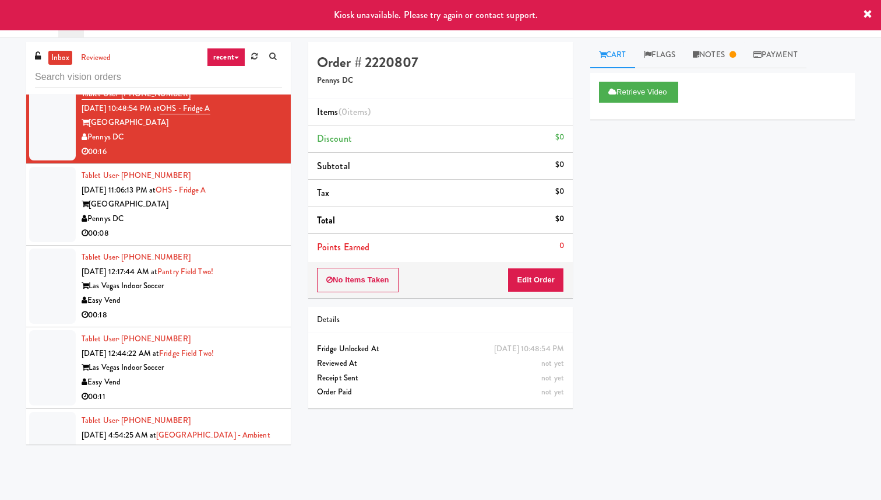
click at [251, 293] on div "Easy Vend" at bounding box center [182, 300] width 201 height 15
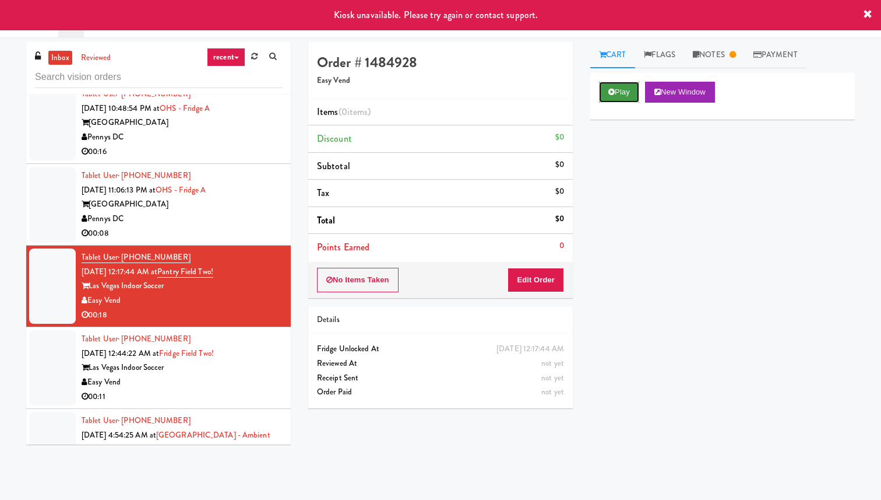
click at [626, 94] on button "Play" at bounding box center [619, 92] width 40 height 21
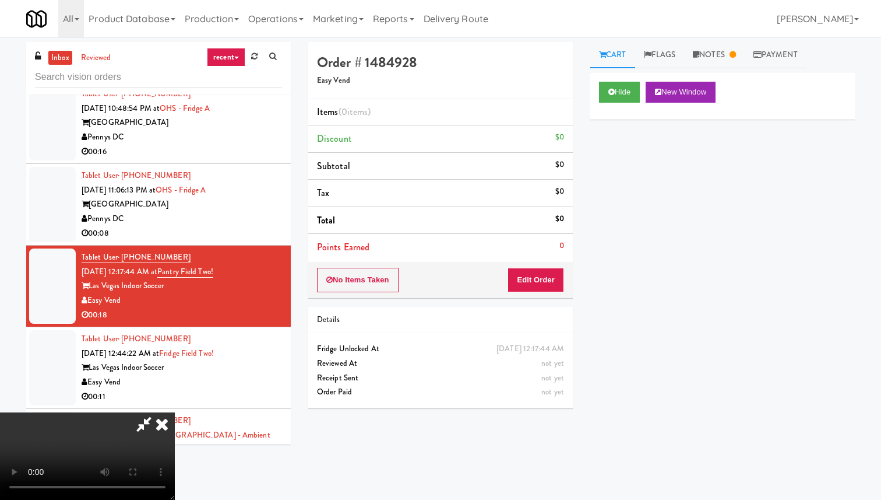
click at [175, 412] on icon at bounding box center [162, 423] width 26 height 23
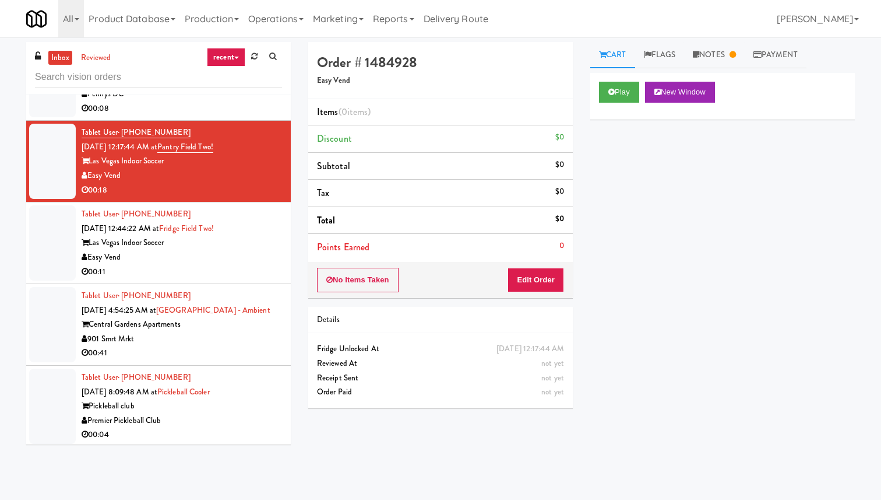
scroll to position [1626, 0]
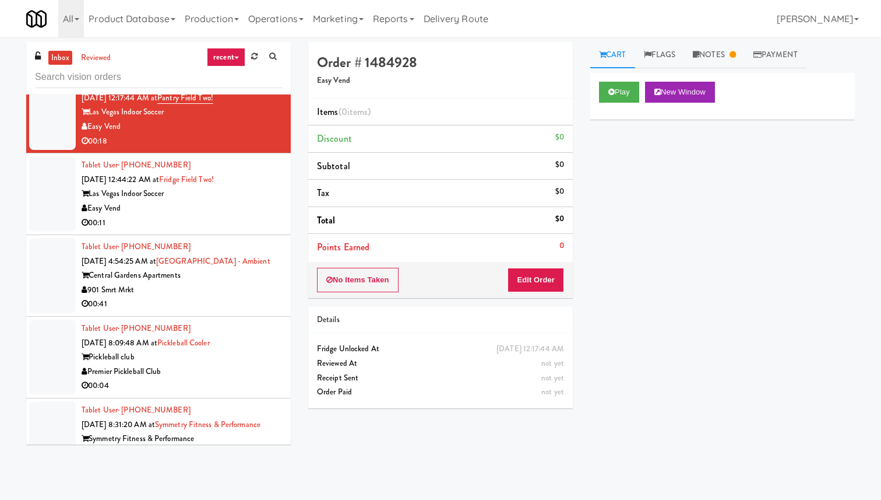
click at [237, 297] on div "00:41" at bounding box center [182, 304] width 201 height 15
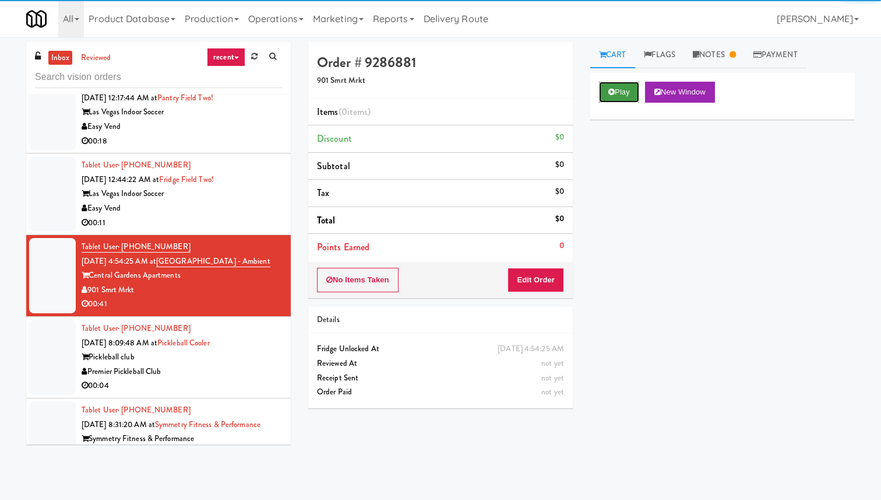
click at [620, 94] on button "Play" at bounding box center [619, 92] width 40 height 21
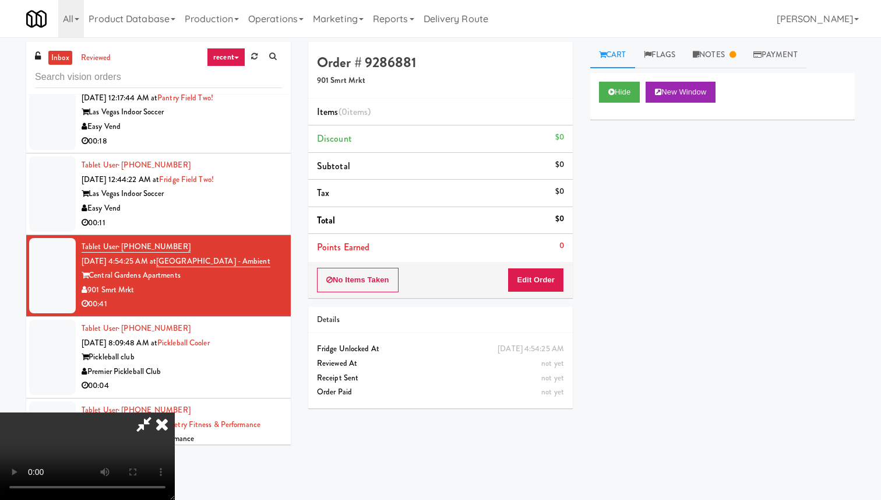
click at [175, 412] on icon at bounding box center [162, 423] width 26 height 23
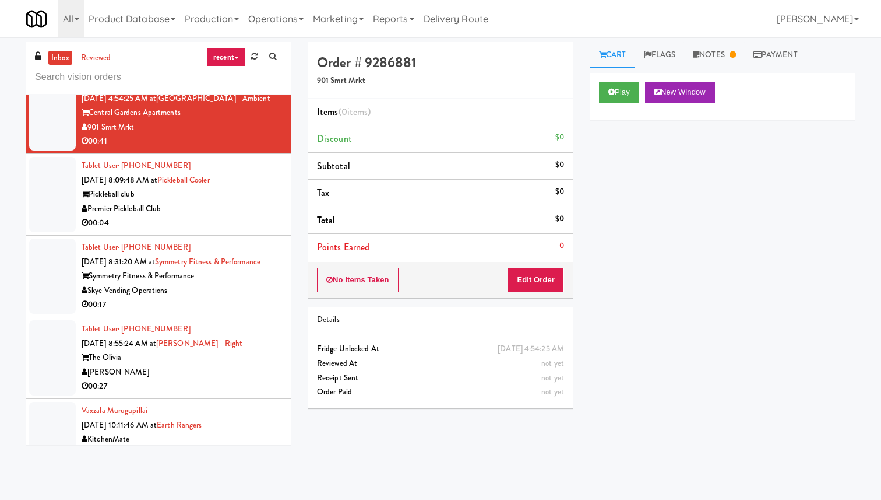
scroll to position [1789, 0]
click at [250, 215] on div "00:04" at bounding box center [182, 222] width 201 height 15
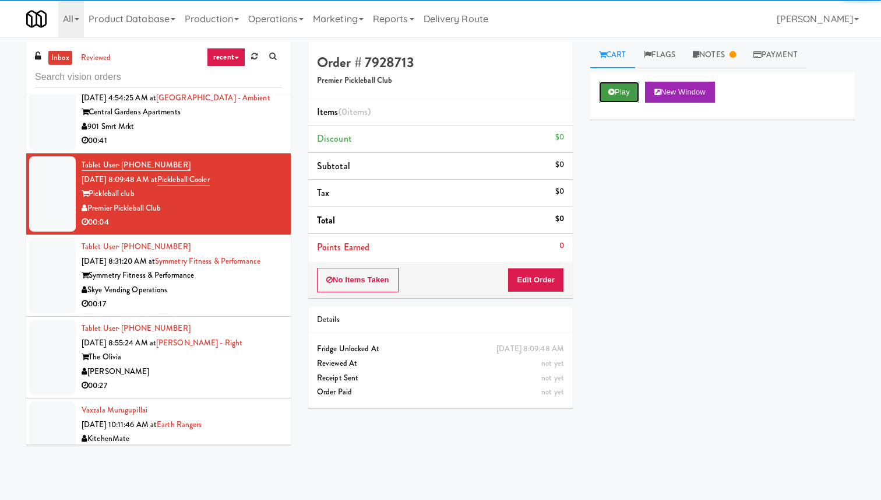
click at [613, 92] on icon at bounding box center [612, 92] width 6 height 8
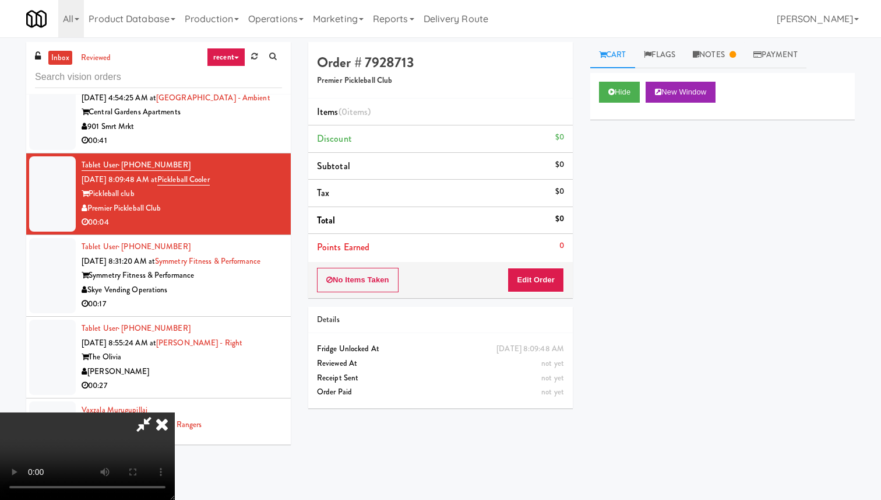
click at [175, 412] on video at bounding box center [87, 455] width 175 height 87
click at [166, 412] on video at bounding box center [87, 455] width 175 height 87
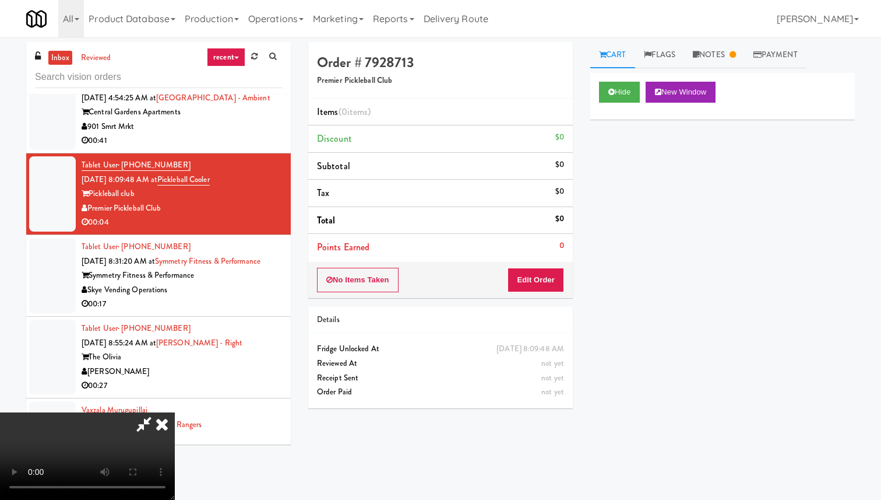
click at [175, 412] on icon at bounding box center [162, 423] width 26 height 23
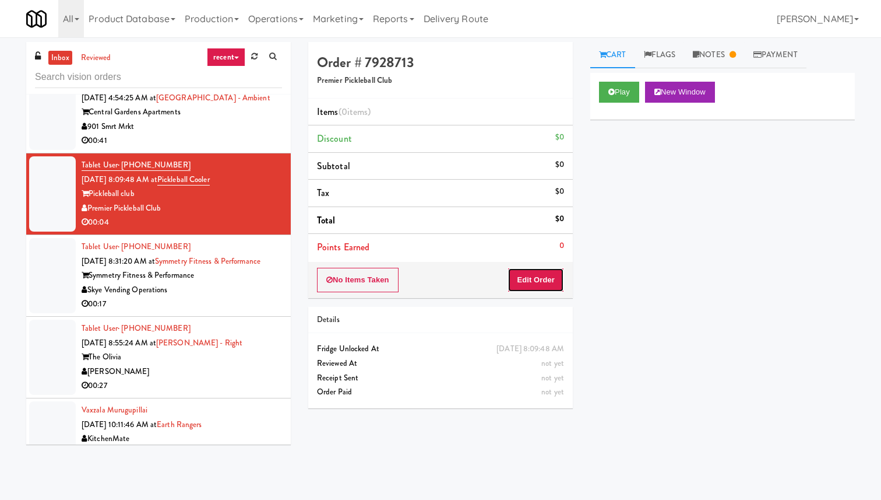
click at [547, 271] on button "Edit Order" at bounding box center [536, 280] width 57 height 24
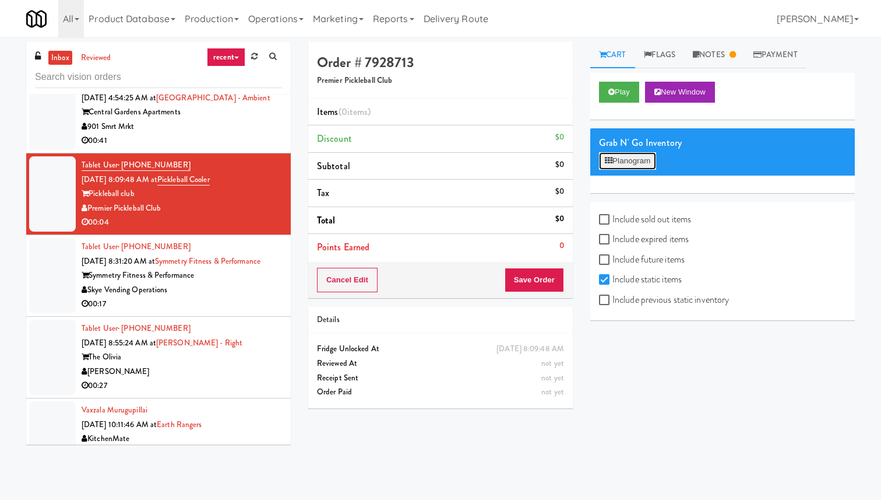
click at [634, 165] on button "Planogram" at bounding box center [627, 160] width 57 height 17
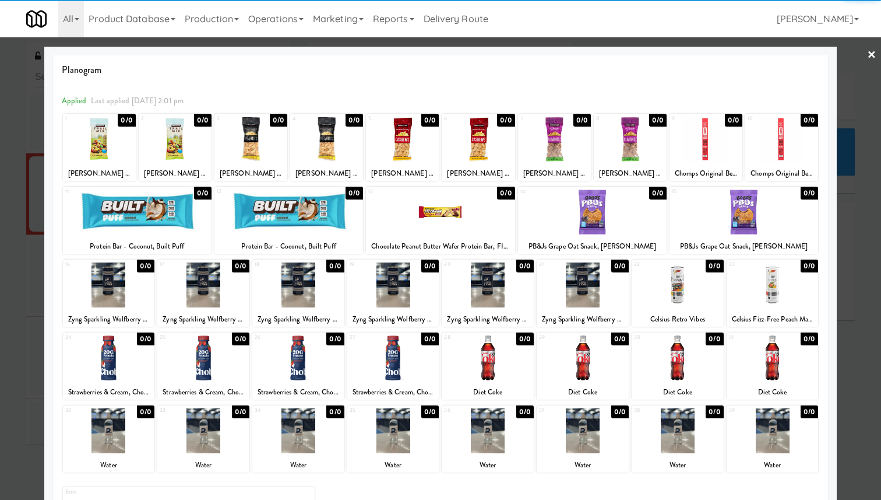
scroll to position [73, 0]
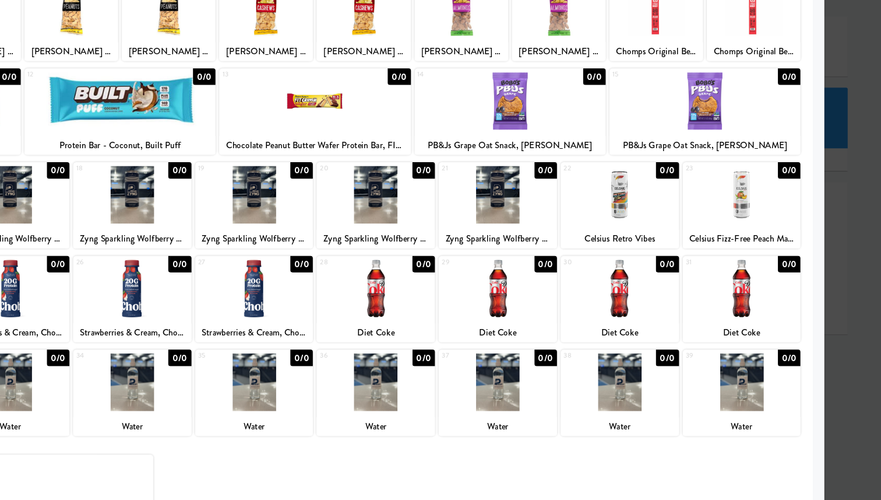
click at [854, 127] on div at bounding box center [440, 250] width 881 height 500
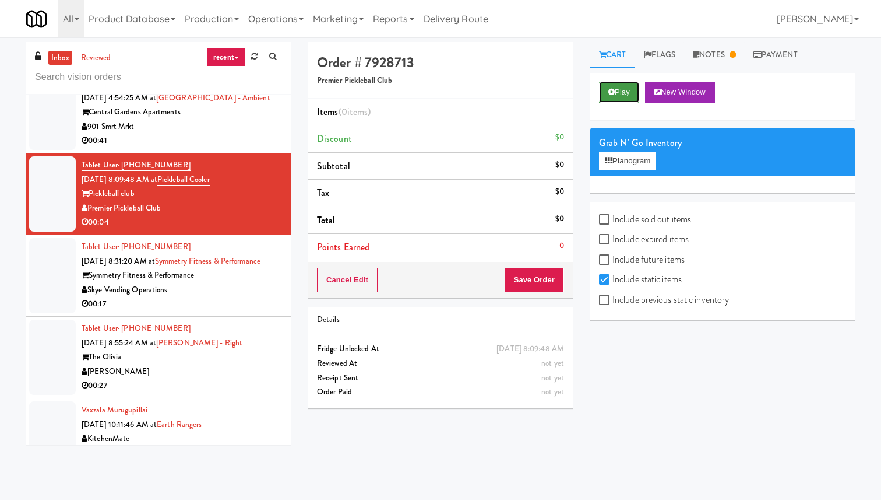
click at [631, 90] on button "Play" at bounding box center [619, 92] width 40 height 21
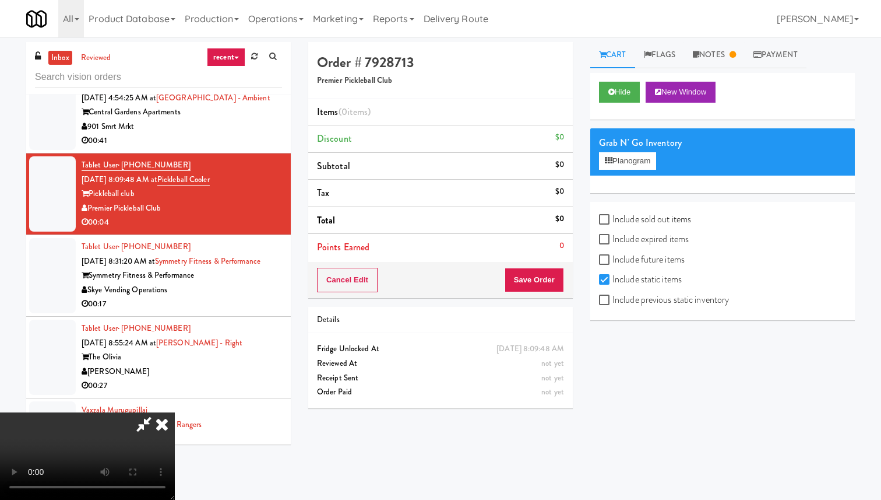
click at [175, 412] on video at bounding box center [87, 455] width 175 height 87
click at [175, 412] on icon at bounding box center [162, 423] width 26 height 23
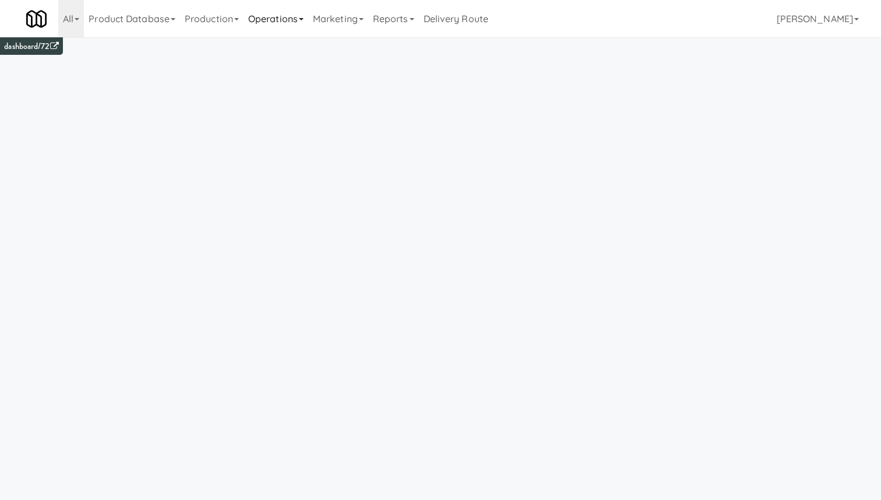
click at [301, 25] on link "Operations" at bounding box center [276, 18] width 65 height 37
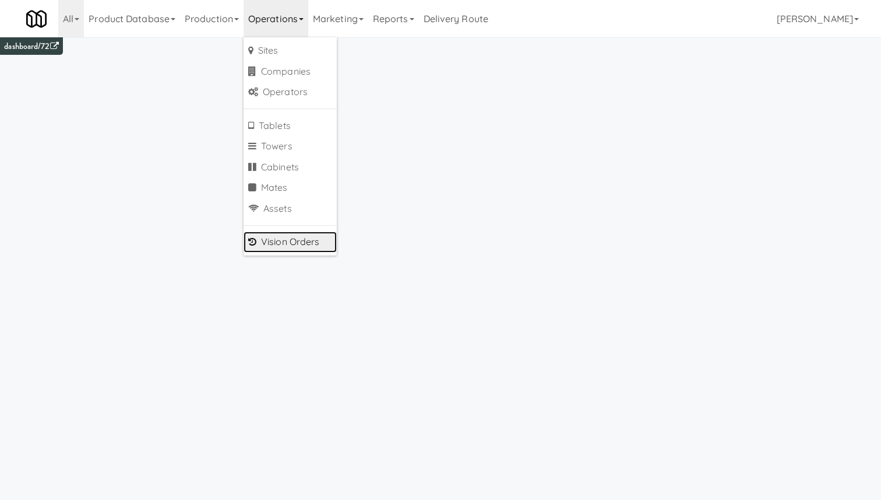
click at [314, 241] on link "Vision Orders" at bounding box center [290, 241] width 93 height 21
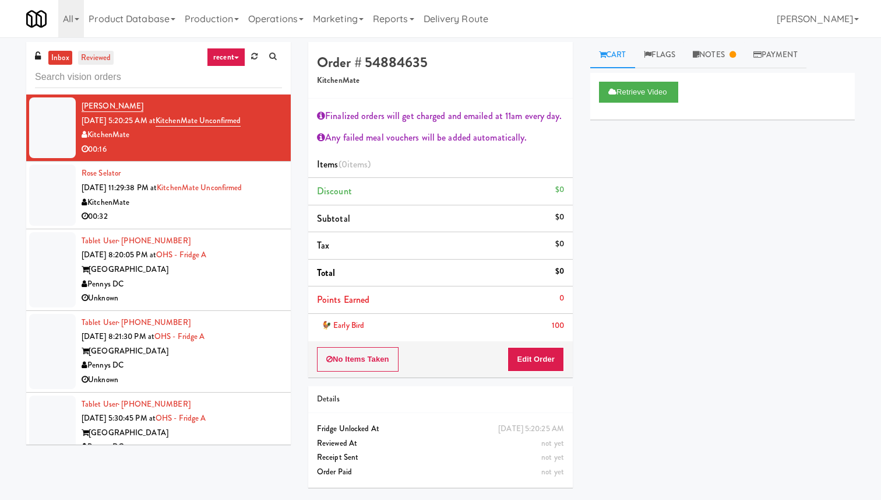
click at [100, 60] on link "reviewed" at bounding box center [96, 58] width 36 height 15
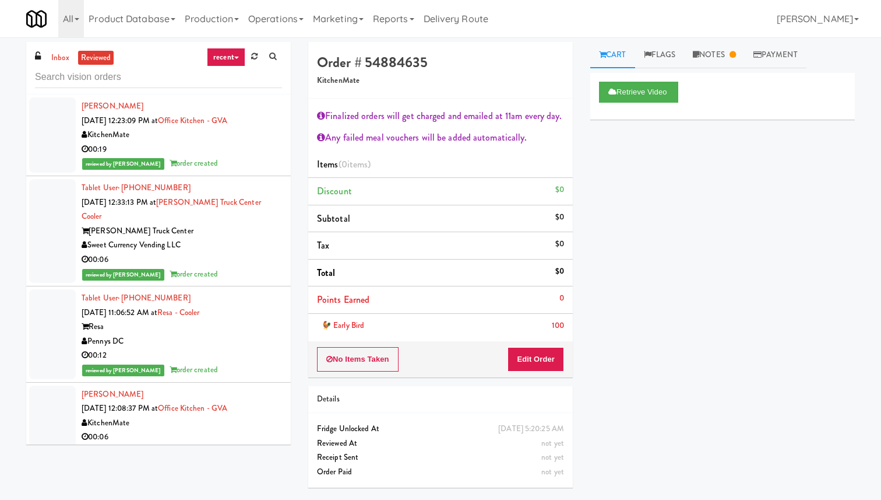
click at [223, 145] on div "00:19" at bounding box center [182, 149] width 201 height 15
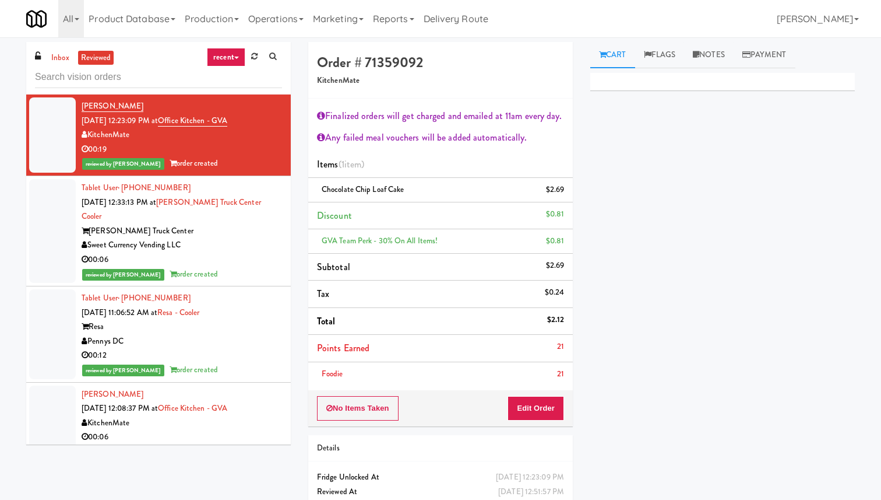
click at [257, 157] on div "reviewed by [PERSON_NAME] order created" at bounding box center [182, 163] width 201 height 15
click at [255, 238] on div "Sweet Currency Vending LLC" at bounding box center [182, 245] width 201 height 15
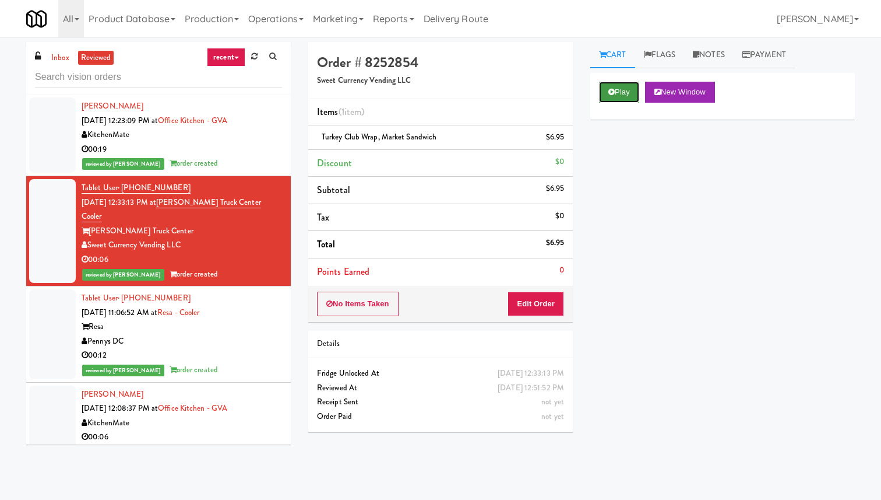
click at [621, 95] on button "Play" at bounding box center [619, 92] width 40 height 21
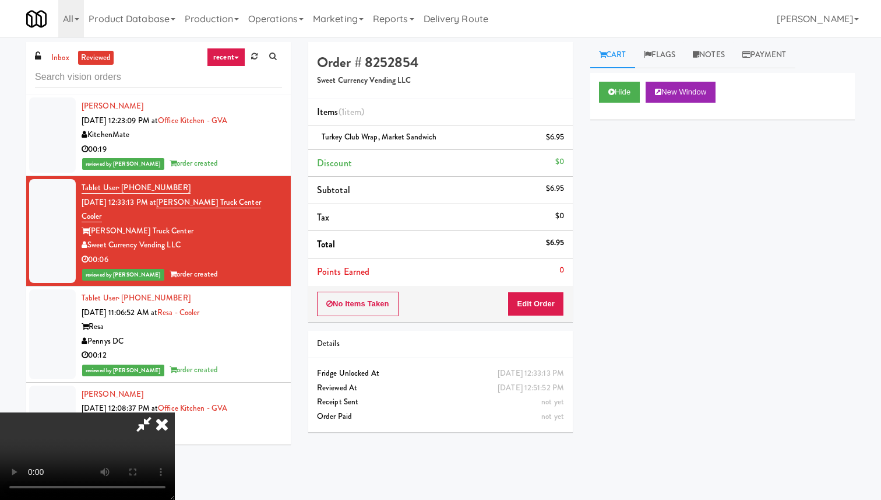
click at [586, 92] on div "Cart Flags Notes Payment Hide New Window Primary Flag Clear Flag if unable to d…" at bounding box center [723, 268] width 282 height 453
click at [175, 412] on icon at bounding box center [162, 423] width 26 height 23
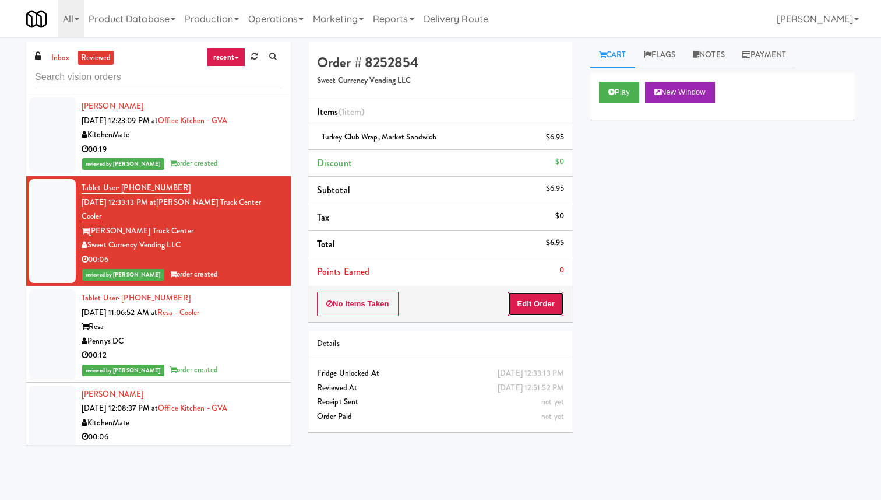
click at [543, 300] on button "Edit Order" at bounding box center [536, 303] width 57 height 24
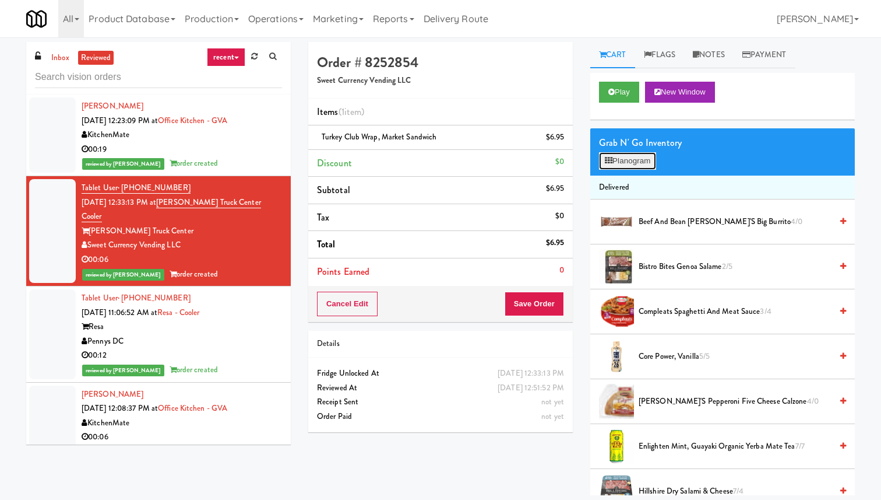
click at [625, 157] on button "Planogram" at bounding box center [627, 160] width 57 height 17
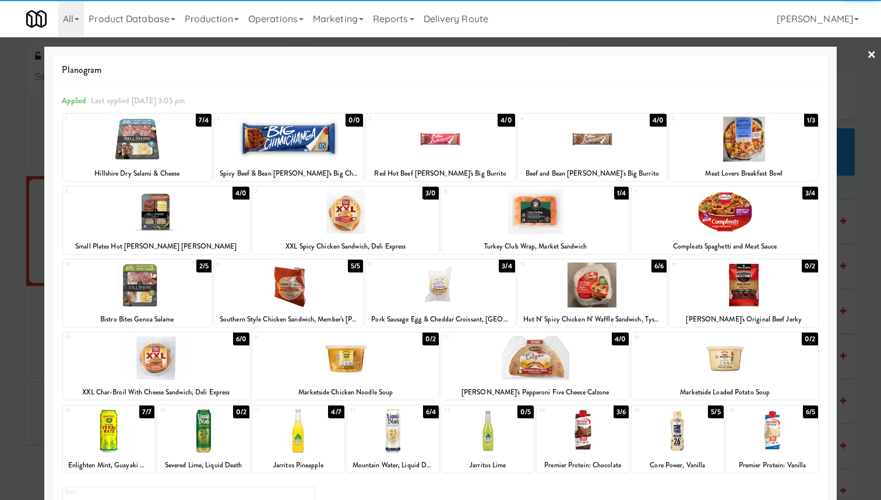
scroll to position [65, 0]
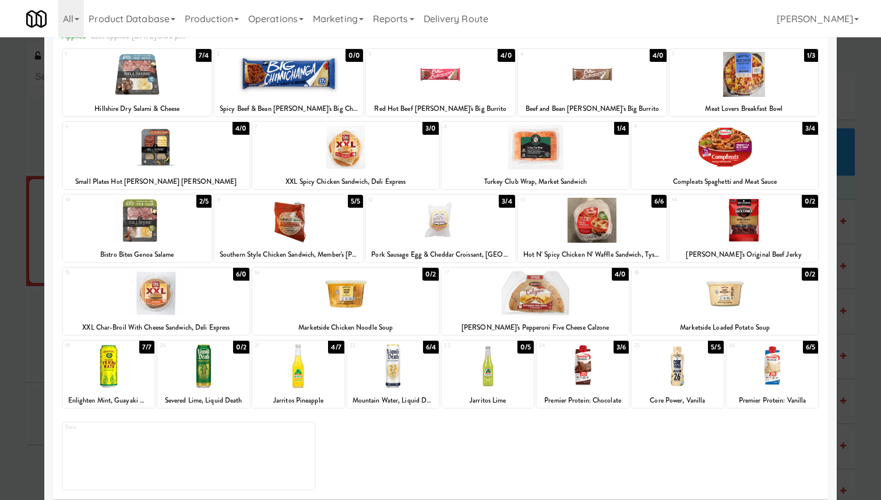
click at [860, 62] on div at bounding box center [440, 250] width 881 height 500
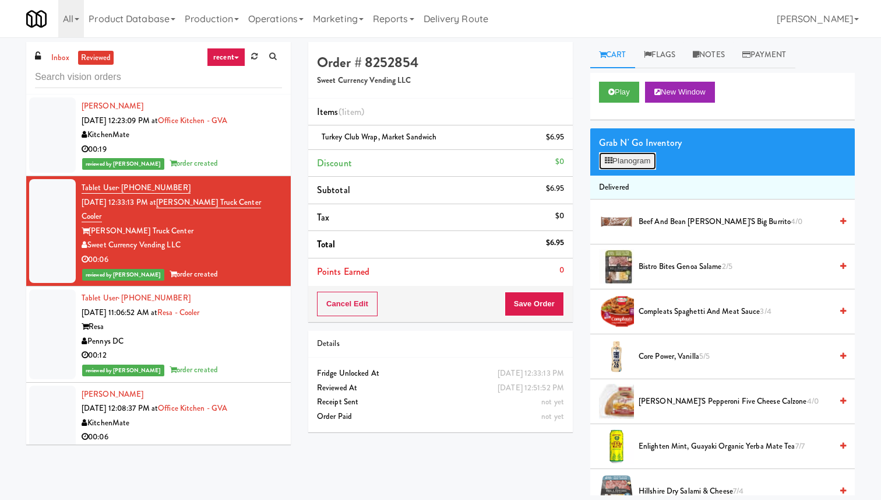
click at [652, 164] on button "Planogram" at bounding box center [627, 160] width 57 height 17
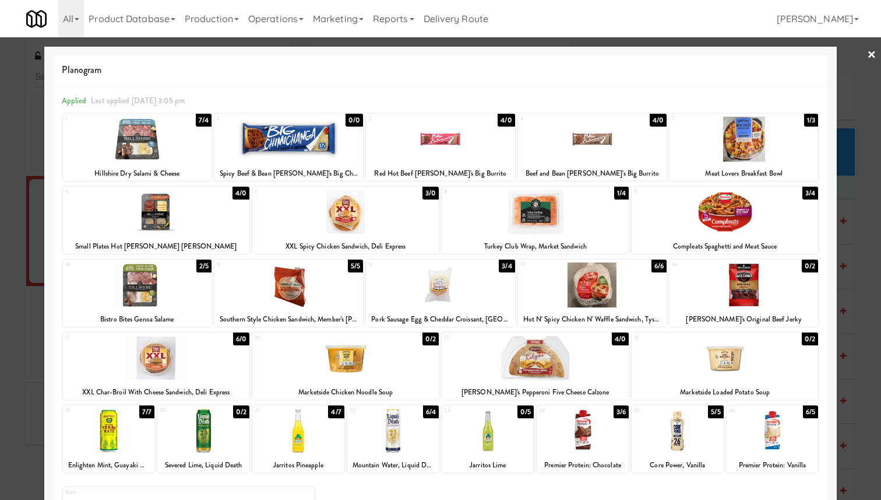
click at [855, 95] on div at bounding box center [440, 250] width 881 height 500
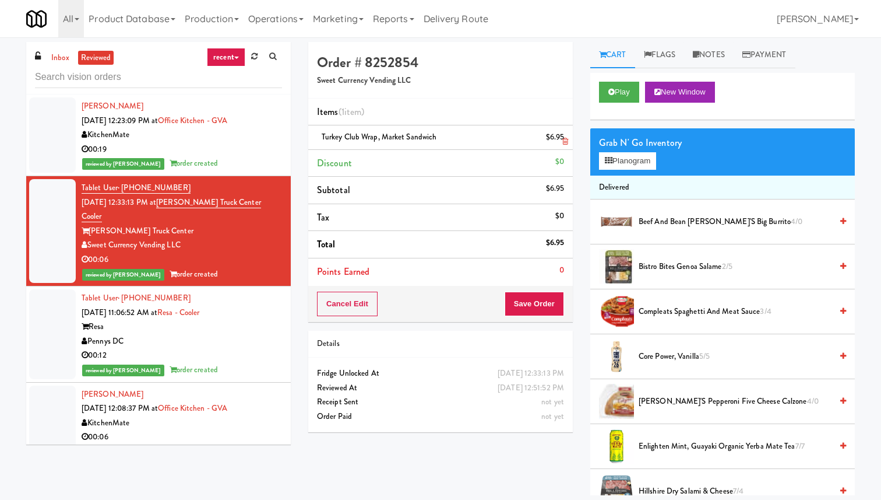
drag, startPoint x: 314, startPoint y: 136, endPoint x: 469, endPoint y: 136, distance: 155.6
click at [469, 136] on li "Turkey Club Wrap, Market Sandwich $6.95" at bounding box center [440, 137] width 265 height 24
click at [666, 55] on link "Flags" at bounding box center [660, 55] width 50 height 26
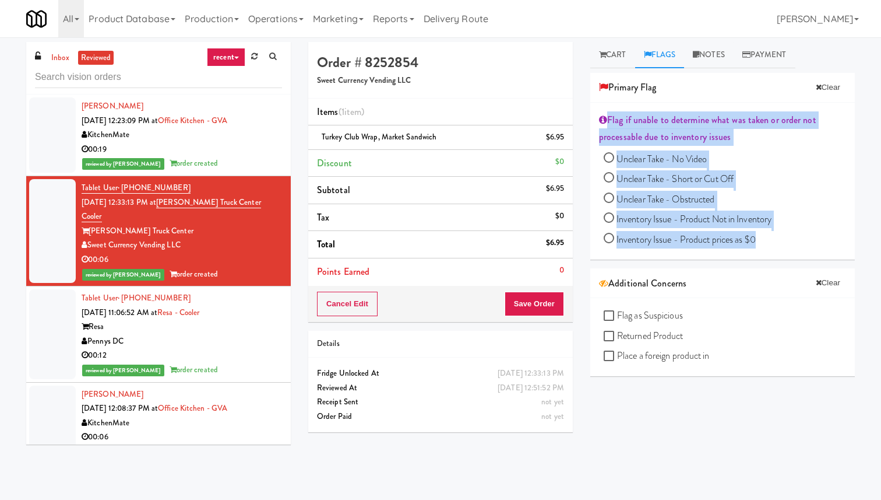
drag, startPoint x: 599, startPoint y: 113, endPoint x: 782, endPoint y: 250, distance: 229.1
click at [782, 250] on div "Flag if unable to determine what was taken or order not processable due to inve…" at bounding box center [723, 181] width 265 height 157
click at [237, 55] on link "recent" at bounding box center [226, 57] width 38 height 19
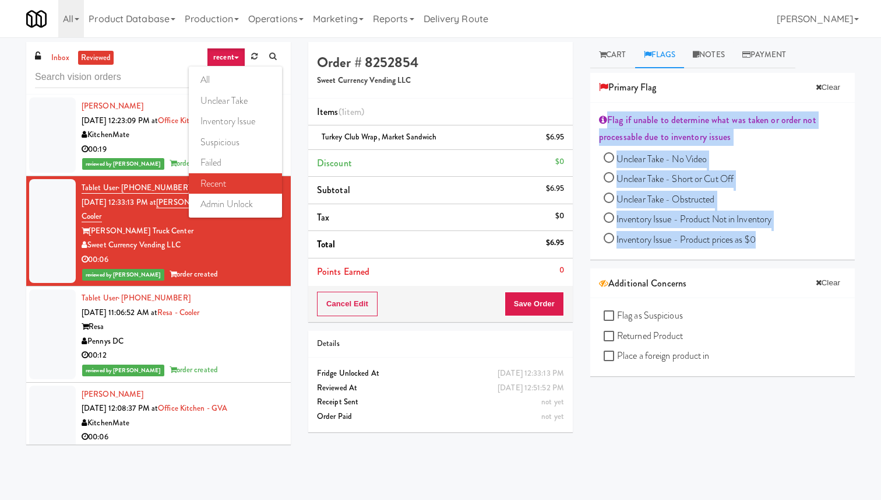
click at [237, 55] on link "recent" at bounding box center [226, 57] width 38 height 19
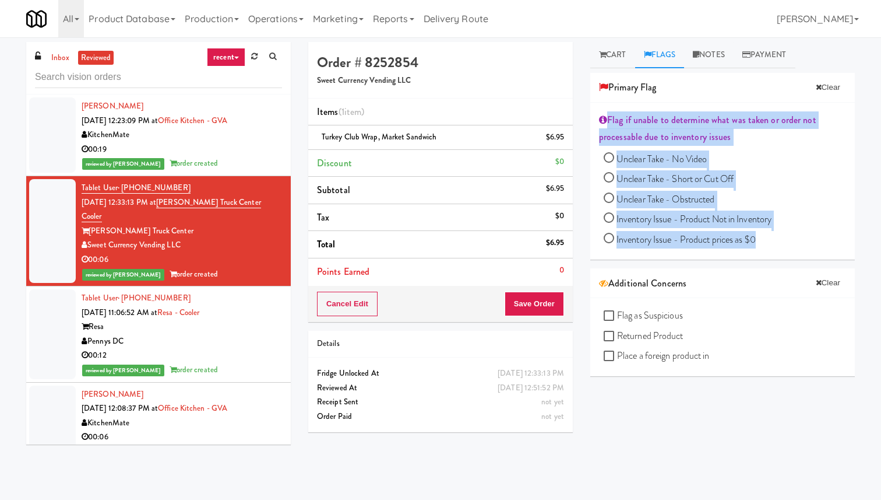
click at [226, 57] on link "recent" at bounding box center [226, 57] width 38 height 19
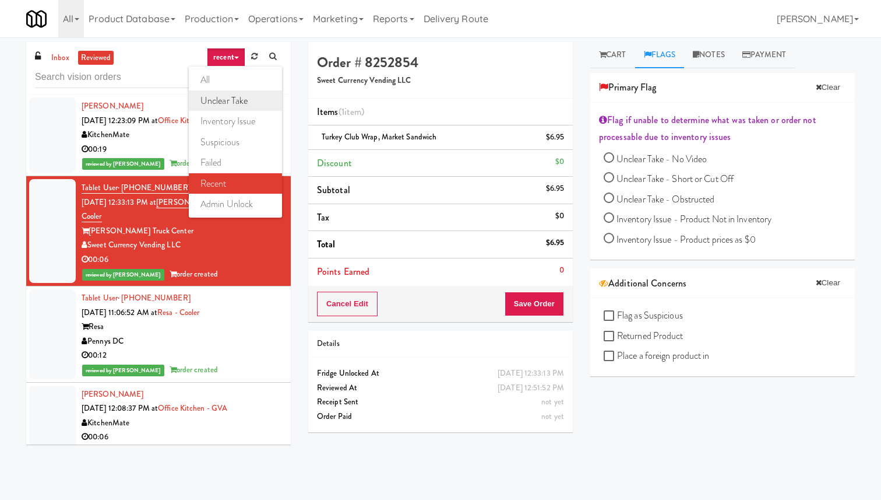
click at [252, 102] on link "unclear take" at bounding box center [235, 100] width 93 height 21
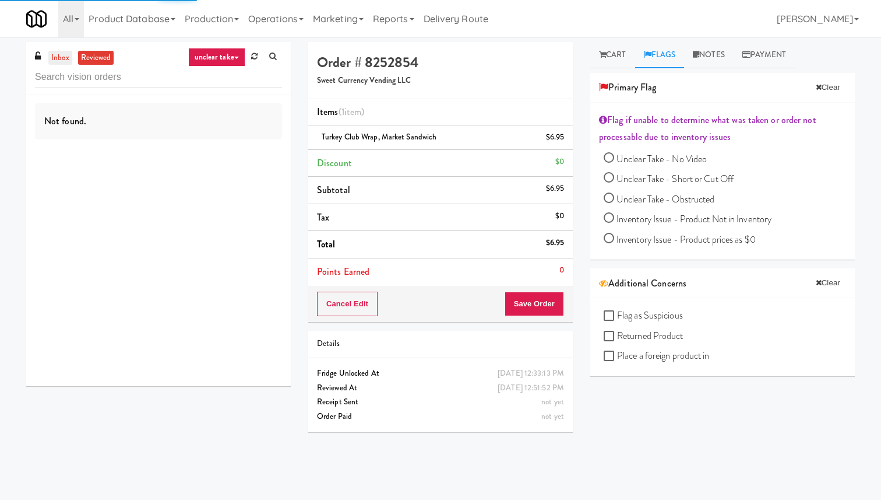
click at [68, 59] on link "inbox" at bounding box center [60, 58] width 24 height 15
click at [234, 55] on link "unclear take" at bounding box center [216, 57] width 57 height 19
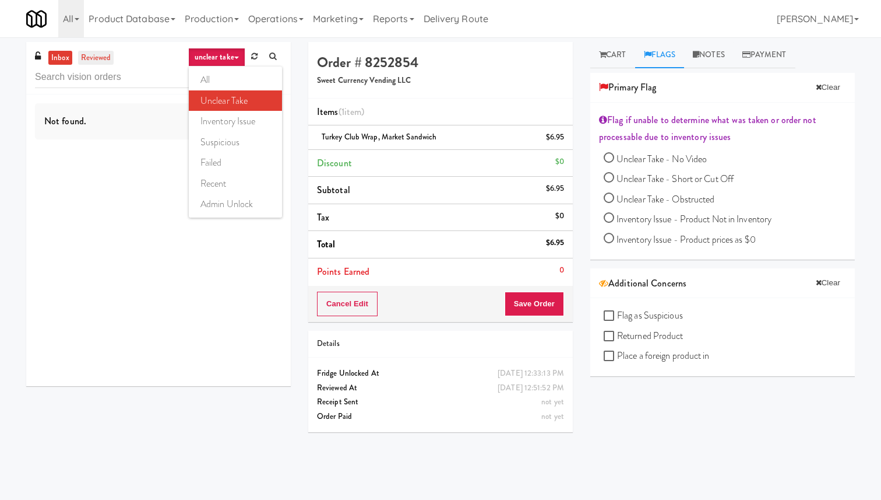
click at [98, 58] on link "reviewed" at bounding box center [96, 58] width 36 height 15
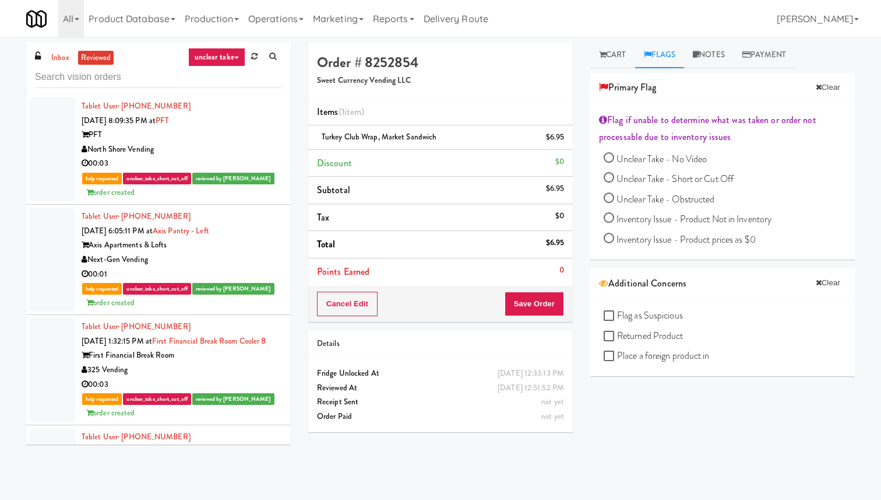
click at [217, 132] on div "PFT" at bounding box center [182, 135] width 201 height 15
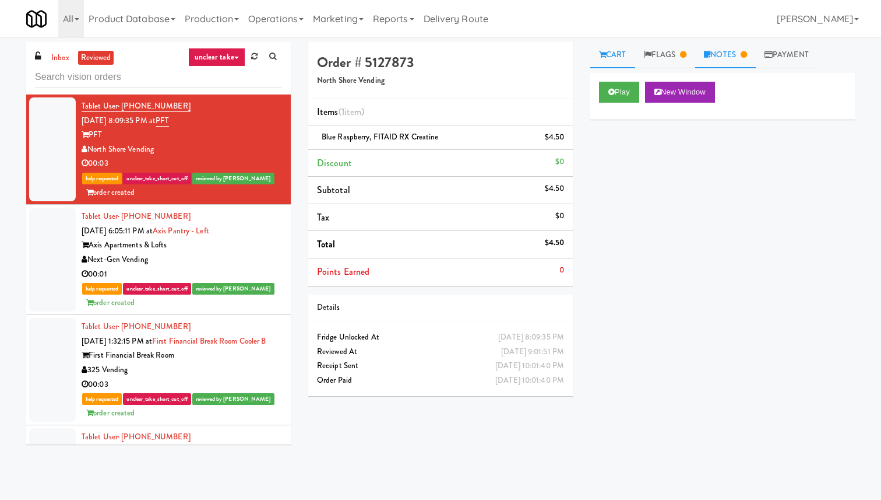
click at [723, 51] on link "Notes" at bounding box center [725, 55] width 61 height 26
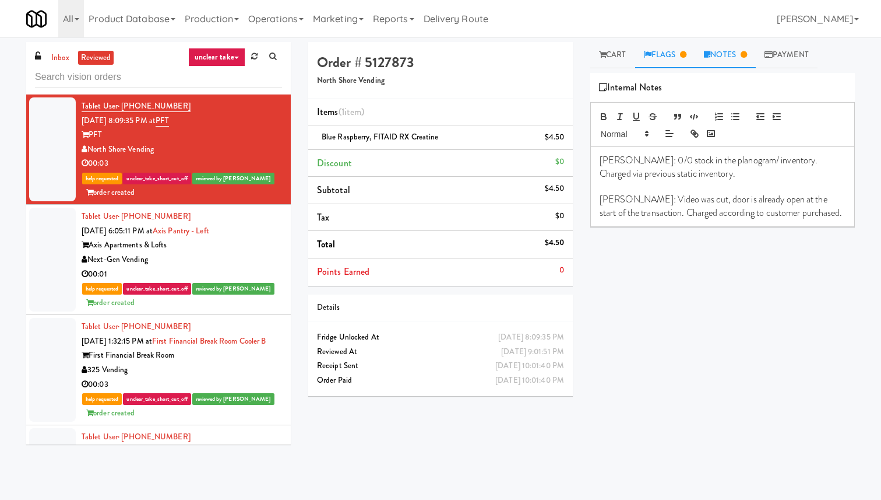
click at [663, 55] on link "Flags" at bounding box center [665, 55] width 61 height 26
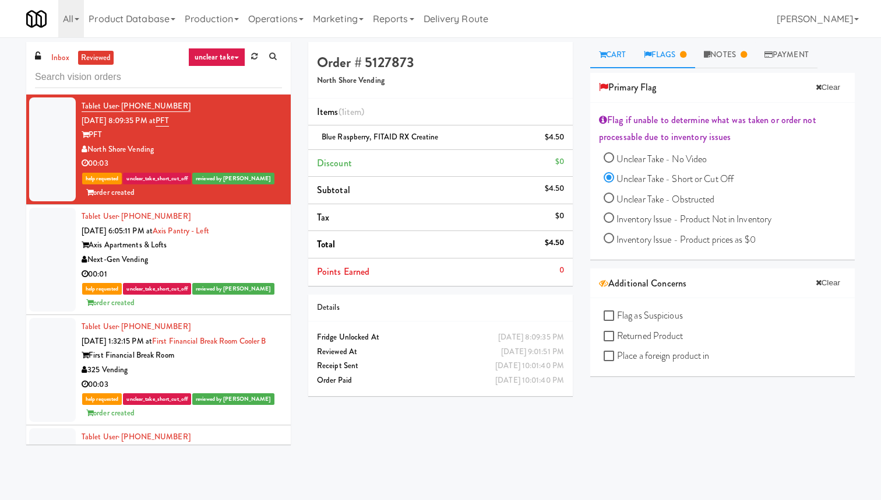
click at [607, 50] on link "Cart" at bounding box center [613, 55] width 45 height 26
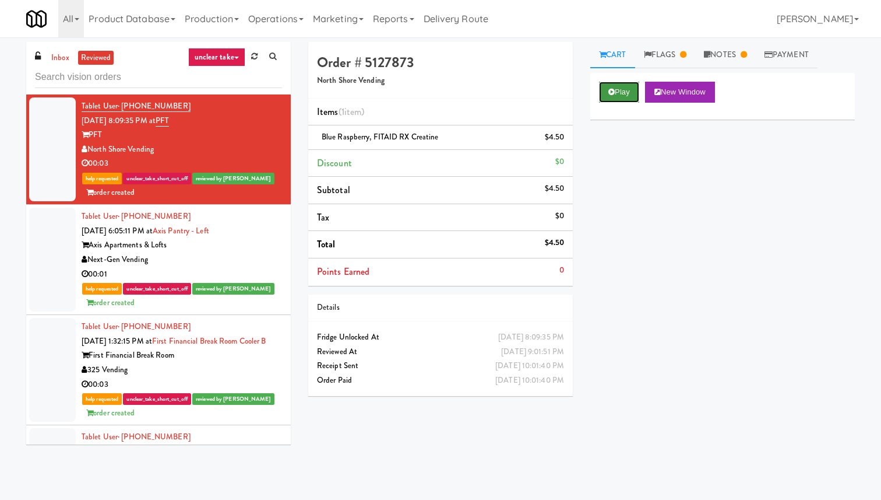
click at [619, 95] on button "Play" at bounding box center [619, 92] width 40 height 21
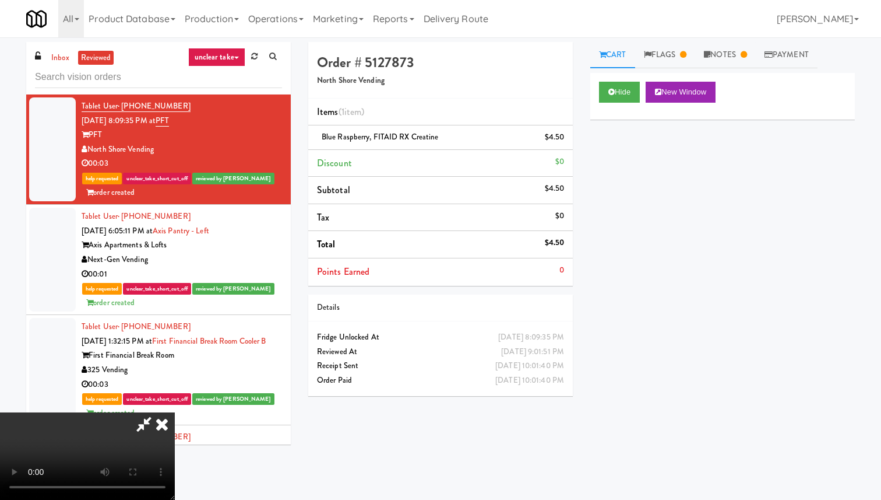
click at [175, 412] on icon at bounding box center [162, 423] width 26 height 23
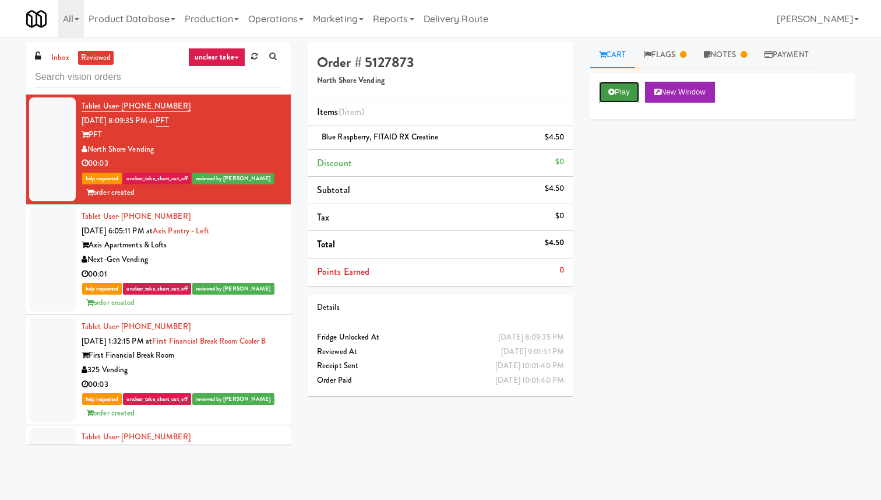
click at [629, 96] on button "Play" at bounding box center [619, 92] width 40 height 21
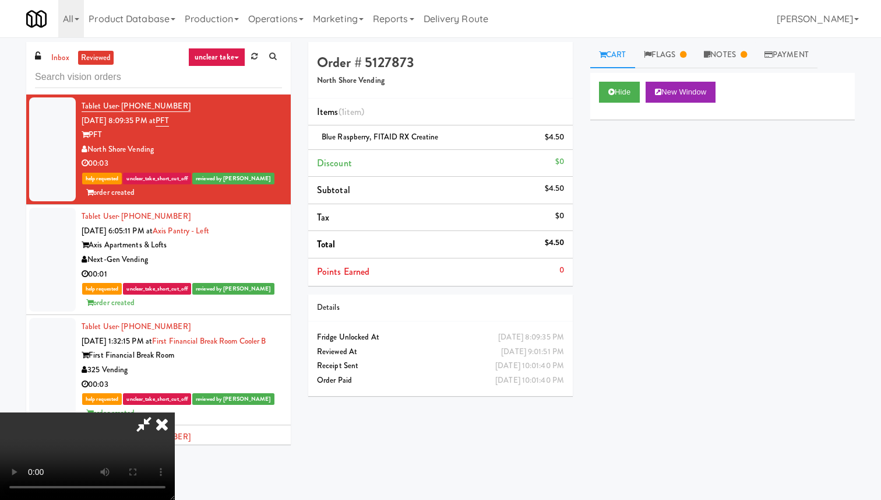
click at [175, 412] on icon at bounding box center [162, 423] width 26 height 23
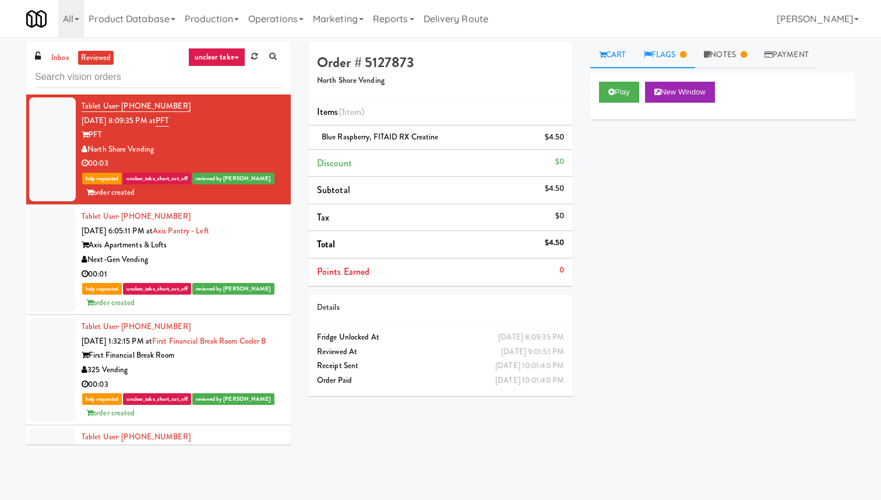
click at [665, 56] on link "Flags" at bounding box center [665, 55] width 61 height 26
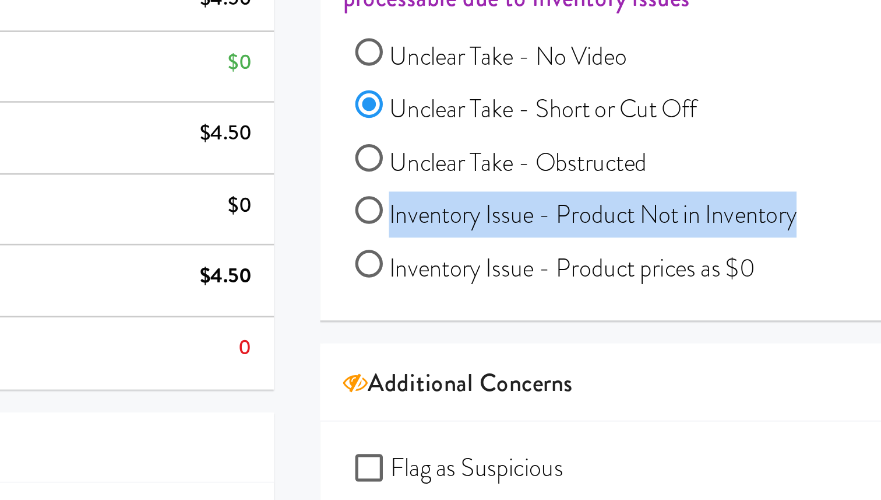
drag, startPoint x: 788, startPoint y: 219, endPoint x: 614, endPoint y: 217, distance: 173.2
click at [614, 217] on div "Unclear Take - No Video Unclear Take - Short or Cut Off Unclear Take - Obstruct…" at bounding box center [725, 200] width 243 height 101
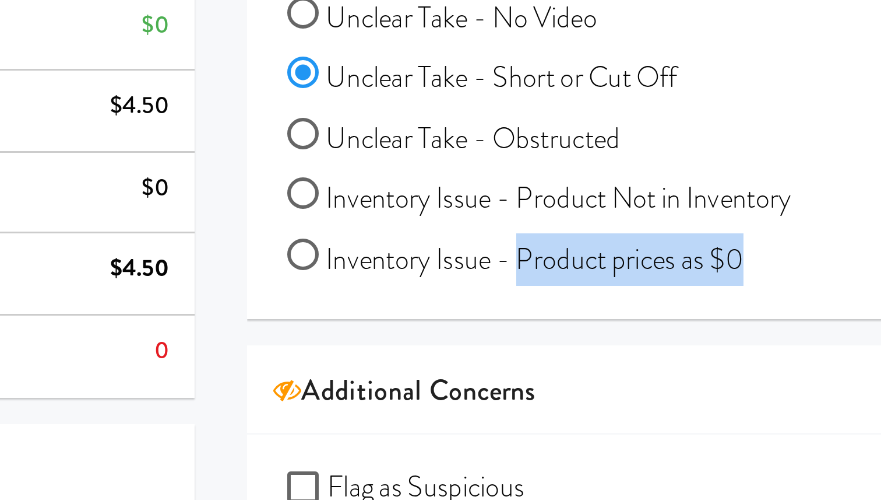
drag, startPoint x: 774, startPoint y: 241, endPoint x: 684, endPoint y: 242, distance: 89.8
click at [684, 242] on div "Unclear Take - No Video Unclear Take - Short or Cut Off Unclear Take - Obstruct…" at bounding box center [725, 200] width 243 height 101
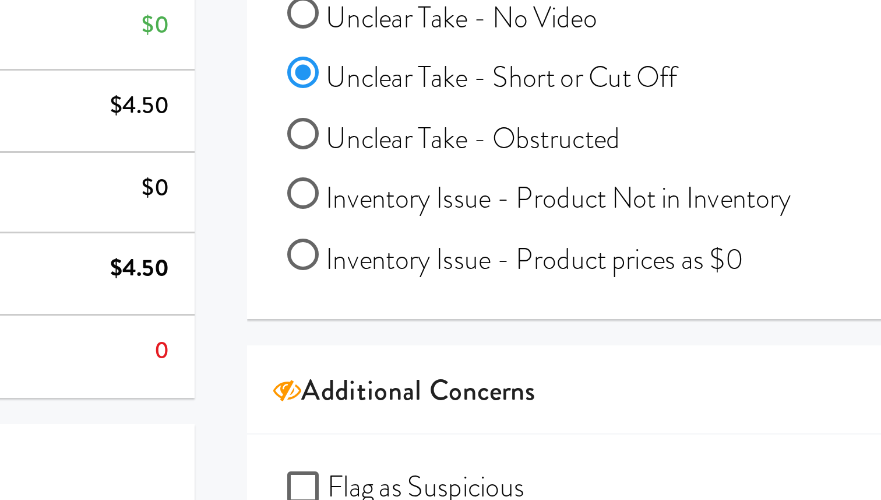
click at [763, 242] on div "Unclear Take - No Video Unclear Take - Short or Cut Off Unclear Take - Obstruct…" at bounding box center [725, 200] width 243 height 101
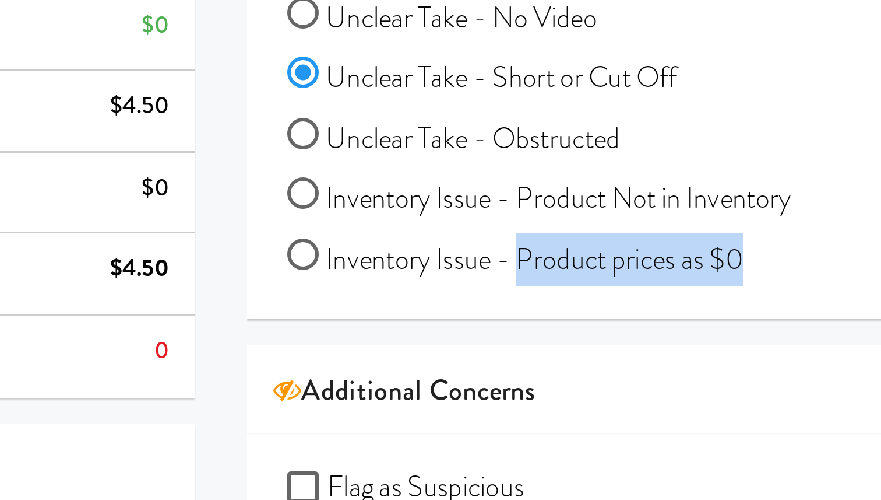
drag, startPoint x: 765, startPoint y: 242, endPoint x: 681, endPoint y: 238, distance: 84.6
click at [681, 238] on div "Unclear Take - No Video Unclear Take - Short or Cut Off Unclear Take - Obstruct…" at bounding box center [725, 200] width 243 height 101
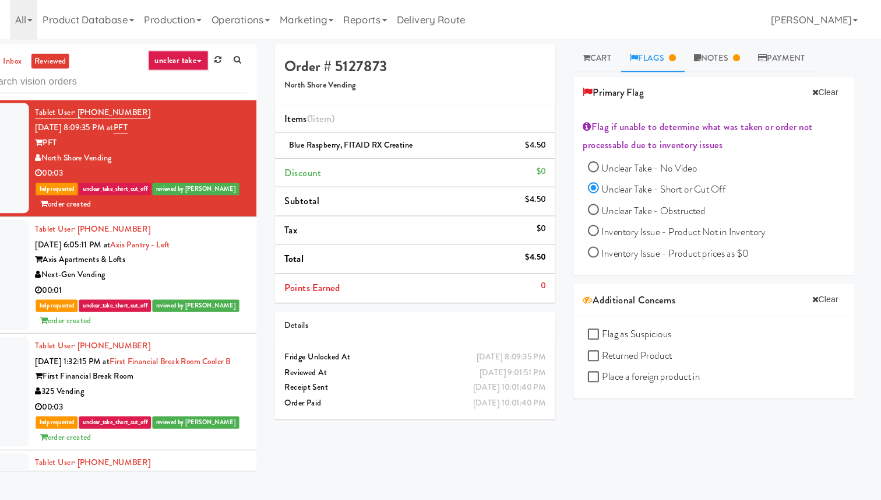
click at [238, 245] on div "Axis Apartments & Lofts" at bounding box center [182, 245] width 201 height 15
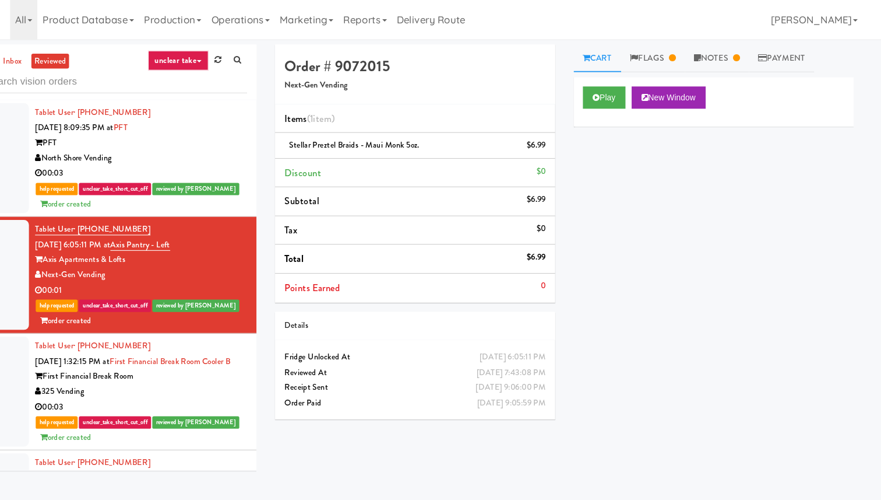
click at [236, 57] on icon at bounding box center [236, 58] width 5 height 2
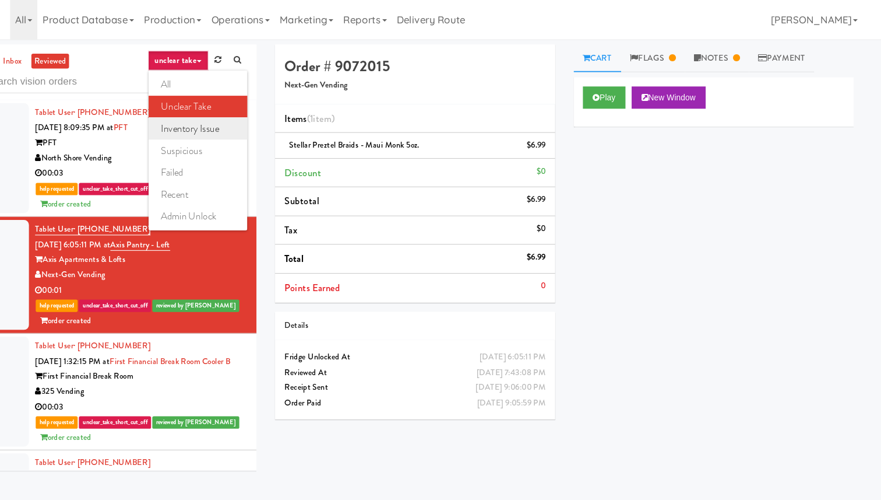
click at [252, 121] on link "inventory issue" at bounding box center [235, 121] width 93 height 21
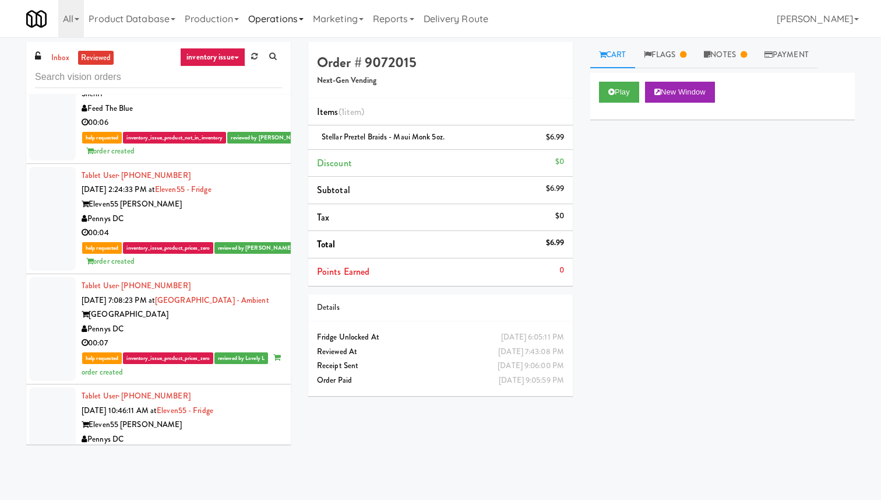
click at [293, 20] on link "Operations" at bounding box center [276, 18] width 65 height 37
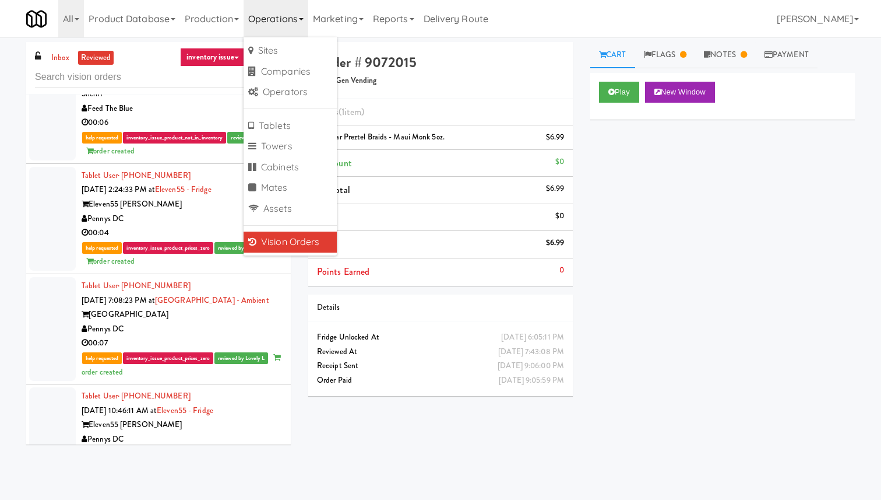
click at [655, 290] on div "Play New Window Primary Flag Clear Flag if unable to determine what was taken o…" at bounding box center [723, 291] width 265 height 437
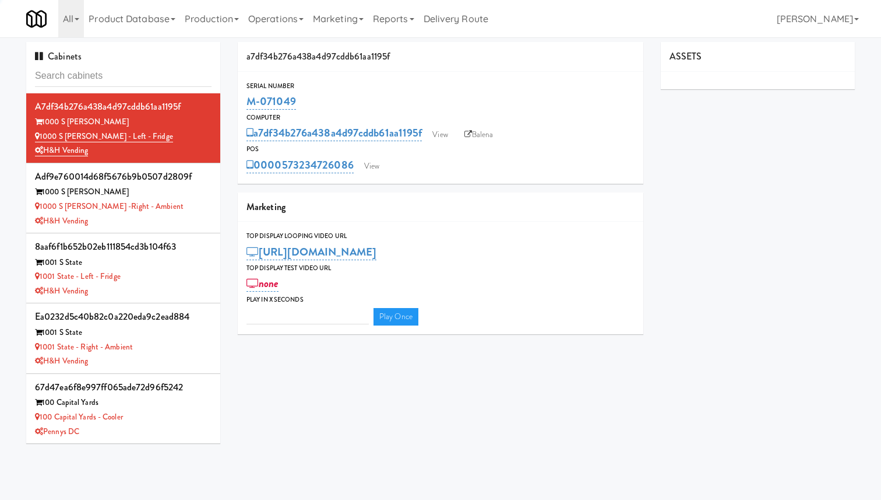
type input "3"
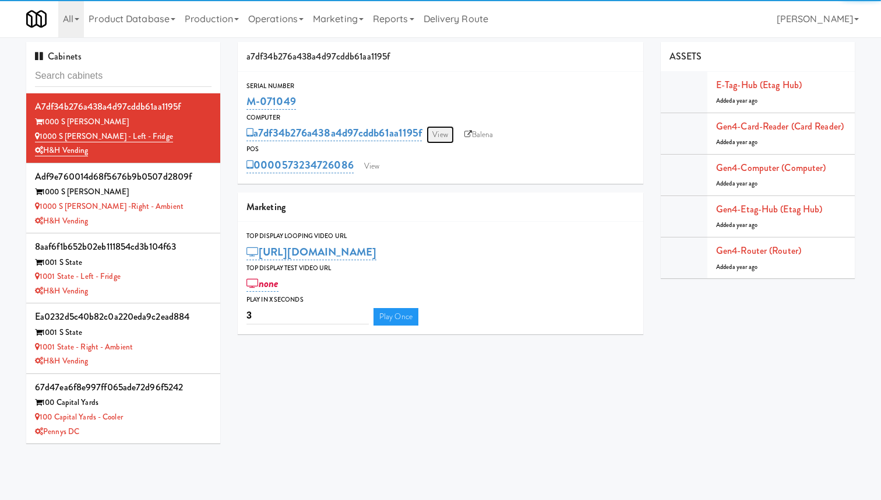
click at [450, 132] on link "View" at bounding box center [440, 134] width 27 height 17
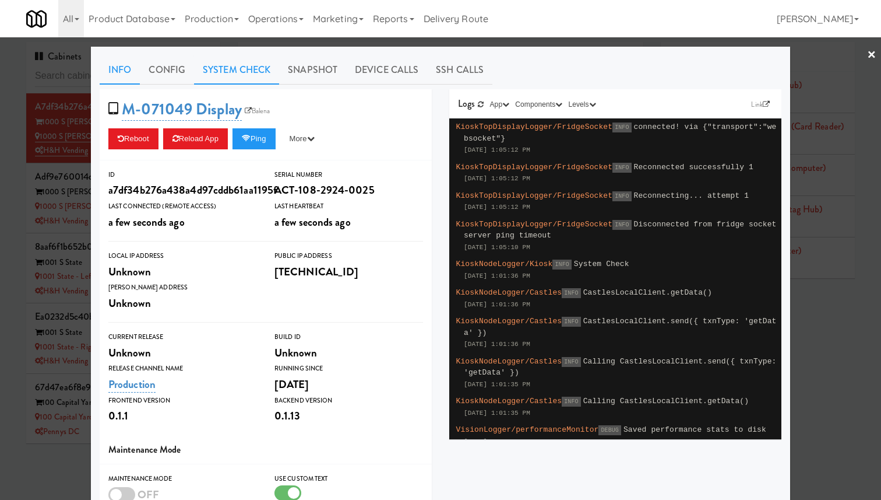
click at [252, 71] on link "System Check" at bounding box center [236, 69] width 85 height 29
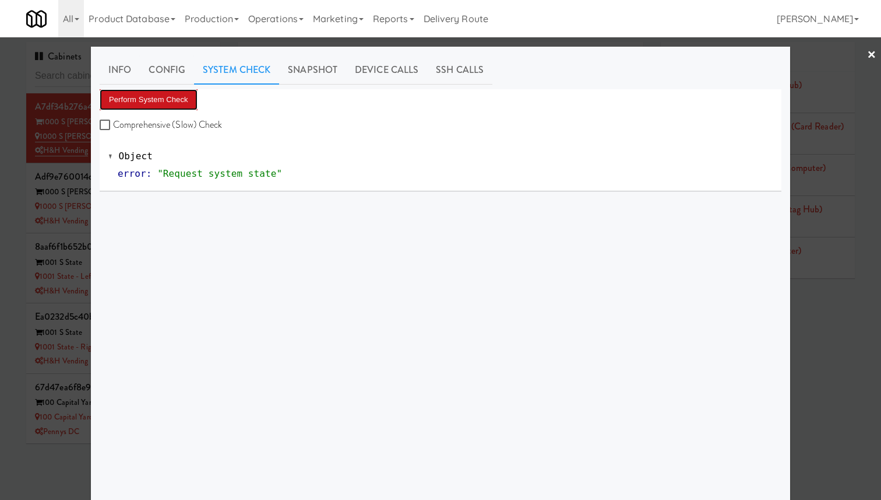
click at [175, 100] on button "Perform System Check" at bounding box center [149, 99] width 98 height 21
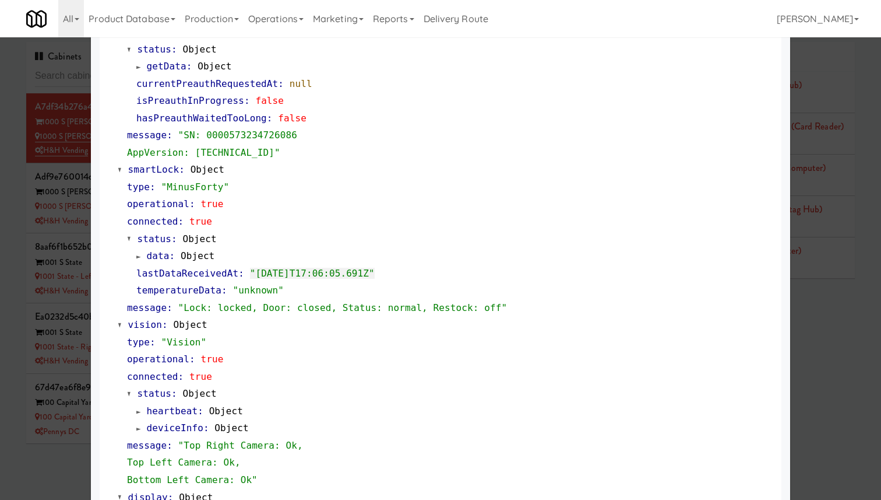
scroll to position [223, 0]
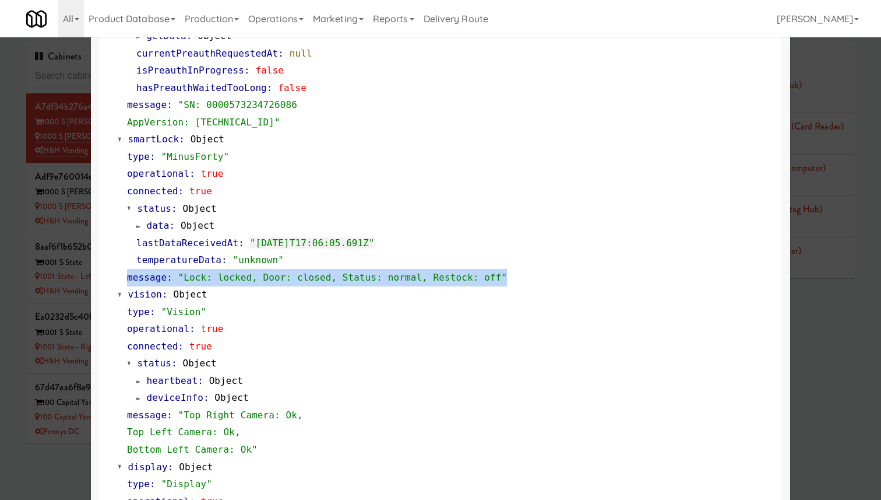
drag, startPoint x: 520, startPoint y: 276, endPoint x: 122, endPoint y: 273, distance: 397.6
click at [122, 273] on div "type : "MinusForty" operational : true connected : true status : Object data : …" at bounding box center [445, 217] width 655 height 138
drag, startPoint x: 429, startPoint y: 240, endPoint x: 135, endPoint y: 240, distance: 293.8
click at [135, 240] on div "data : Object lastDataReceivedAt : "[DATE]T17:06:05.691Z" temperatureData : "un…" at bounding box center [450, 243] width 646 height 52
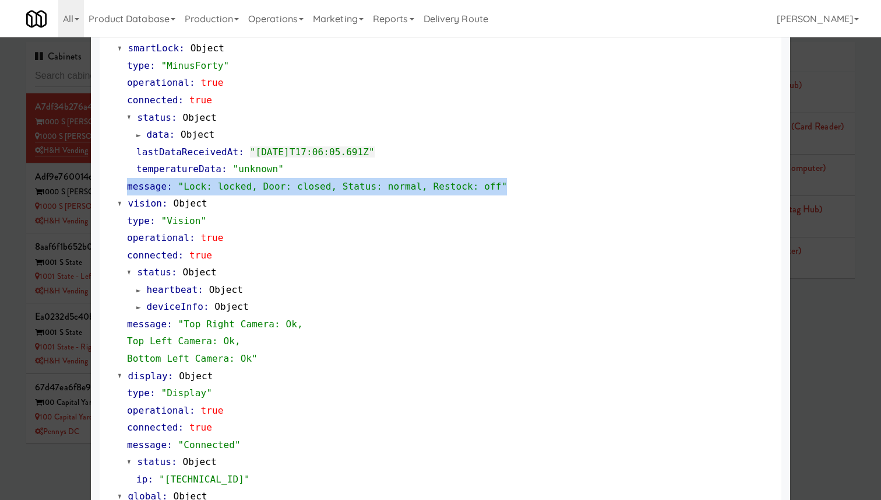
scroll to position [322, 0]
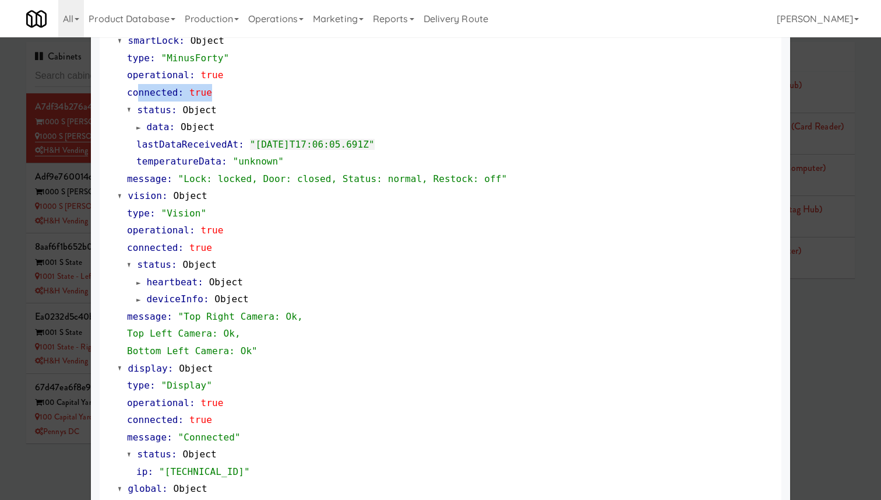
drag, startPoint x: 229, startPoint y: 99, endPoint x: 134, endPoint y: 94, distance: 95.1
click at [134, 94] on div "connected : true" at bounding box center [450, 92] width 646 height 17
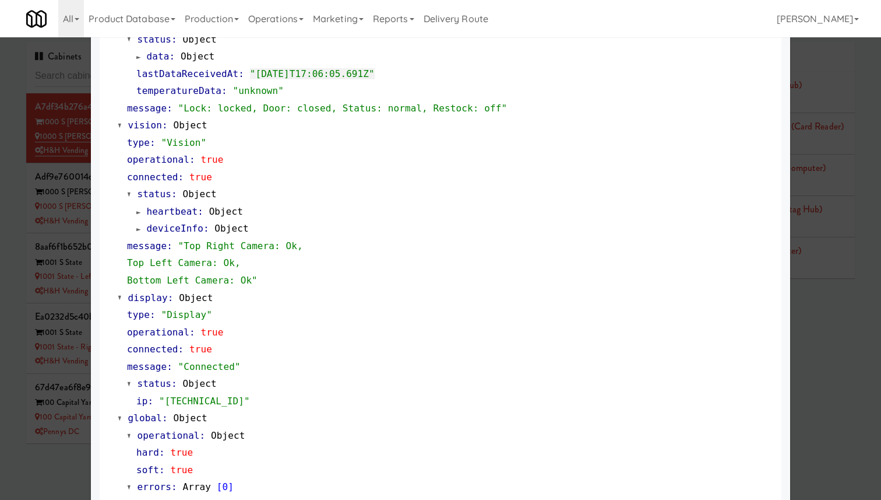
scroll to position [423, 0]
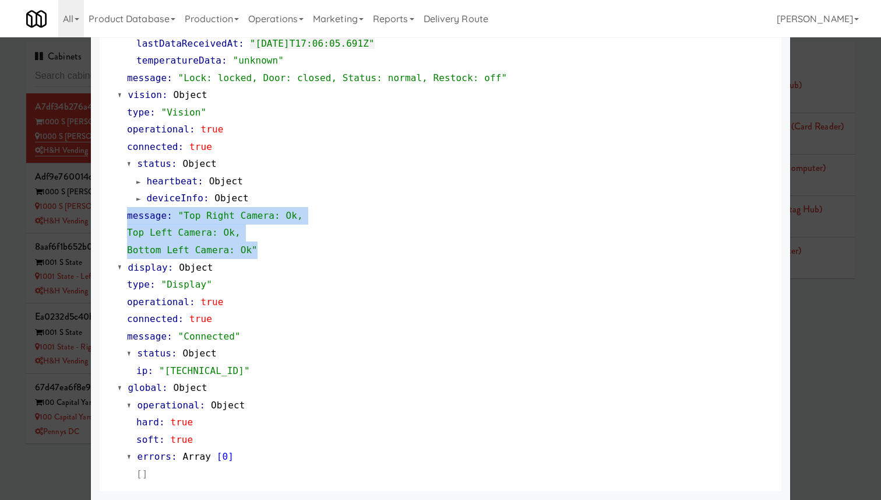
drag, startPoint x: 279, startPoint y: 247, endPoint x: 127, endPoint y: 213, distance: 156.0
click at [127, 213] on div "type : "Vision" operational : true connected : true status : Object heartbeat :…" at bounding box center [445, 181] width 655 height 155
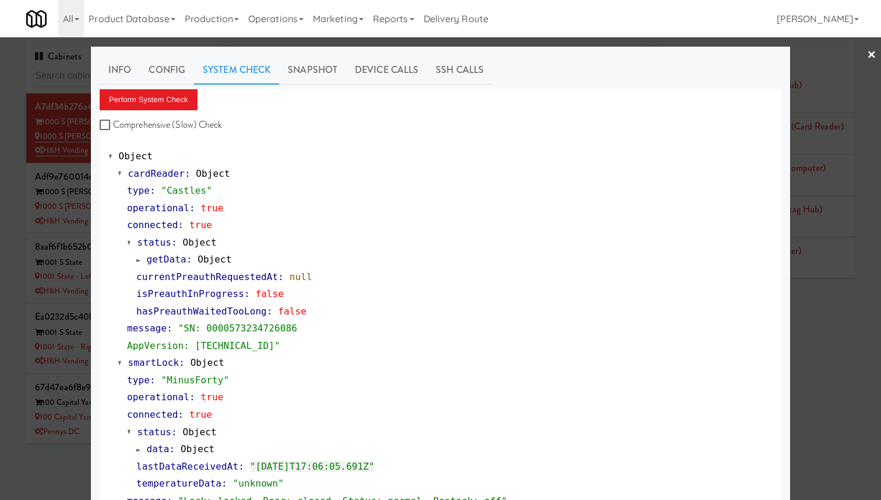
click at [199, 128] on label "Comprehensive (Slow) Check" at bounding box center [161, 124] width 123 height 17
click at [113, 128] on input "Comprehensive (Slow) Check" at bounding box center [106, 125] width 13 height 9
checkbox input "true"
click at [184, 99] on button "Perform System Check" at bounding box center [149, 99] width 98 height 21
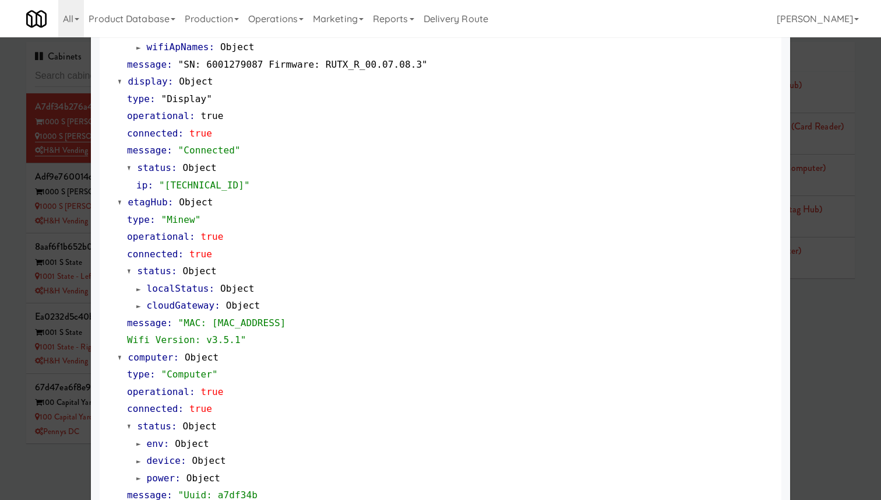
scroll to position [777, 0]
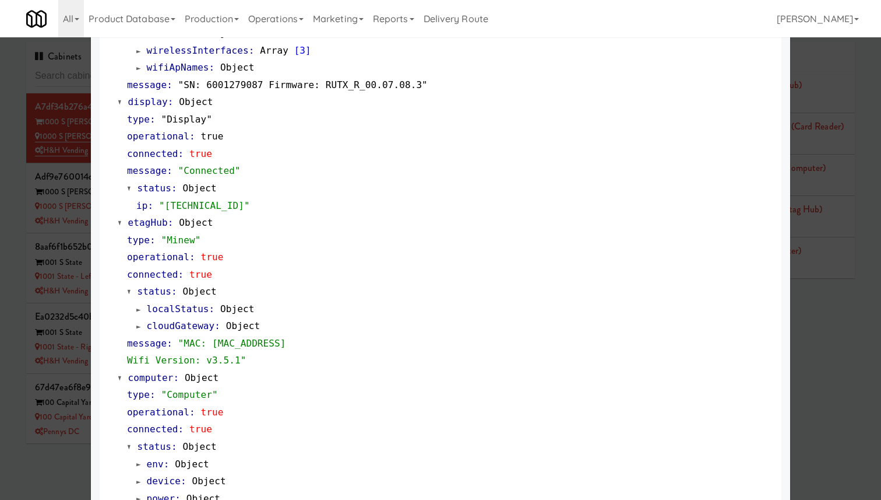
click at [192, 326] on span "cloudGateway" at bounding box center [181, 325] width 68 height 11
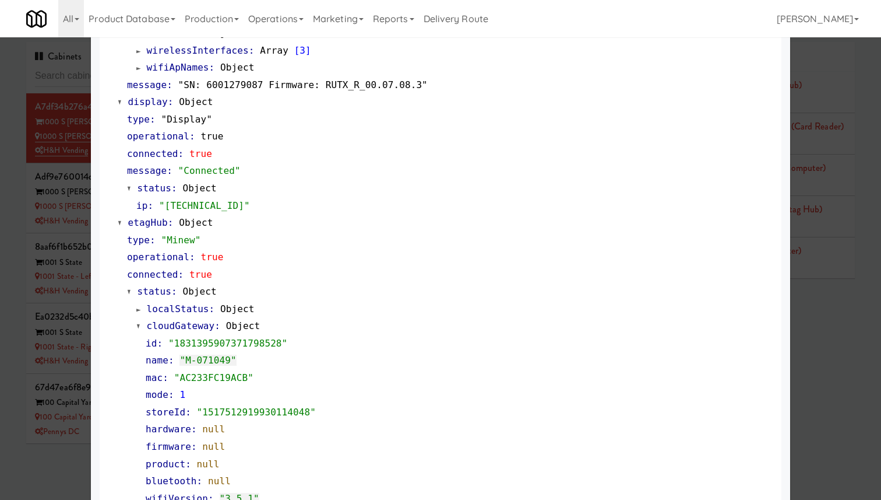
click at [195, 308] on span "localStatus" at bounding box center [178, 308] width 62 height 11
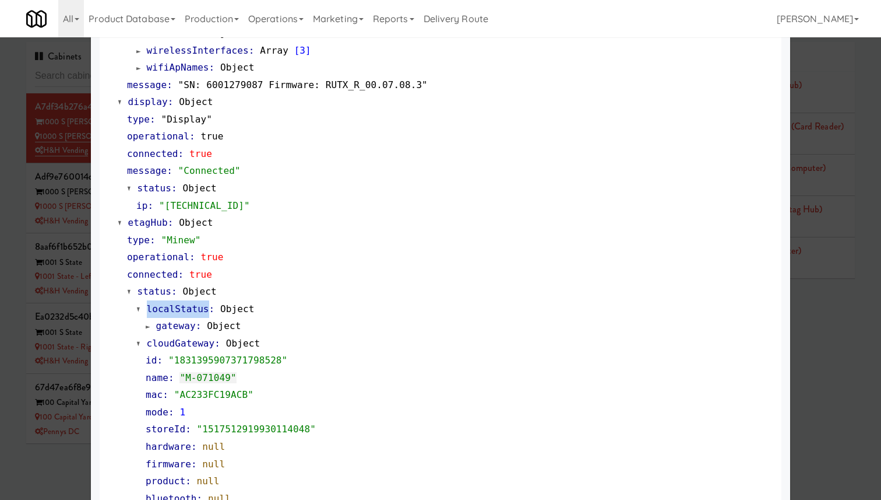
click at [195, 308] on span "localStatus" at bounding box center [178, 308] width 62 height 11
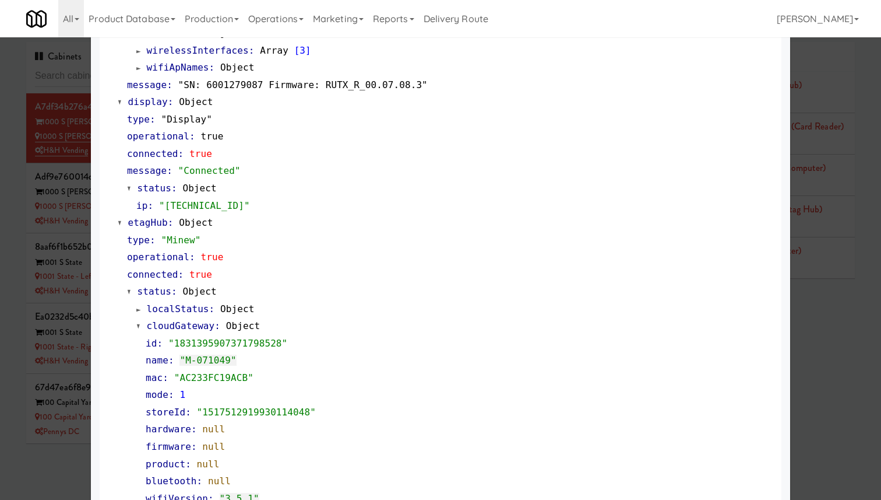
click at [190, 326] on span "cloudGateway" at bounding box center [181, 325] width 68 height 11
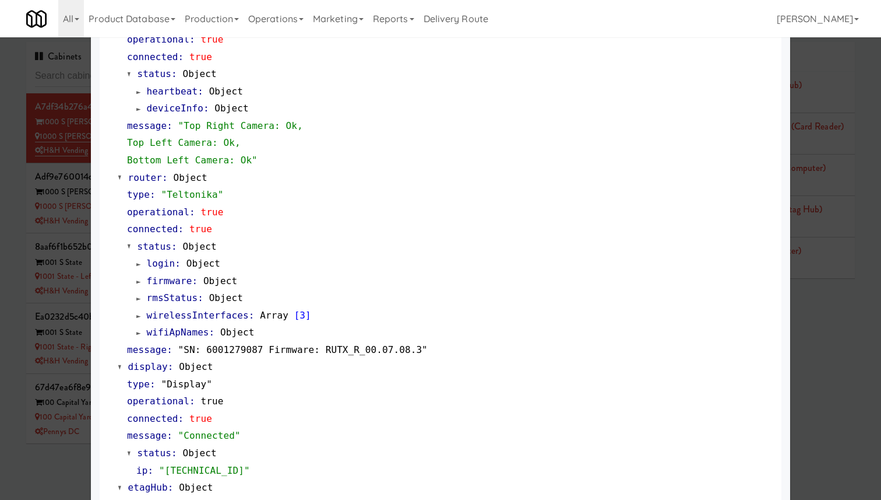
scroll to position [514, 0]
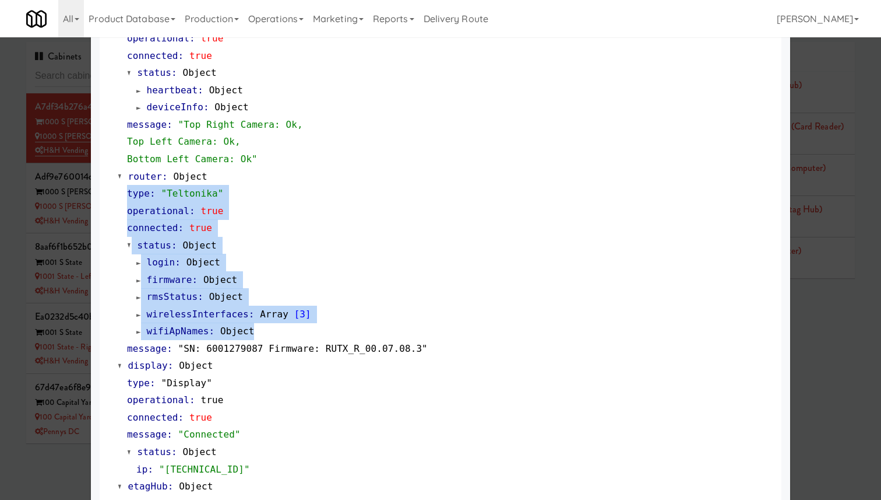
drag, startPoint x: 124, startPoint y: 192, endPoint x: 344, endPoint y: 326, distance: 257.6
click at [344, 326] on div "type : "Teltonika" operational : true connected : true status : Object login : …" at bounding box center [445, 271] width 655 height 172
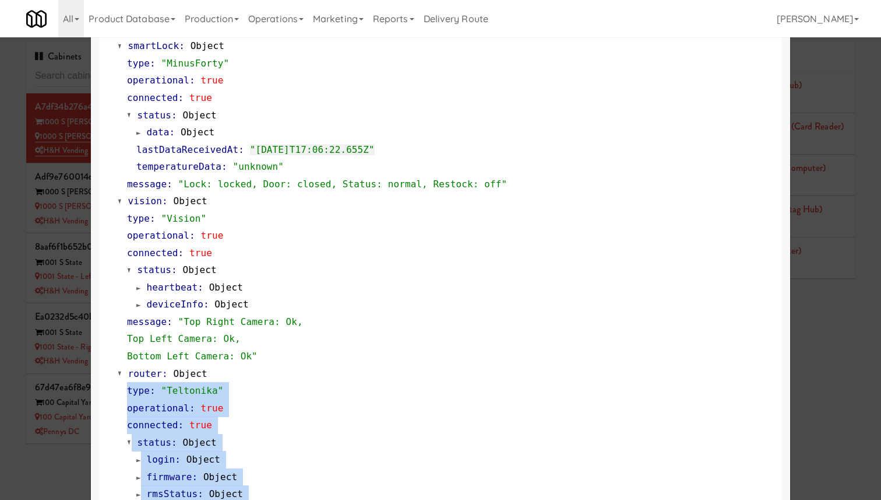
scroll to position [0, 0]
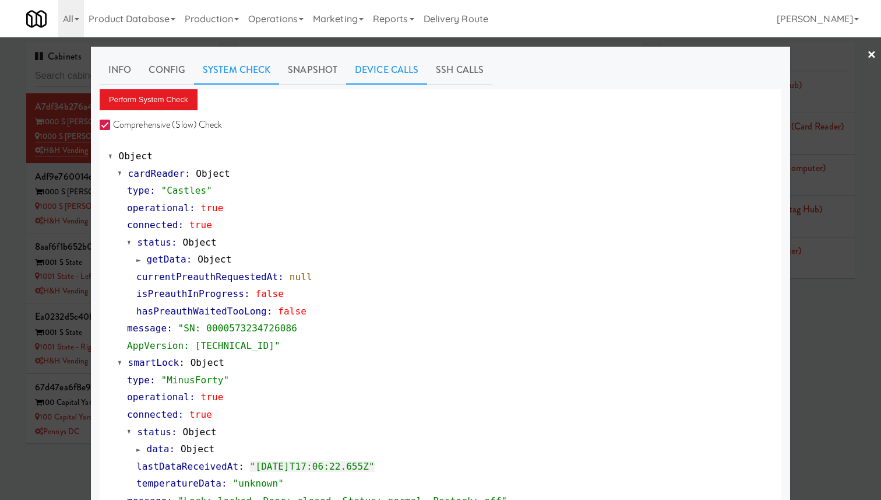
click at [376, 67] on link "Device Calls" at bounding box center [386, 69] width 81 height 29
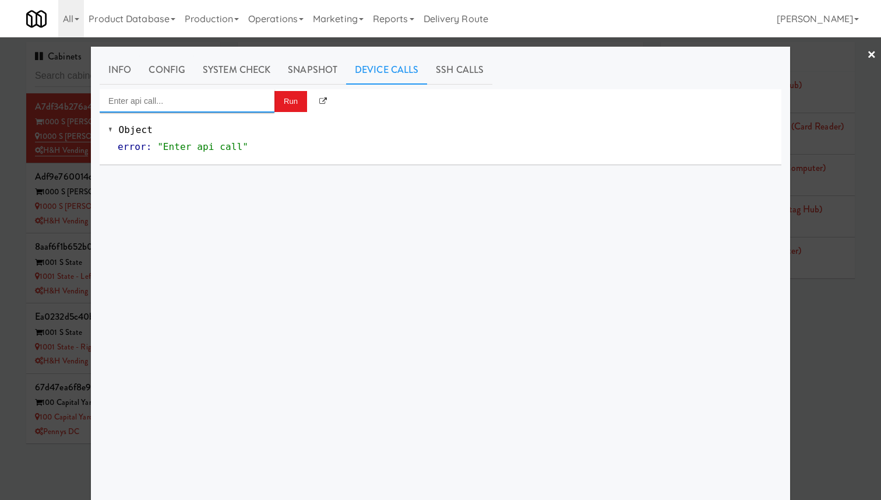
click at [245, 97] on input "Enter api call..." at bounding box center [187, 100] width 175 height 23
click at [251, 120] on div "System Check (Comprehensive)" at bounding box center [186, 120] width 157 height 15
type input "System Check (Comprehensive)"
click at [291, 101] on button "Run" at bounding box center [291, 101] width 33 height 21
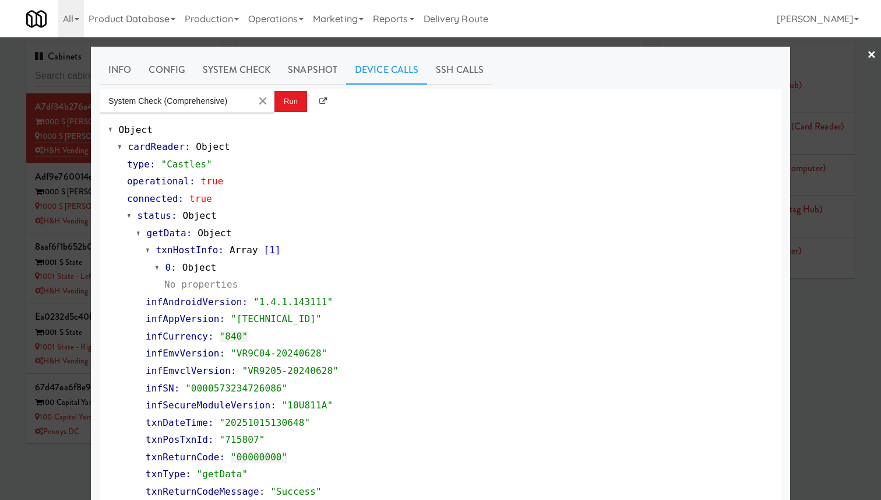
click at [157, 214] on span "status" at bounding box center [155, 215] width 34 height 11
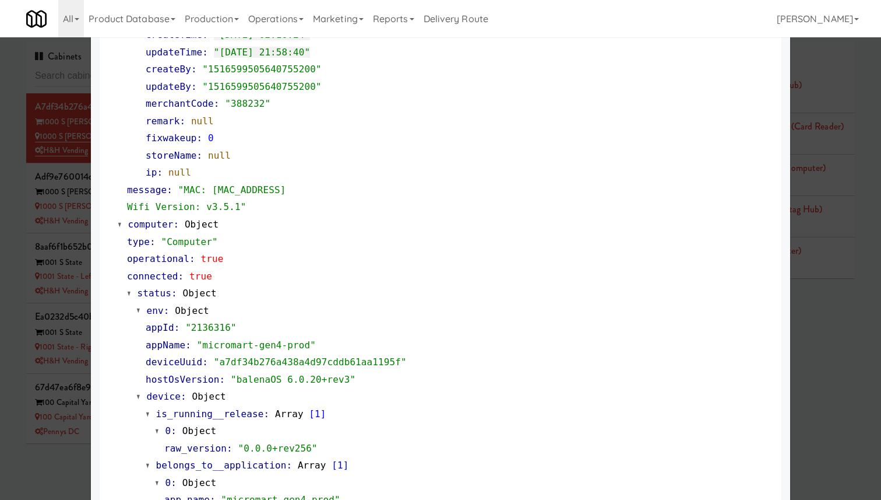
scroll to position [2870, 0]
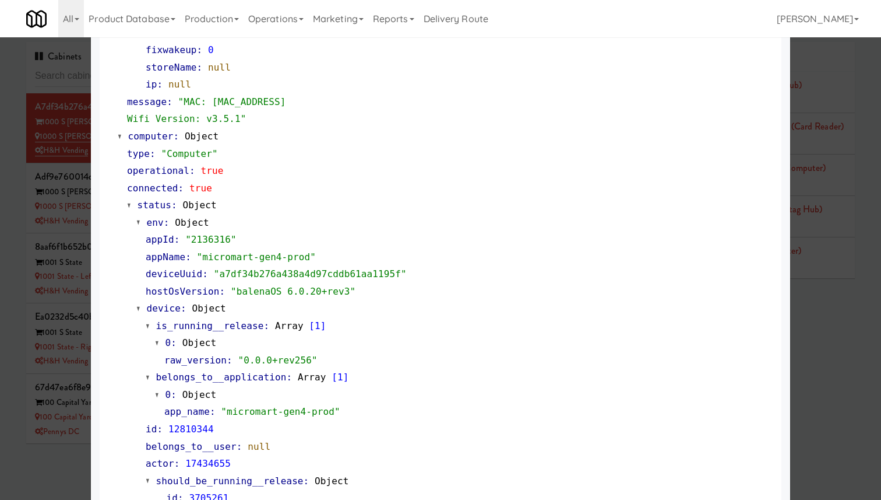
click at [152, 139] on span "computer" at bounding box center [150, 136] width 45 height 11
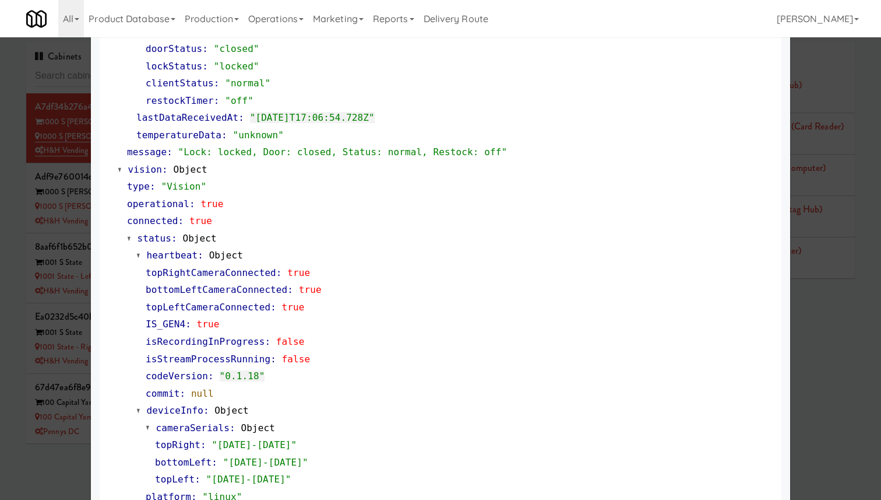
scroll to position [0, 0]
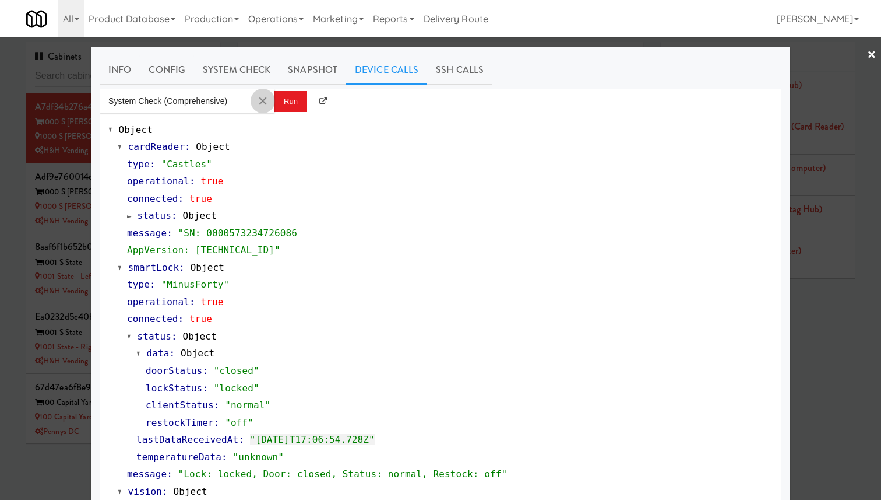
click at [264, 98] on button "Clear Input" at bounding box center [262, 100] width 17 height 17
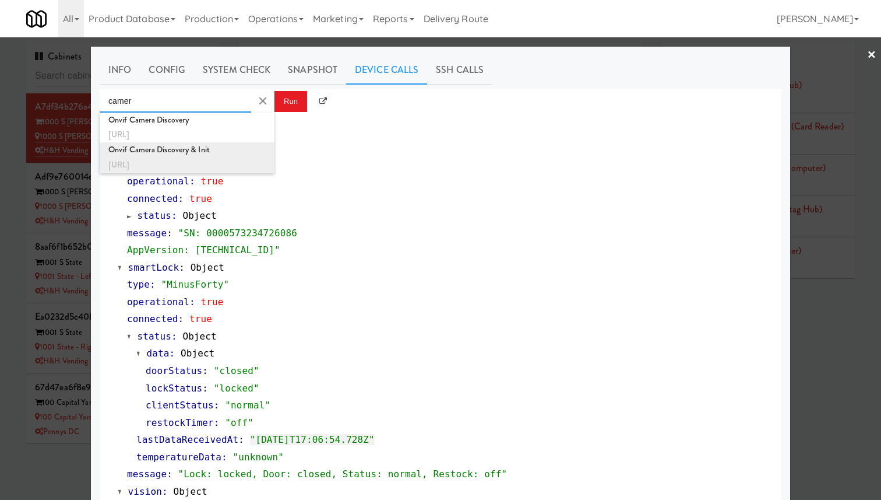
type input "camera"
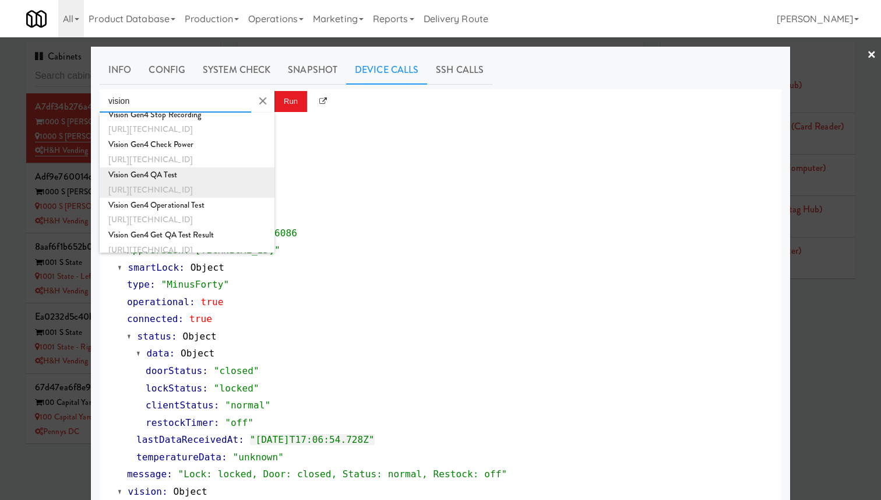
scroll to position [174, 0]
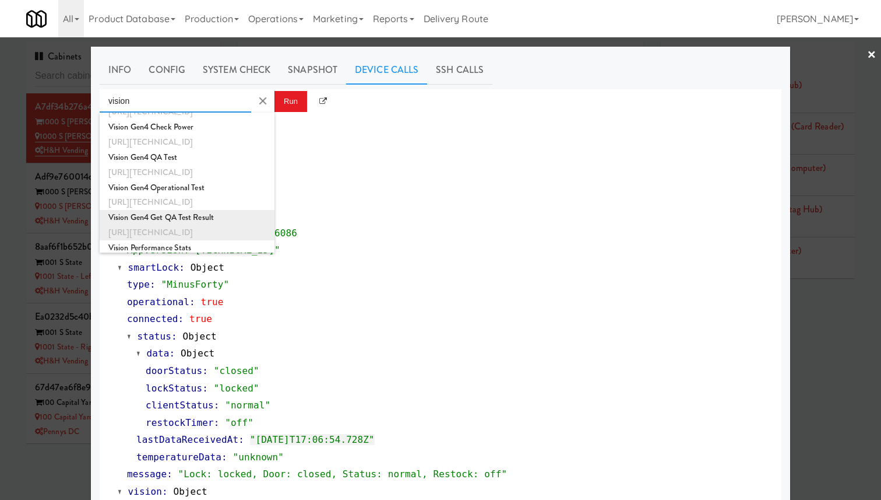
click at [245, 216] on div "Vision Gen4 Get QA Test Result" at bounding box center [186, 217] width 157 height 15
type input "Vision Gen4 Get QA Test Result"
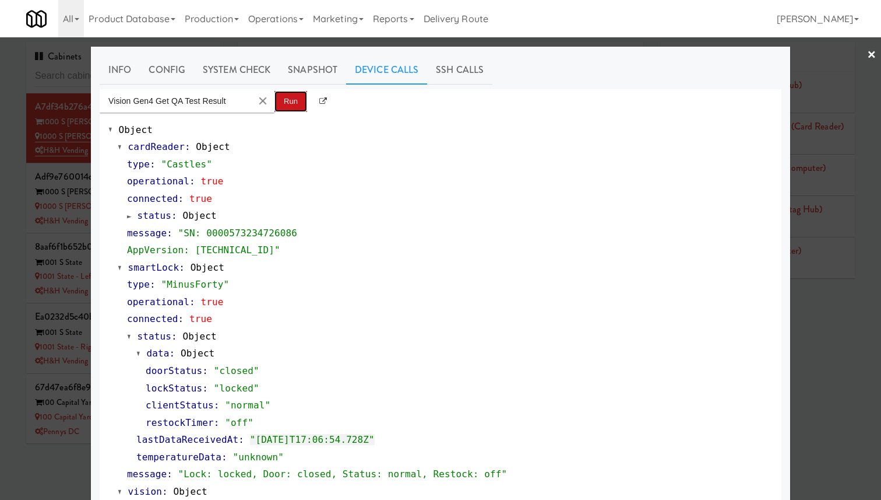
click at [290, 107] on button "Run" at bounding box center [291, 101] width 33 height 21
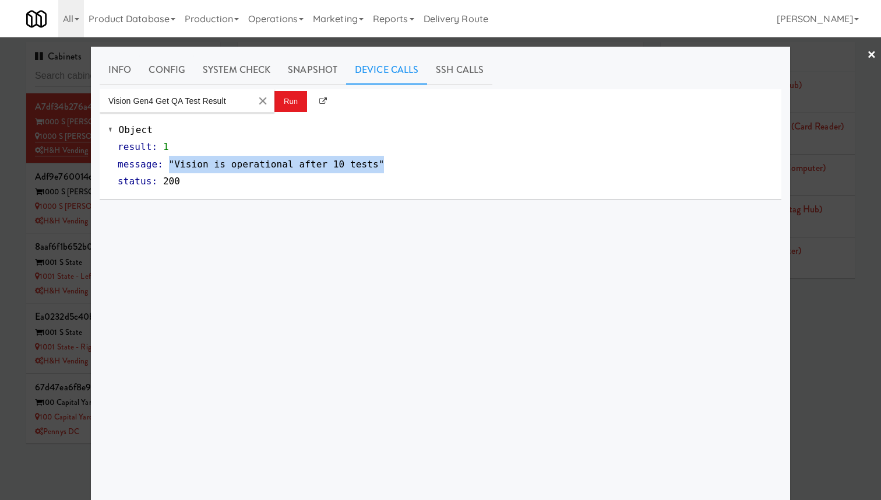
drag, startPoint x: 416, startPoint y: 161, endPoint x: 171, endPoint y: 170, distance: 244.4
click at [171, 170] on div "message : "Vision is operational after 10 tests"" at bounding box center [445, 164] width 655 height 17
click at [262, 104] on button "Clear Input" at bounding box center [262, 100] width 17 height 17
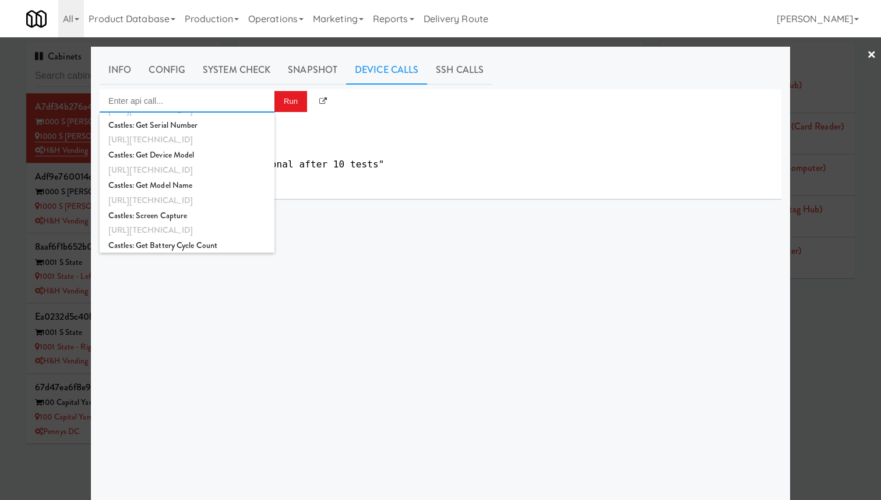
scroll to position [1050, 0]
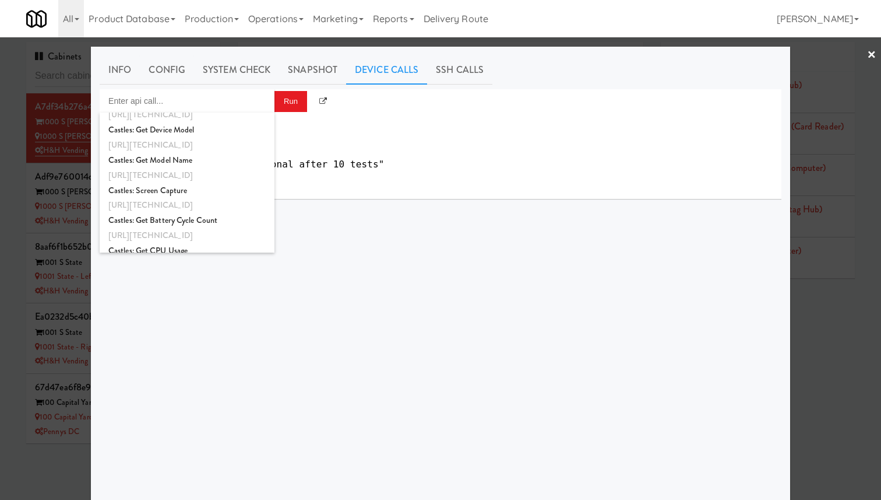
click at [412, 140] on div "result : 1" at bounding box center [445, 146] width 655 height 17
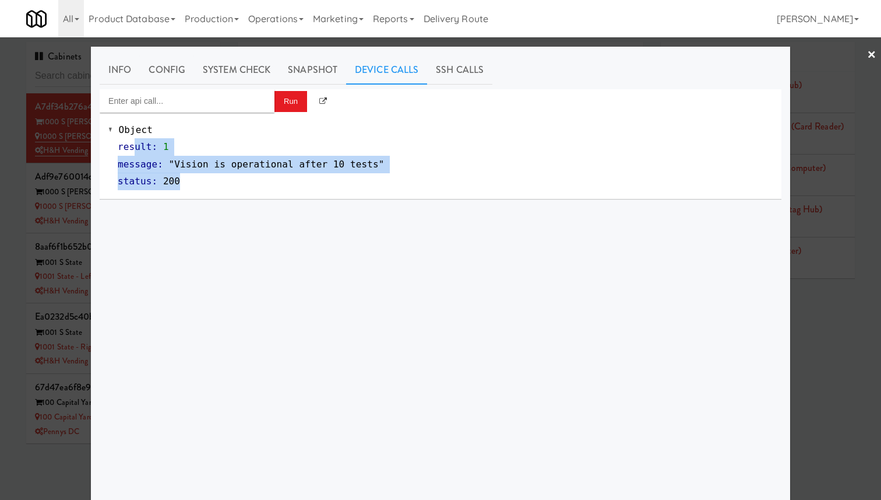
drag, startPoint x: 250, startPoint y: 181, endPoint x: 117, endPoint y: 138, distance: 139.7
click at [117, 138] on div "Object result : 1 message : "Vision is operational after 10 tests" status : 200" at bounding box center [440, 155] width 665 height 69
click at [251, 76] on link "System Check" at bounding box center [236, 69] width 85 height 29
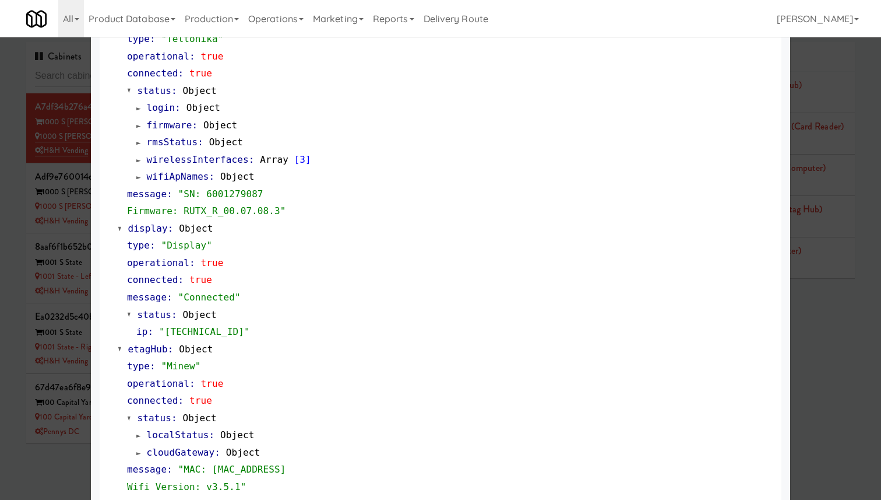
scroll to position [957, 0]
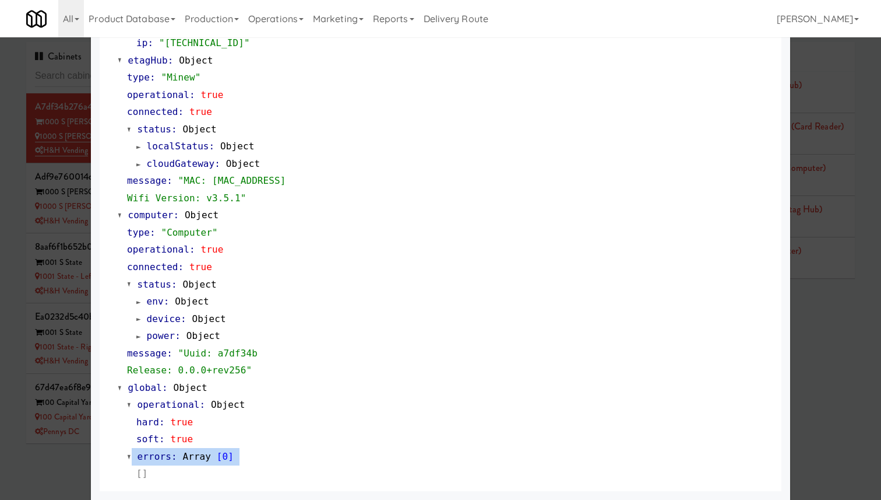
drag, startPoint x: 129, startPoint y: 455, endPoint x: 249, endPoint y: 467, distance: 120.1
click at [249, 467] on div "errors : Array [ 0 ]" at bounding box center [450, 465] width 646 height 34
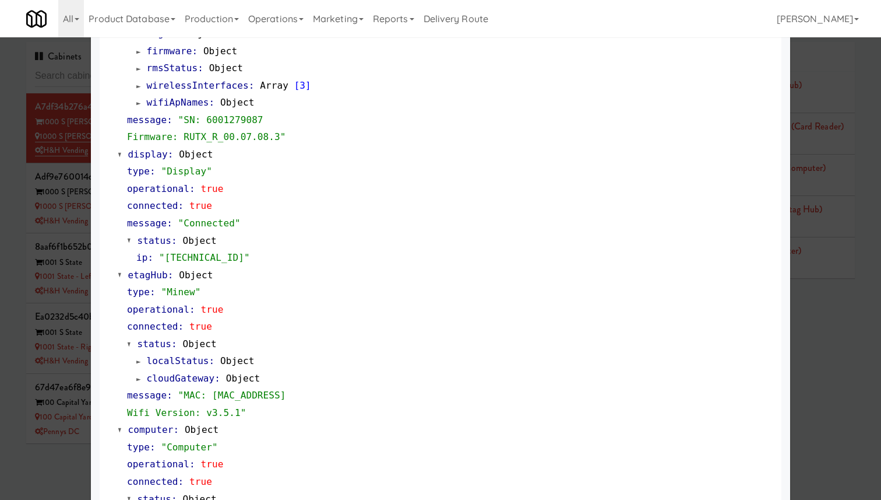
scroll to position [0, 0]
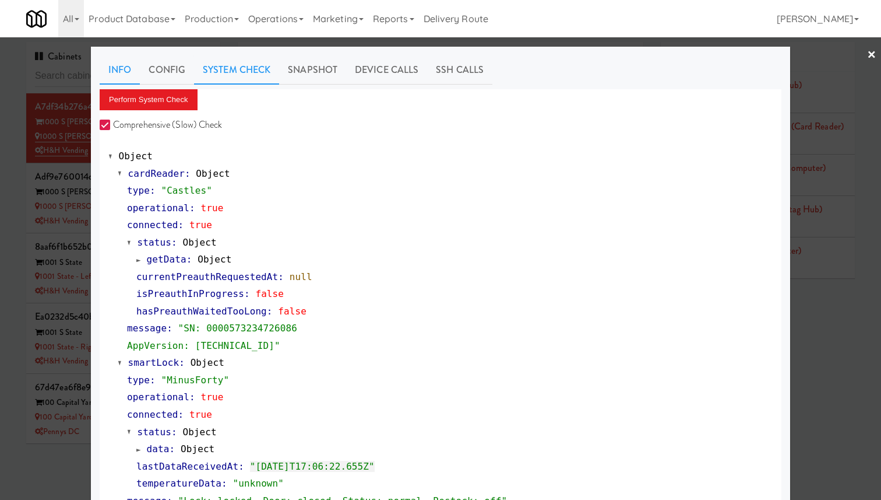
click at [121, 62] on link "Info" at bounding box center [120, 69] width 40 height 29
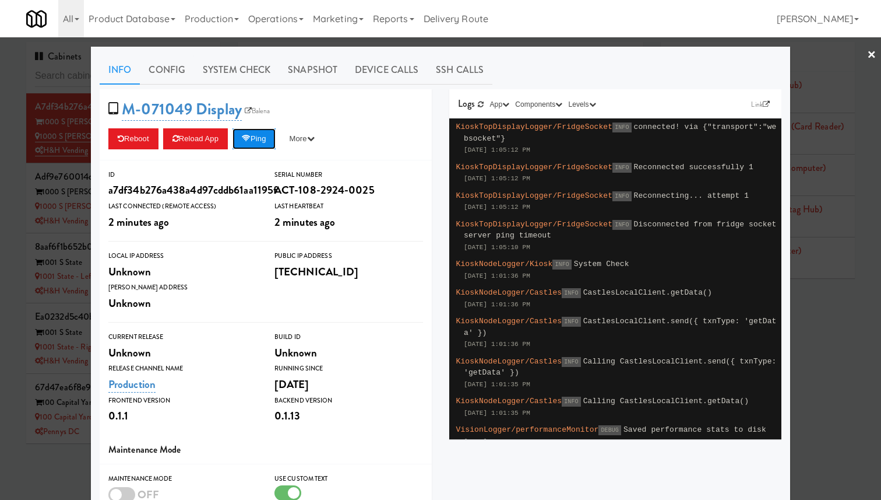
click at [265, 140] on button "Ping" at bounding box center [254, 138] width 43 height 21
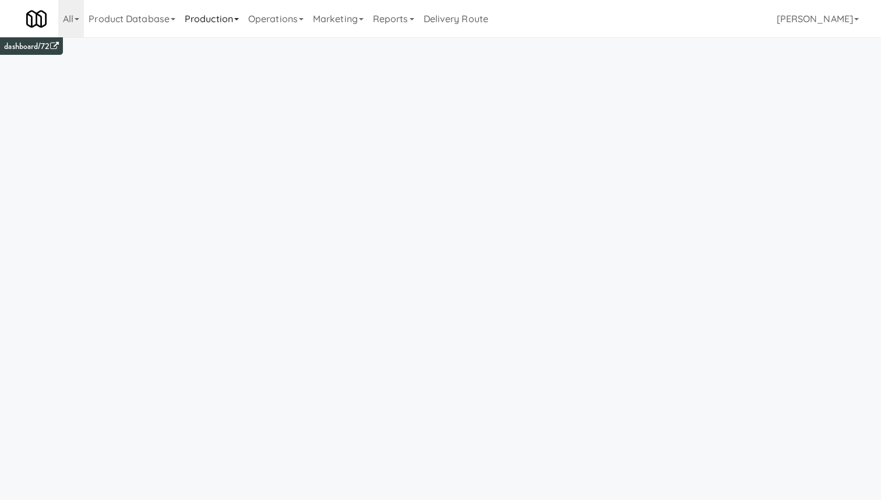
click at [210, 21] on link "Production" at bounding box center [212, 18] width 64 height 37
click at [270, 12] on link "Operations" at bounding box center [276, 18] width 65 height 37
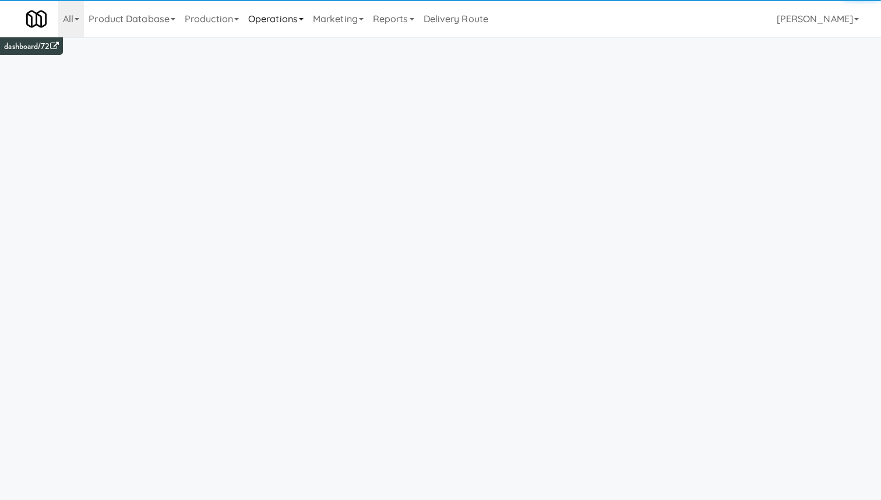
click at [287, 9] on link "Operations" at bounding box center [276, 18] width 65 height 37
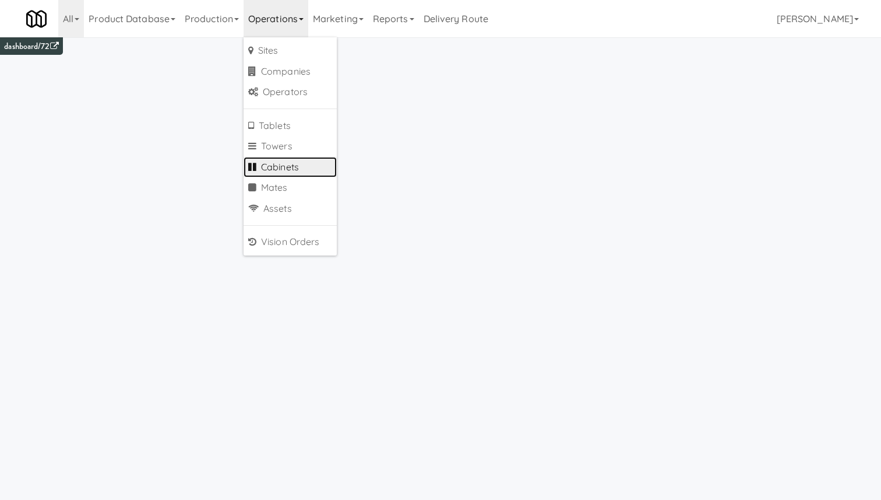
click at [302, 162] on link "Cabinets" at bounding box center [290, 167] width 93 height 21
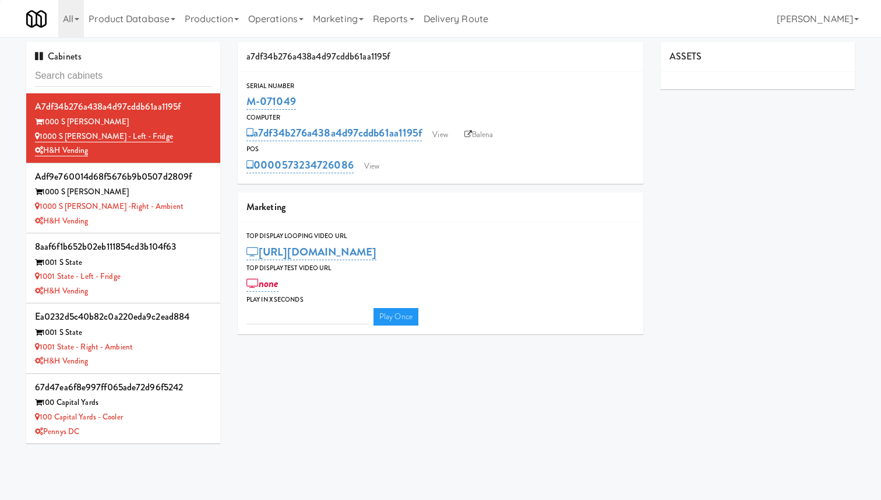
type input "3"
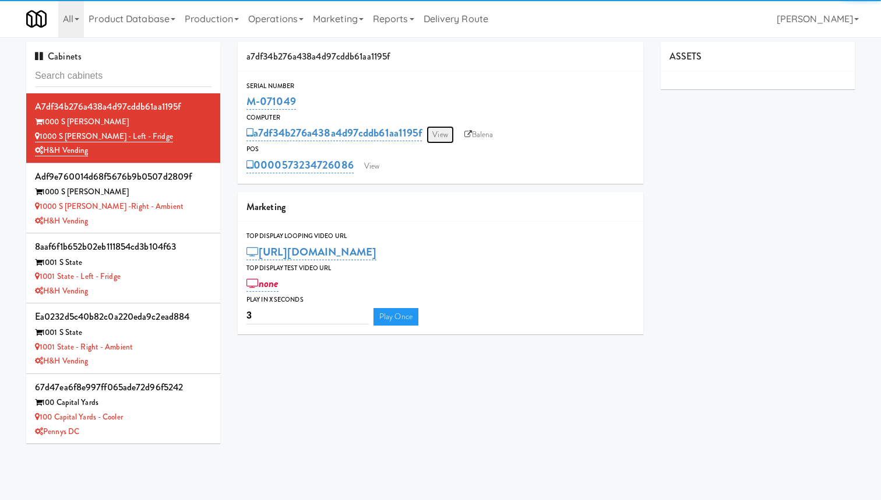
click at [444, 135] on link "View" at bounding box center [440, 134] width 27 height 17
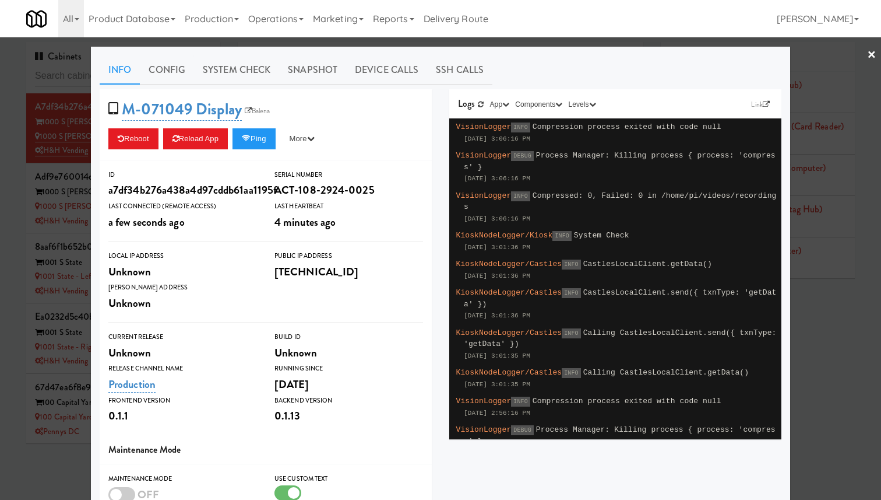
drag, startPoint x: 494, startPoint y: 143, endPoint x: 666, endPoint y: 417, distance: 324.0
click at [761, 105] on link "Link" at bounding box center [761, 105] width 24 height 12
click at [507, 109] on button "App" at bounding box center [500, 105] width 26 height 12
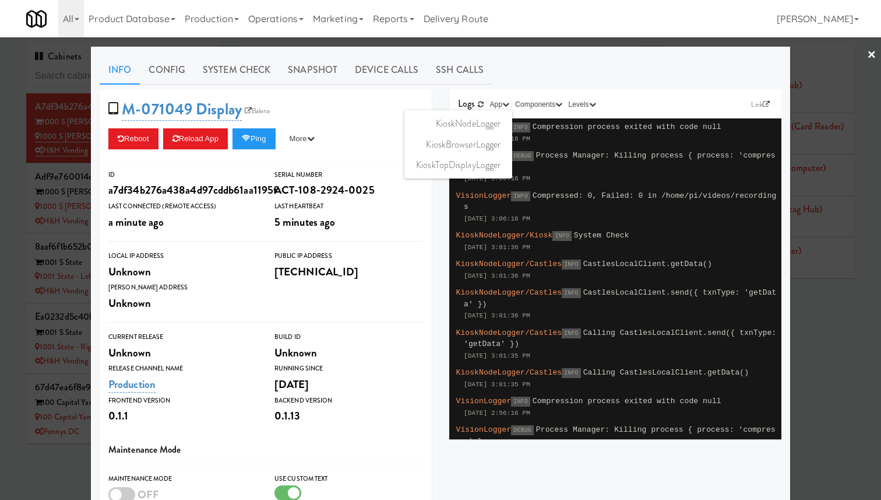
click at [43, 139] on div at bounding box center [440, 250] width 881 height 500
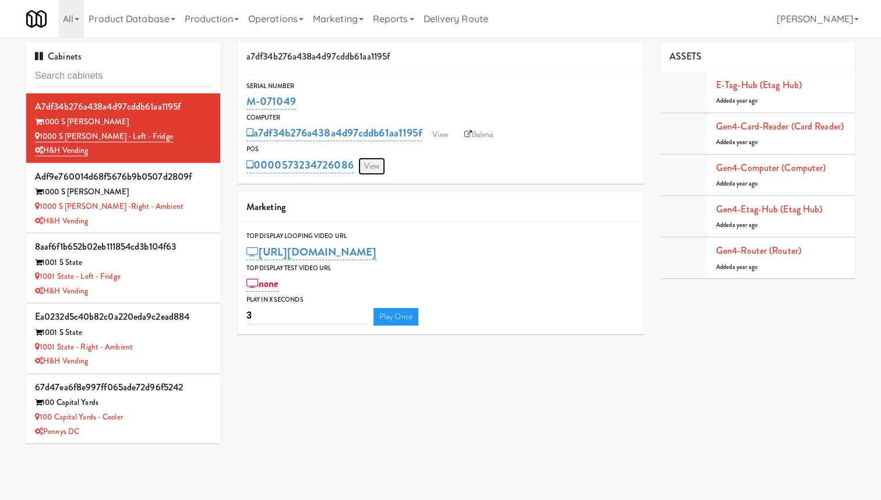
click at [360, 165] on link "View" at bounding box center [372, 165] width 27 height 17
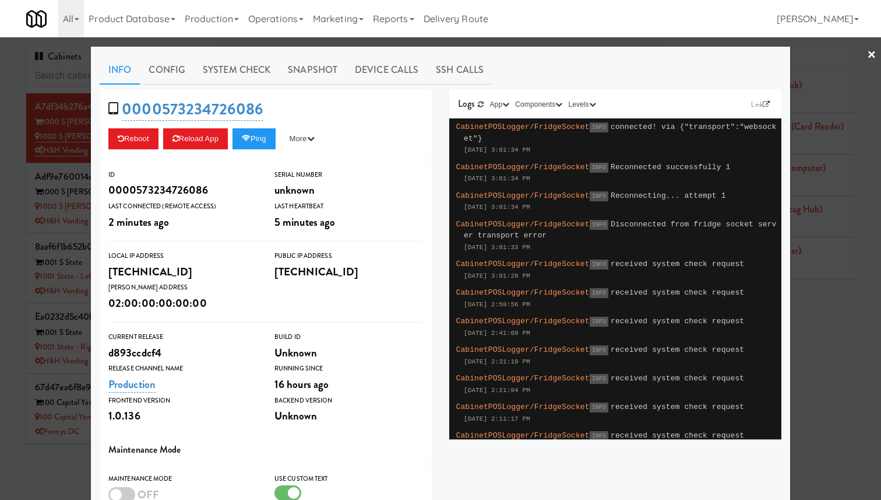
click at [861, 58] on div at bounding box center [440, 250] width 881 height 500
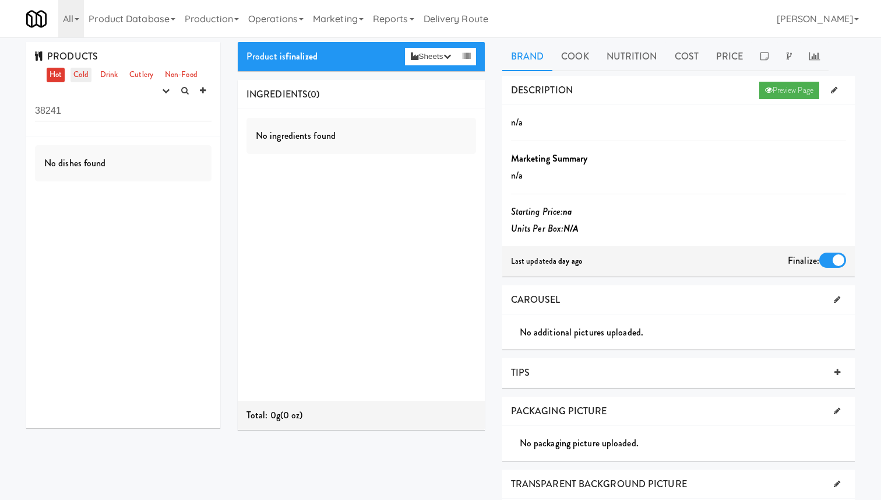
click at [83, 76] on link "Cold" at bounding box center [81, 75] width 20 height 15
click at [108, 75] on link "Drink" at bounding box center [109, 75] width 24 height 15
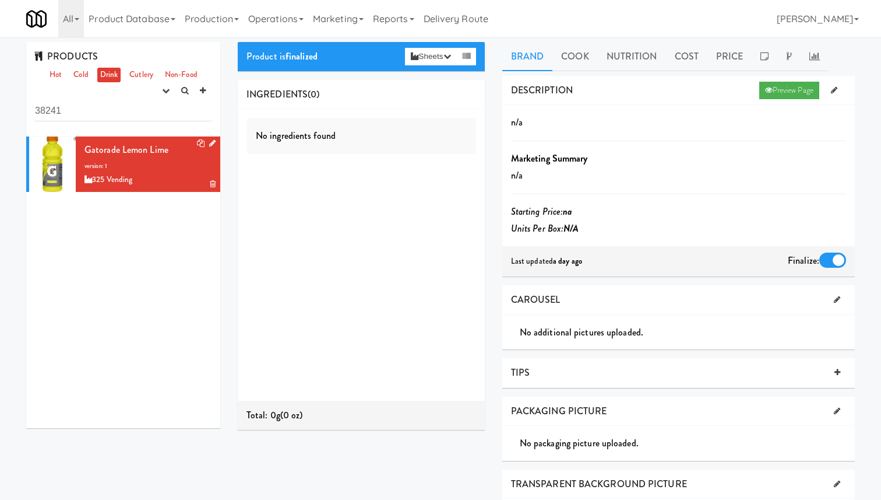
click at [145, 147] on span "Gatorade Lemon Lime" at bounding box center [127, 149] width 84 height 13
